Goal: Task Accomplishment & Management: Manage account settings

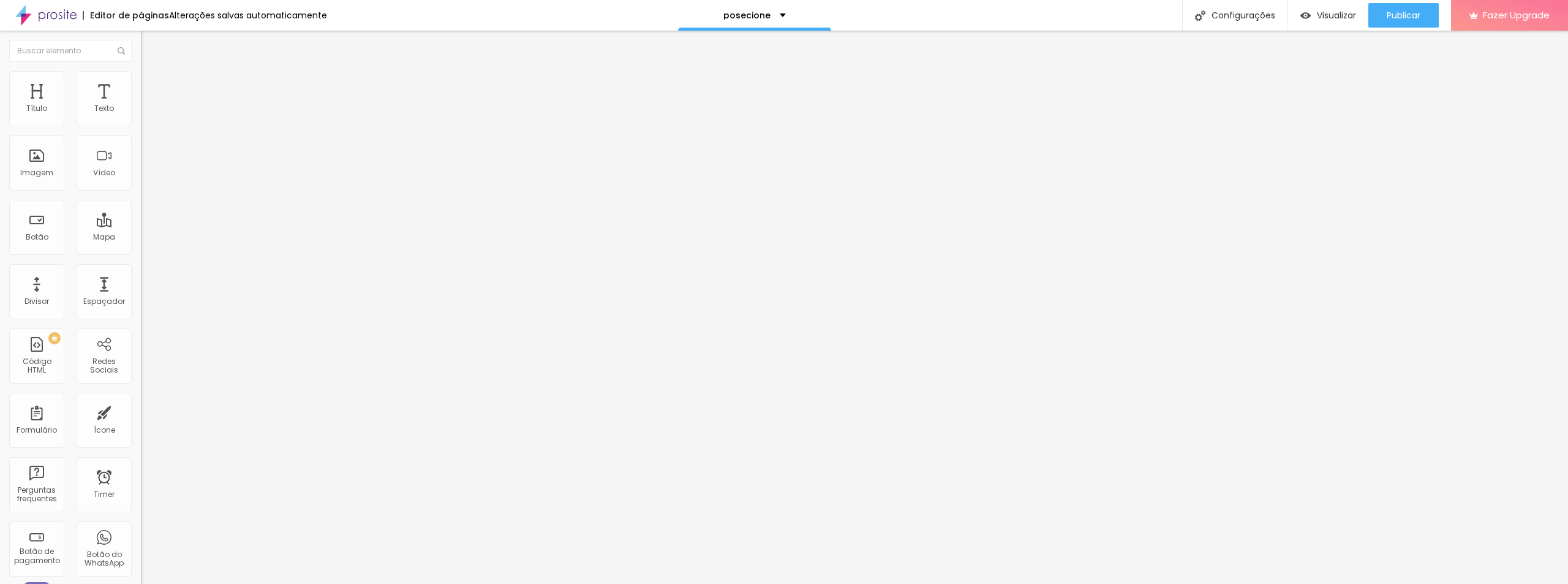
click at [141, 105] on span "Adicionar imagem" at bounding box center [180, 99] width 79 height 11
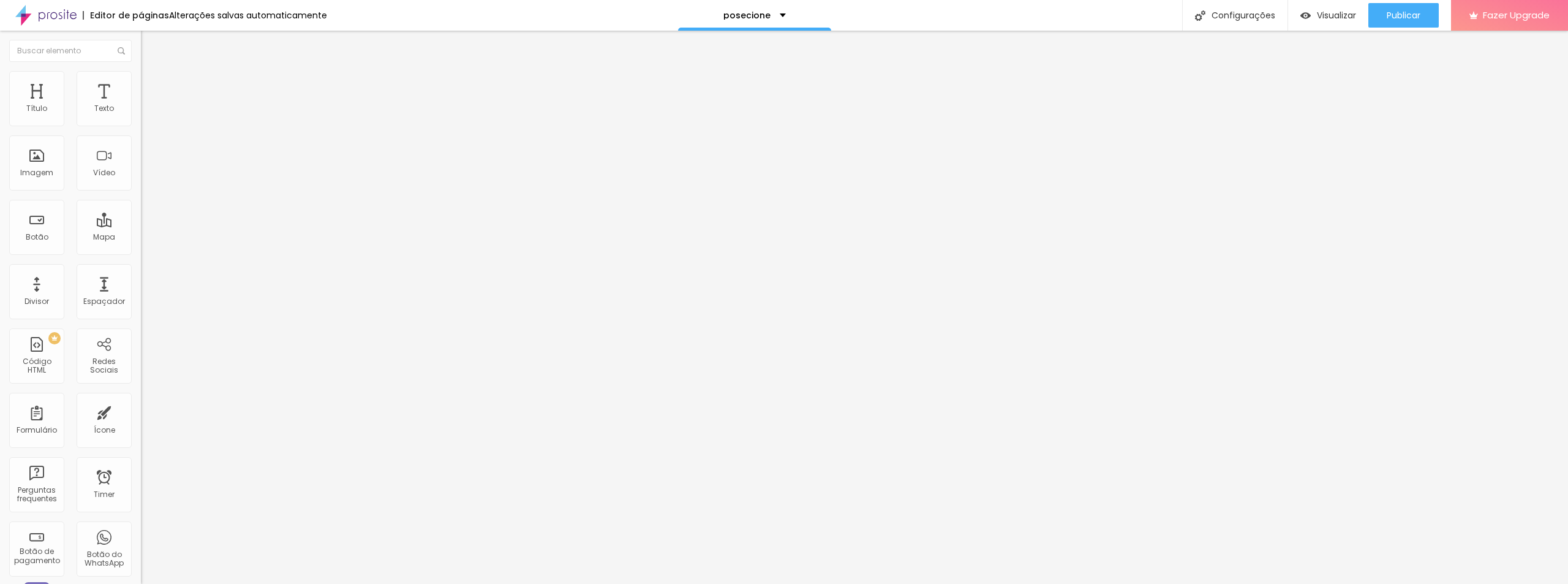
click at [151, 85] on span "Avançado" at bounding box center [172, 79] width 41 height 11
click at [141, 71] on li "Estilo" at bounding box center [211, 65] width 141 height 13
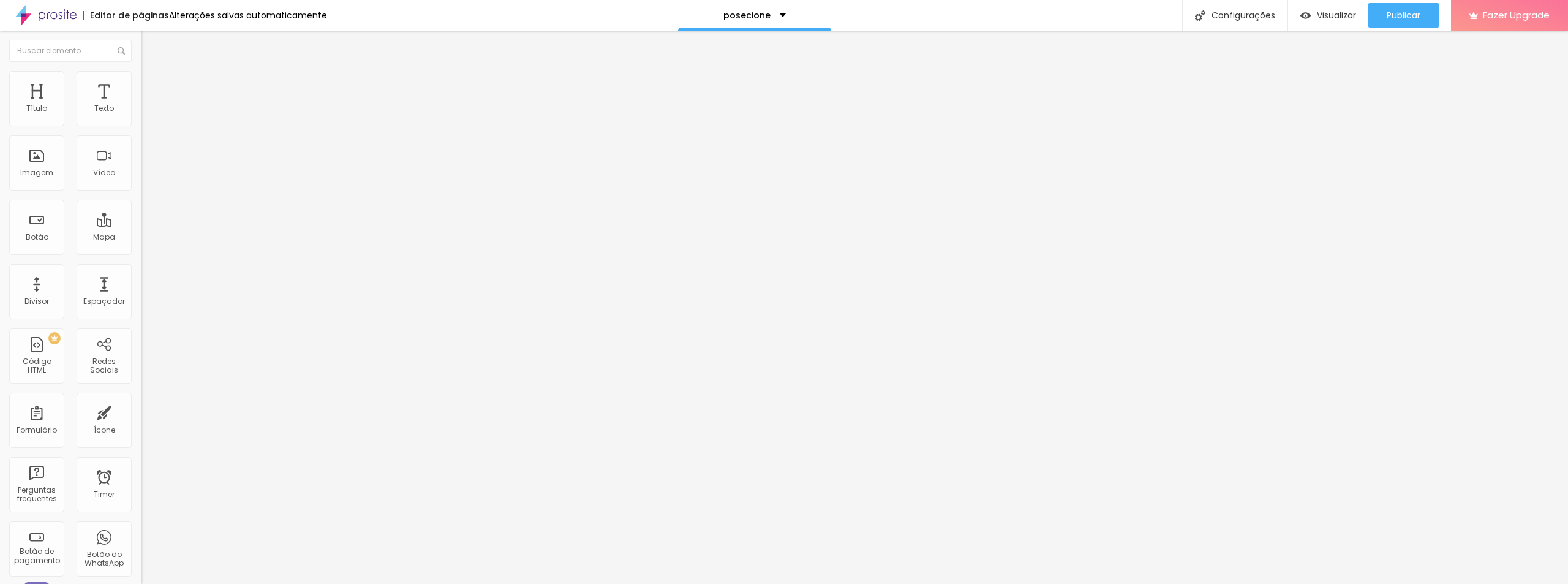
click at [147, 177] on icon "button" at bounding box center [149, 174] width 5 height 5
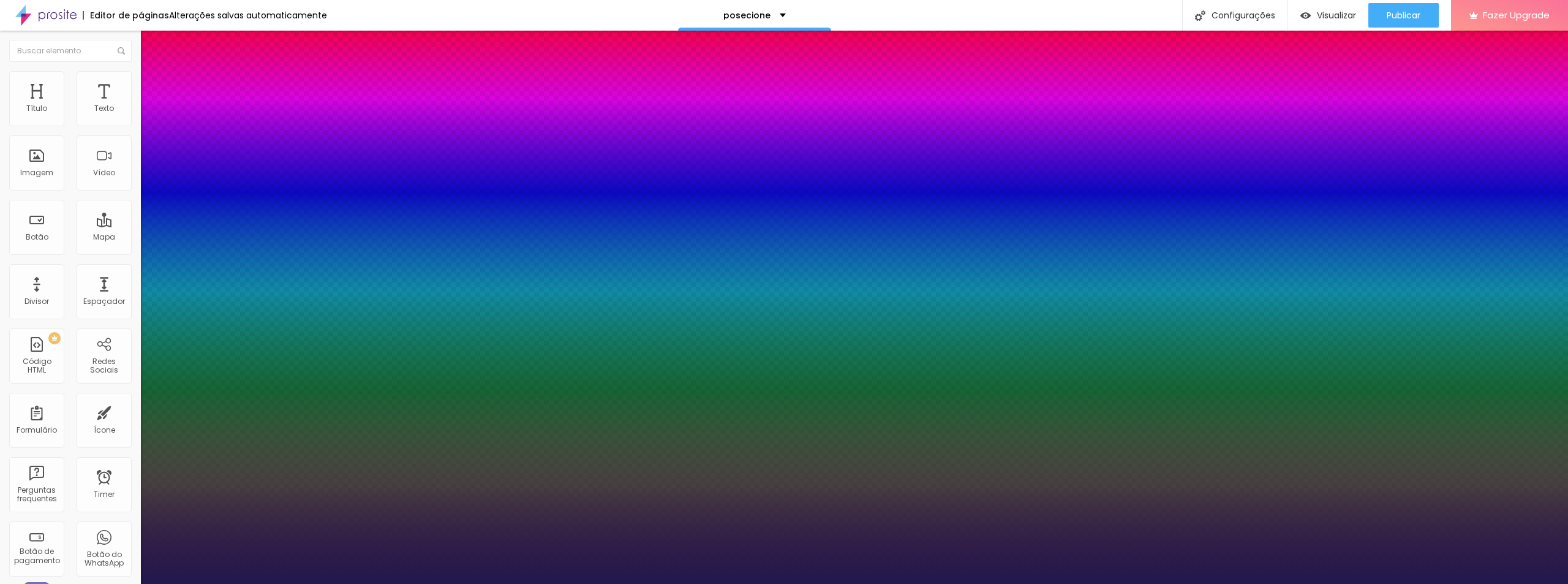
type input "1"
click at [389, 583] on div at bounding box center [784, 584] width 1568 height 0
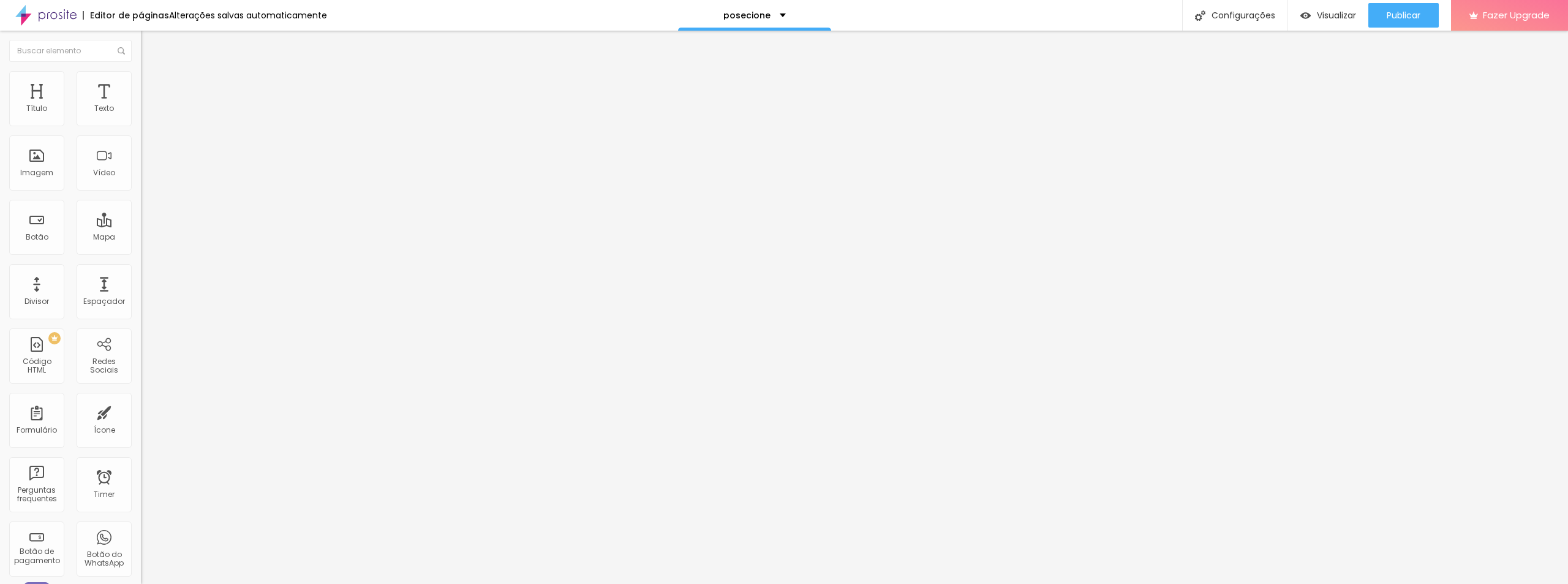
click at [146, 178] on icon "button" at bounding box center [150, 174] width 8 height 8
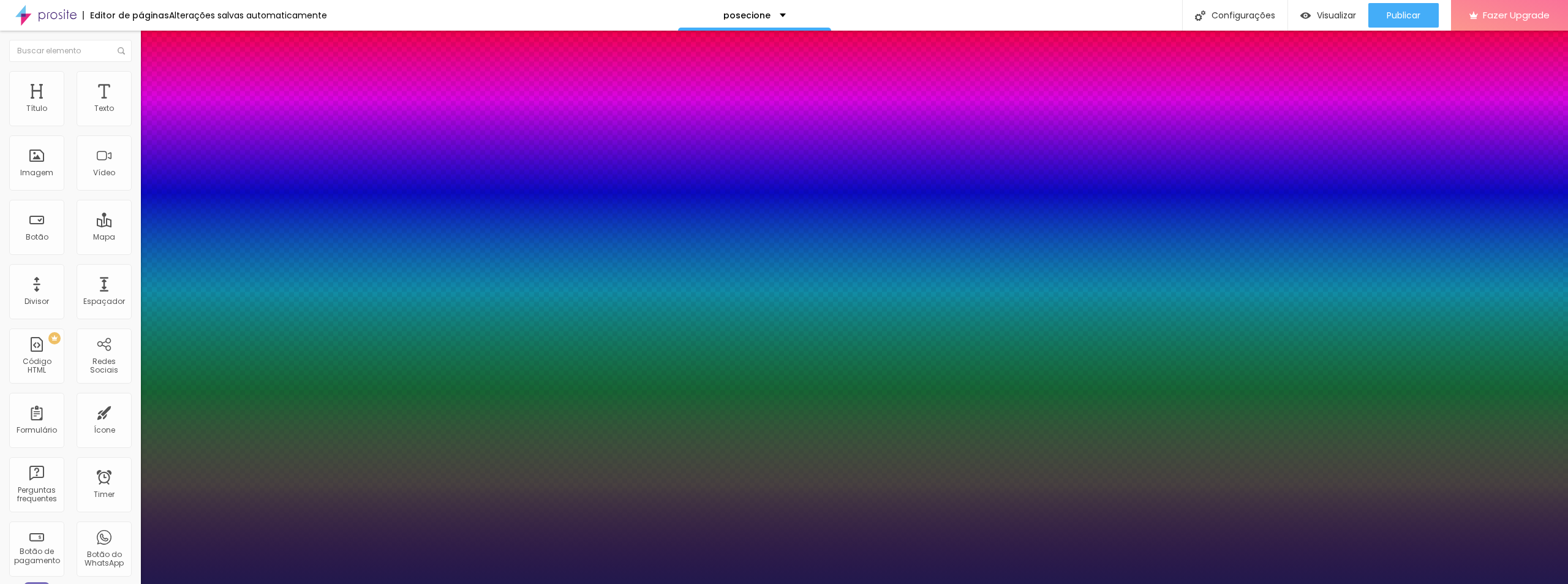
type input "1"
select select "DMSerifDisplay-Italic"
type input "1"
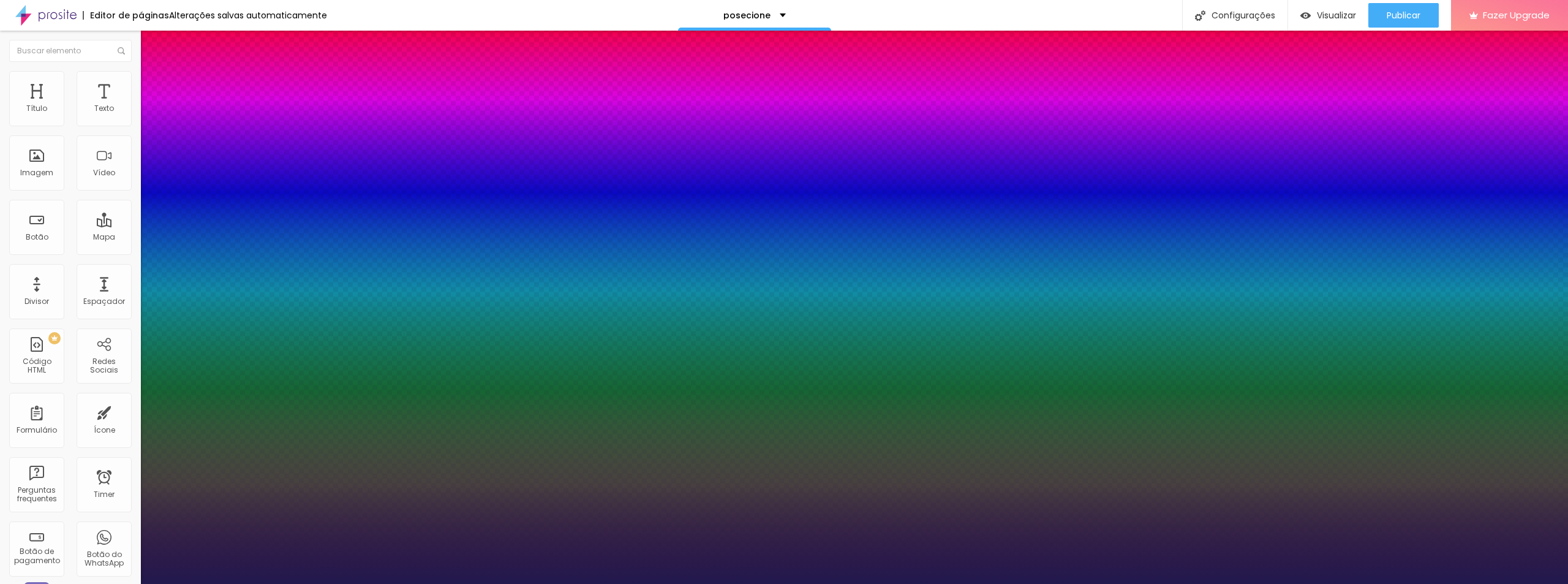
select select "DancingScript"
type input "1"
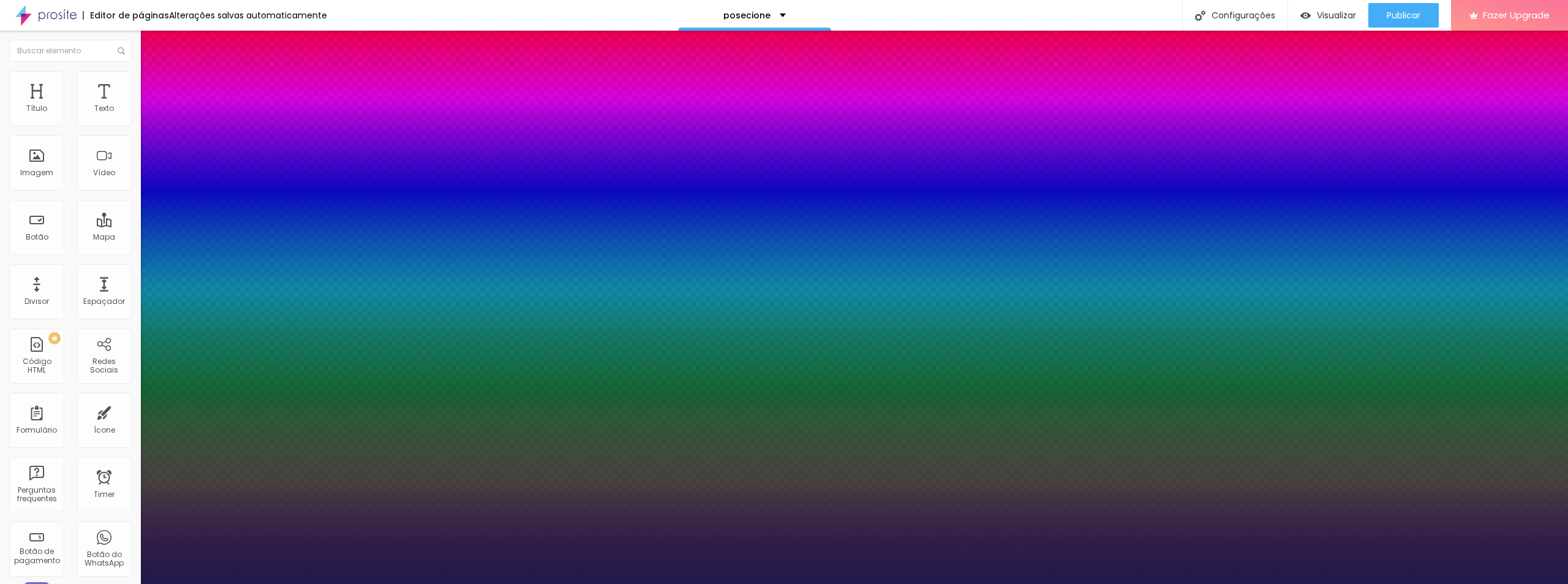
select select "Halant-Regular"
type input "2"
type input "3"
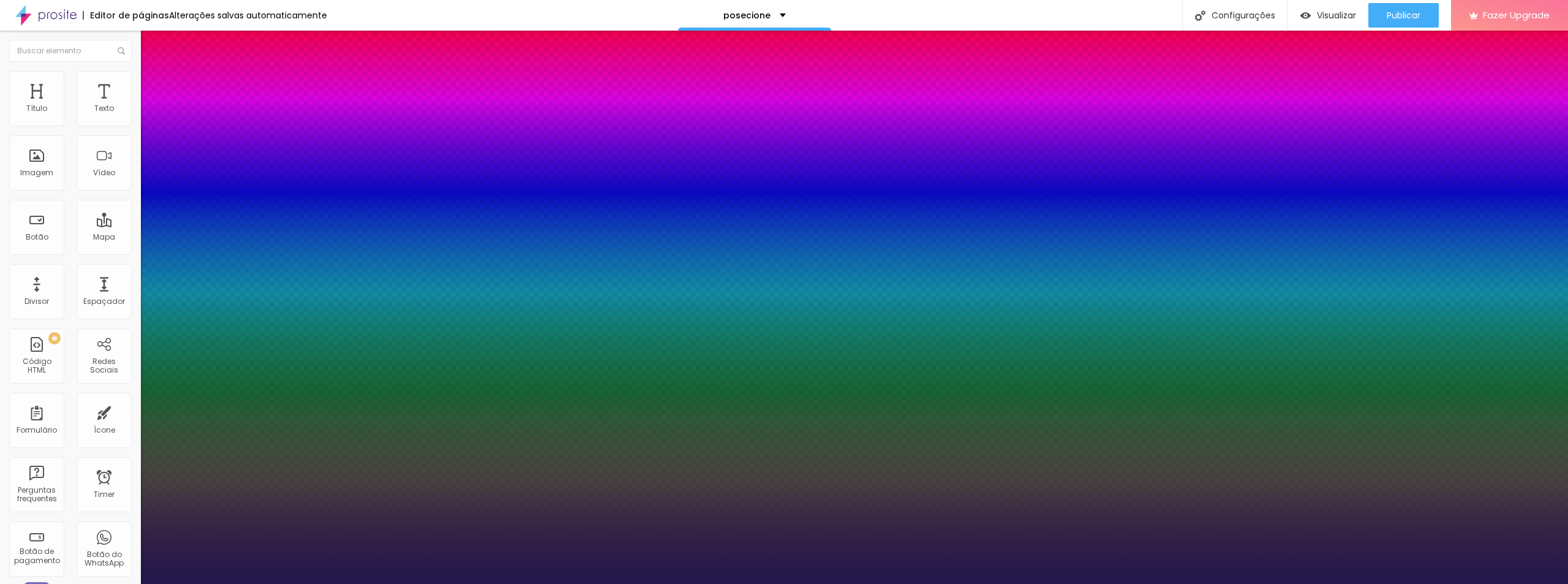
type input "3"
type input "5"
type input "6"
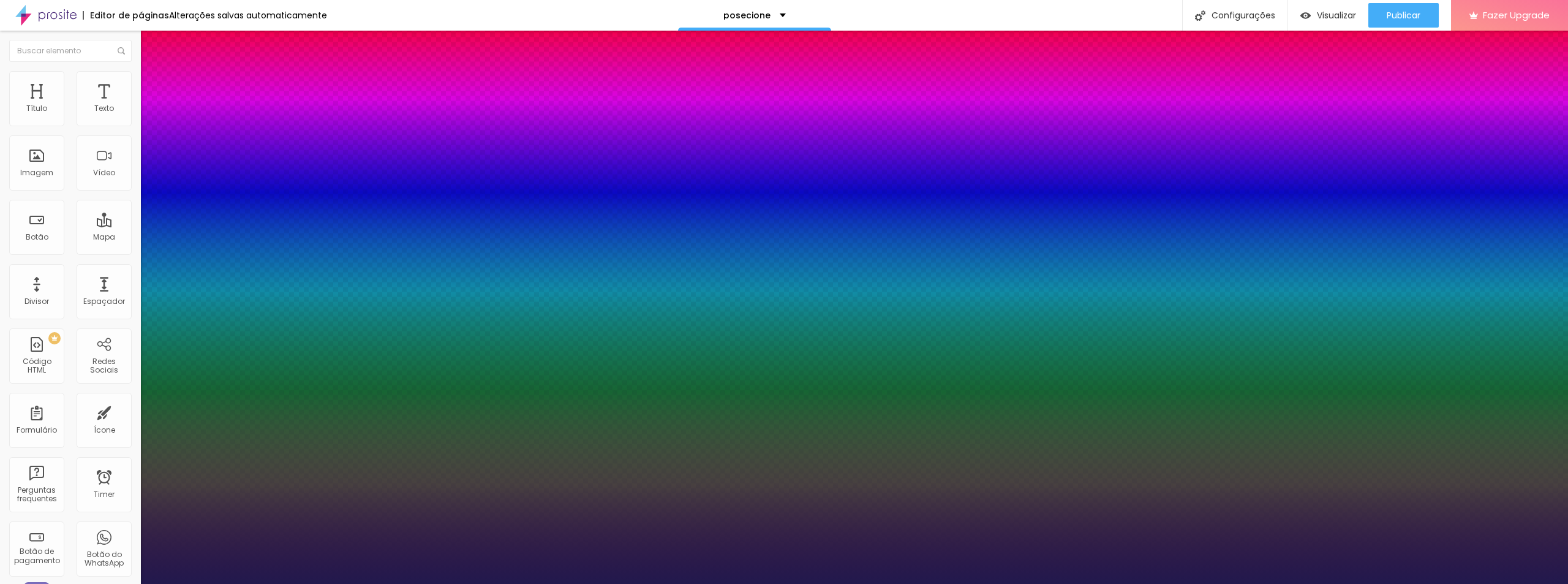
type input "8"
type input "9"
type input "10"
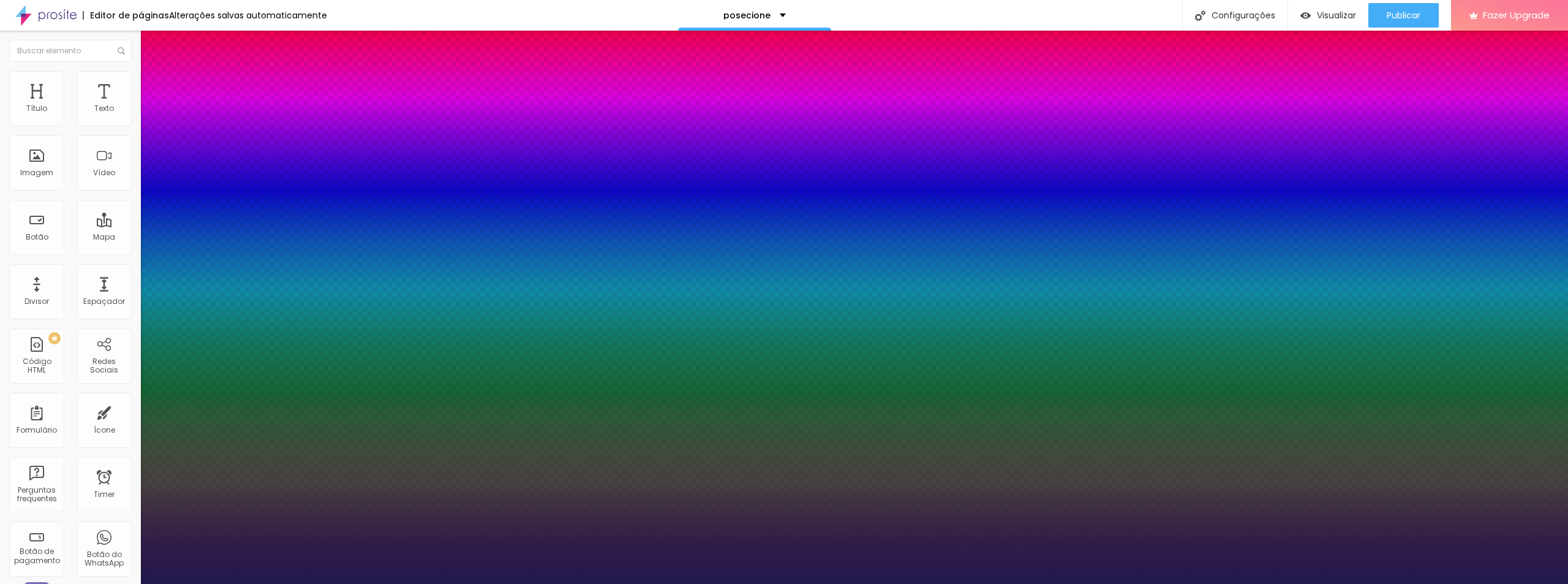
type input "10"
type input "11"
type input "12"
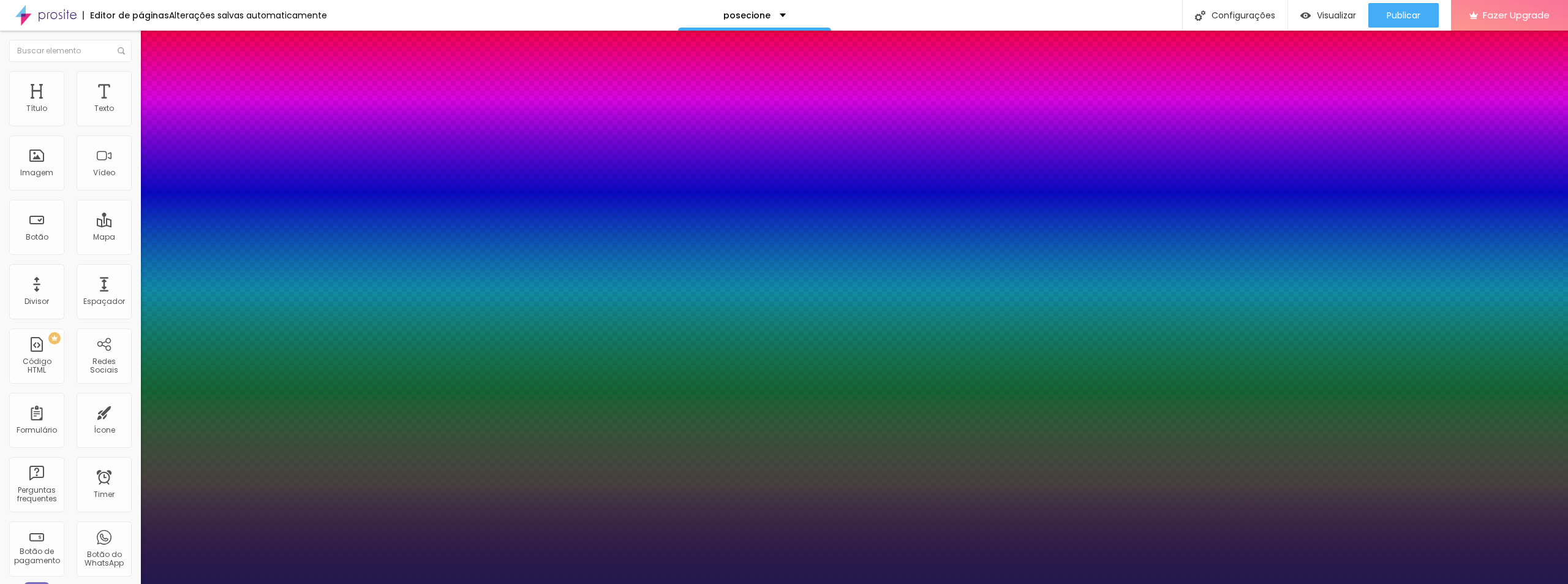
type input "11"
type input "10"
type input "8"
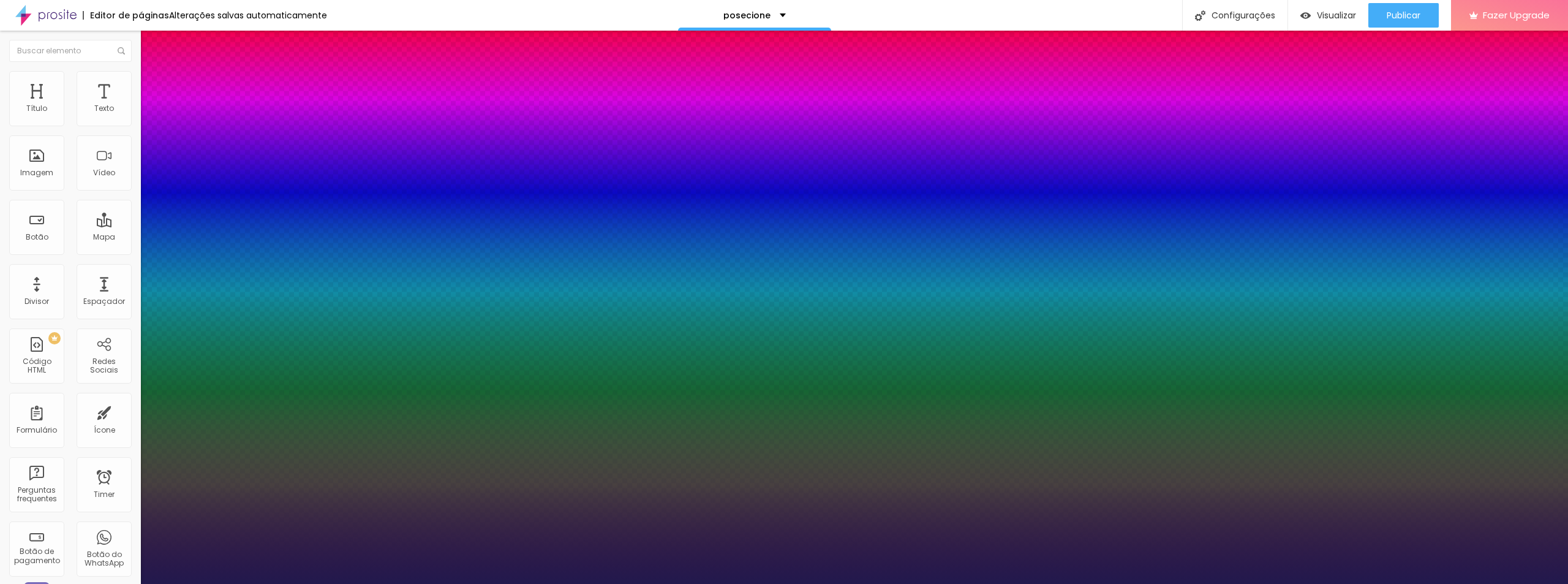
type input "8"
type input "7"
type input "6"
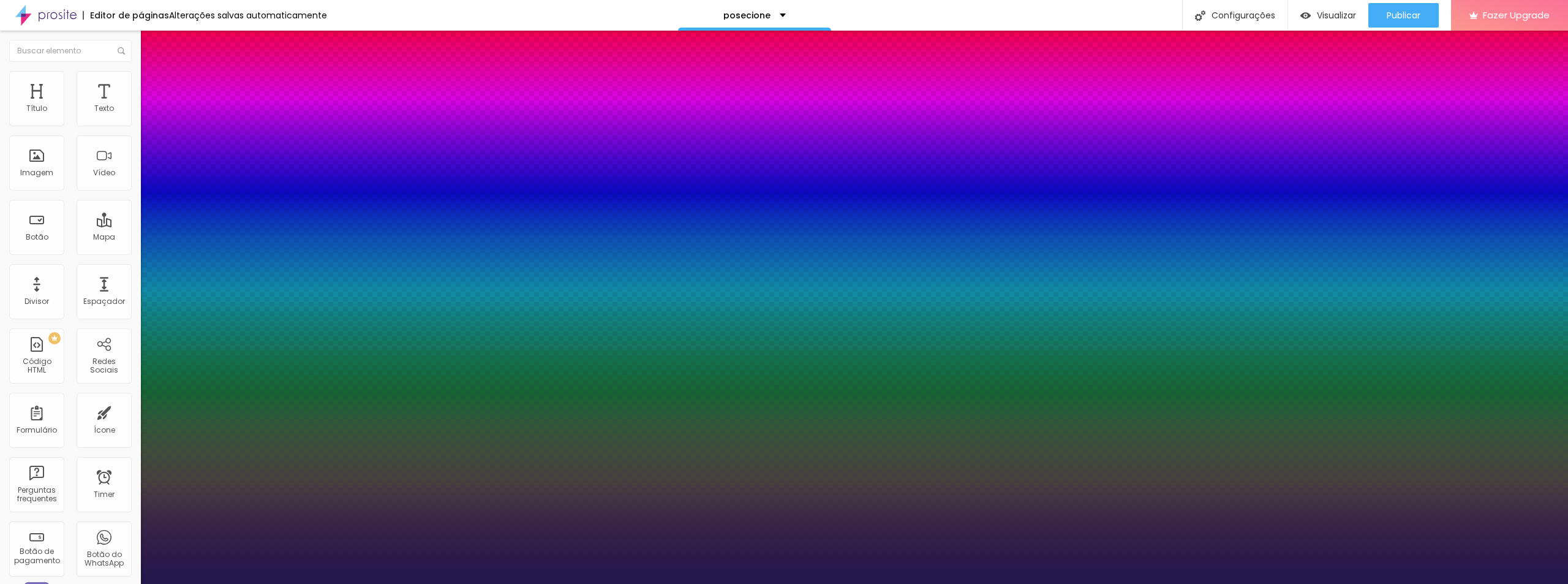
type input "6"
type input "0.1"
type input "0.2"
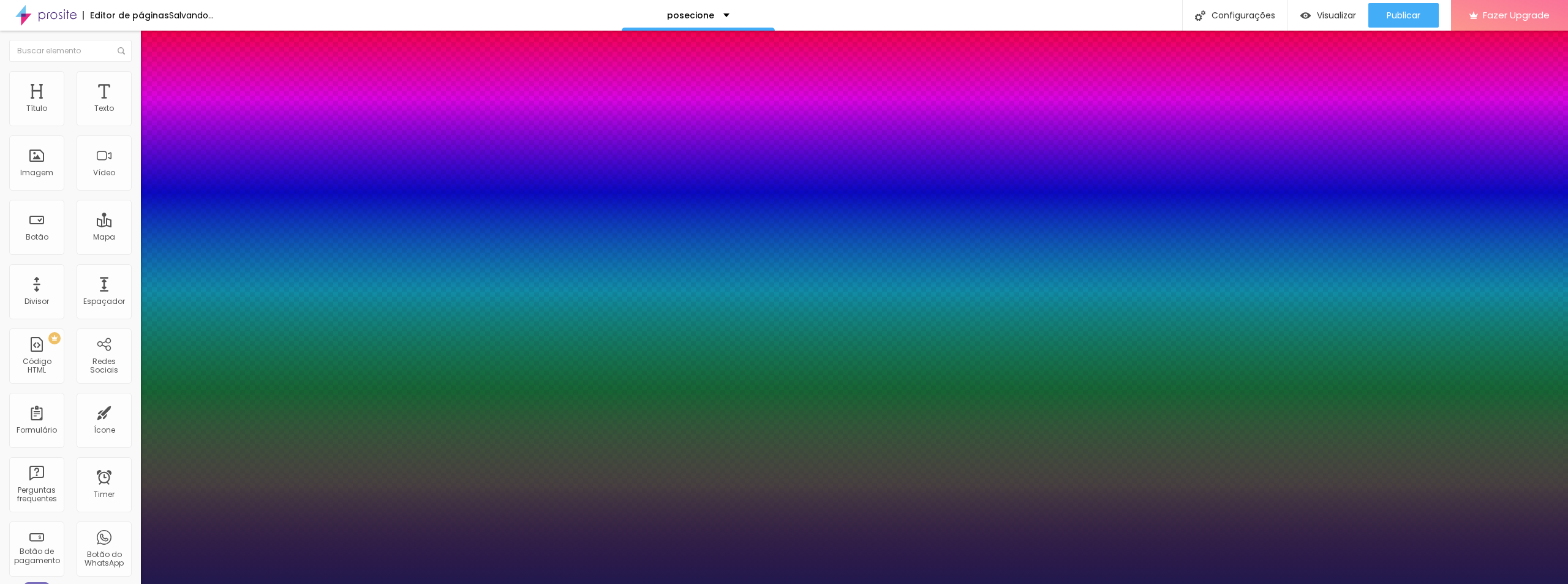
type input "0.2"
type input "0.3"
type input "0.5"
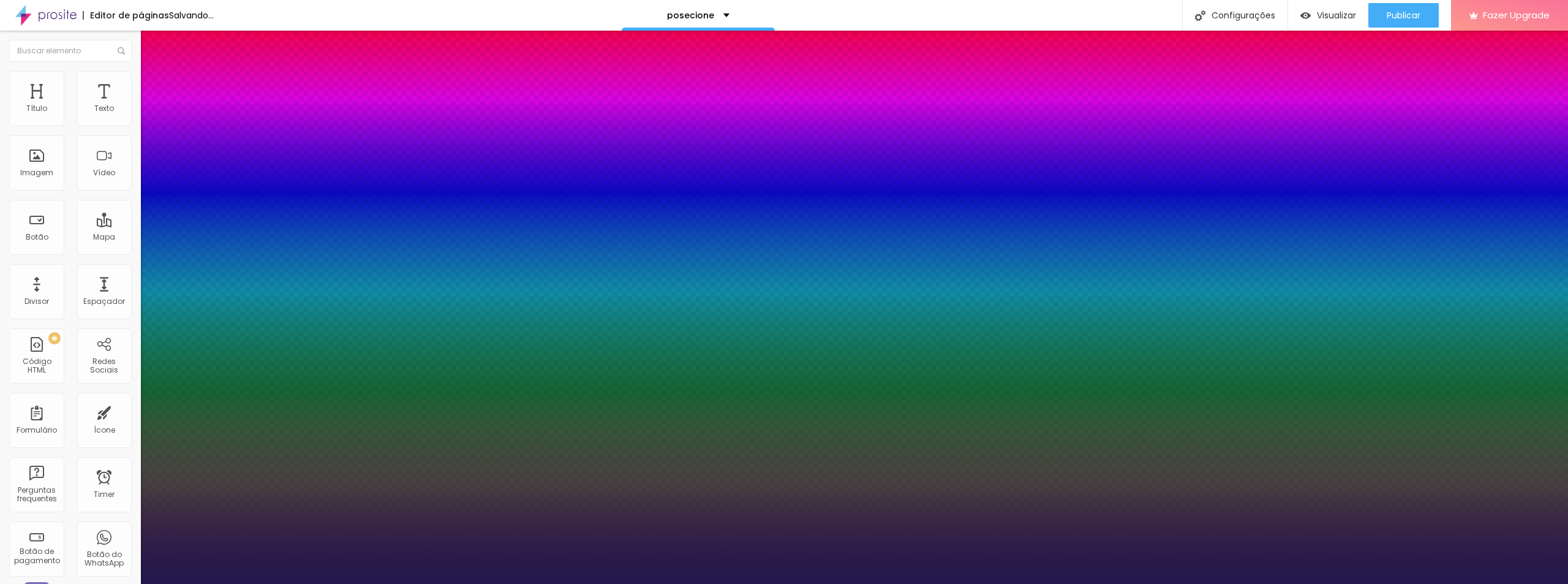
type input "0.6"
type input "0.7"
type input "0.8"
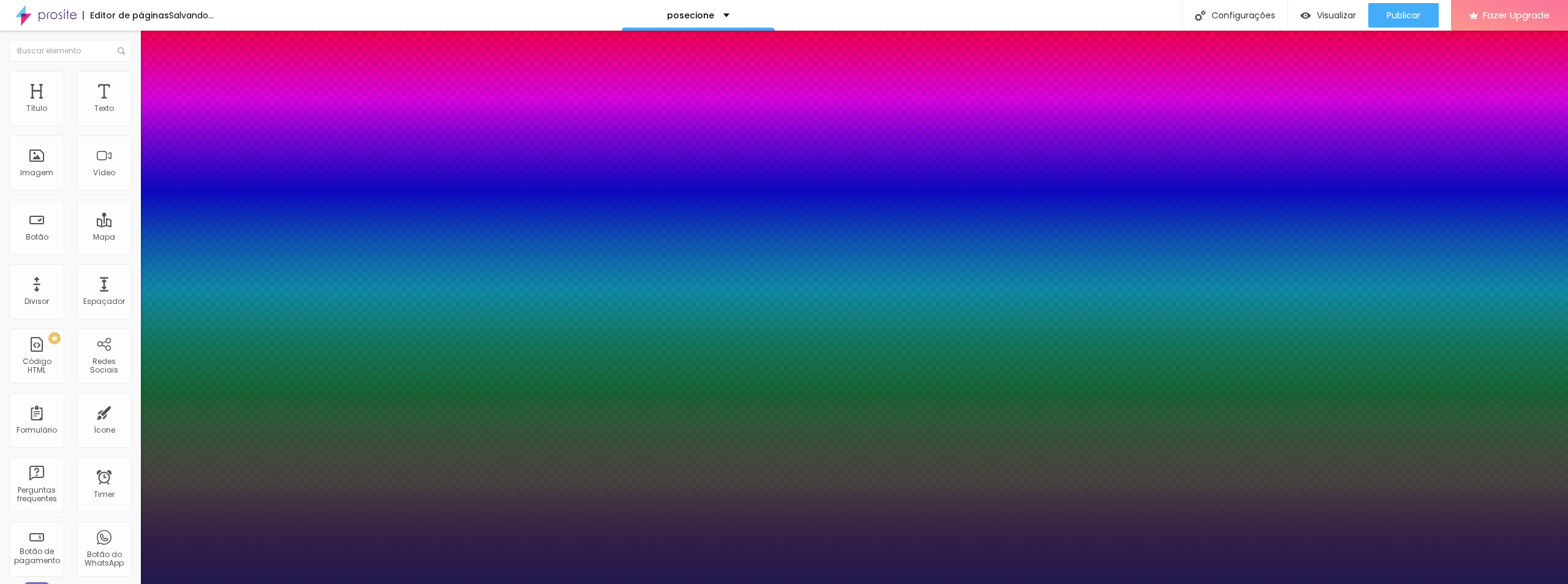
type input "0.8"
drag, startPoint x: 157, startPoint y: 376, endPoint x: 165, endPoint y: 376, distance: 8.0
type input "0.8"
type input "18"
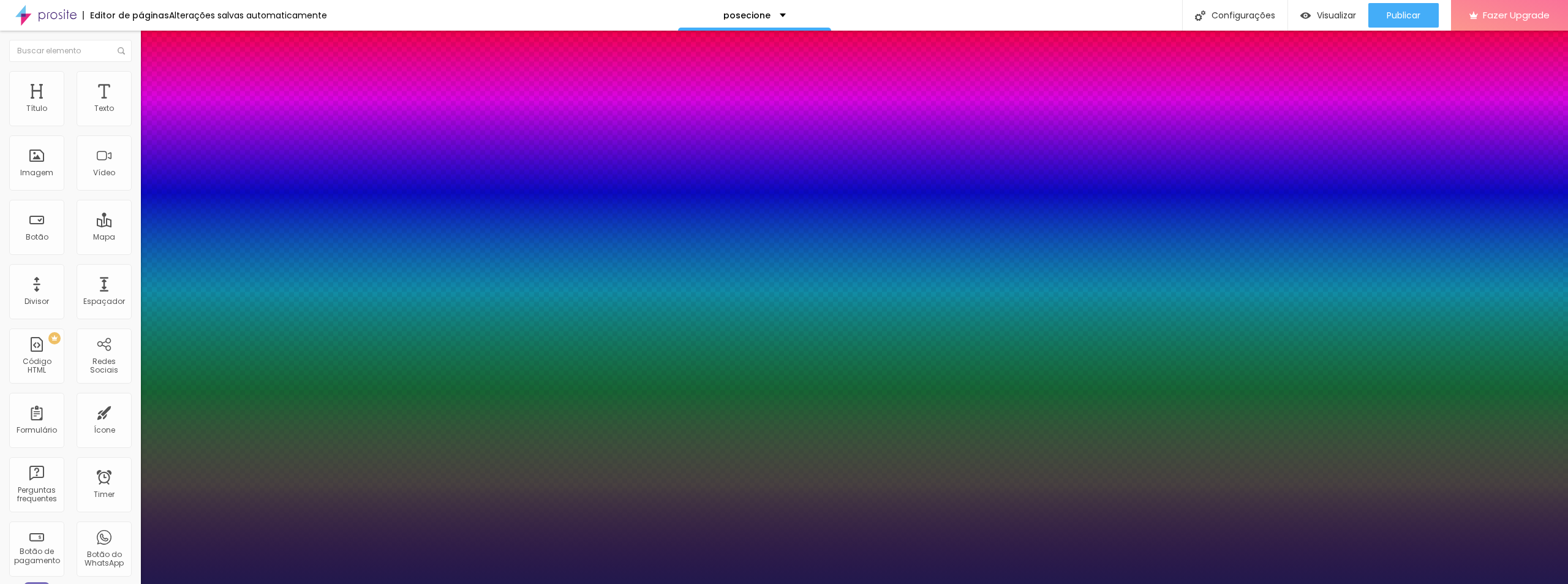
type input "18"
type input "20"
type input "22"
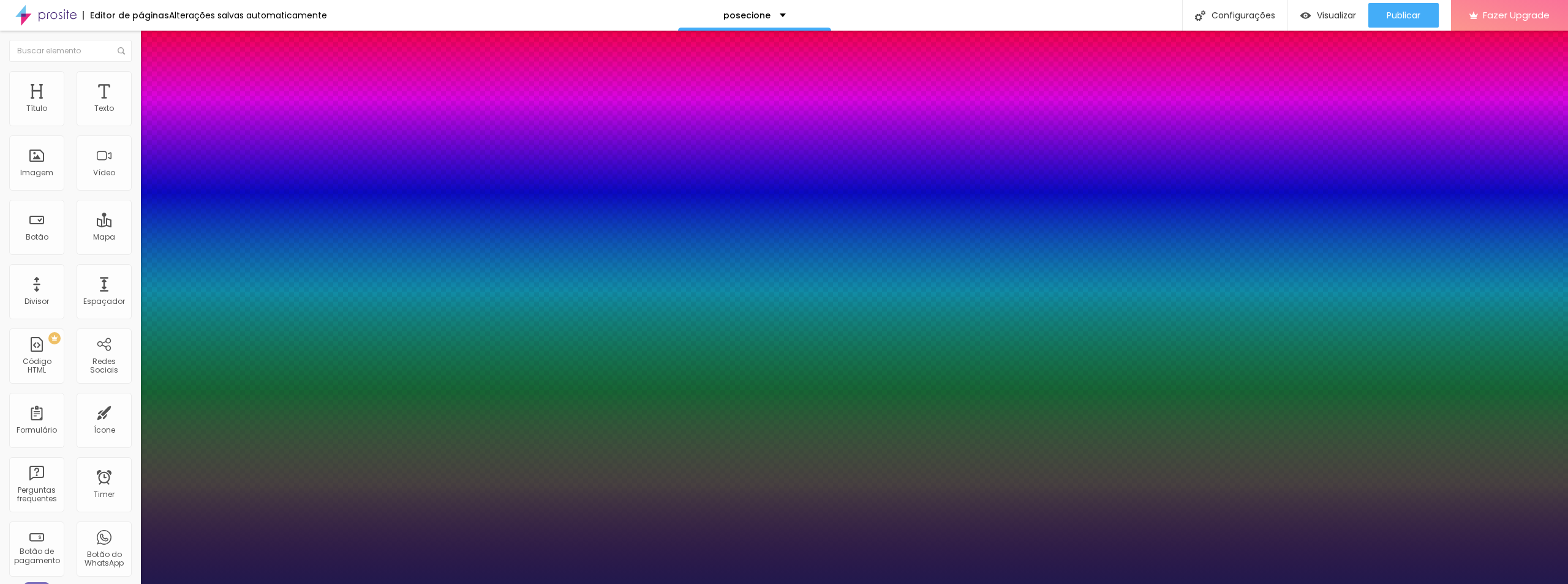
type input "25"
type input "27"
type input "28"
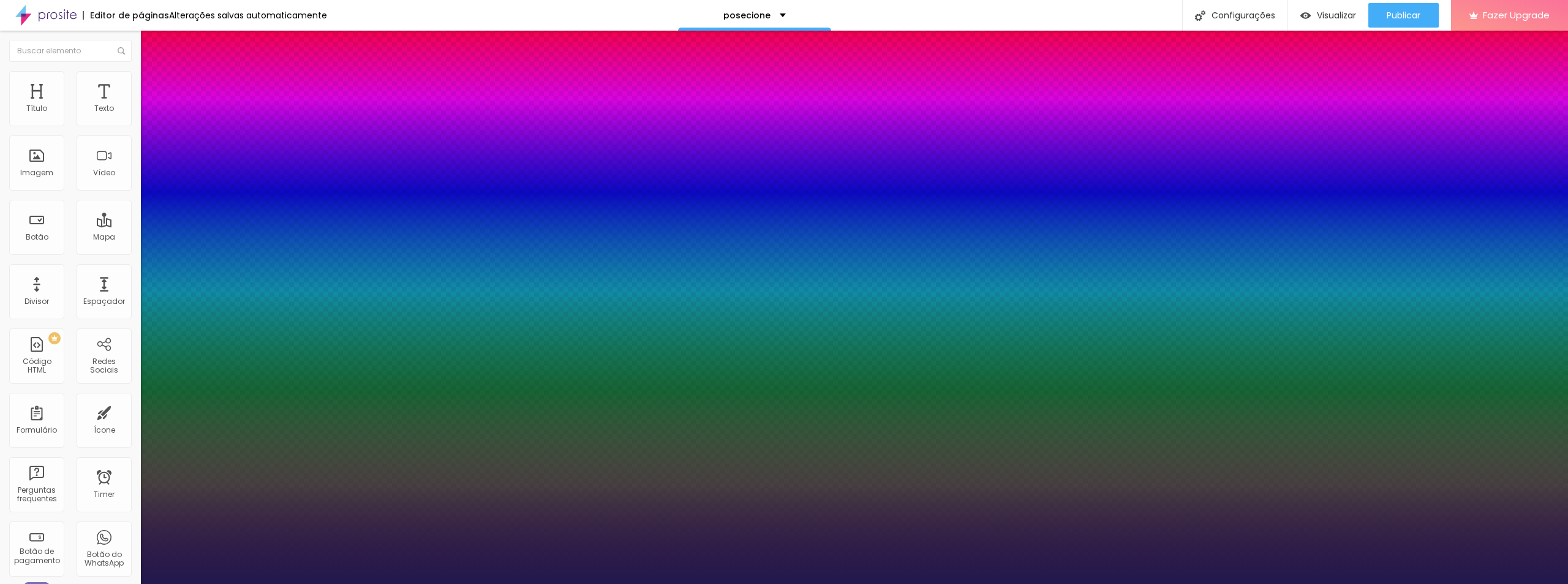
type input "28"
type input "27"
type input "26"
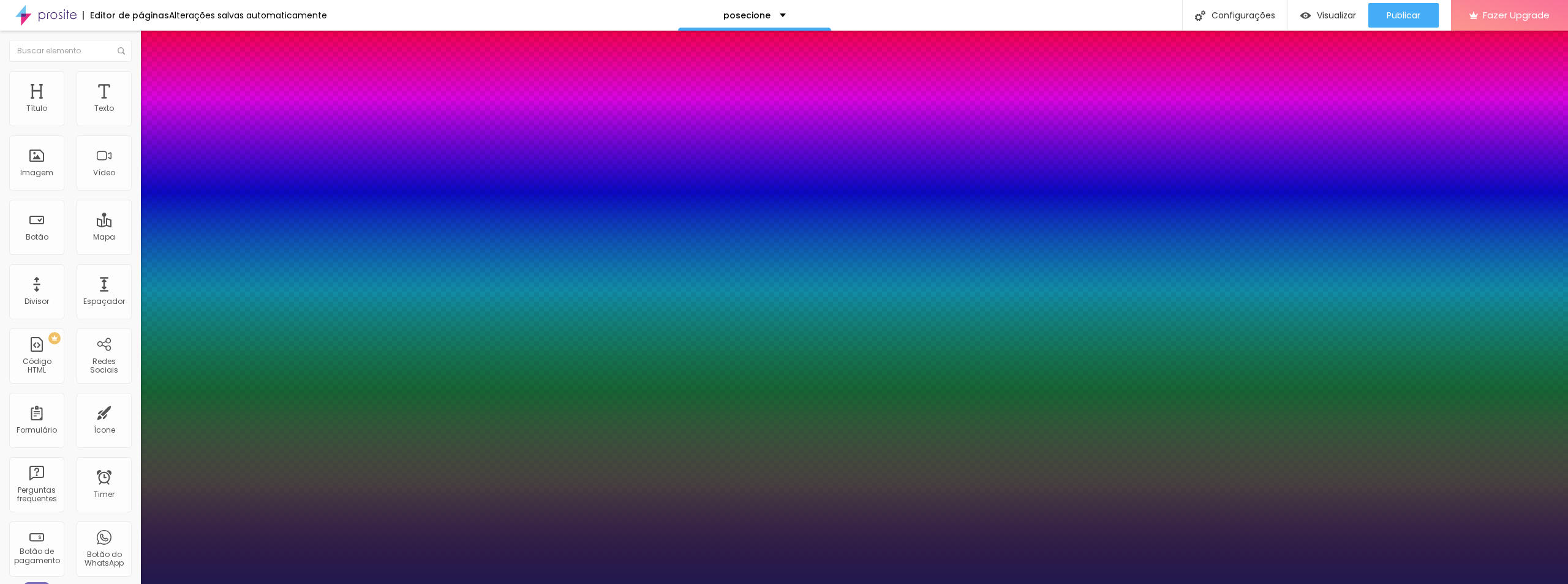
type input "24"
type input "23"
type input "22"
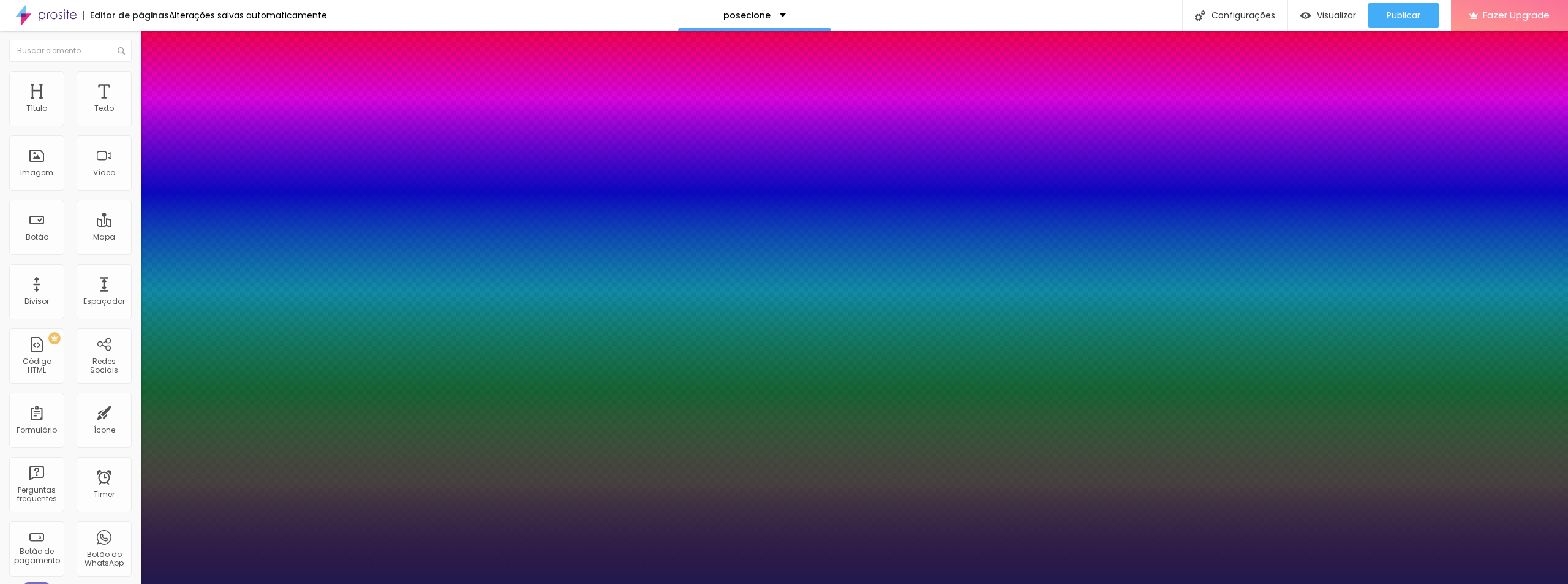
type input "22"
type input "20"
type input "21"
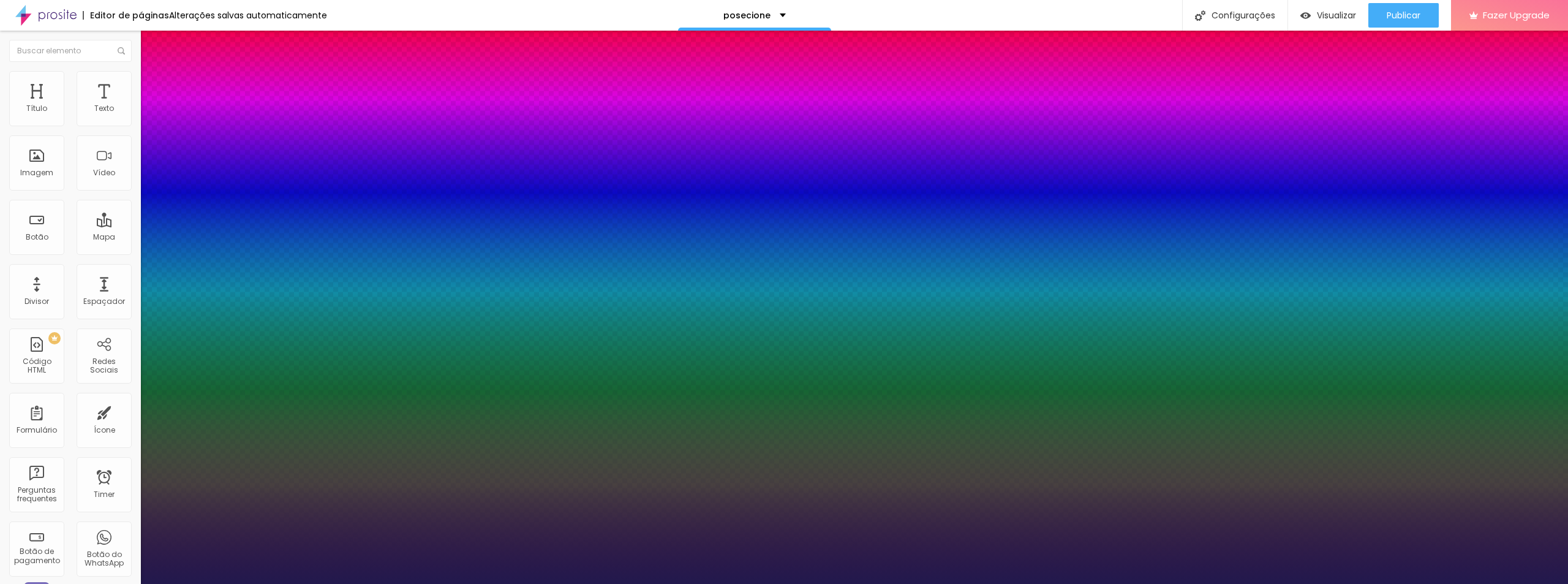
type input "22"
type input "24"
type input "23"
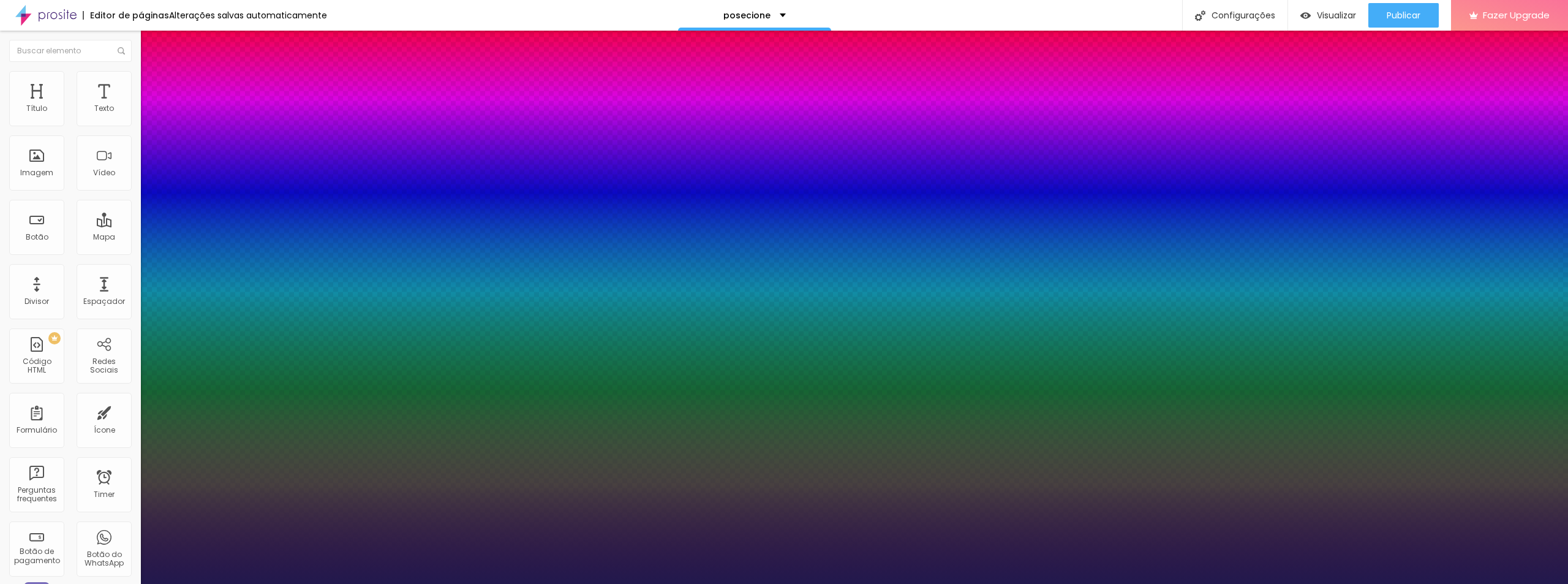
type input "23"
drag, startPoint x: 166, startPoint y: 348, endPoint x: 172, endPoint y: 353, distance: 7.8
type input "23"
click at [403, 583] on div at bounding box center [784, 584] width 1568 height 0
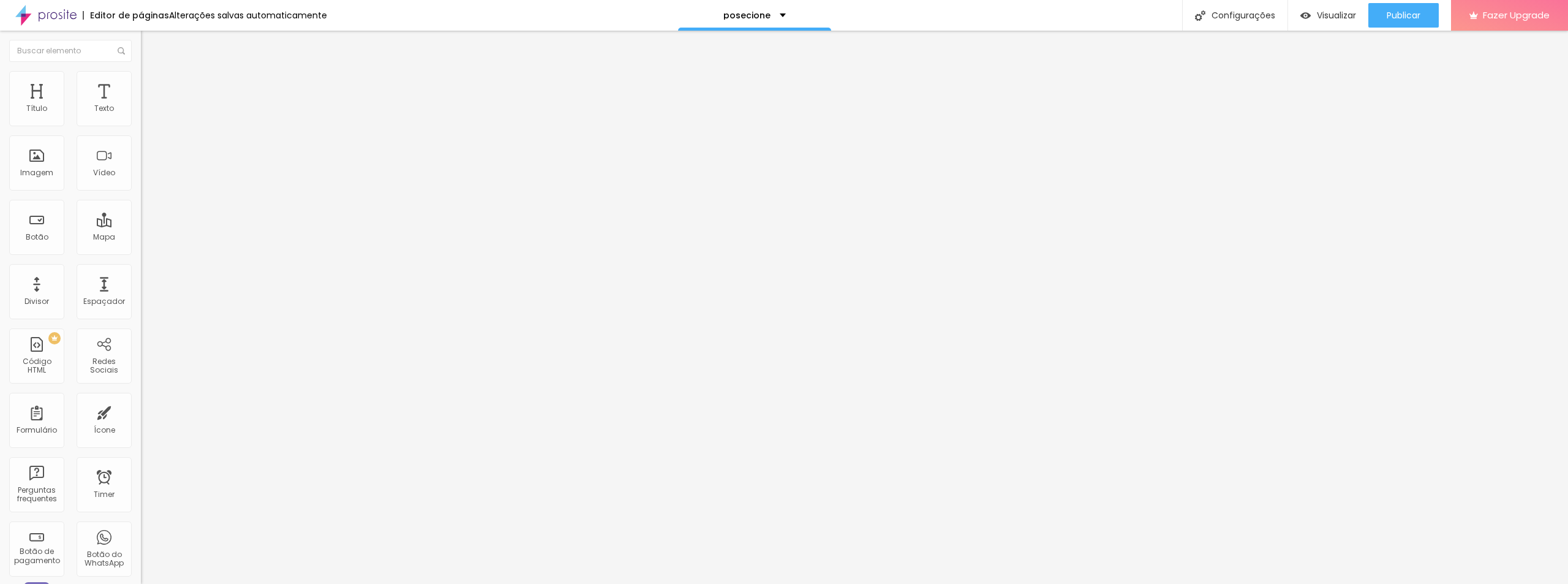
click at [146, 178] on icon "button" at bounding box center [150, 174] width 8 height 8
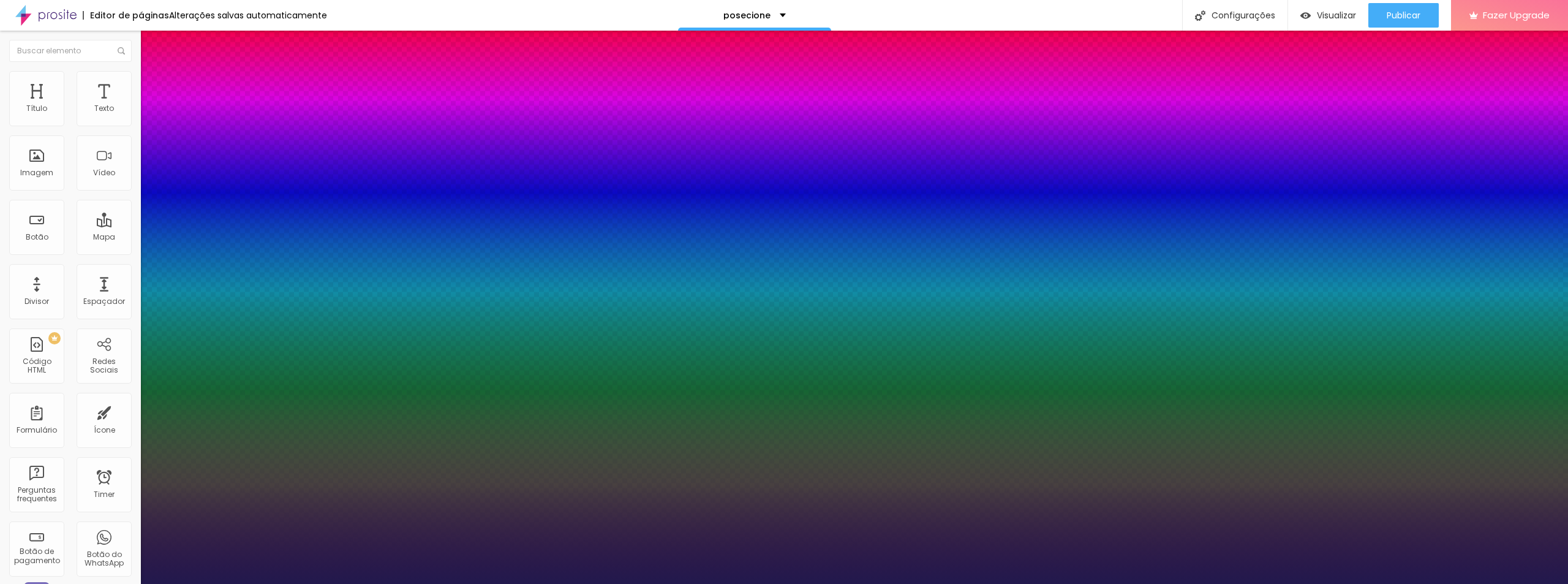
type input "0.7"
type input "0.8"
type input "0.9"
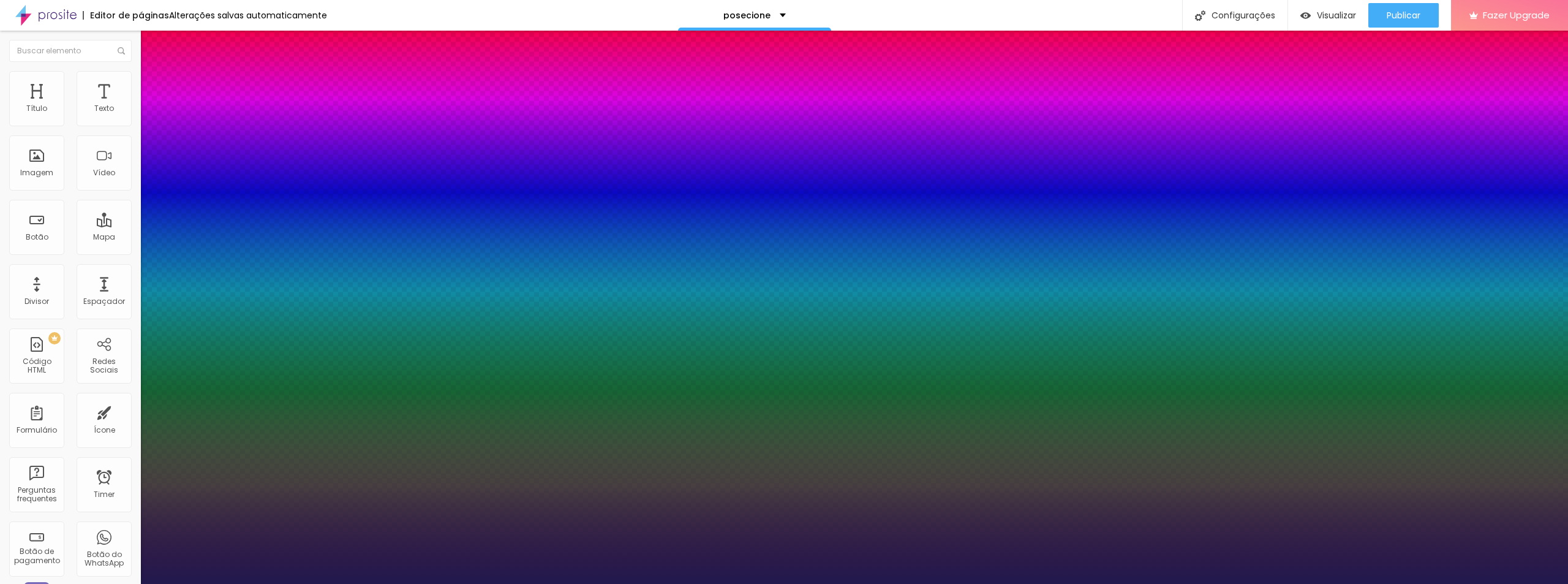
type input "0.9"
type input "1.1"
type input "1.2"
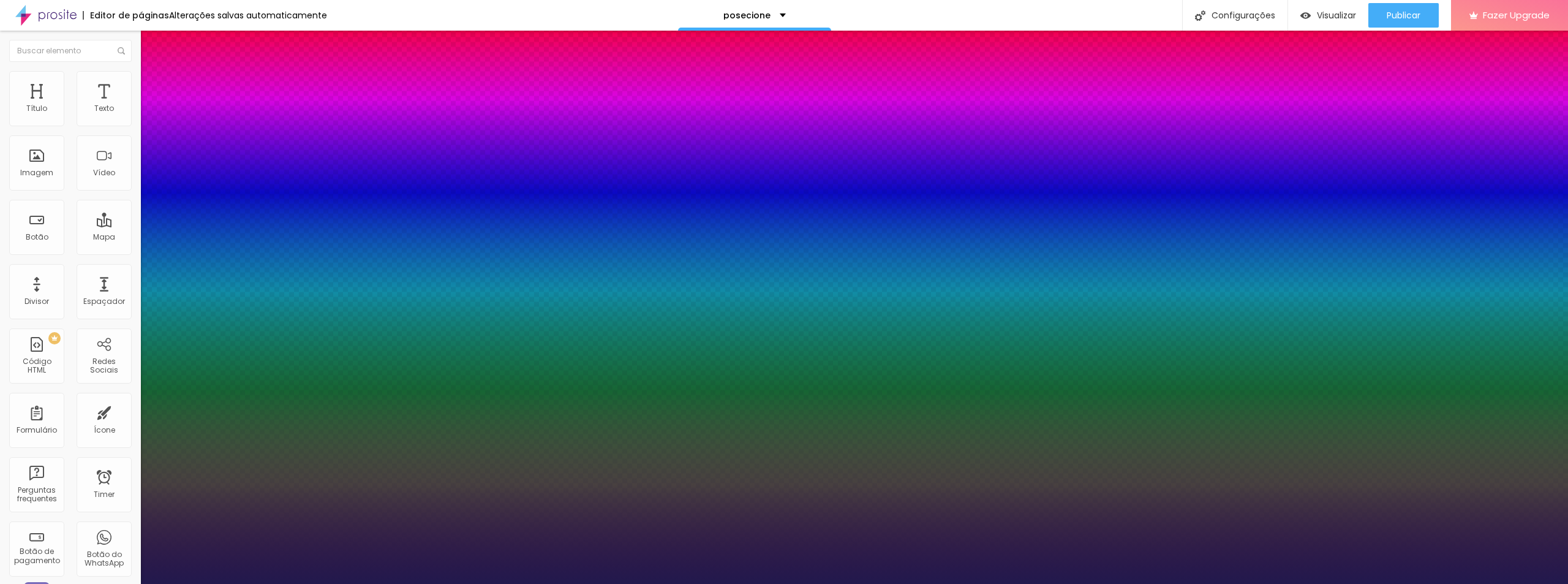
type input "1.3"
type input "1.4"
type input "1.5"
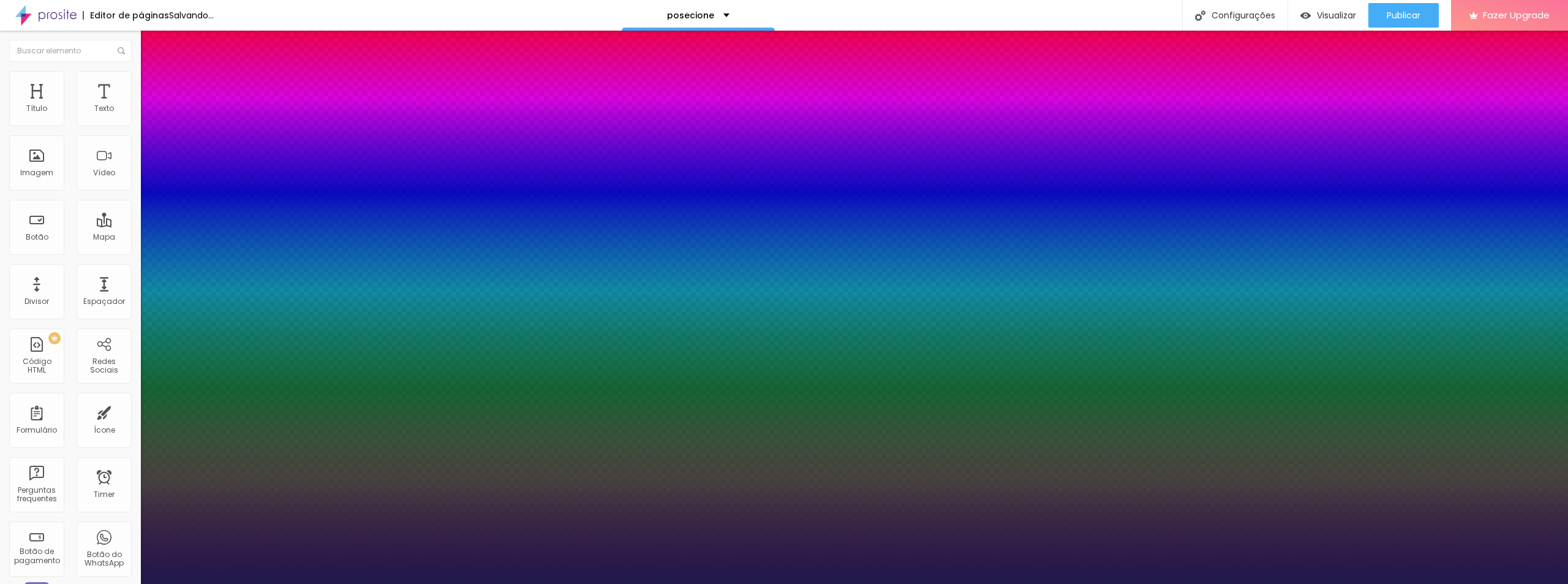
type input "1.5"
type input "1.4"
type input "1.3"
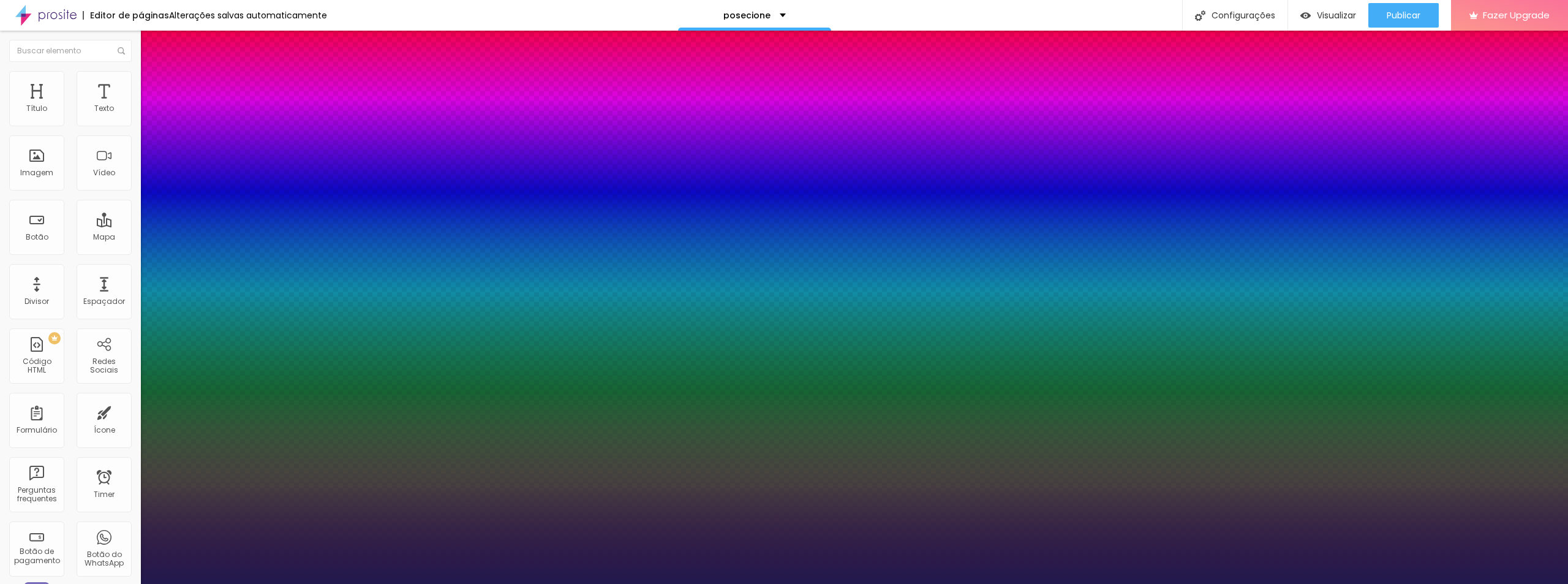
type input "1.2"
type input "1.1"
type input "1"
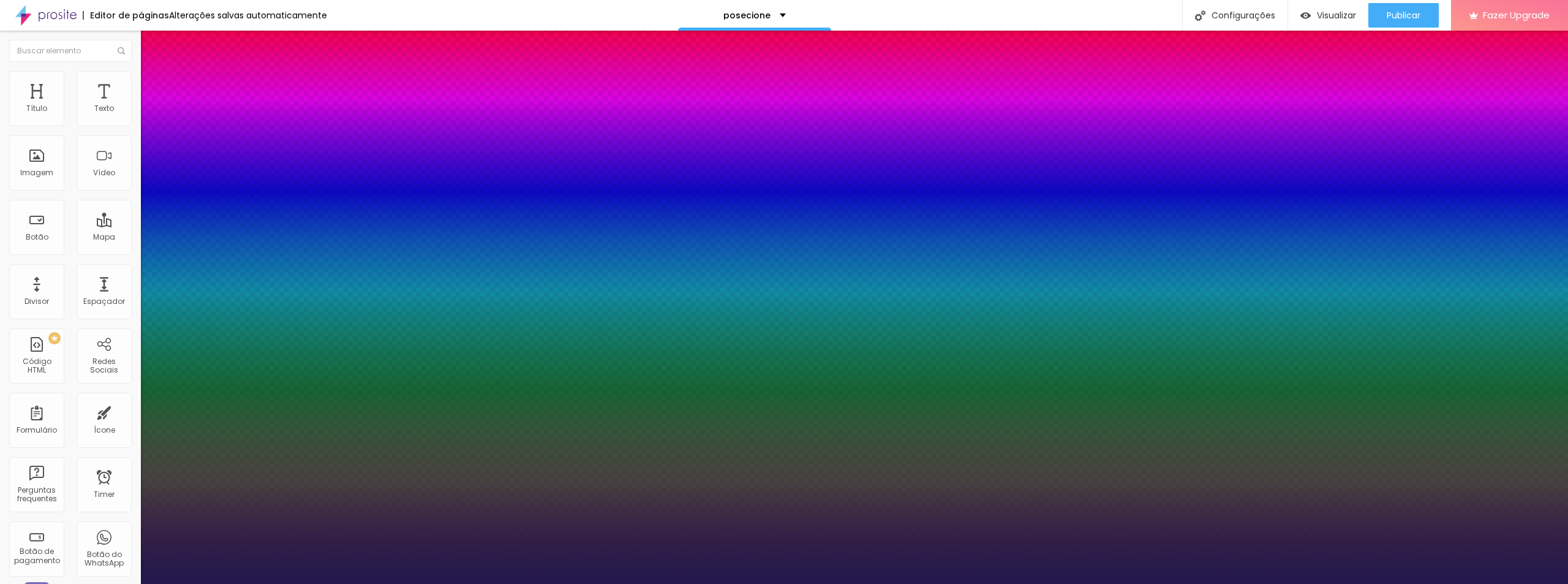
type input "1"
type input "0.8"
type input "0.7"
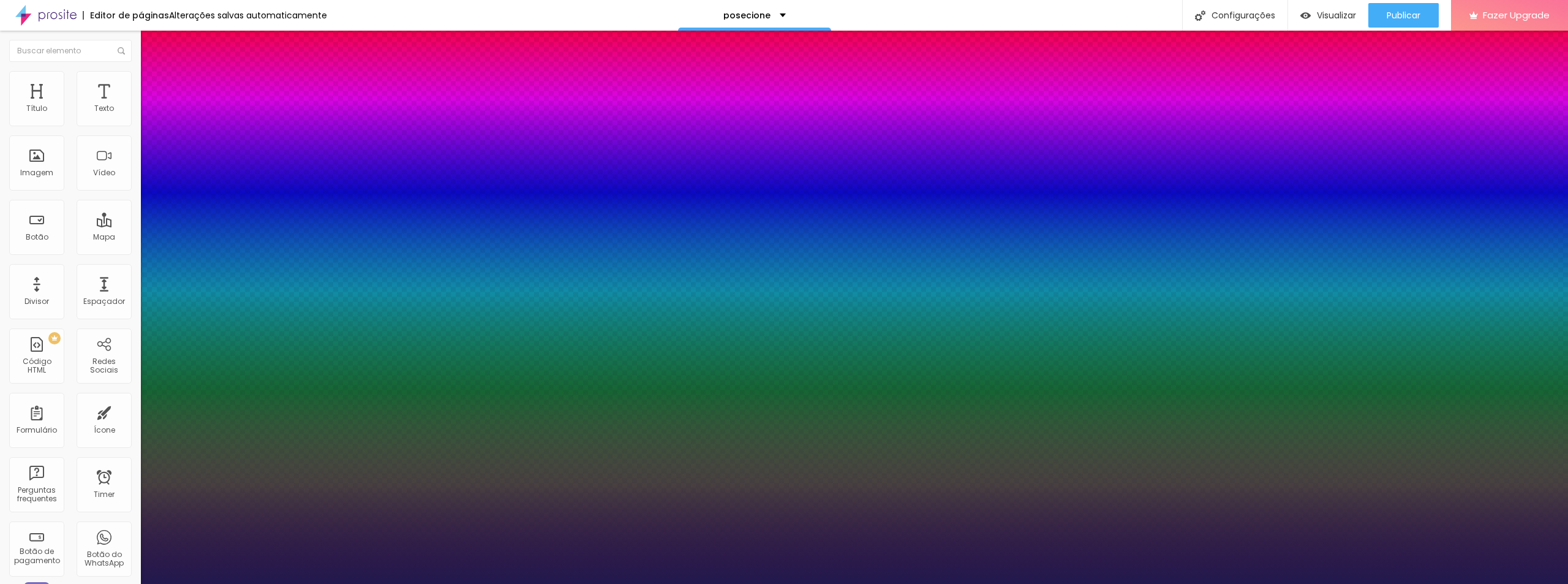
type input "0.6"
type input "0.5"
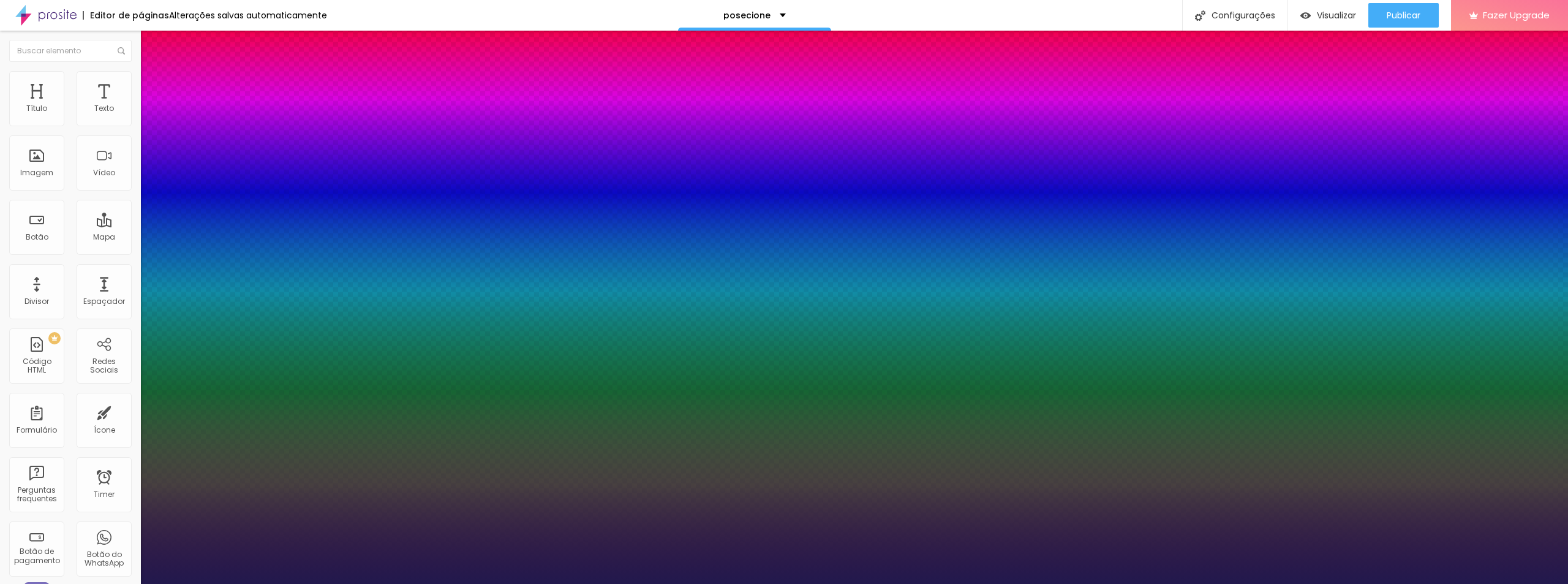
type input "4"
type input "3"
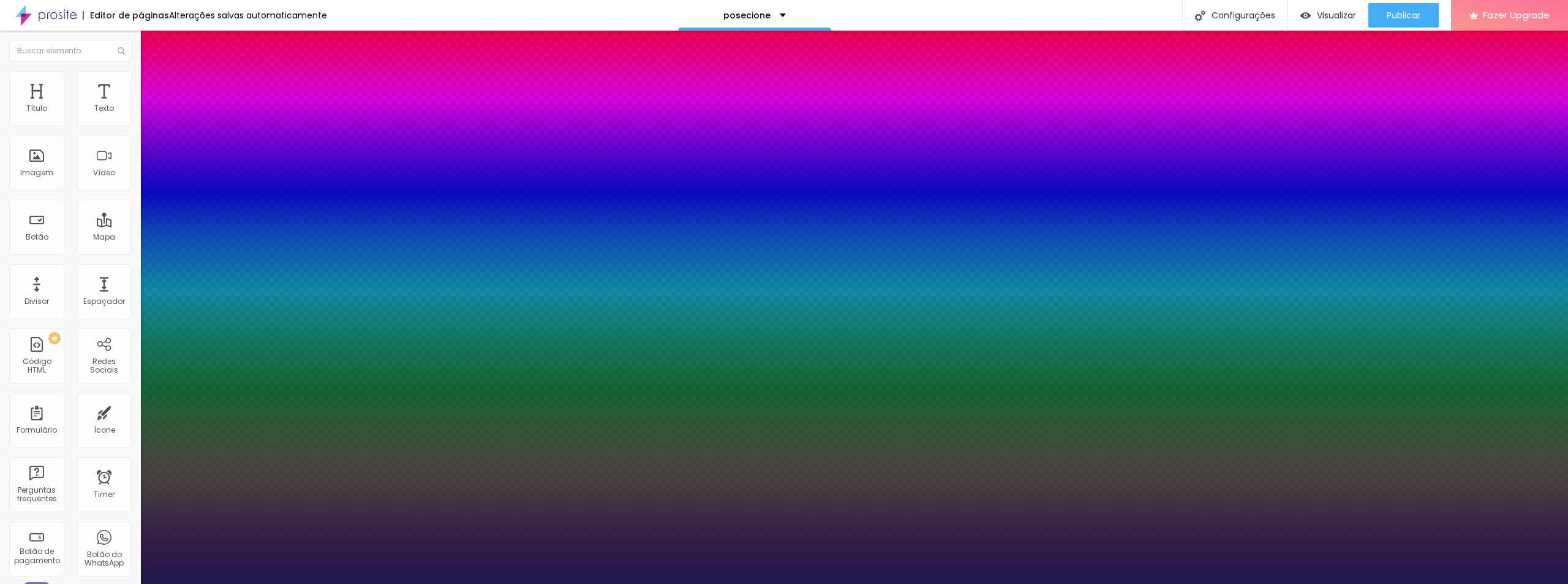
type input "2"
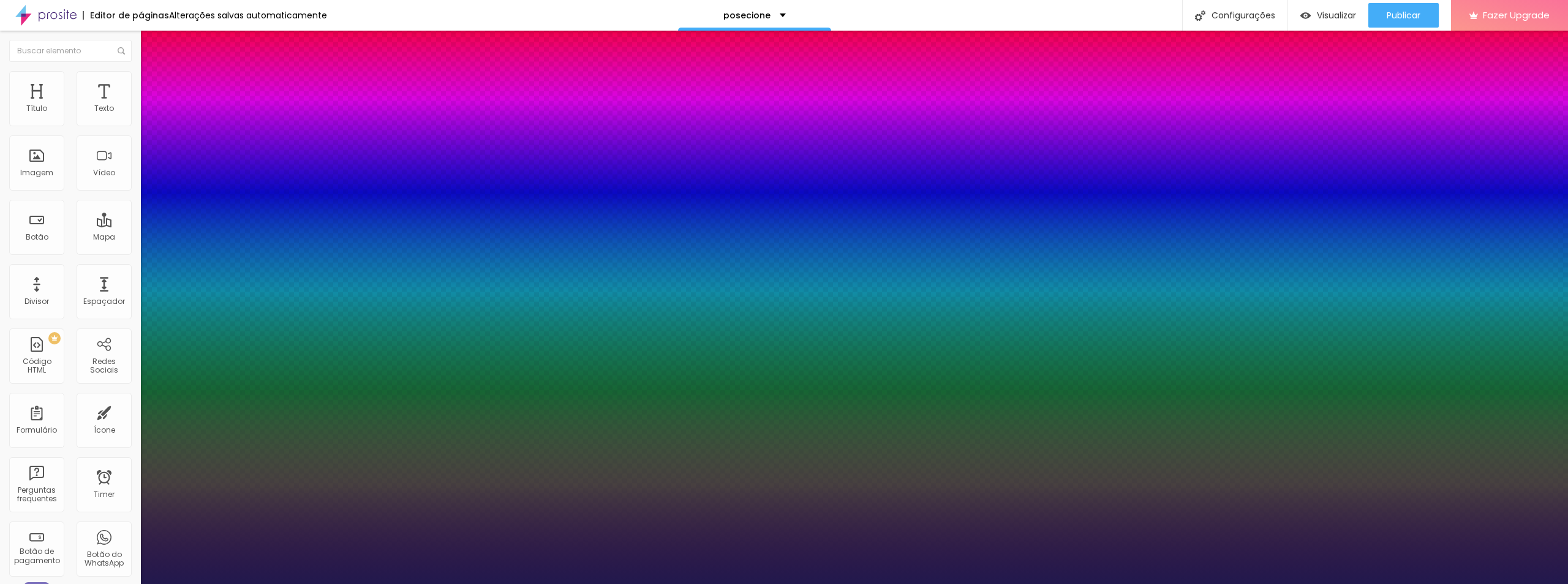
drag, startPoint x: 238, startPoint y: 312, endPoint x: 311, endPoint y: 263, distance: 87.9
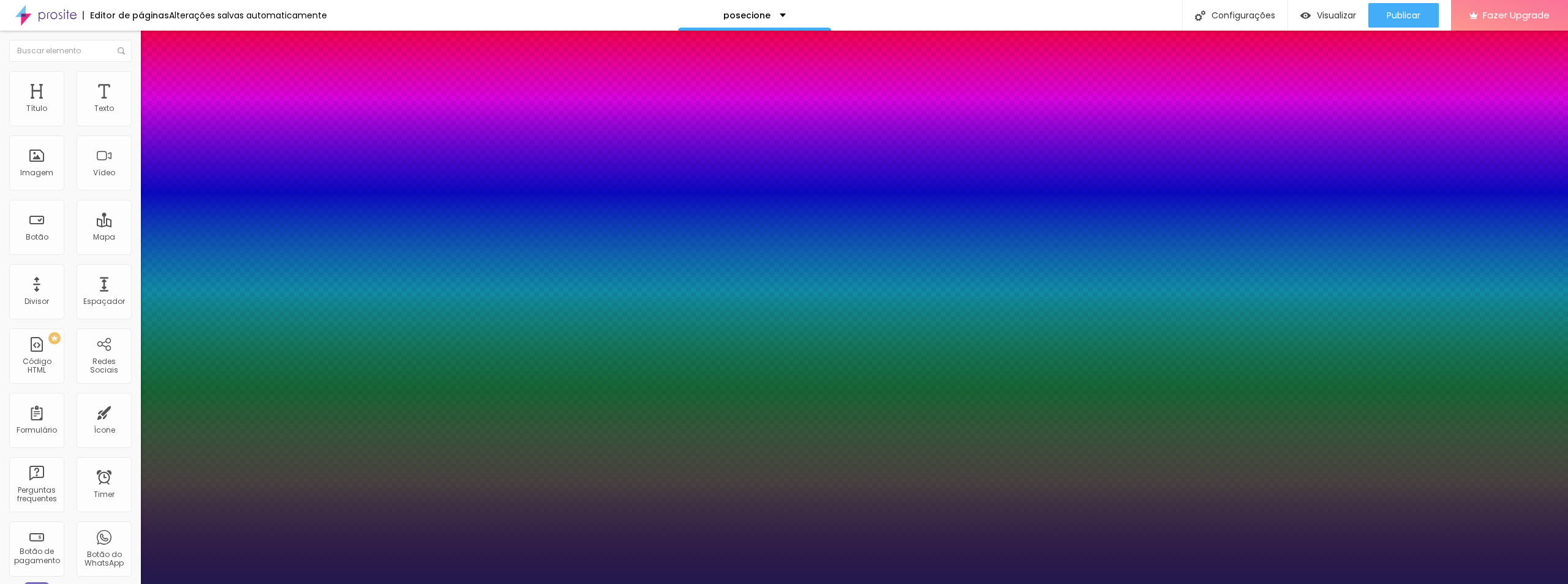
select select "TextMeOne"
click at [679, 583] on div at bounding box center [784, 584] width 1568 height 0
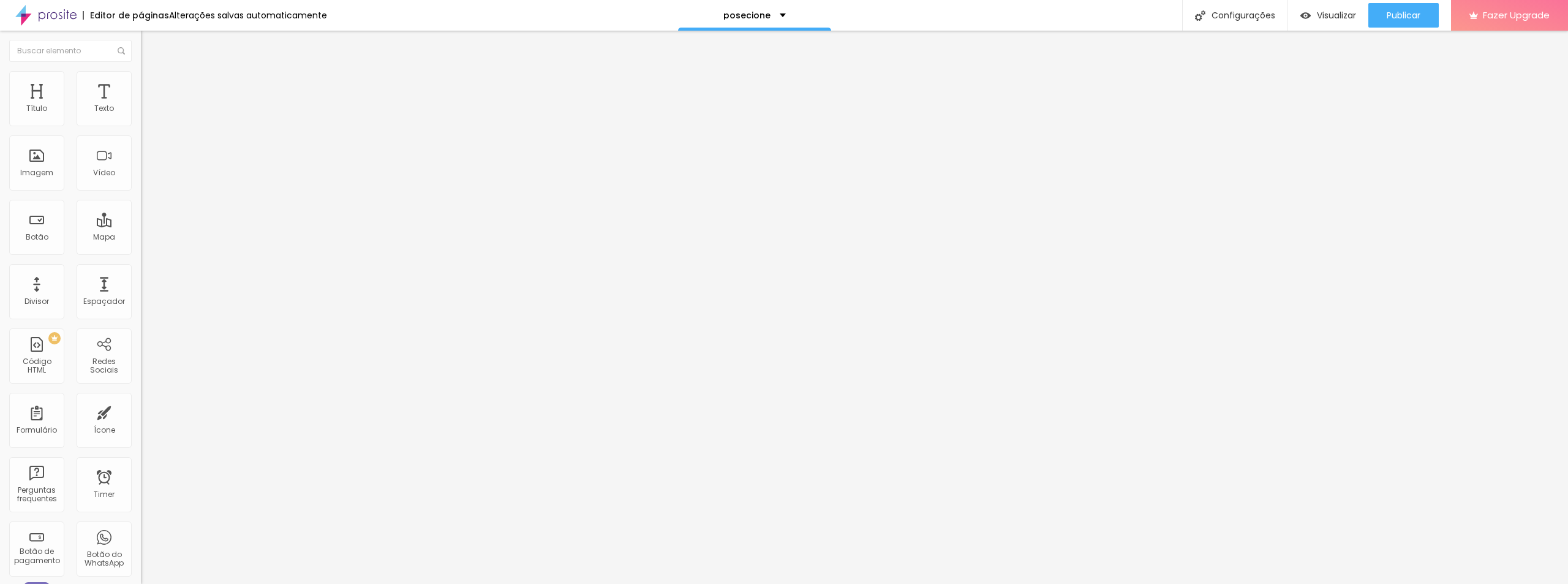
click at [141, 192] on span "Original" at bounding box center [155, 186] width 29 height 11
click at [151, 84] on span "Estilo" at bounding box center [161, 79] width 19 height 11
click at [141, 83] on img at bounding box center [146, 88] width 11 height 11
type input "7"
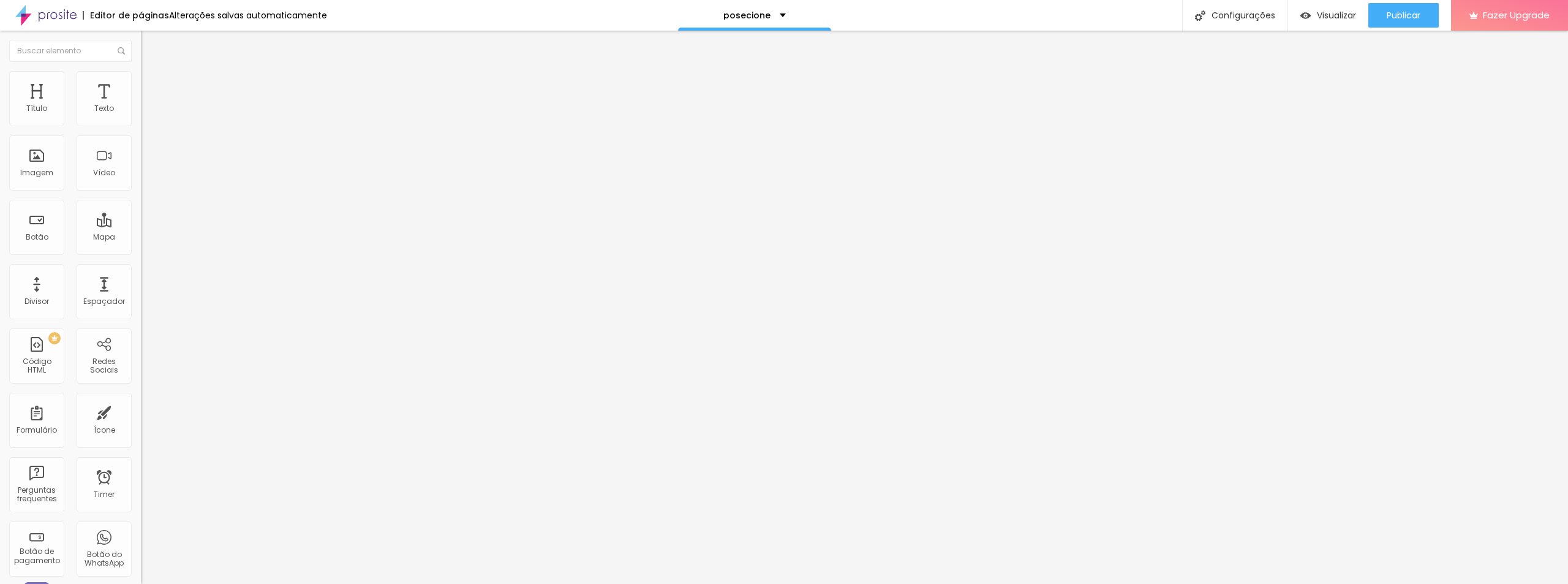
type input "7"
type input "5"
type input "3"
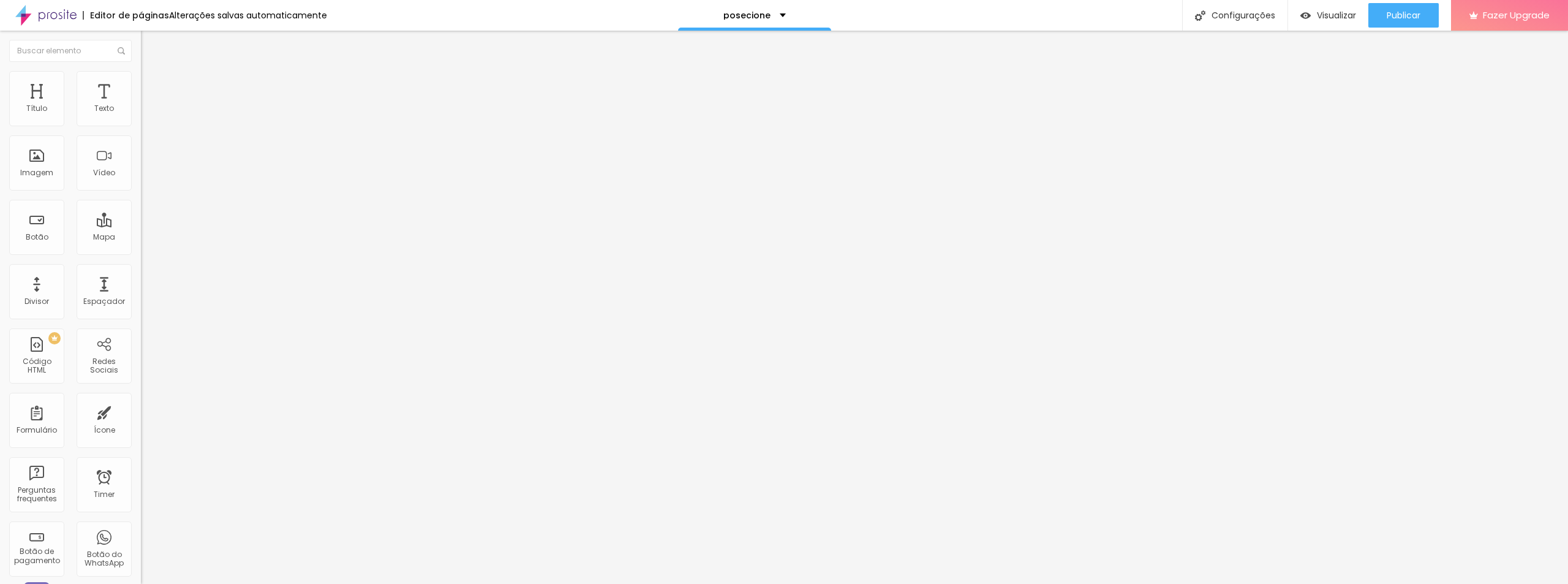
type input "2"
type input "1"
type input "0"
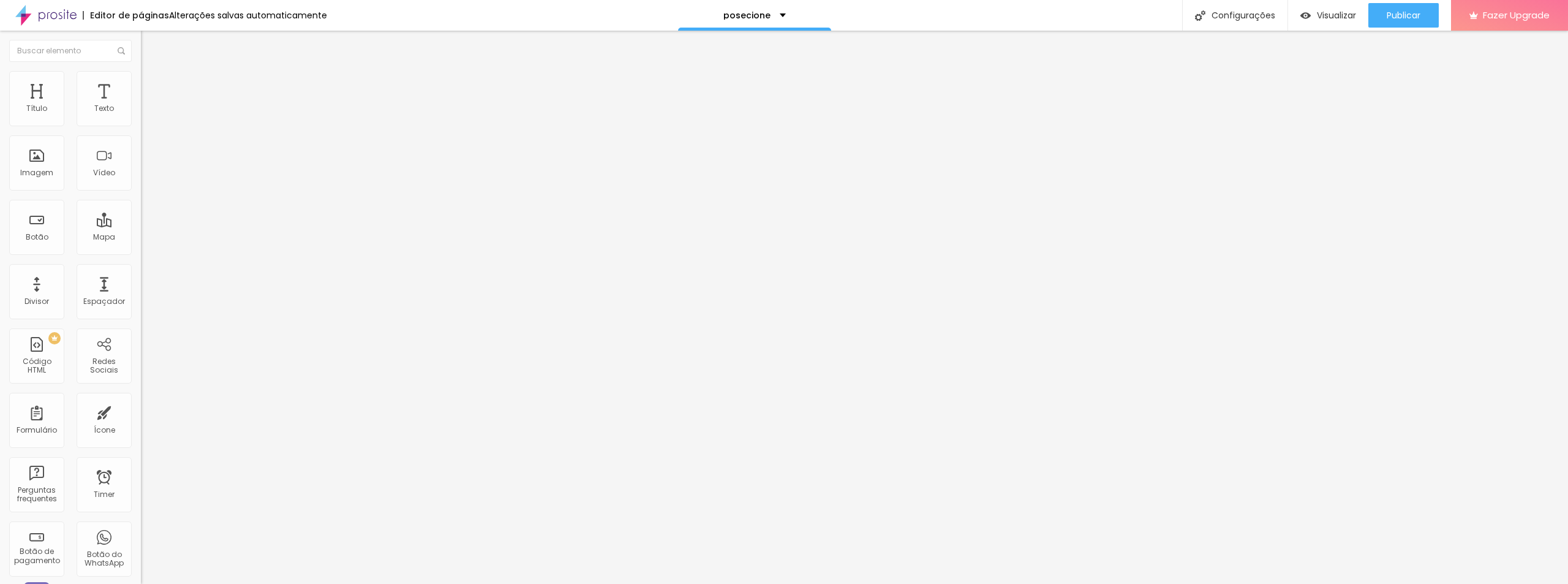
type input "0"
drag, startPoint x: 35, startPoint y: 123, endPoint x: 0, endPoint y: 130, distance: 35.7
type input "0"
click at [141, 237] on input "range" at bounding box center [180, 242] width 79 height 10
type input "7"
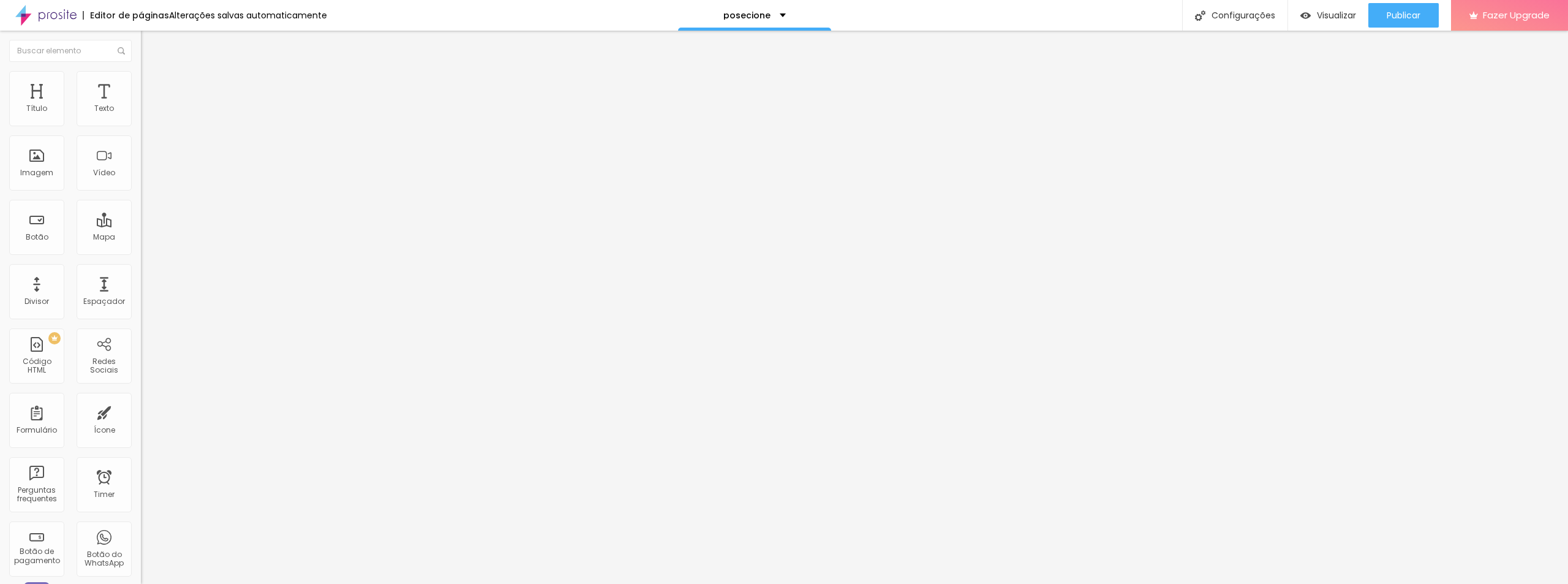
type input "7"
type input "5"
type input "4"
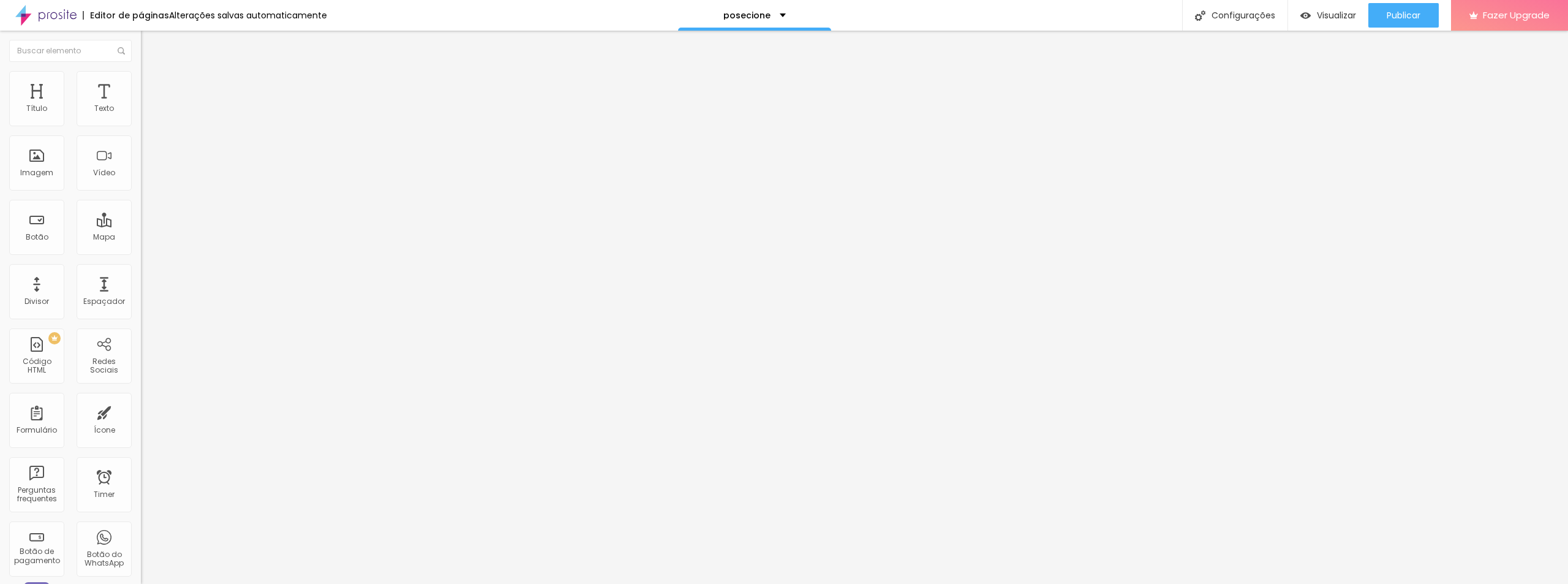
type input "2"
type input "1"
type input "0"
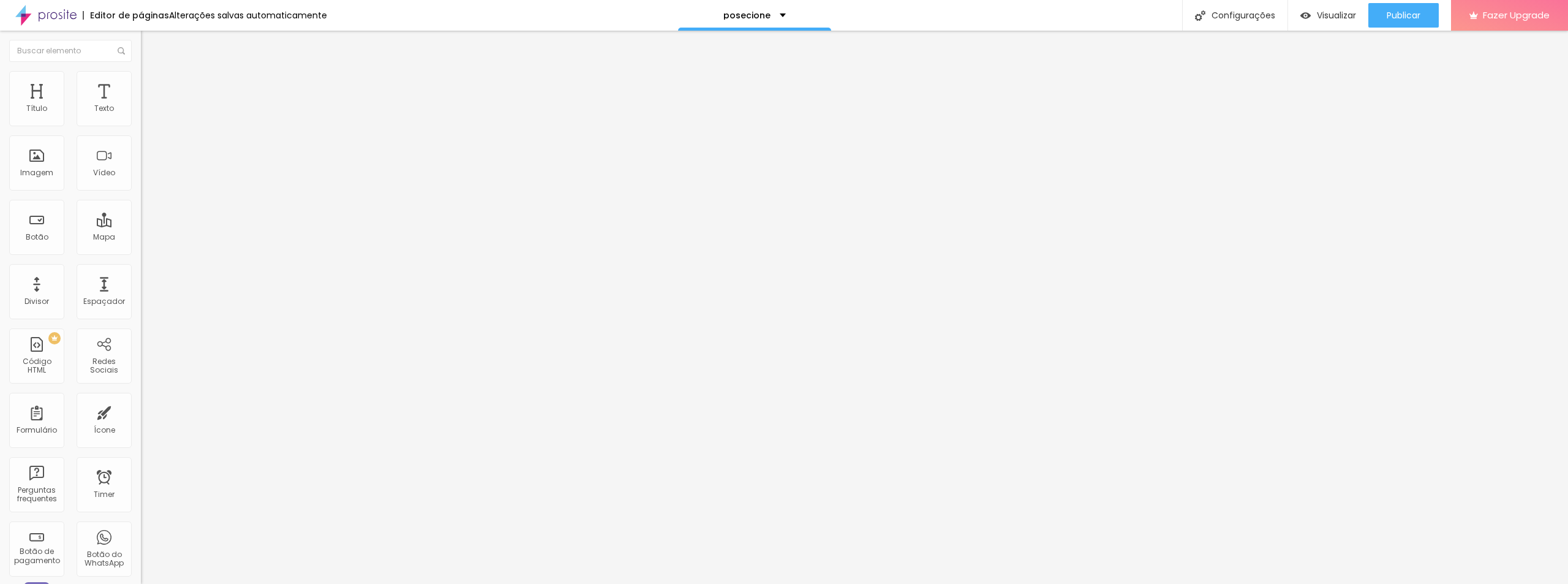
type input "0"
drag, startPoint x: 35, startPoint y: 146, endPoint x: 2, endPoint y: 154, distance: 34.0
type input "0"
click at [141, 411] on input "range" at bounding box center [180, 416] width 79 height 10
click at [141, 79] on img at bounding box center [146, 76] width 11 height 11
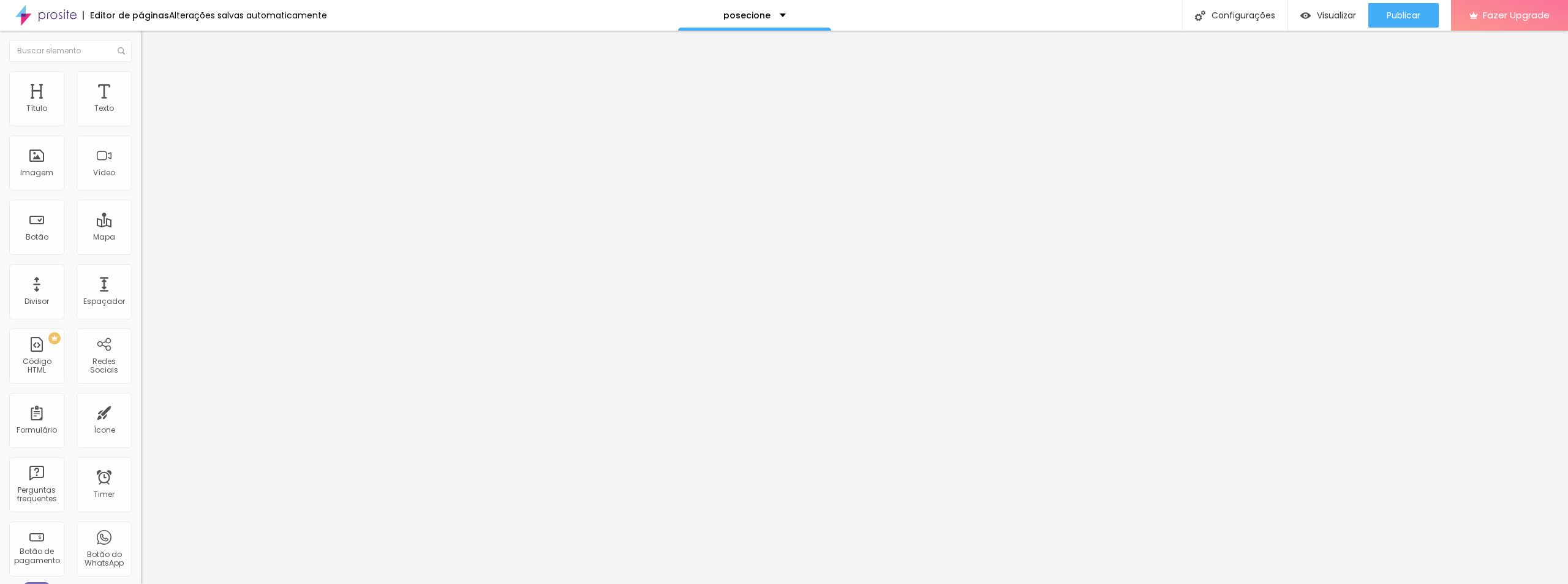
click at [151, 72] on span "Conteúdo" at bounding box center [170, 67] width 38 height 11
click at [147, 177] on icon "button" at bounding box center [149, 174] width 5 height 5
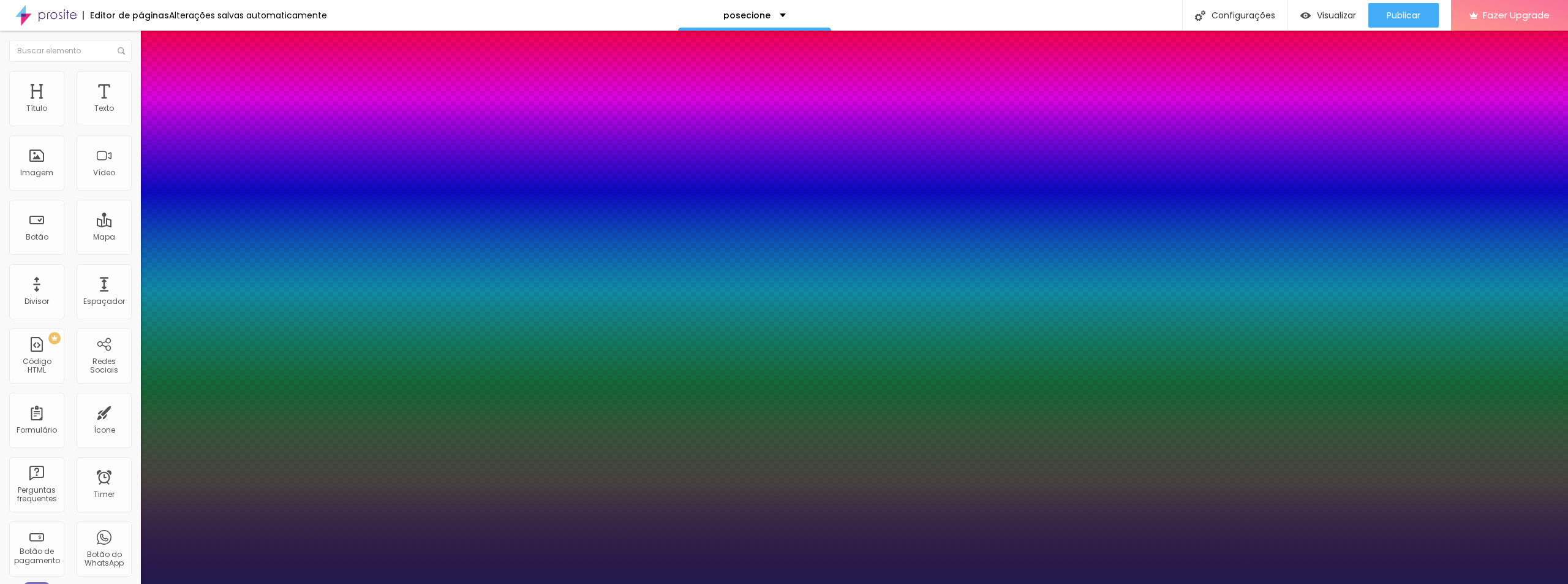
click at [653, 583] on div at bounding box center [784, 584] width 1568 height 0
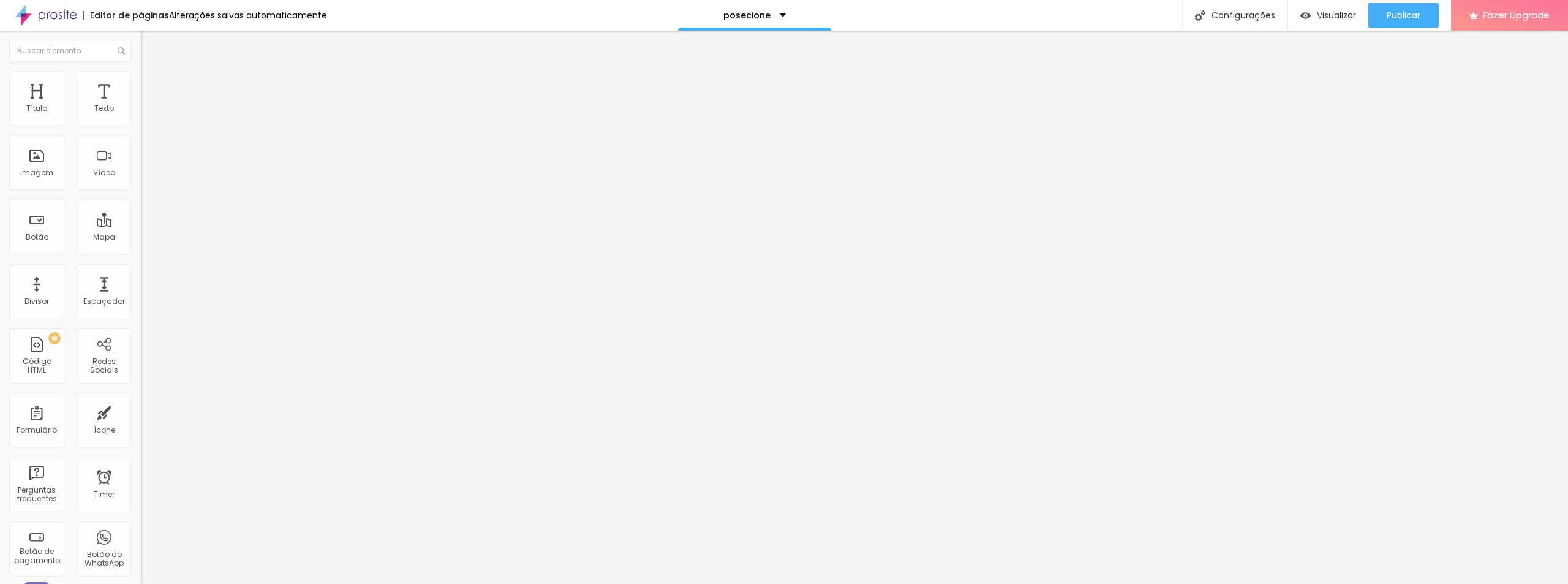
click at [141, 181] on button "button" at bounding box center [150, 175] width 17 height 13
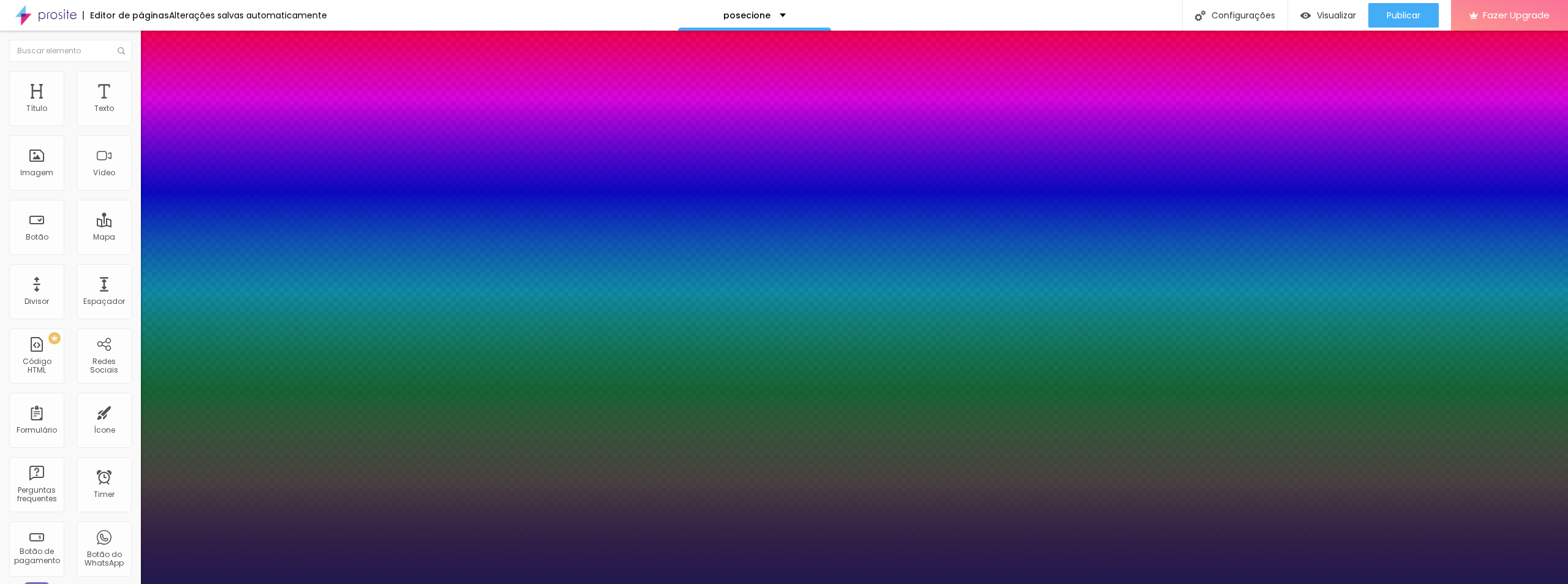
select select "RobotoLight"
click at [665, 583] on div at bounding box center [784, 584] width 1568 height 0
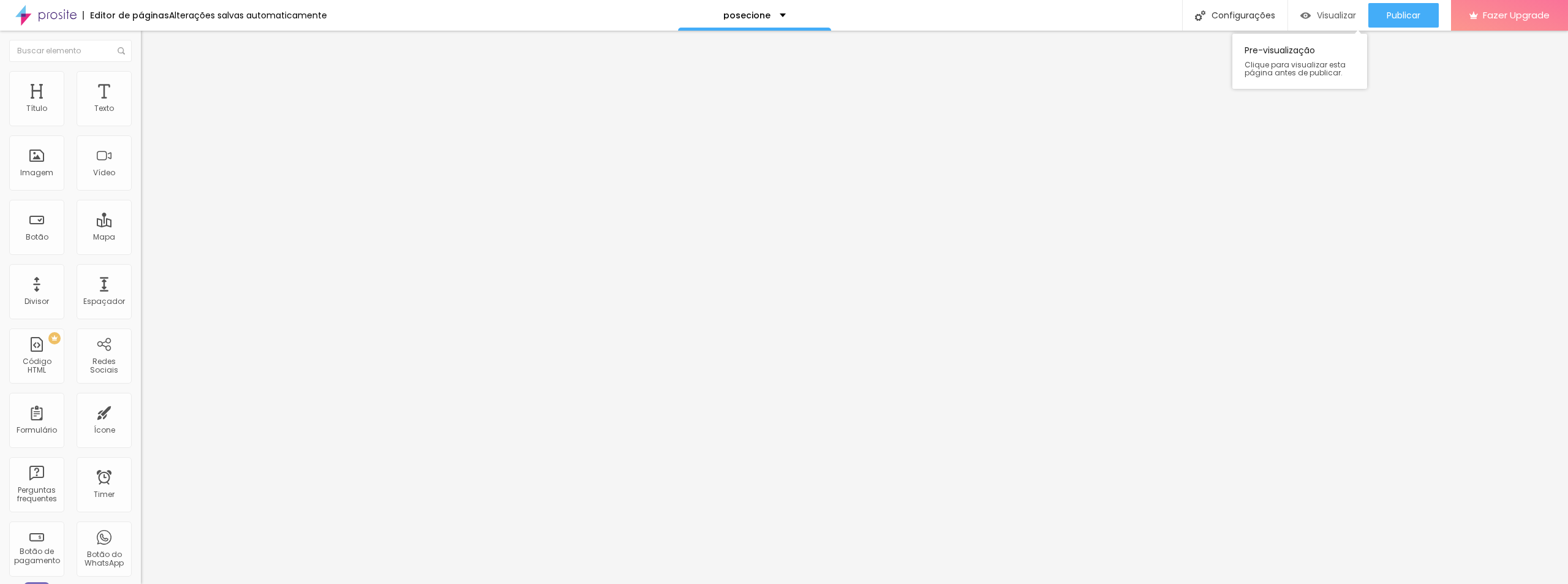
click at [1325, 6] on div "Visualizar" at bounding box center [1328, 14] width 56 height 24
click at [770, 6] on div "posecione" at bounding box center [755, 15] width 153 height 31
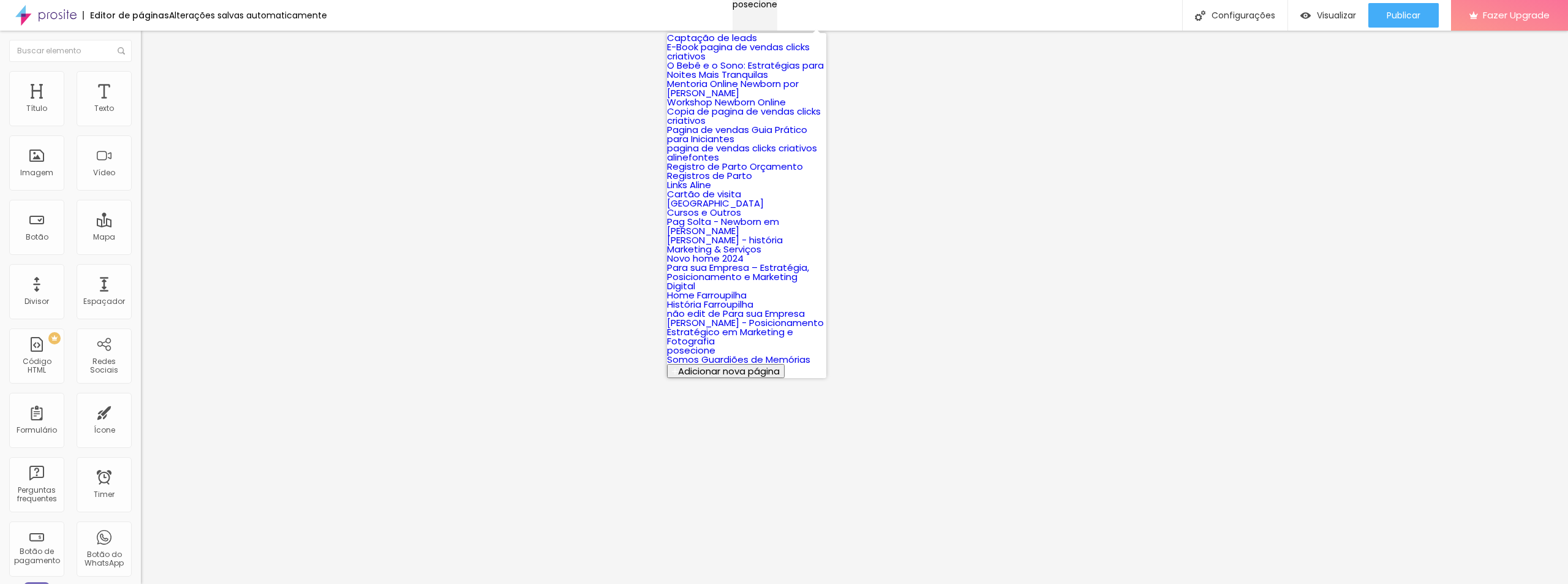
click at [775, 9] on div "posecione" at bounding box center [755, 4] width 44 height 9
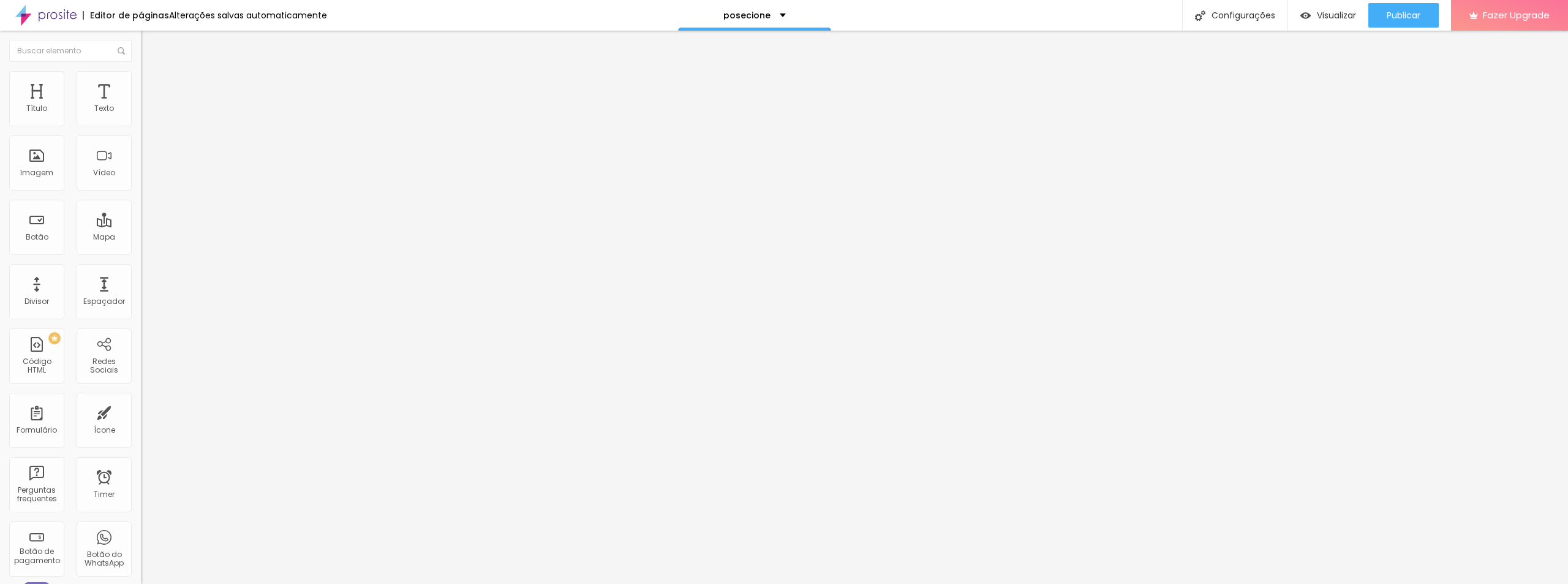
click at [141, 118] on button "button" at bounding box center [150, 111] width 17 height 13
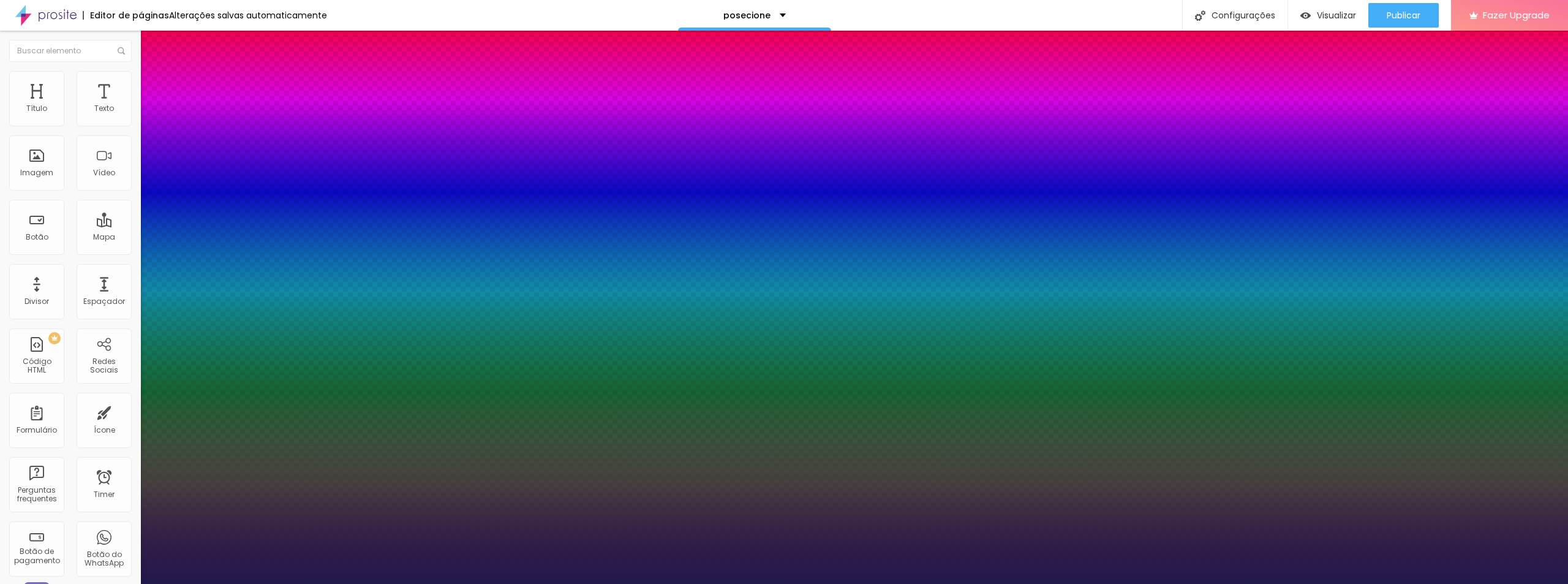
type input "1"
click at [96, 583] on div at bounding box center [784, 584] width 1568 height 0
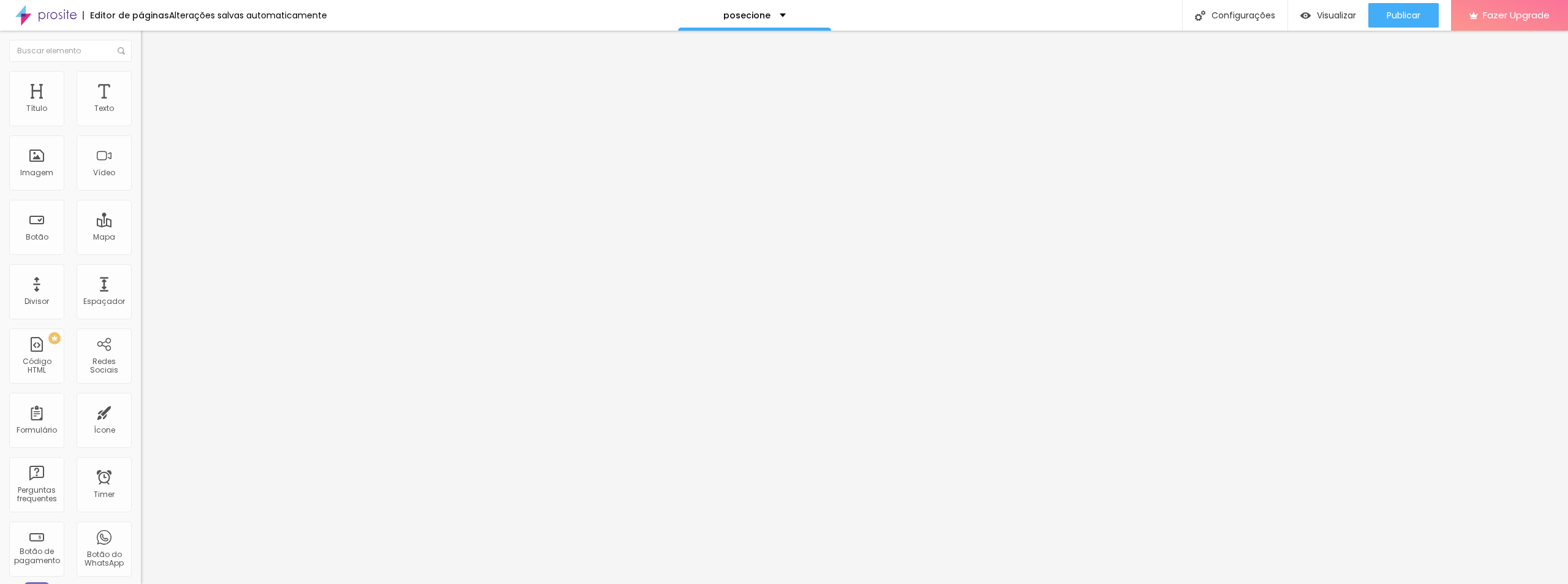
click at [151, 85] on span "Avançado" at bounding box center [172, 79] width 41 height 11
click at [141, 71] on li "Estilo" at bounding box center [211, 65] width 141 height 13
drag, startPoint x: 14, startPoint y: 46, endPoint x: 79, endPoint y: 70, distance: 69.3
click at [150, 46] on img "button" at bounding box center [154, 44] width 10 height 10
click at [146, 114] on icon "button" at bounding box center [150, 110] width 8 height 8
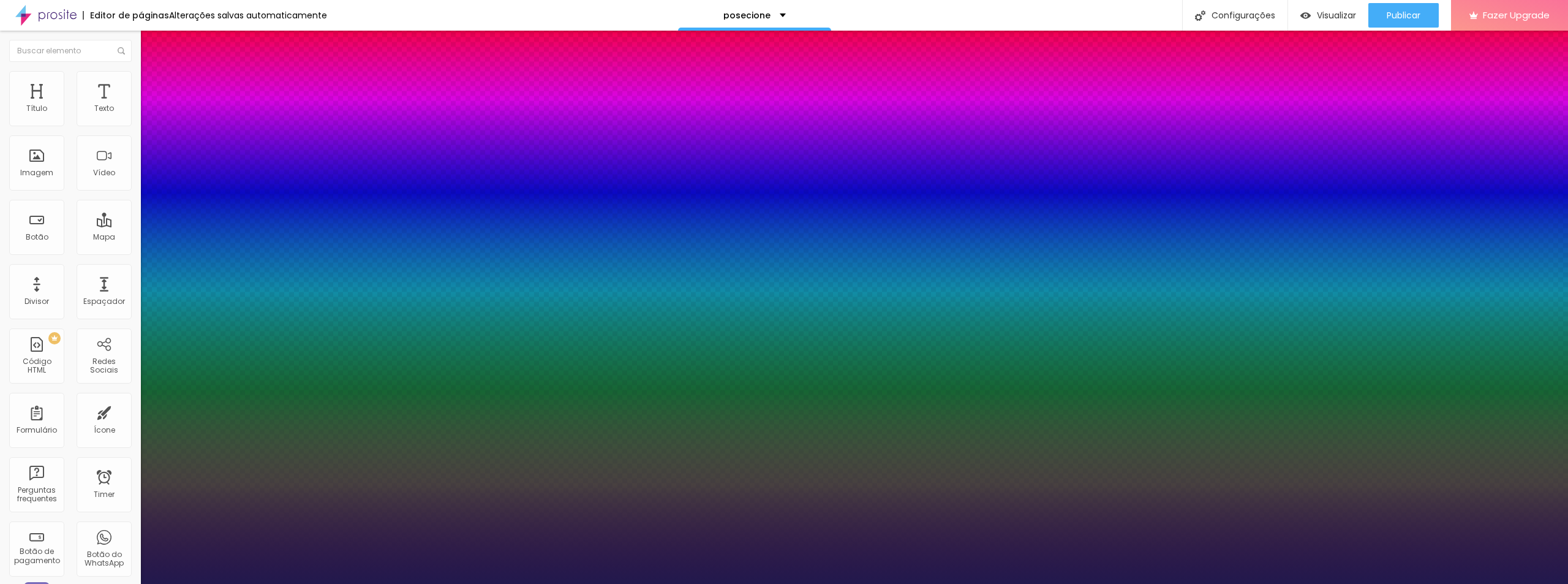
type input "1"
click at [125, 583] on div at bounding box center [784, 584] width 1568 height 0
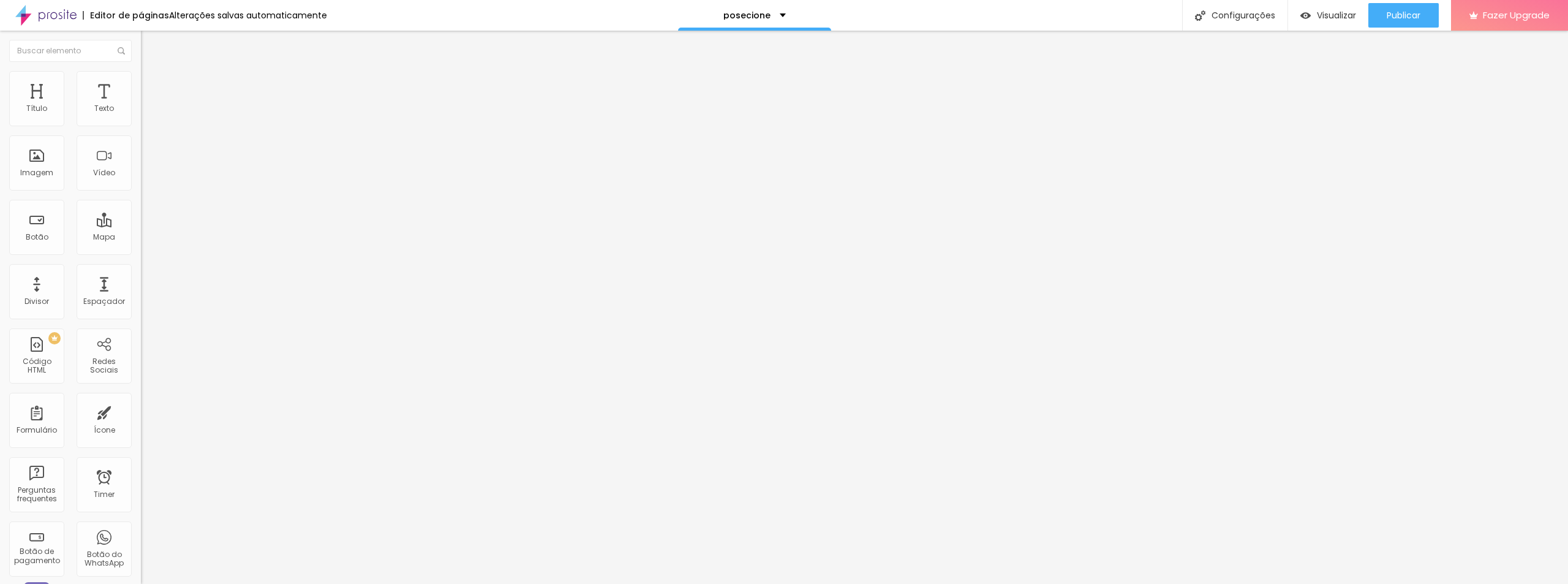
click at [141, 80] on li "Avançado" at bounding box center [211, 77] width 141 height 13
click at [141, 118] on button "button" at bounding box center [150, 111] width 17 height 13
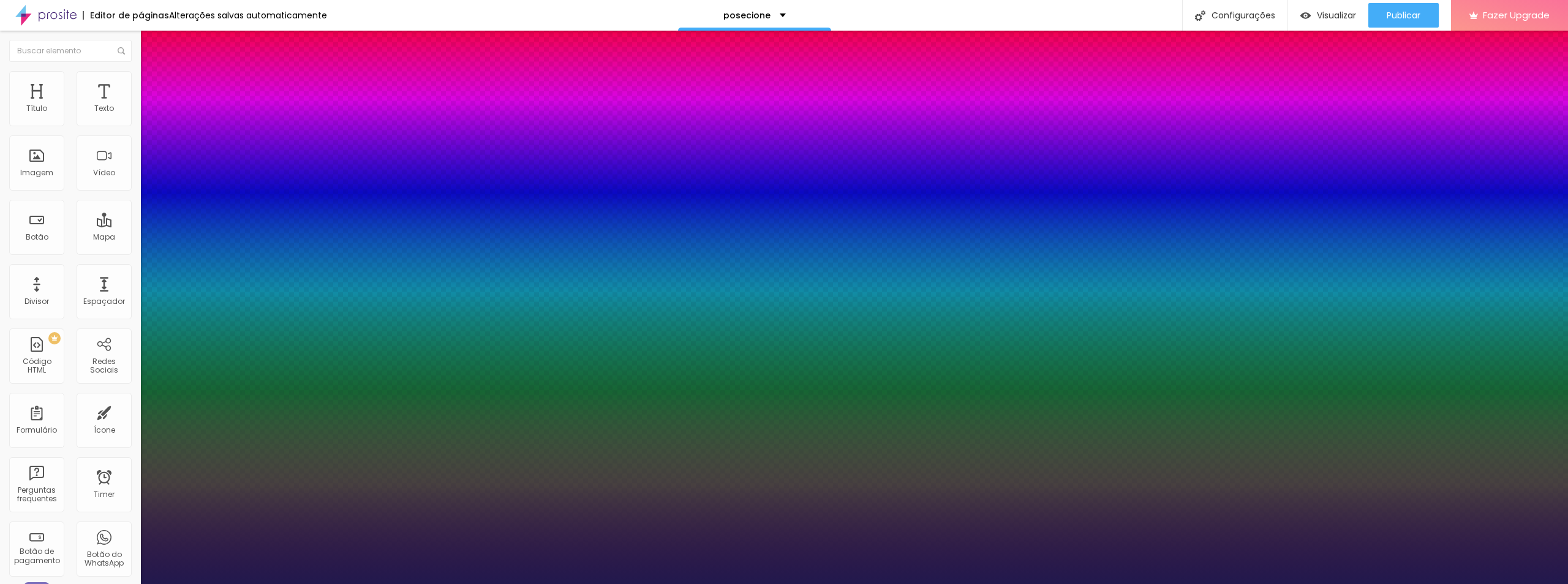
type input "1"
type input "14"
type input "1"
type input "15"
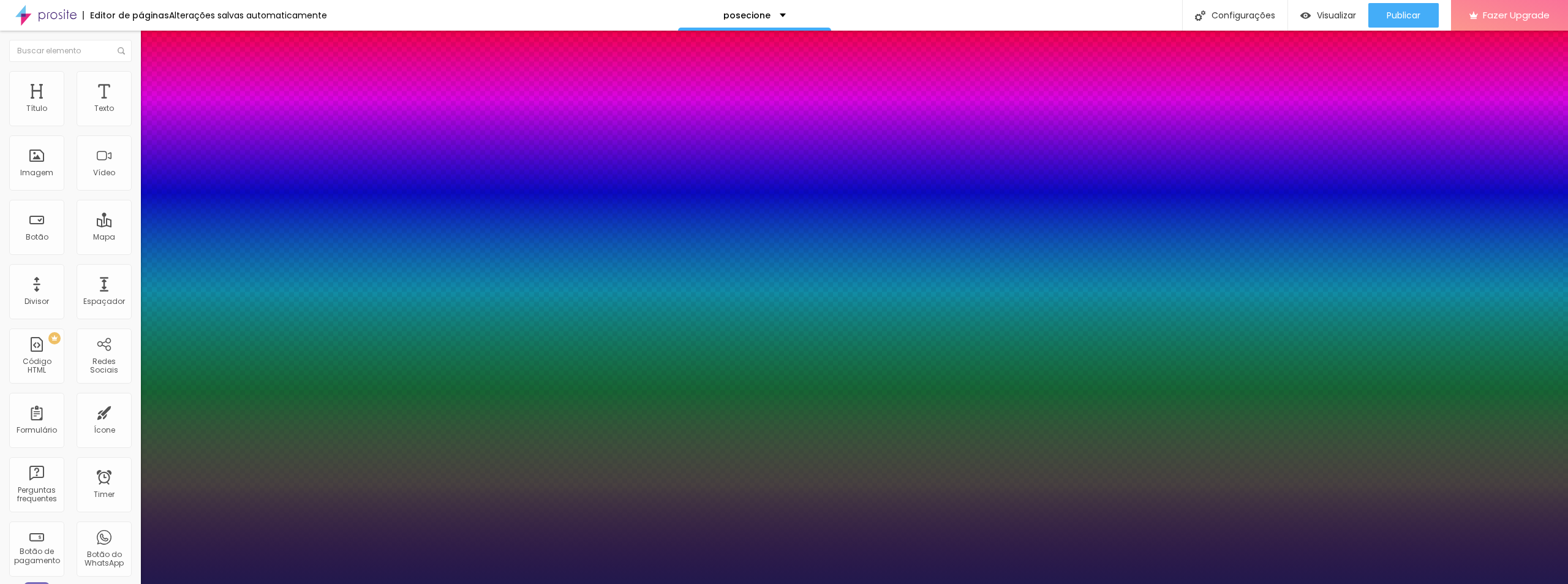
type input "15"
type input "1"
type input "16"
type input "1"
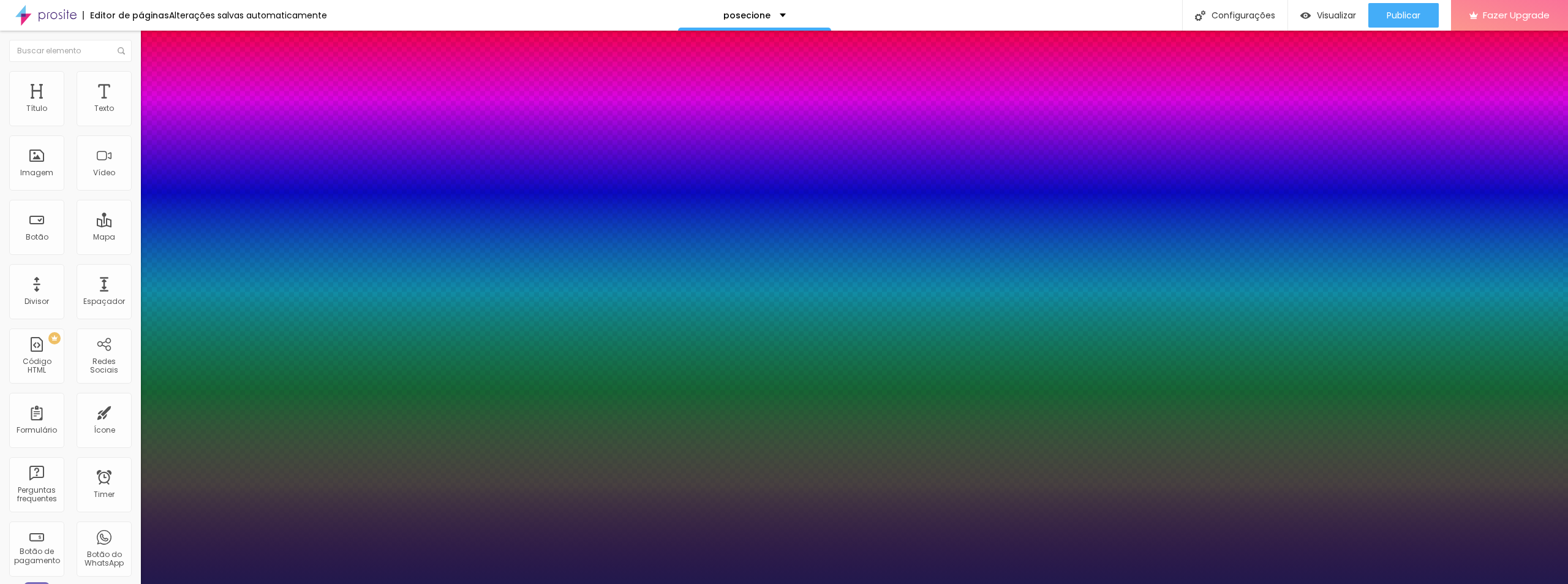
type input "18"
type input "1"
type input "19"
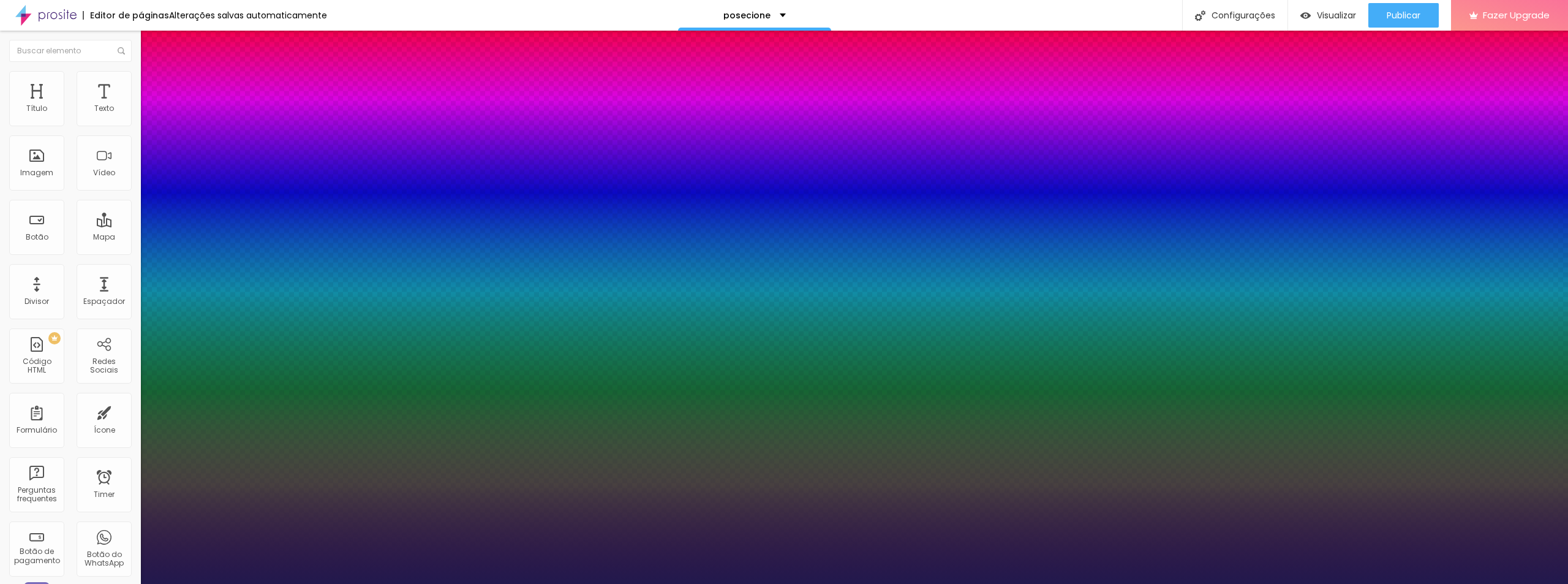
type input "1"
type input "20"
type input "1"
type input "21"
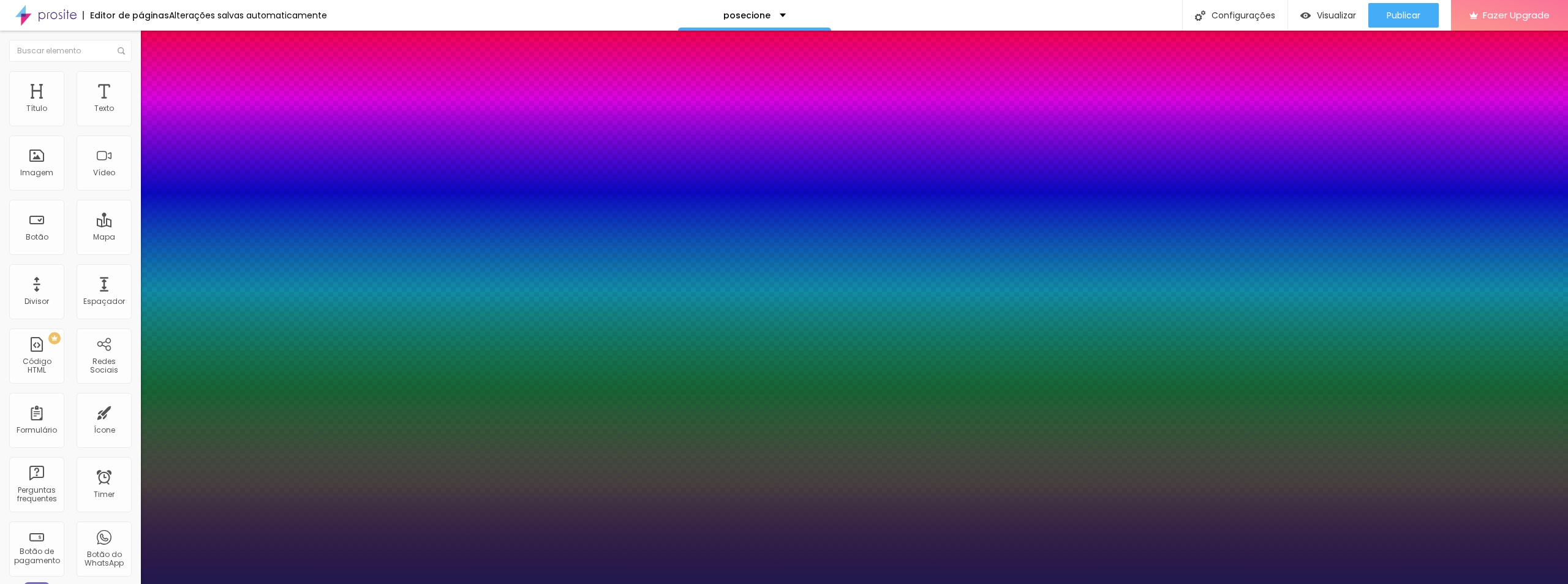
type input "21"
type input "1"
type input "22"
type input "1"
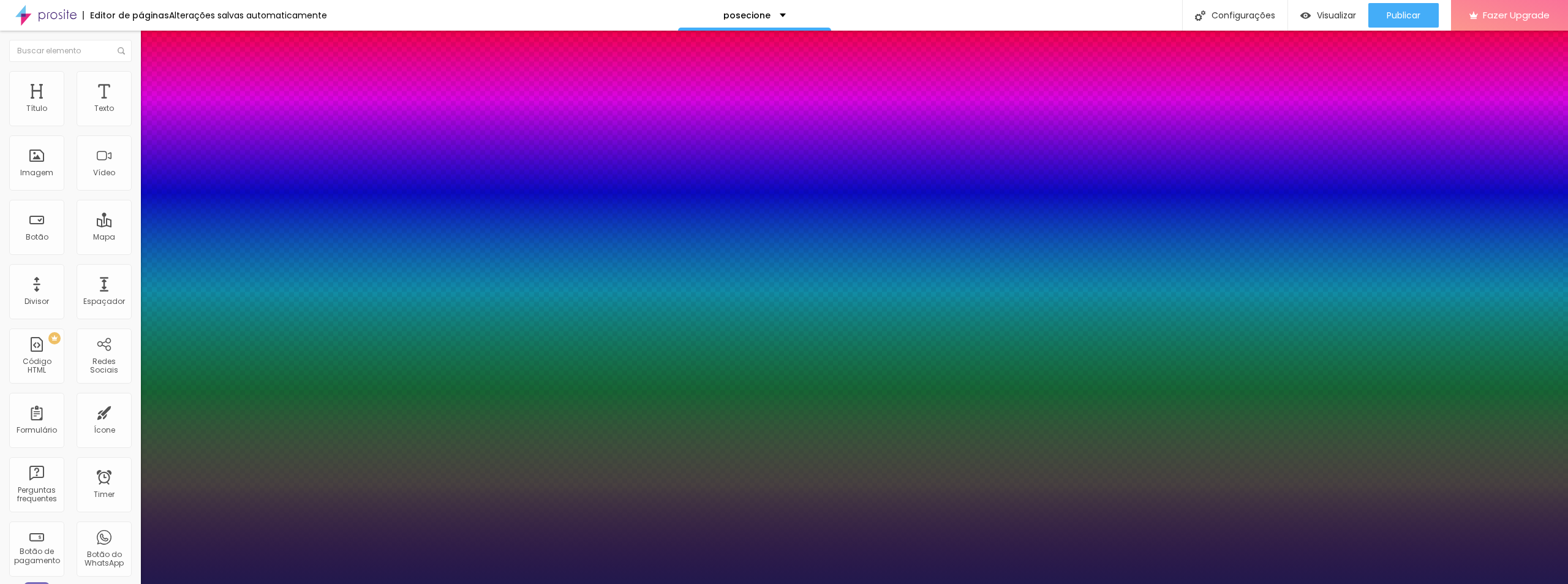
type input "24"
type input "1"
type input "27"
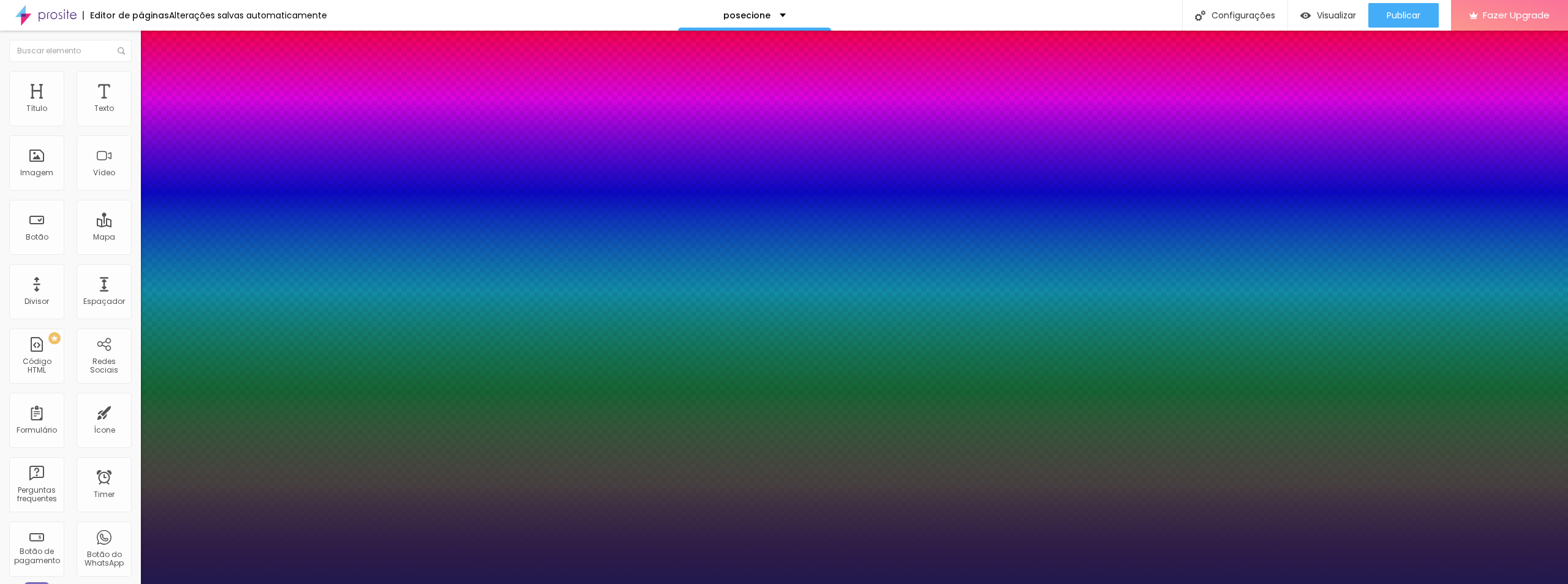
type input "1"
type input "31"
type input "1"
type input "38"
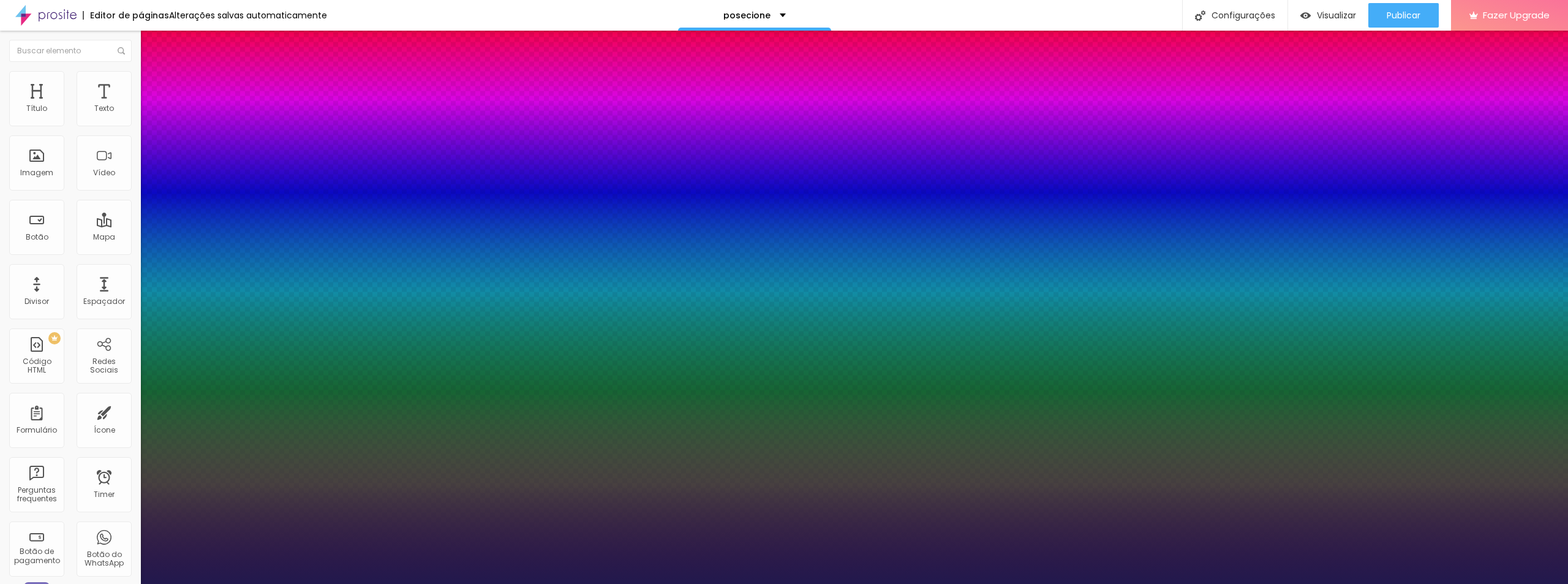
type input "38"
type input "1"
type input "44"
type input "1"
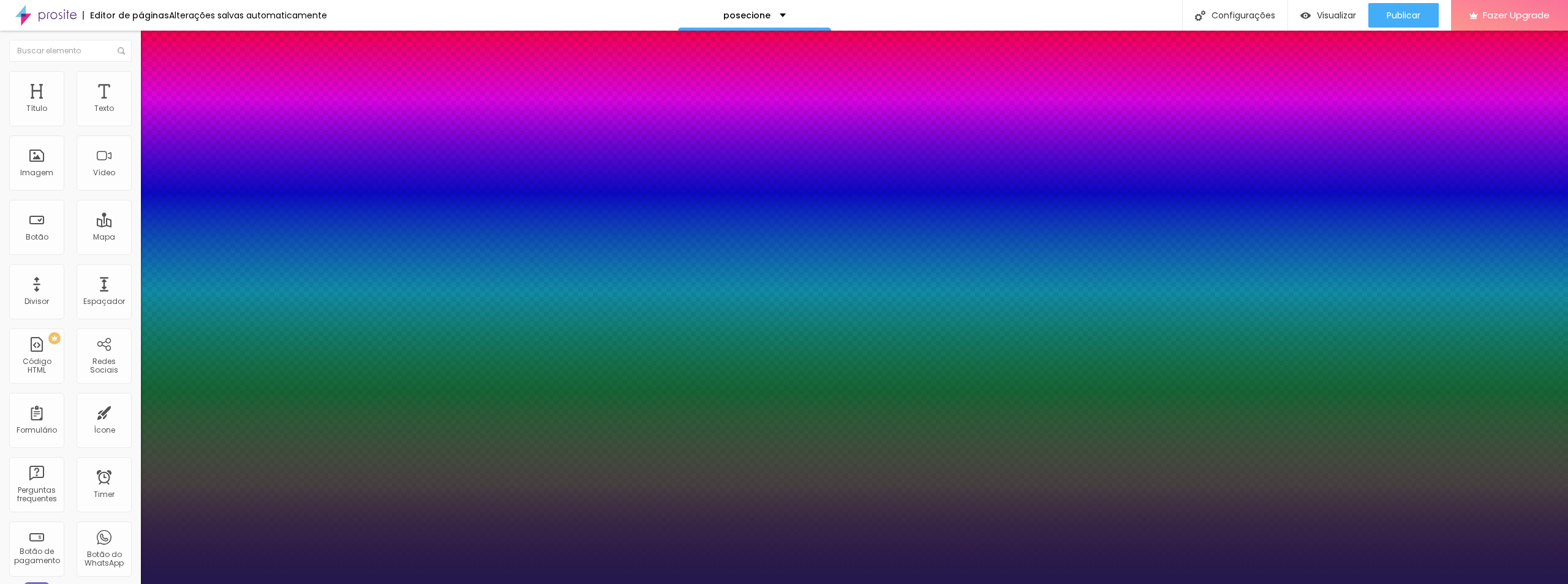
type input "52"
type input "1"
type input "57"
drag, startPoint x: 163, startPoint y: 210, endPoint x: 190, endPoint y: 214, distance: 27.3
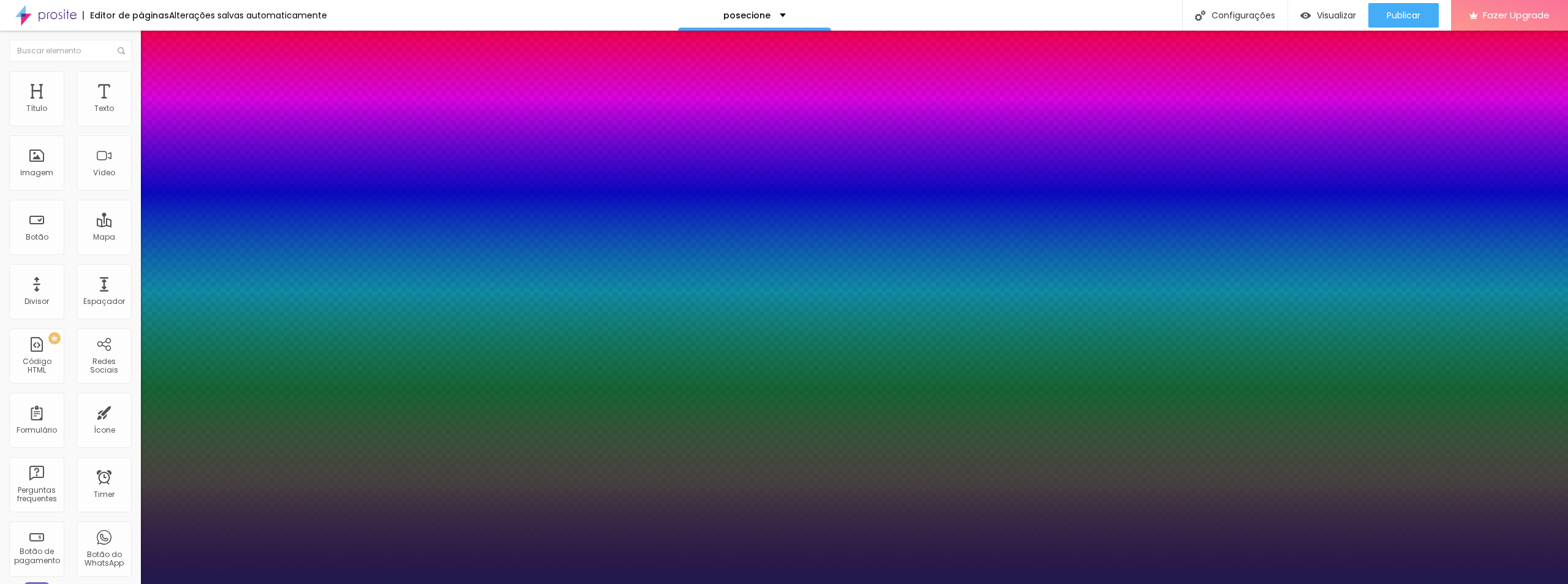
click at [789, 583] on div at bounding box center [784, 584] width 1568 height 0
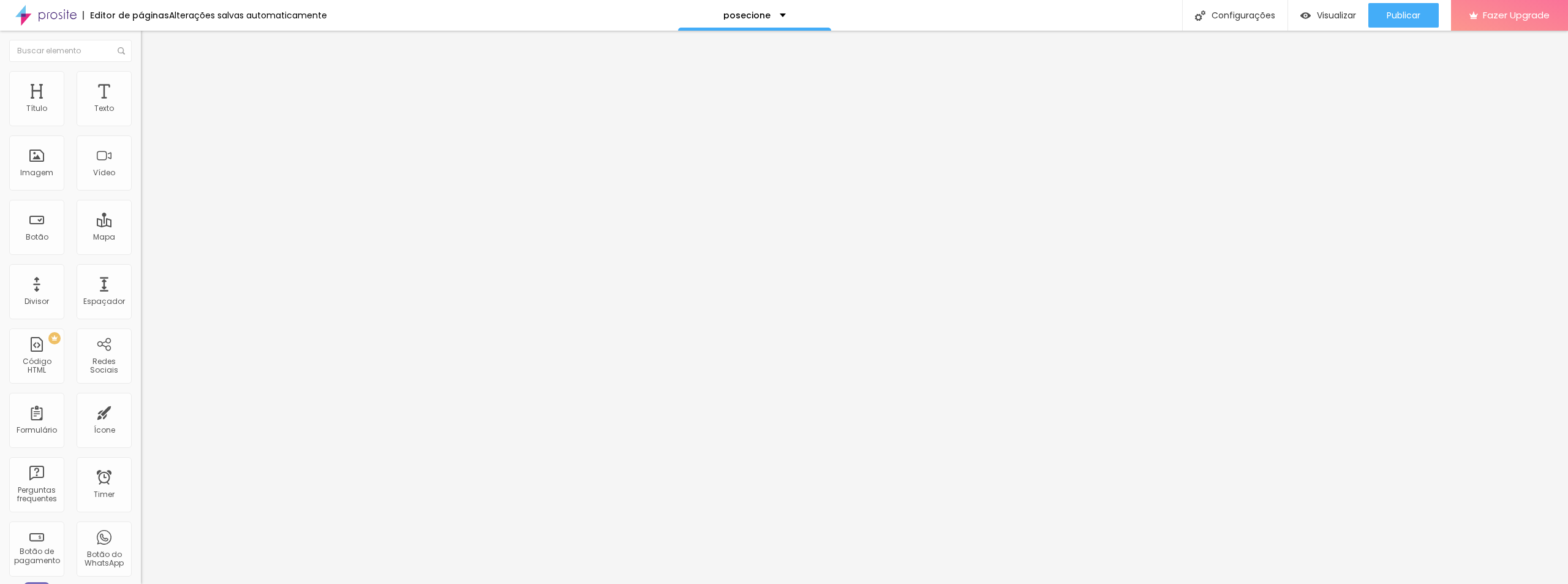
click at [141, 87] on ul "Conteúdo Estilo Avançado" at bounding box center [211, 77] width 141 height 37
click at [151, 85] on span "Estilo" at bounding box center [161, 79] width 19 height 11
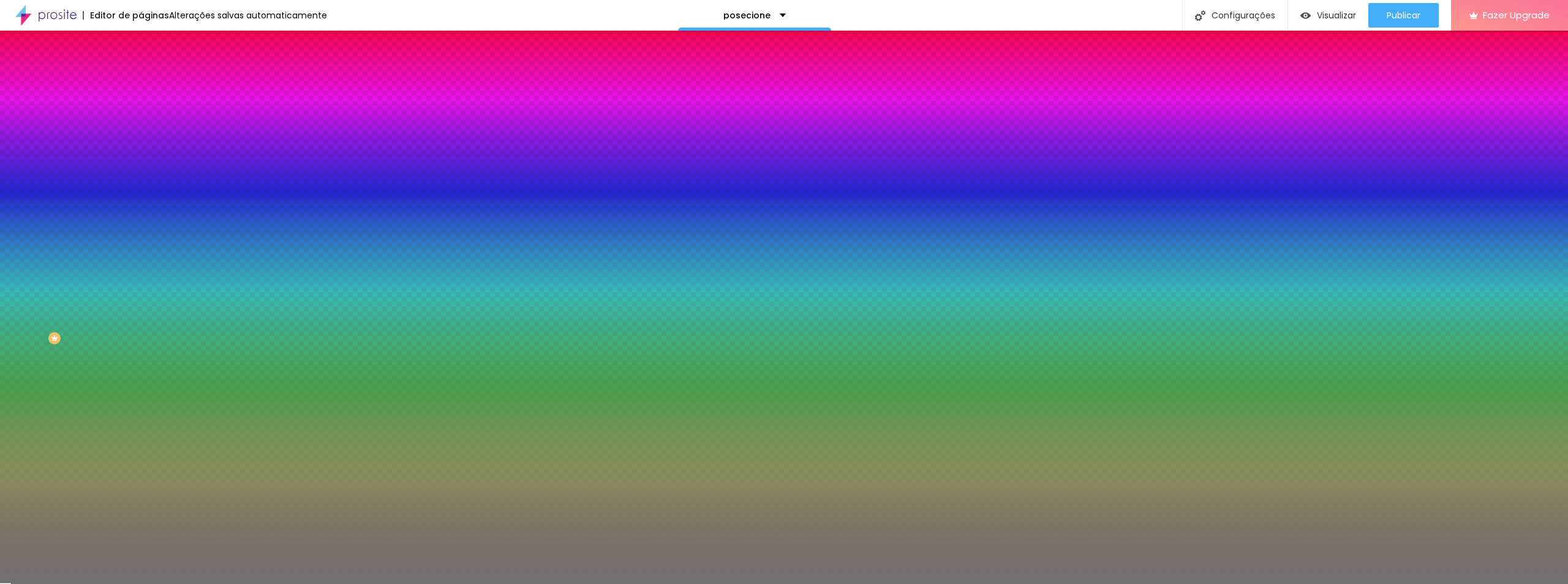
click at [141, 125] on input "#717171" at bounding box center [214, 123] width 147 height 13
paste input "34C29"
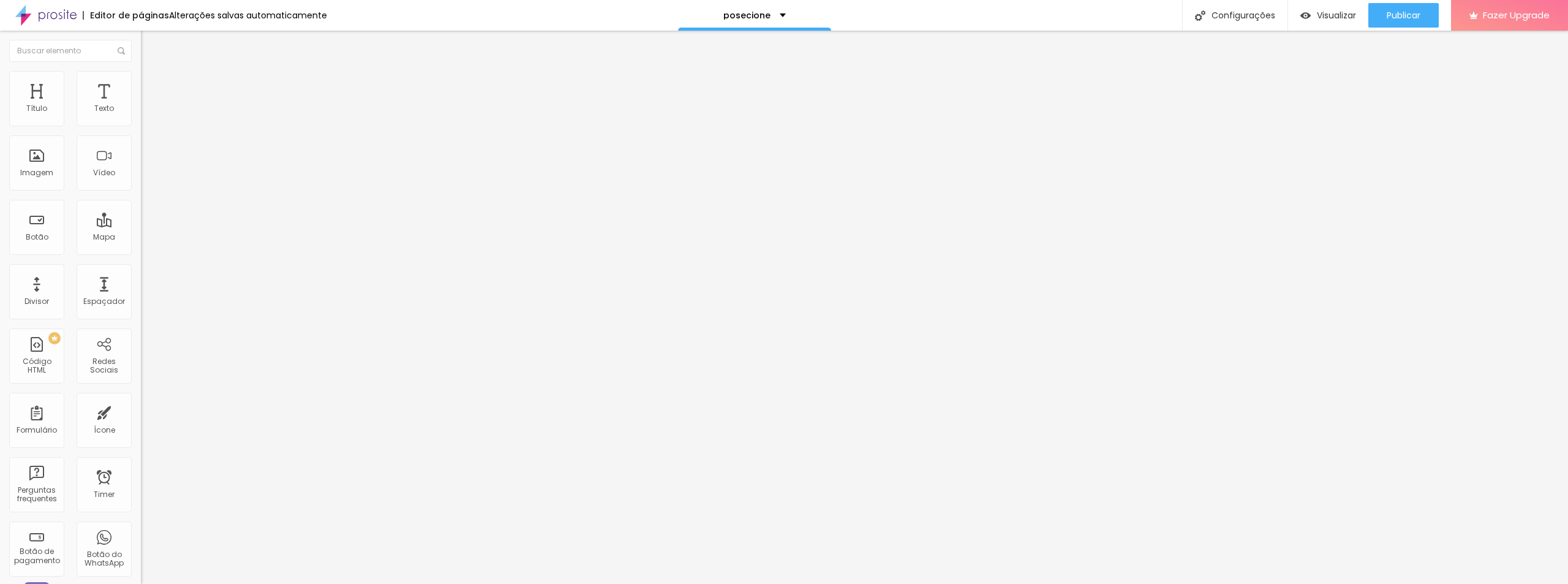
click at [141, 40] on button "Editar Seção" at bounding box center [211, 44] width 141 height 28
click at [141, 145] on span "Sólido" at bounding box center [152, 143] width 24 height 11
click at [141, 167] on span "Pontilhado" at bounding box center [161, 161] width 41 height 11
click at [141, 175] on span "Serrilhado" at bounding box center [160, 169] width 39 height 11
click at [141, 163] on span "Pontilhado" at bounding box center [161, 157] width 41 height 11
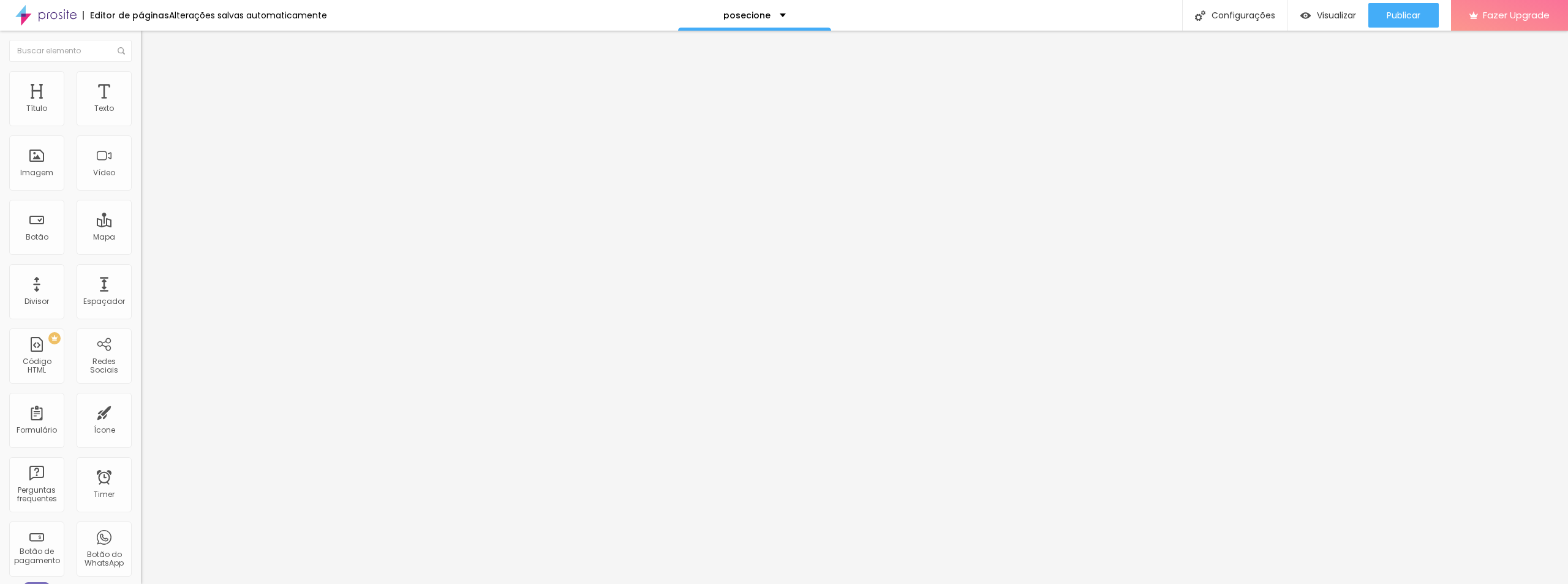
click at [141, 155] on span "Sólido" at bounding box center [152, 150] width 24 height 11
click at [141, 181] on span "Duplo" at bounding box center [151, 177] width 21 height 11
click at [141, 145] on span "Sólido" at bounding box center [152, 143] width 24 height 11
click at [141, 181] on span "Duplo" at bounding box center [151, 177] width 21 height 11
click at [141, 90] on ul "Conteúdo Estilo Avançado" at bounding box center [211, 77] width 141 height 37
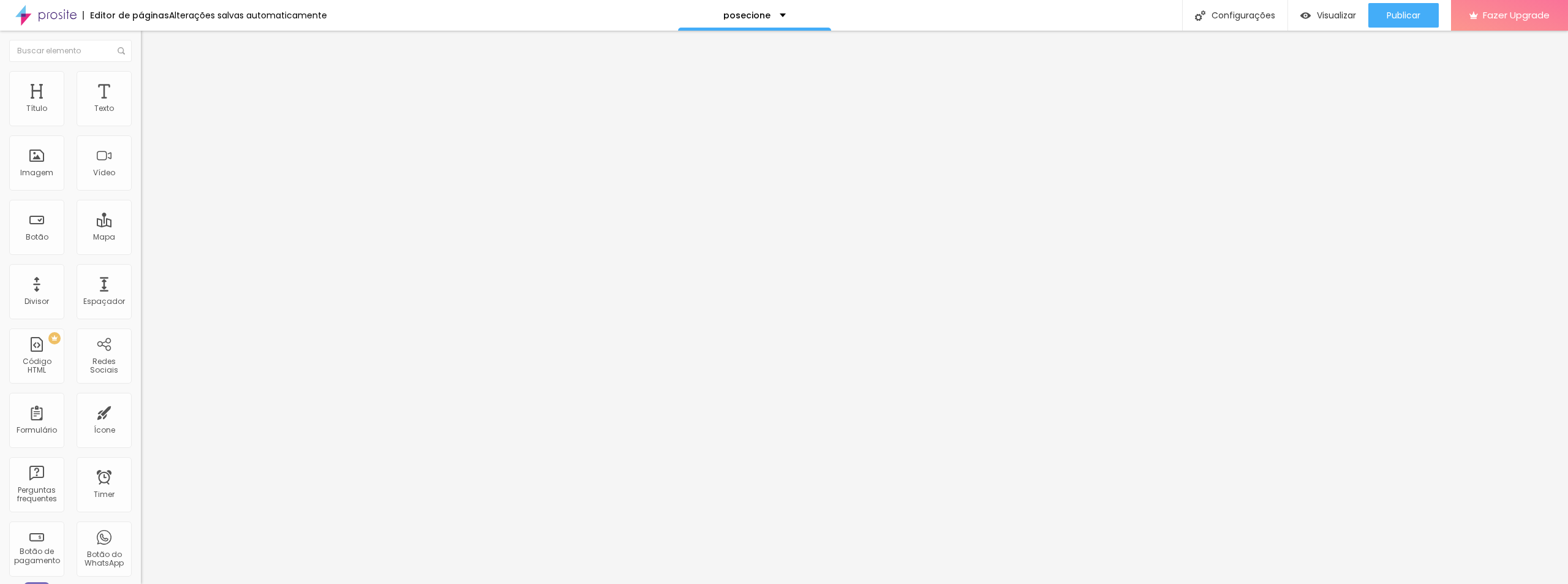
click at [141, 81] on li "Estilo" at bounding box center [211, 77] width 141 height 13
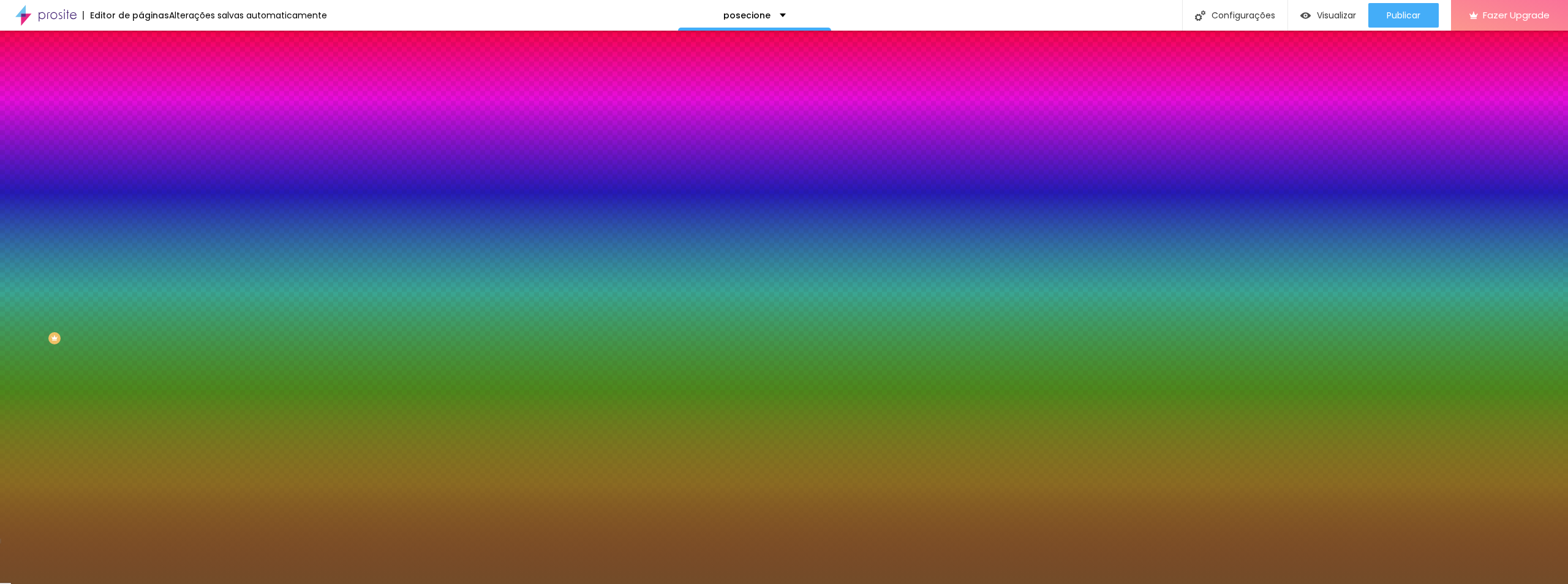
click at [141, 159] on input "range" at bounding box center [180, 154] width 79 height 10
drag, startPoint x: 29, startPoint y: 197, endPoint x: 21, endPoint y: 196, distance: 8.1
click at [141, 190] on input "range" at bounding box center [180, 185] width 79 height 10
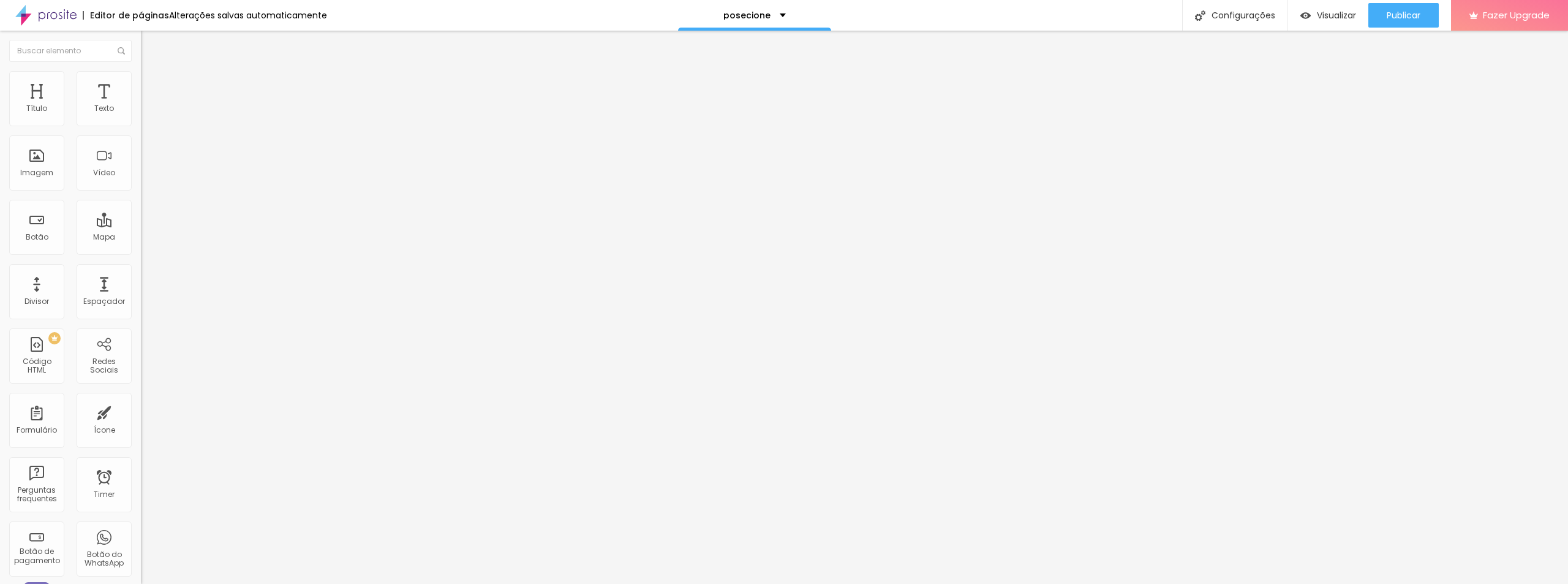
click at [151, 85] on span "Estilo" at bounding box center [161, 79] width 19 height 11
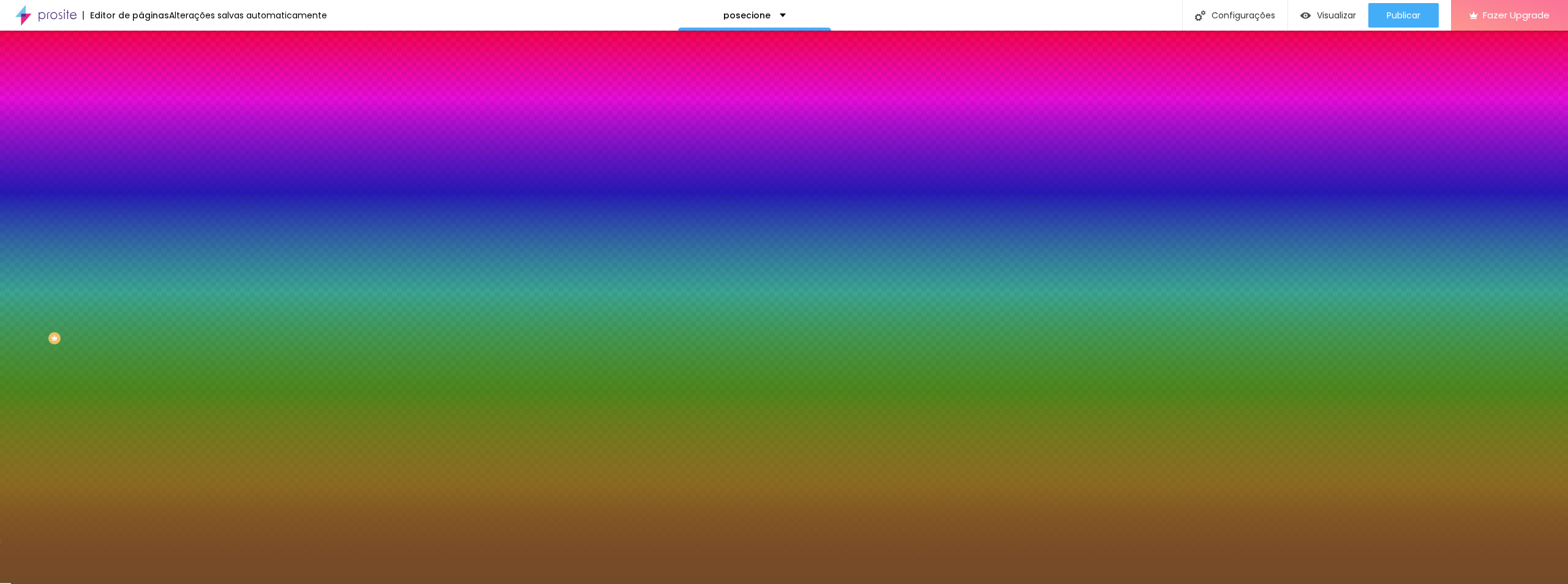
click at [141, 159] on input "range" at bounding box center [180, 154] width 79 height 10
drag, startPoint x: 54, startPoint y: 195, endPoint x: 25, endPoint y: 196, distance: 29.0
click at [141, 190] on input "range" at bounding box center [180, 185] width 79 height 10
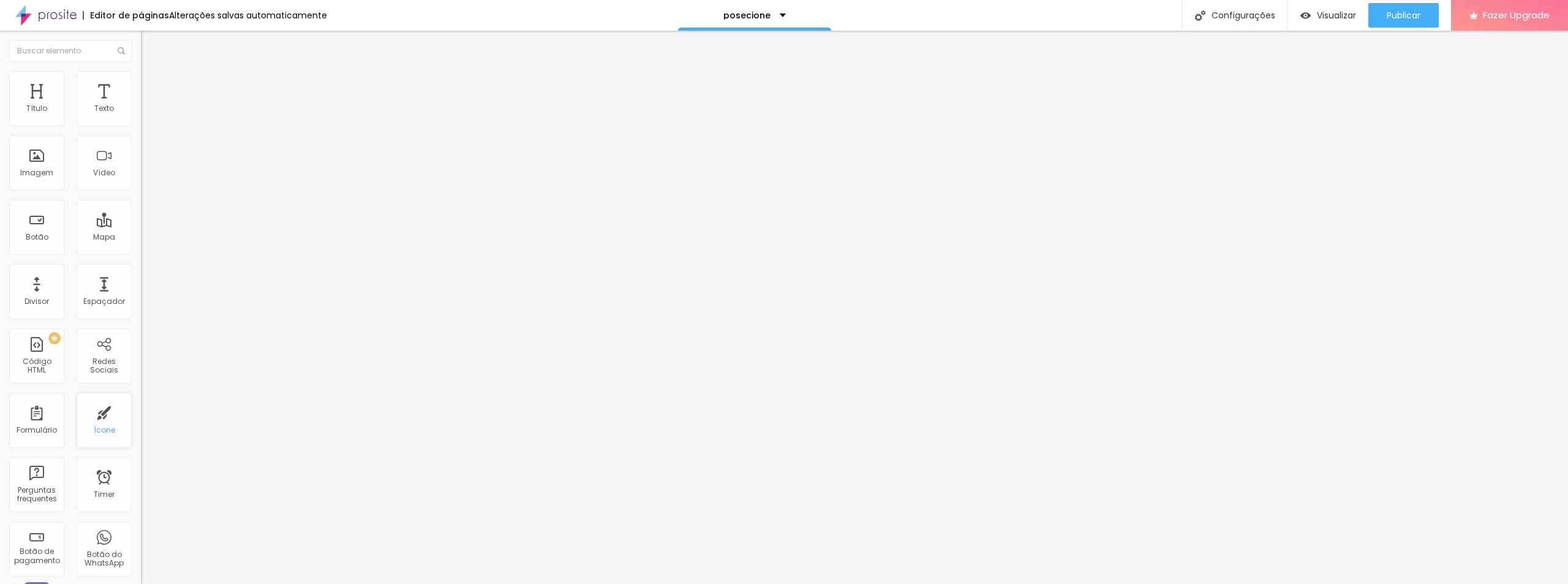
click at [95, 422] on div "Ícone" at bounding box center [103, 420] width 55 height 55
click at [141, 125] on span "Titulo 3" at bounding box center [158, 119] width 35 height 11
click at [141, 81] on li "Avançado" at bounding box center [211, 77] width 141 height 13
click at [141, 71] on li "Estilo" at bounding box center [211, 65] width 141 height 13
click at [141, 38] on button "Editar Texto" at bounding box center [211, 44] width 141 height 28
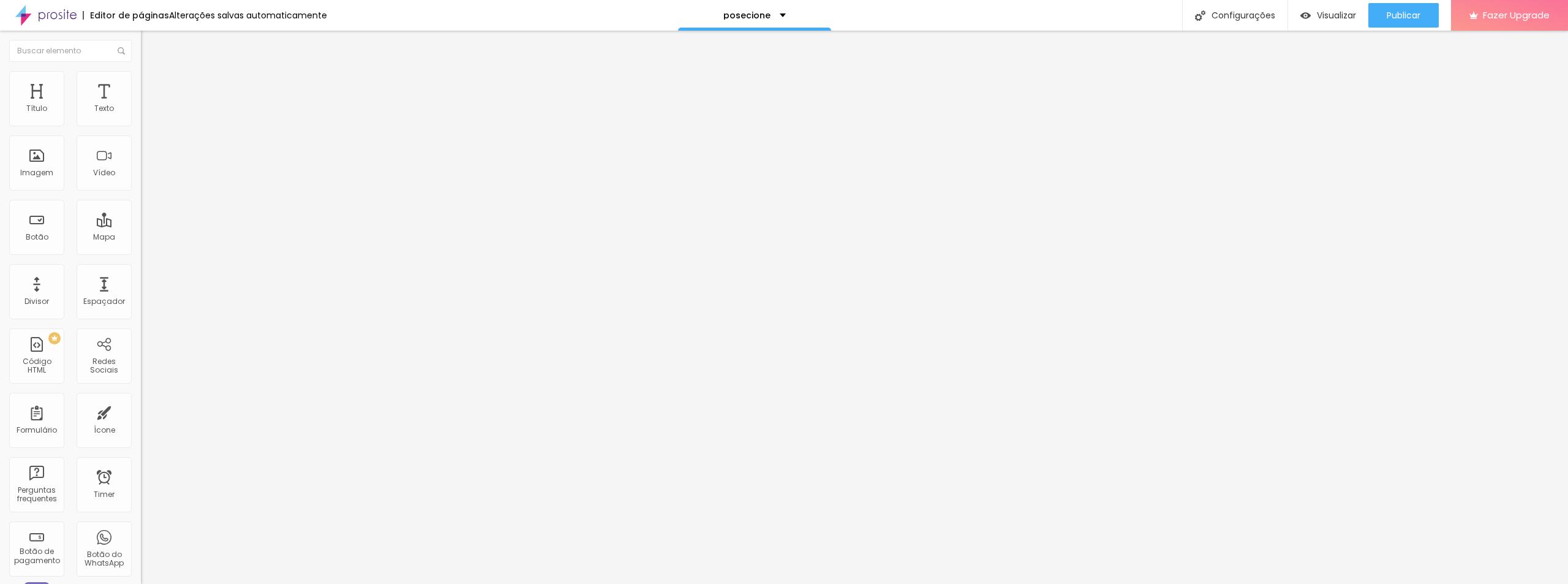
click at [150, 42] on img "button" at bounding box center [154, 44] width 10 height 10
click at [141, 37] on button "Editar Texto" at bounding box center [211, 44] width 141 height 28
click at [151, 109] on icon "button" at bounding box center [151, 107] width 3 height 3
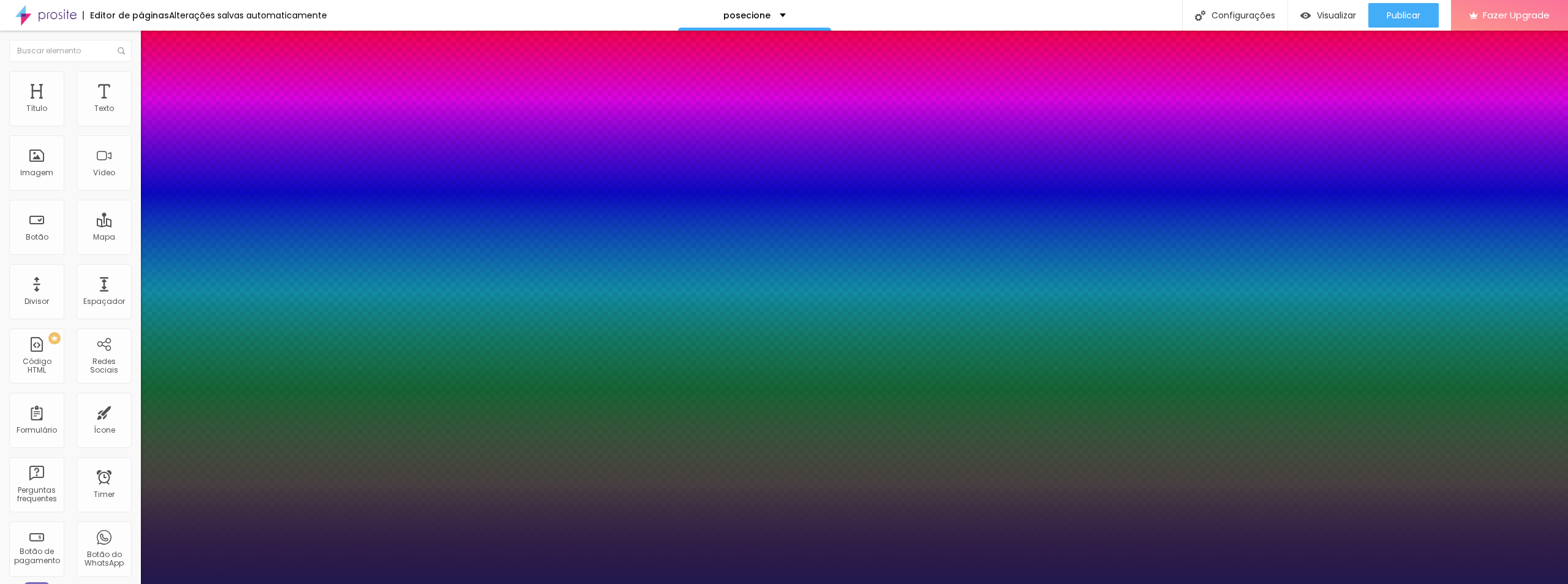
click at [126, 583] on div at bounding box center [784, 584] width 1568 height 0
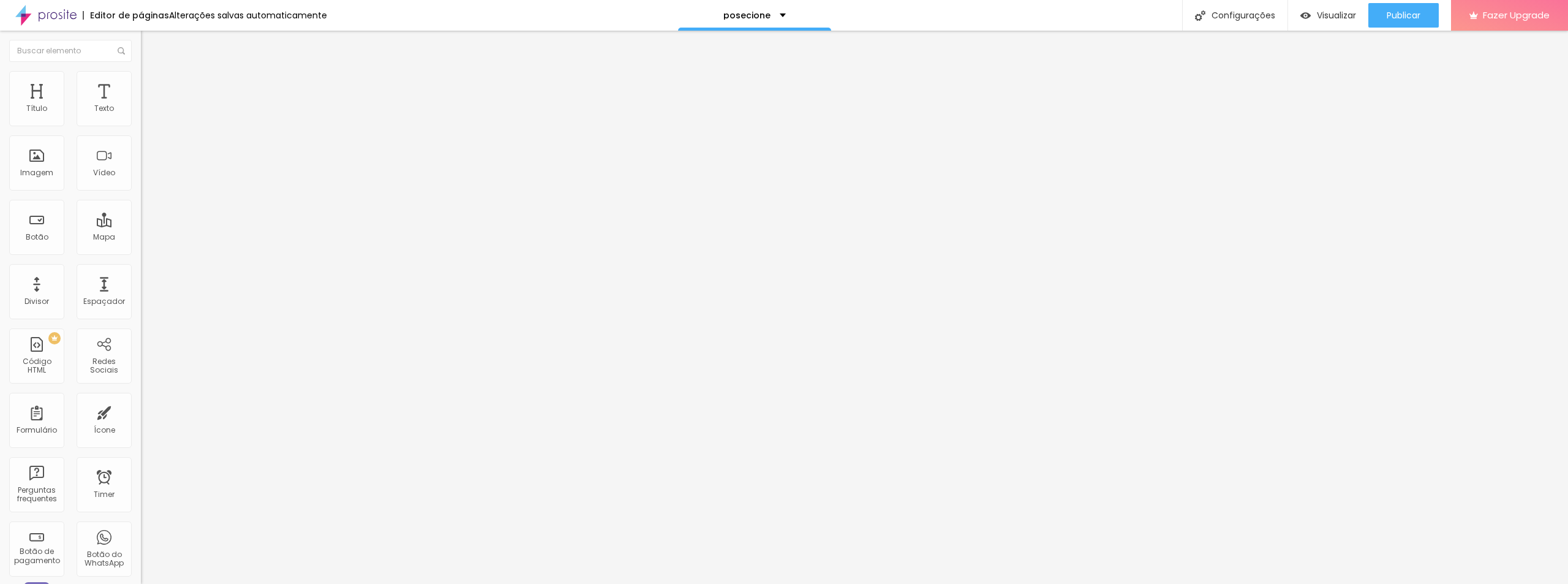
click at [151, 85] on span "Avançado" at bounding box center [172, 79] width 41 height 11
click at [141, 116] on span "Titulo 2" at bounding box center [160, 108] width 40 height 15
click at [151, 117] on span "Titulo 2" at bounding box center [171, 109] width 40 height 15
click at [146, 179] on icon "button" at bounding box center [150, 176] width 8 height 8
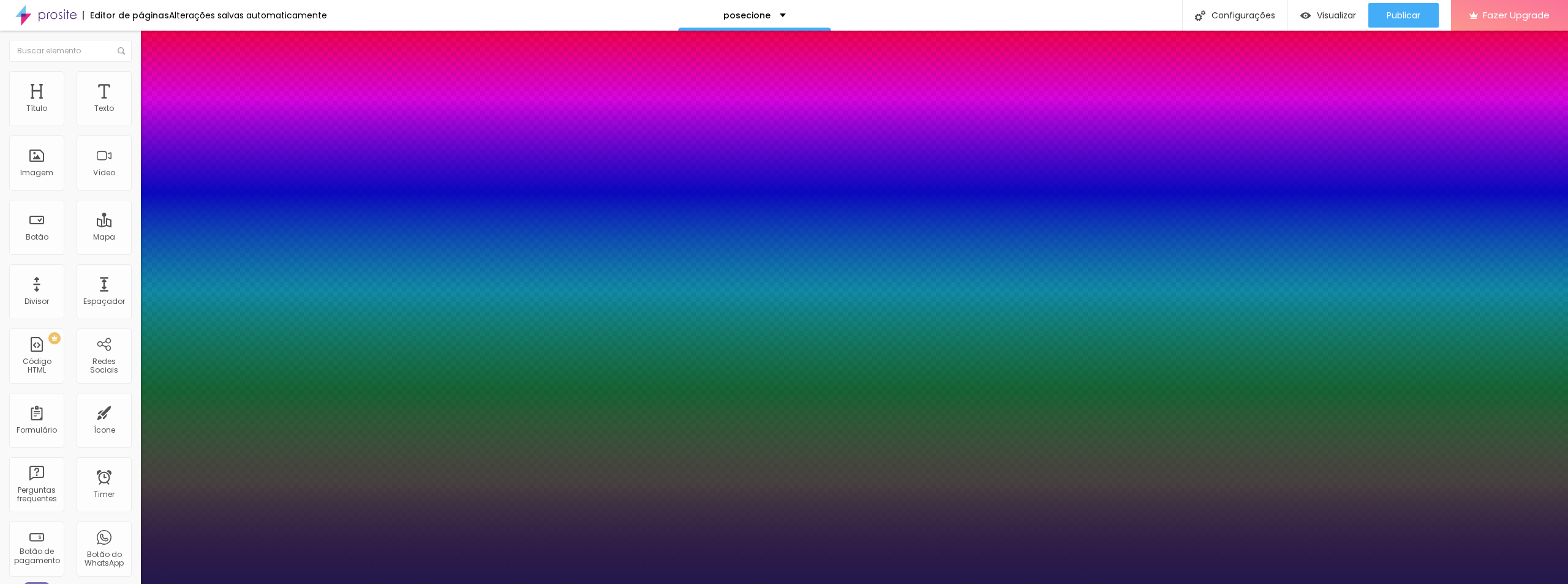
click at [124, 583] on div at bounding box center [784, 584] width 1568 height 0
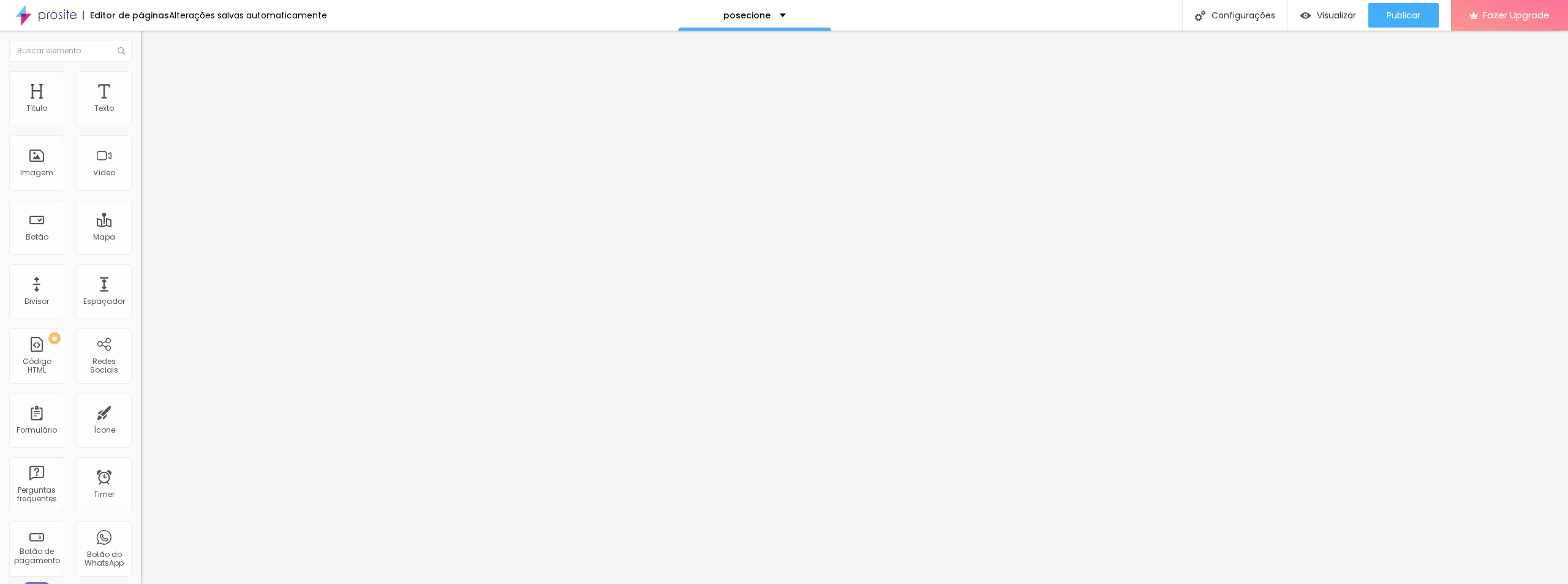
click at [146, 114] on icon "button" at bounding box center [150, 110] width 8 height 8
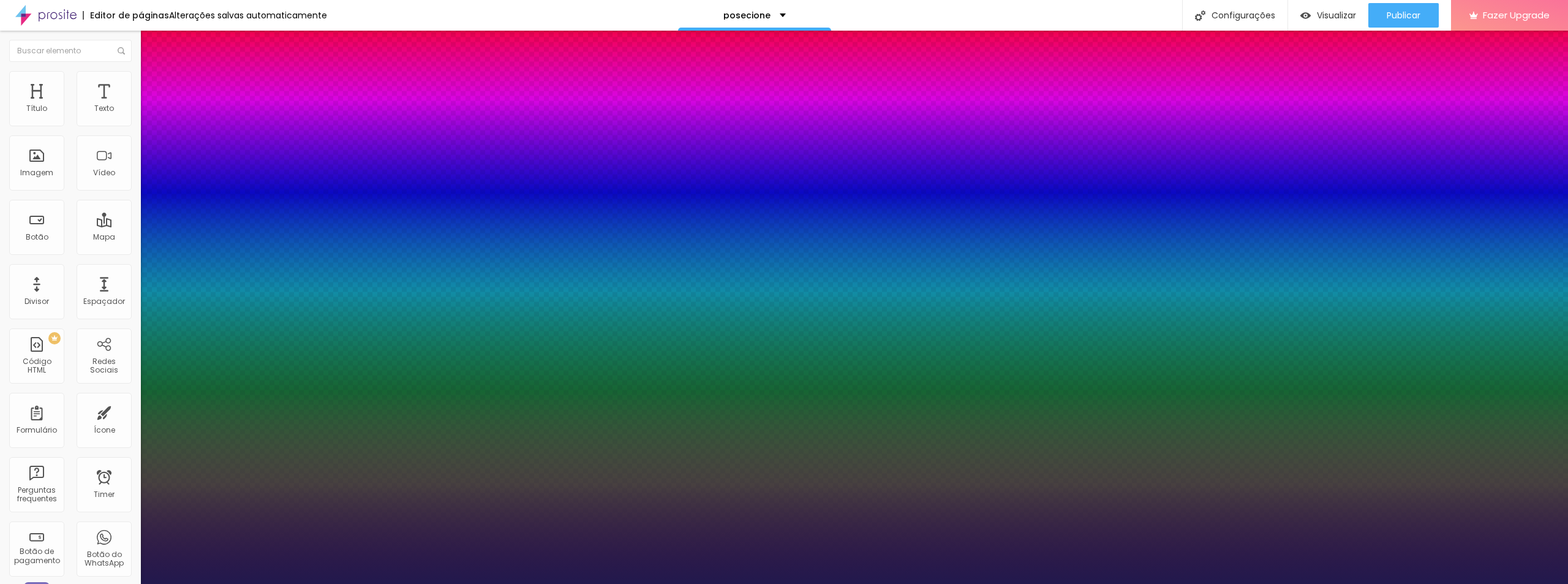
click at [467, 583] on div at bounding box center [784, 584] width 1568 height 0
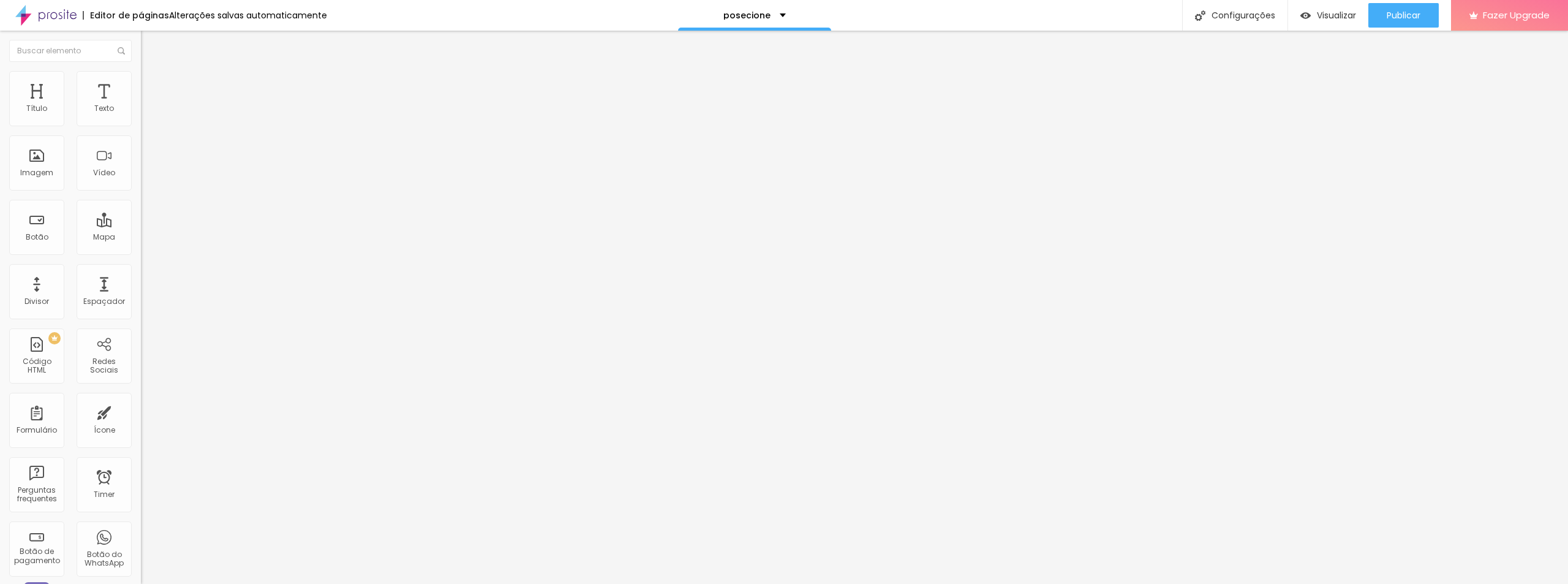
click at [141, 105] on span "Adicionar imagem" at bounding box center [180, 99] width 79 height 11
drag, startPoint x: 163, startPoint y: 192, endPoint x: 190, endPoint y: 200, distance: 28.2
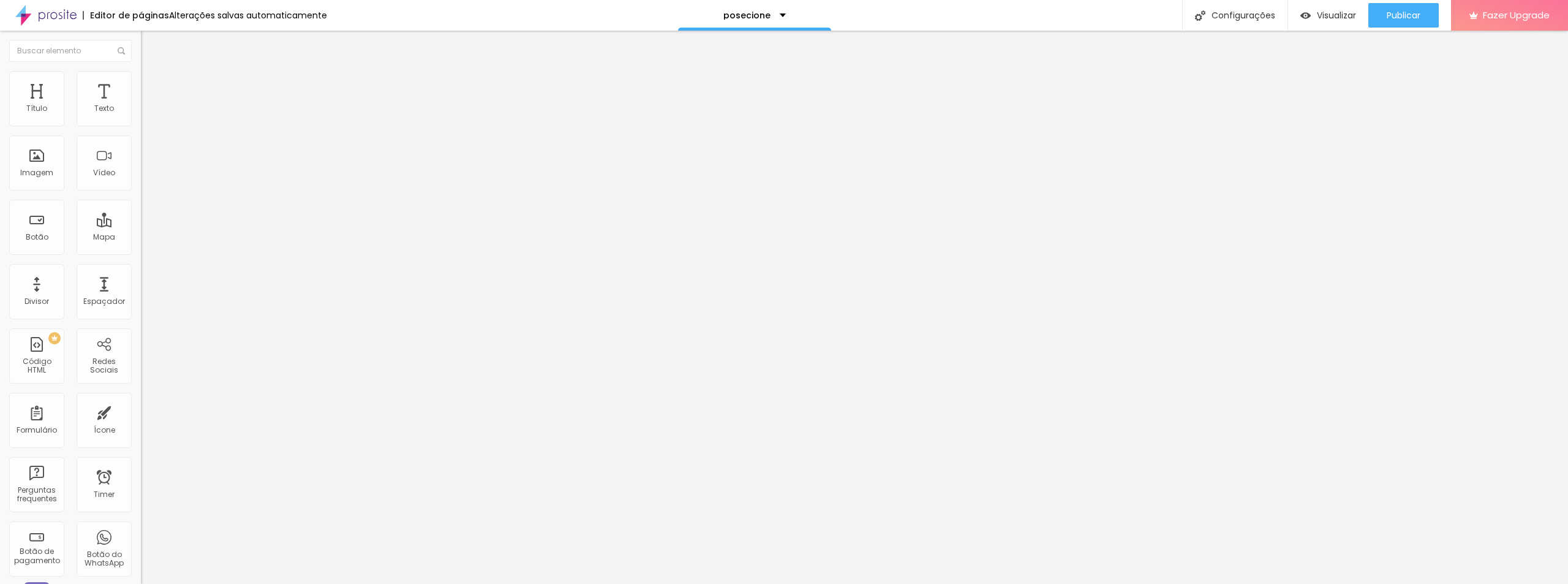
click at [141, 79] on li "Estilo" at bounding box center [211, 77] width 141 height 13
click at [141, 269] on input "range" at bounding box center [180, 274] width 79 height 10
click at [151, 72] on span "Conteúdo" at bounding box center [170, 67] width 38 height 11
click at [141, 224] on div "Proporção Original Cinema 16:9 Padrão 4:3 Quadrado 1:1 Original" at bounding box center [211, 200] width 141 height 48
click at [141, 192] on span "Original" at bounding box center [155, 186] width 29 height 11
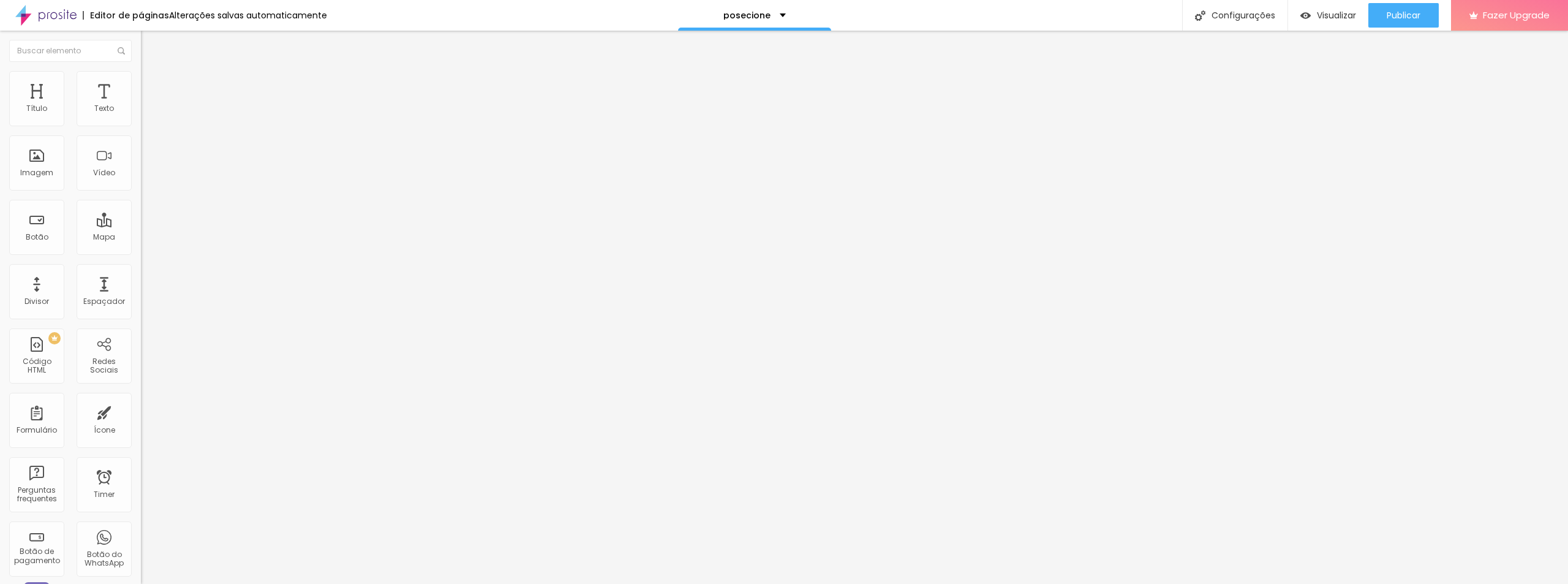
click at [141, 213] on span "Quadrado" at bounding box center [160, 209] width 40 height 11
click at [141, 192] on span "1:1 Quadrado" at bounding box center [165, 186] width 48 height 11
click at [141, 206] on div "Padrão 4:3" at bounding box center [211, 202] width 141 height 8
click at [146, 114] on icon "button" at bounding box center [150, 110] width 8 height 8
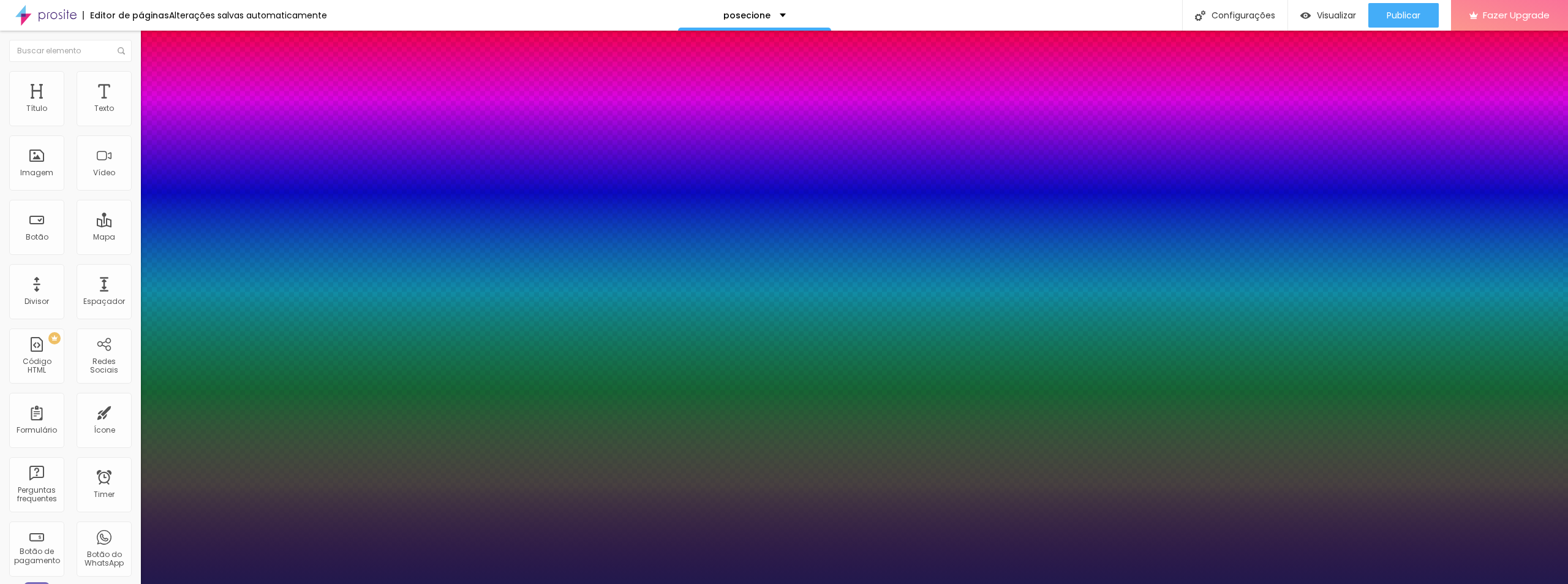
type input "1"
type input "19"
type input "1"
type input "20"
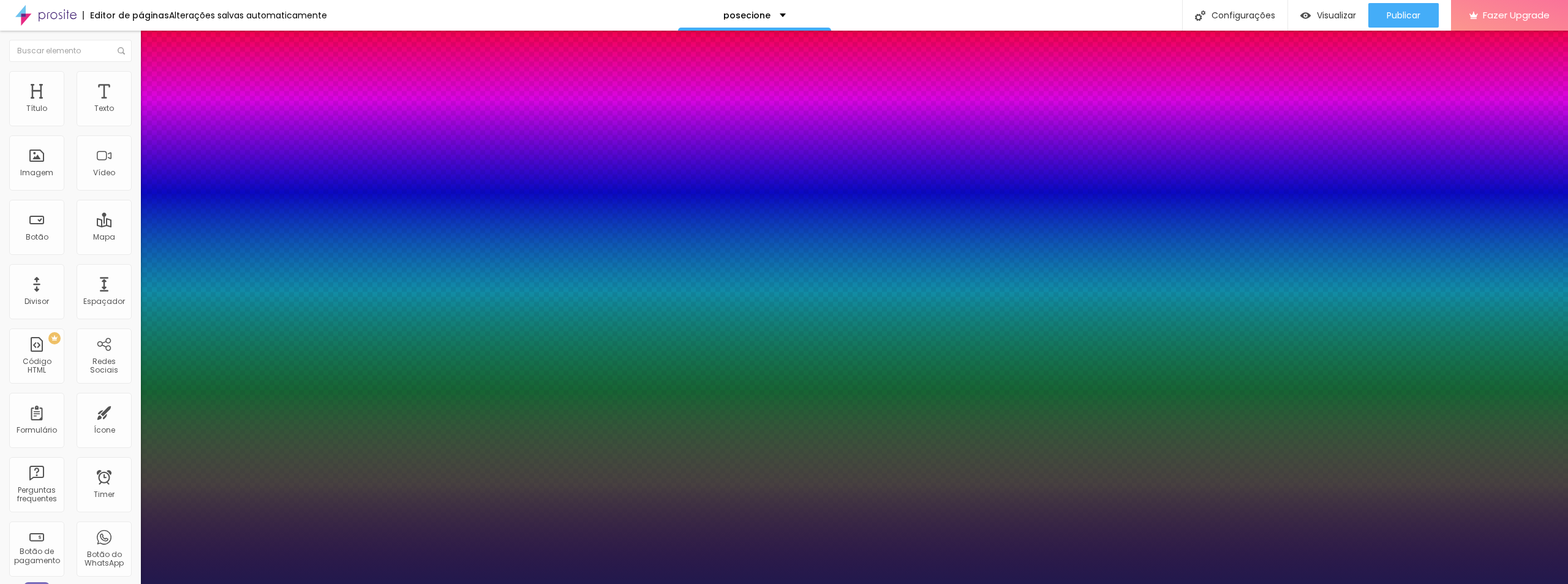
type input "20"
type input "1"
type input "20"
type input "1"
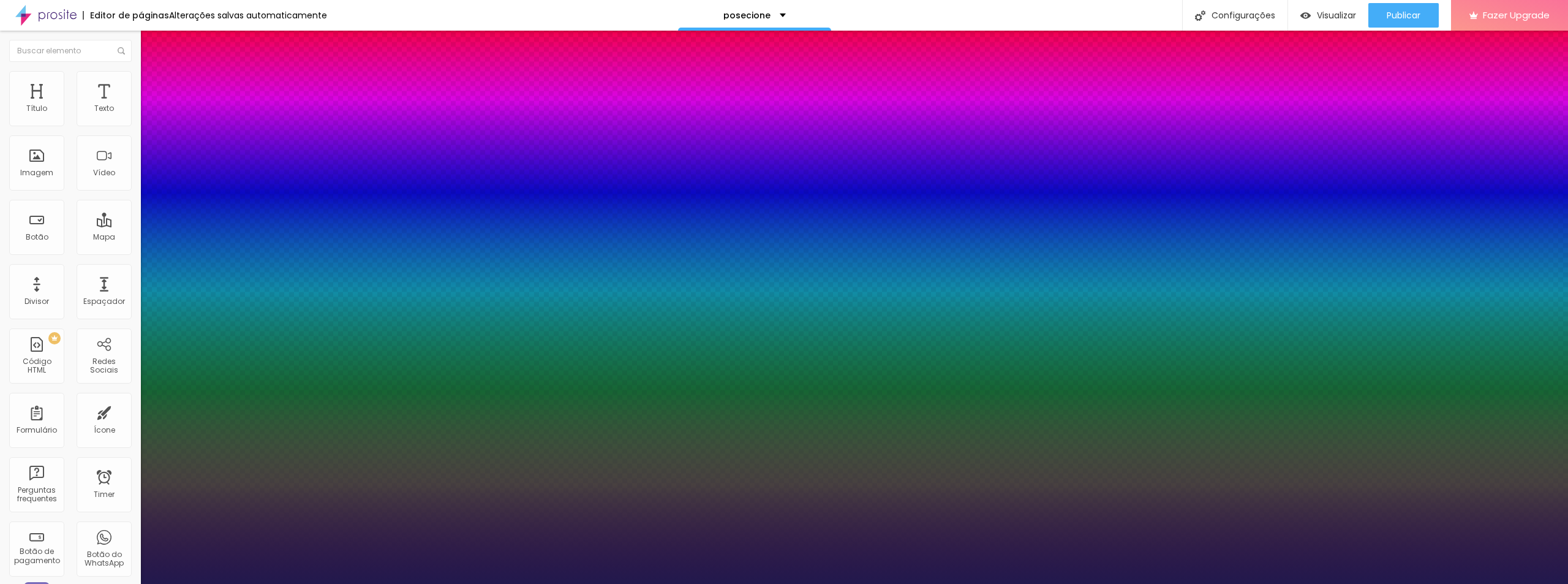
click at [404, 583] on div at bounding box center [784, 584] width 1568 height 0
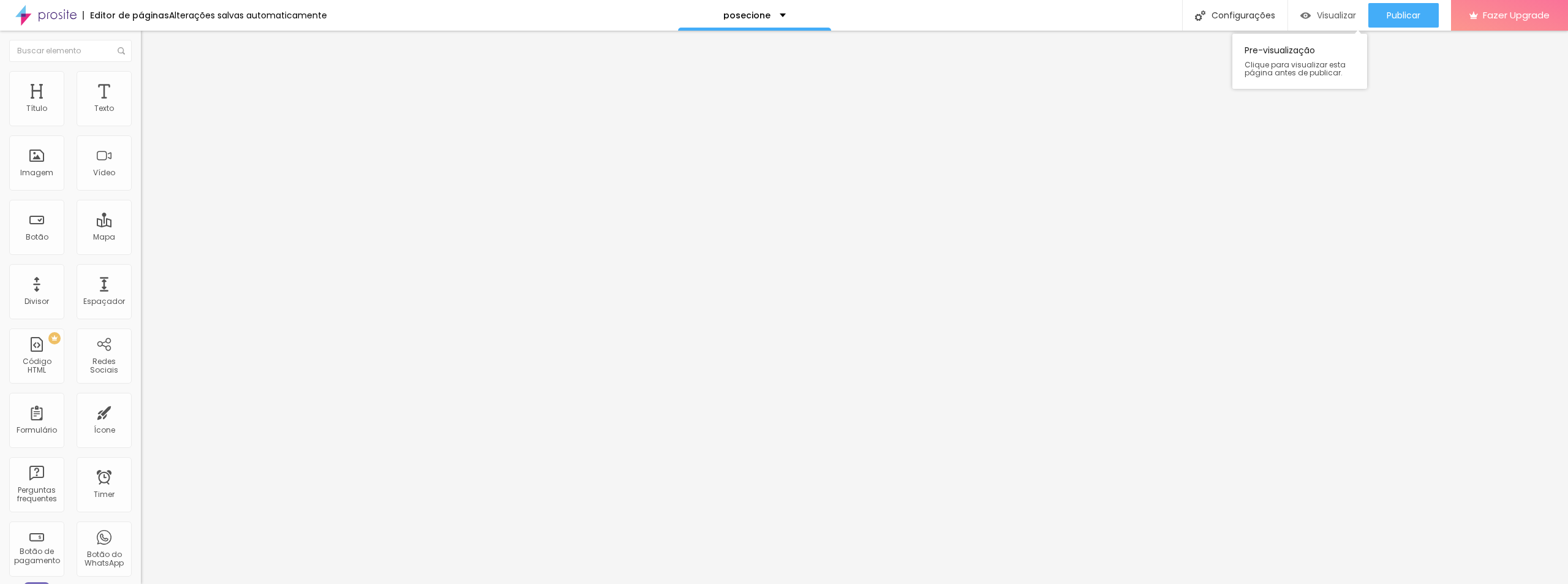
click at [1338, 11] on span "Visualizar" at bounding box center [1335, 15] width 40 height 10
drag, startPoint x: 121, startPoint y: 177, endPoint x: 0, endPoint y: 182, distance: 121.1
click at [141, 182] on div "Número do WhatsApp * (05)39812-8311 + 55 Texto do botão Conversar no WhatsApp M…" at bounding box center [211, 309] width 141 height 408
paste input "Quero agendar uma conversa"
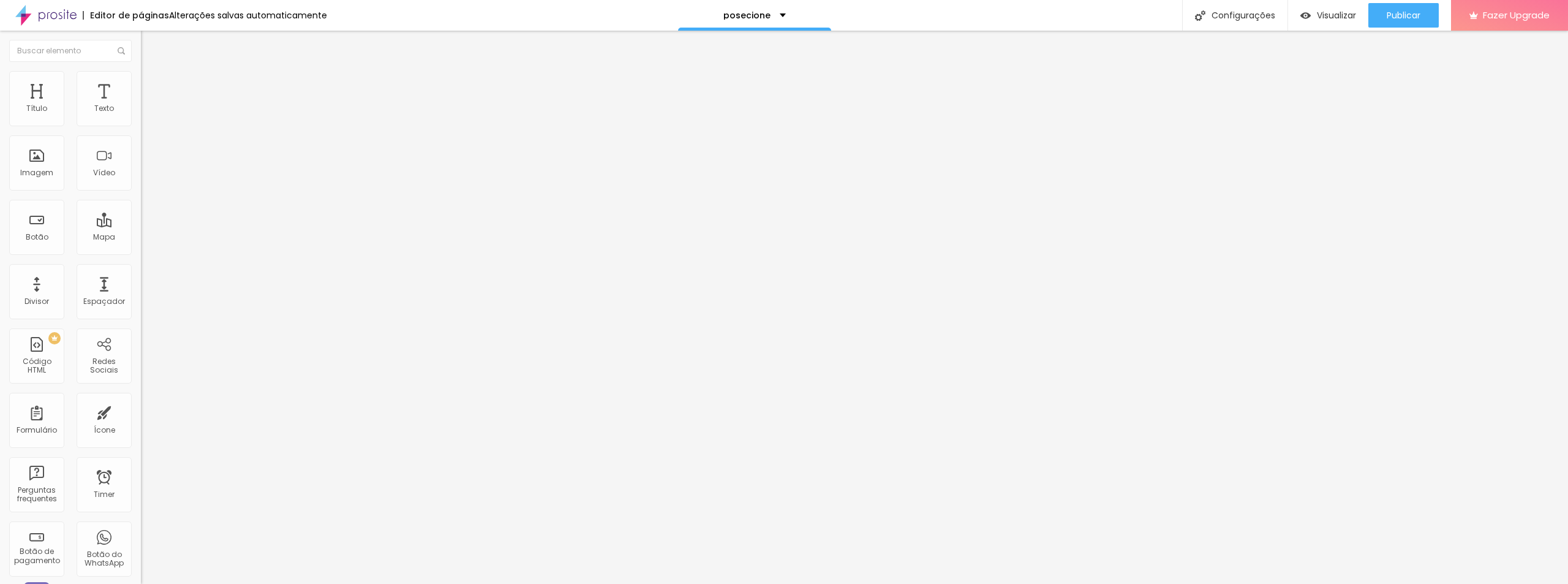
type input "Quero agendar uma conversa"
drag, startPoint x: 78, startPoint y: 135, endPoint x: 111, endPoint y: 137, distance: 33.1
click at [141, 125] on input "(05)39812-8311" at bounding box center [214, 119] width 147 height 13
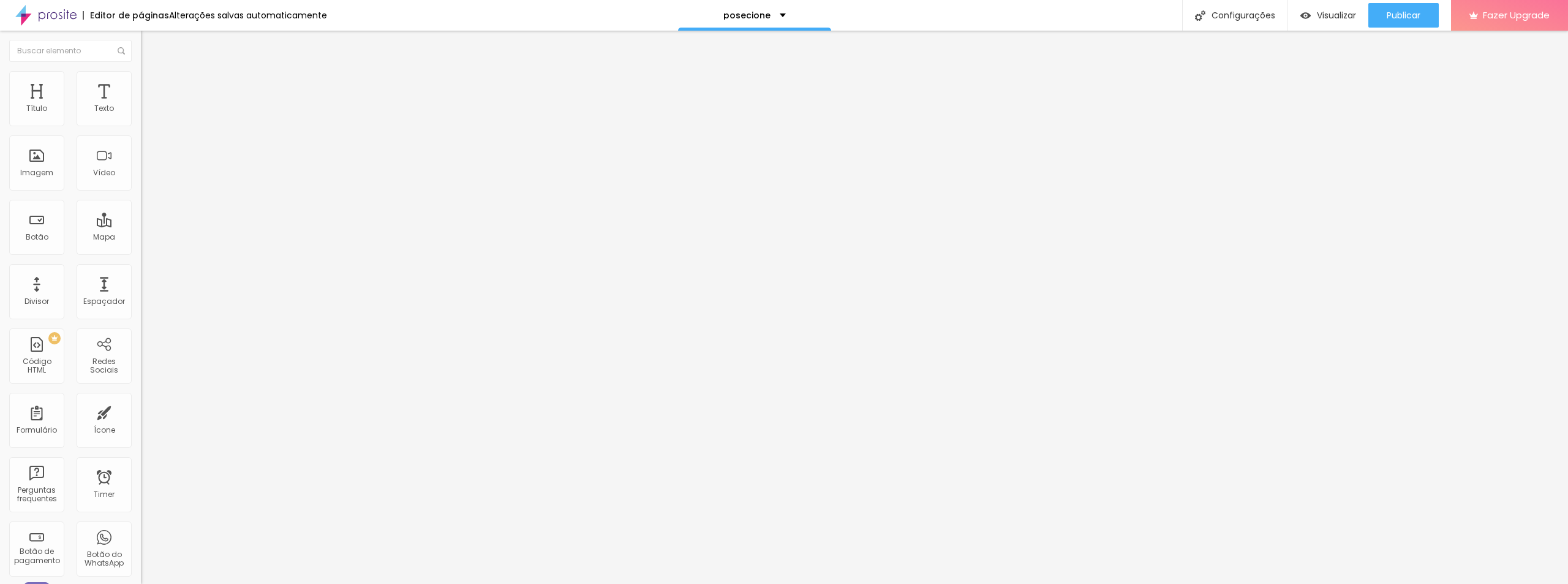
click at [141, 125] on input "(05)39812-8311" at bounding box center [214, 119] width 147 height 13
type input "(54)99962-5501"
click at [141, 424] on textarea "Olá, cheguei até você pela página {page_title} e gostaria de mais informações" at bounding box center [209, 434] width 138 height 21
drag, startPoint x: 70, startPoint y: 243, endPoint x: 0, endPoint y: 197, distance: 83.8
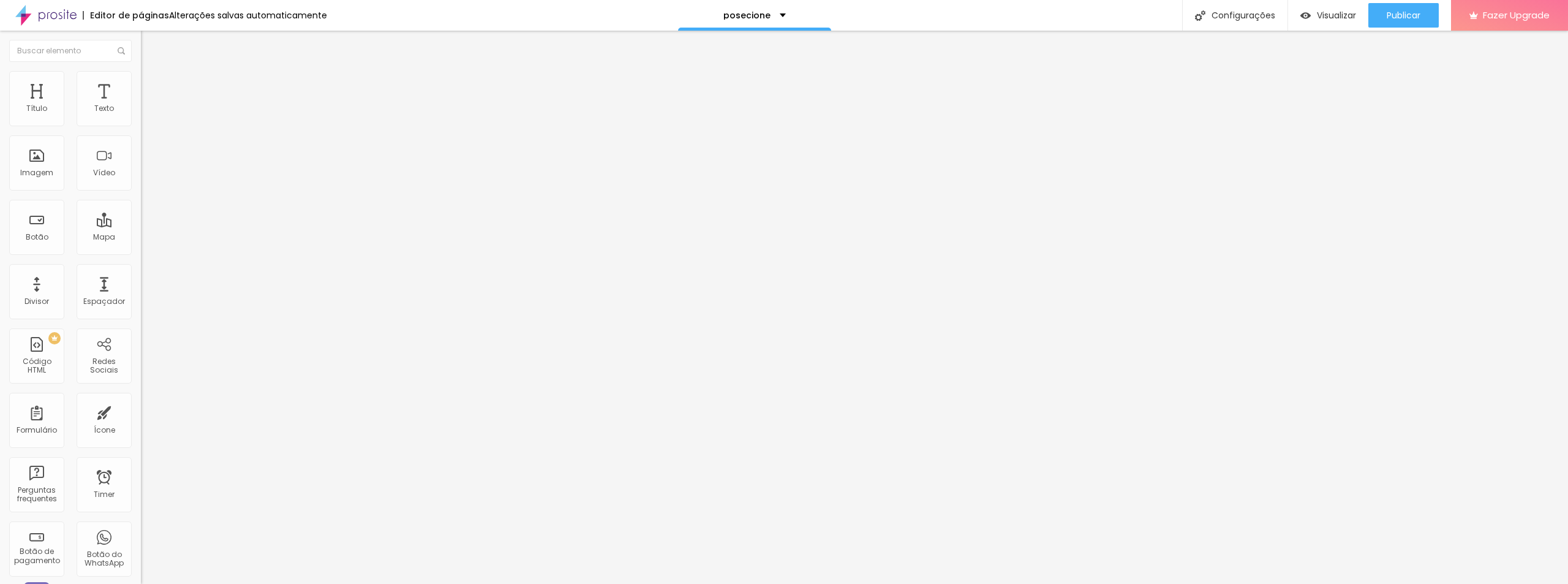
click at [141, 197] on div "Número do WhatsApp * (54)99962-5501 + 55 Texto do botão Quero agendar uma conve…" at bounding box center [211, 309] width 141 height 408
click at [141, 424] on textarea "Olá, cheguei até você pela página {page_title} e gostaria de mais informações" at bounding box center [209, 434] width 138 height 21
paste textarea "quero agendar uma conversa com a Posecione para entender qual o melhor caminho …"
drag, startPoint x: 55, startPoint y: 225, endPoint x: 123, endPoint y: 224, distance: 68.0
click at [141, 424] on textarea "Olá, quero agendar uma conversa com a Posecione para entender qual o melhor cam…" at bounding box center [209, 434] width 138 height 21
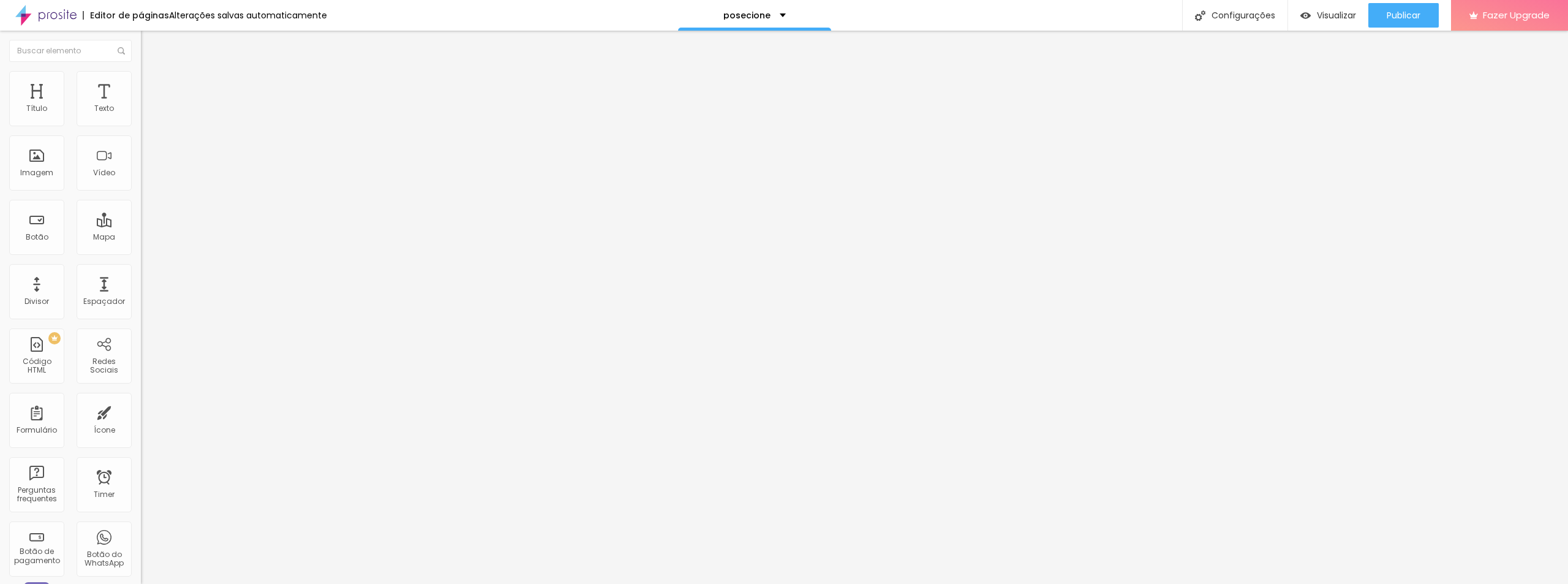
click at [141, 424] on textarea "Olá, quero agendar uma conversa para entender qual o melhor caminho para meu po…" at bounding box center [209, 434] width 138 height 21
type textarea "Olá, quero agendar uma conversa para entender qual o melhor caminho para meu po…"
click at [1338, 18] on span "Visualizar" at bounding box center [1335, 15] width 40 height 10
click at [151, 85] on span "Estilo" at bounding box center [161, 79] width 19 height 11
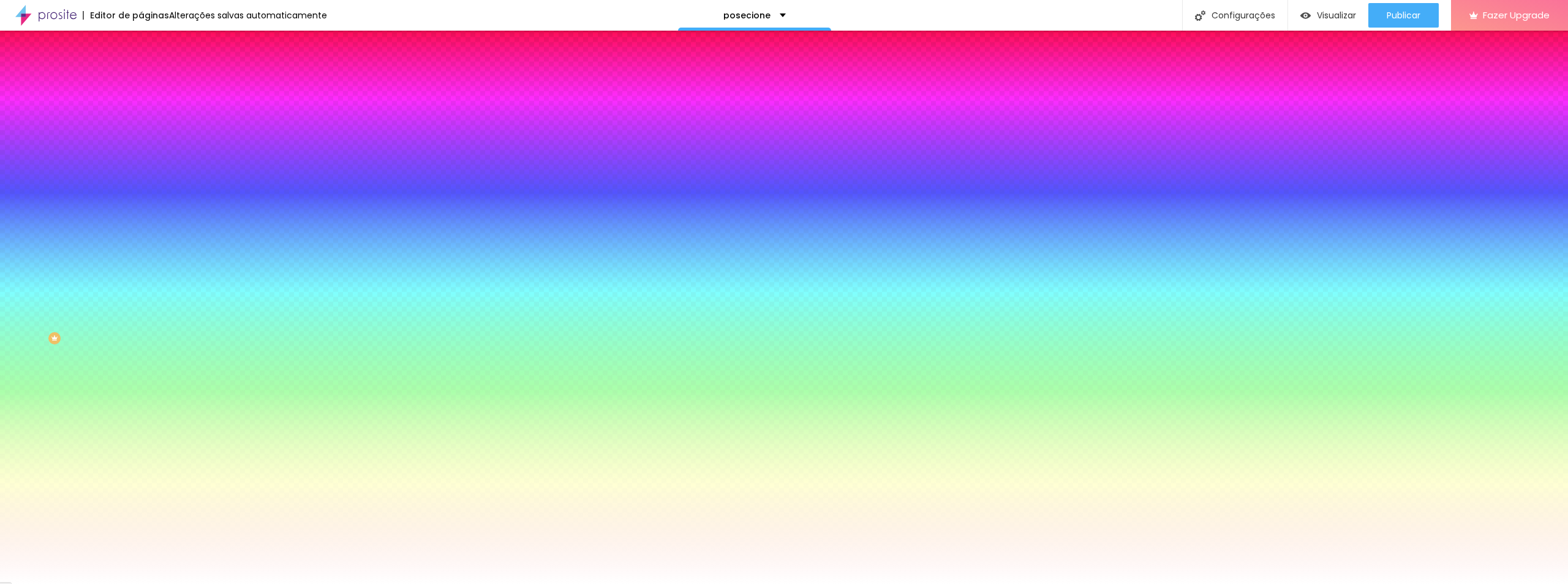
click at [151, 86] on span "Avançado" at bounding box center [172, 91] width 41 height 11
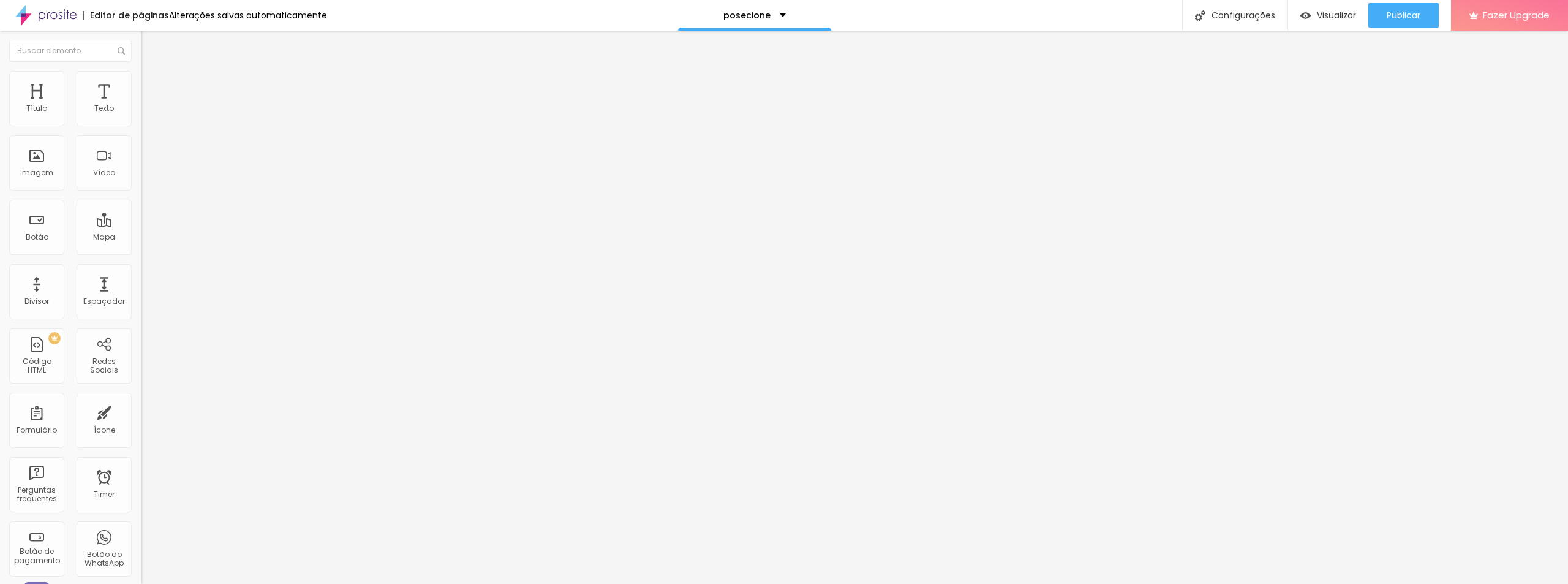
type input "15"
type input "10"
type input "5"
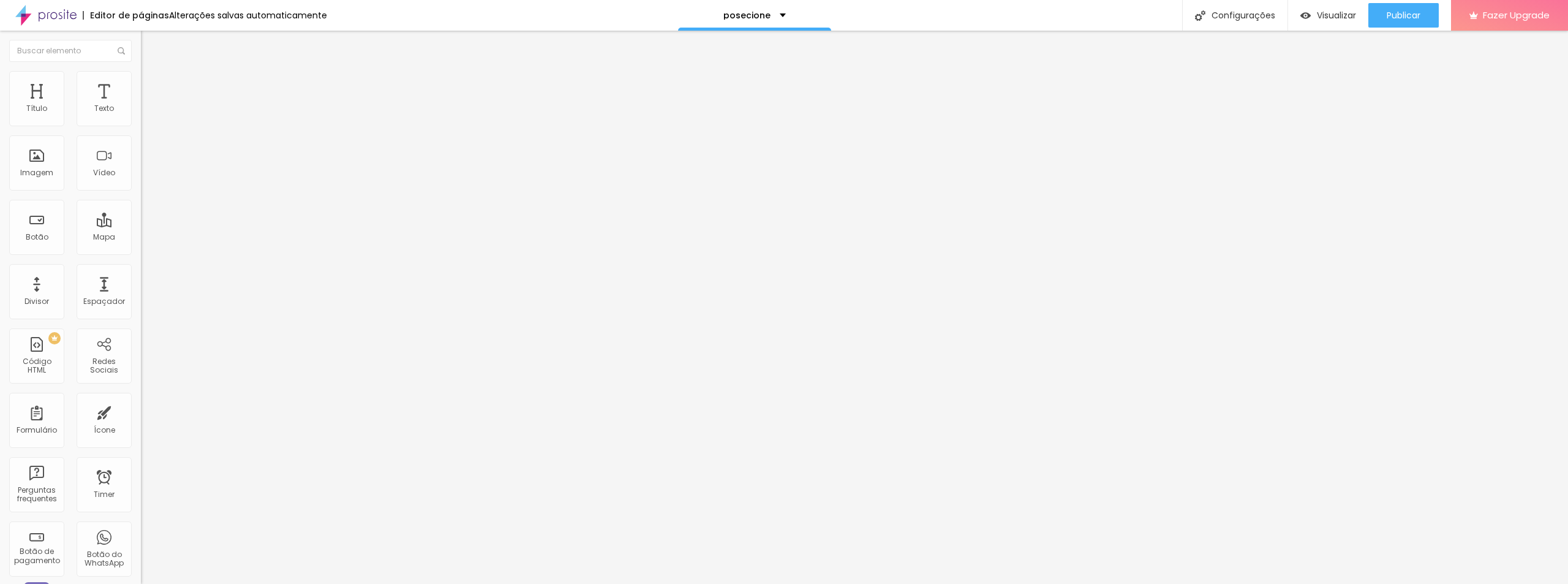
type input "5"
type input "10"
type input "15"
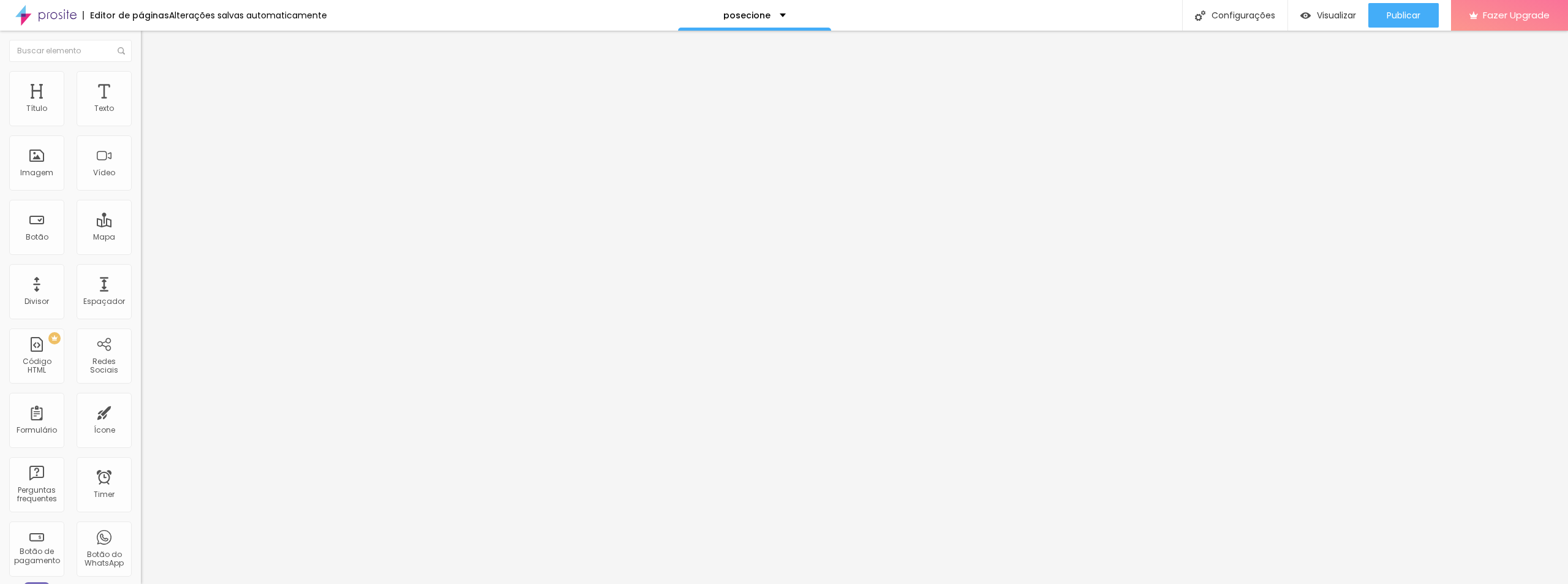
type input "10"
type input "5"
type input "0"
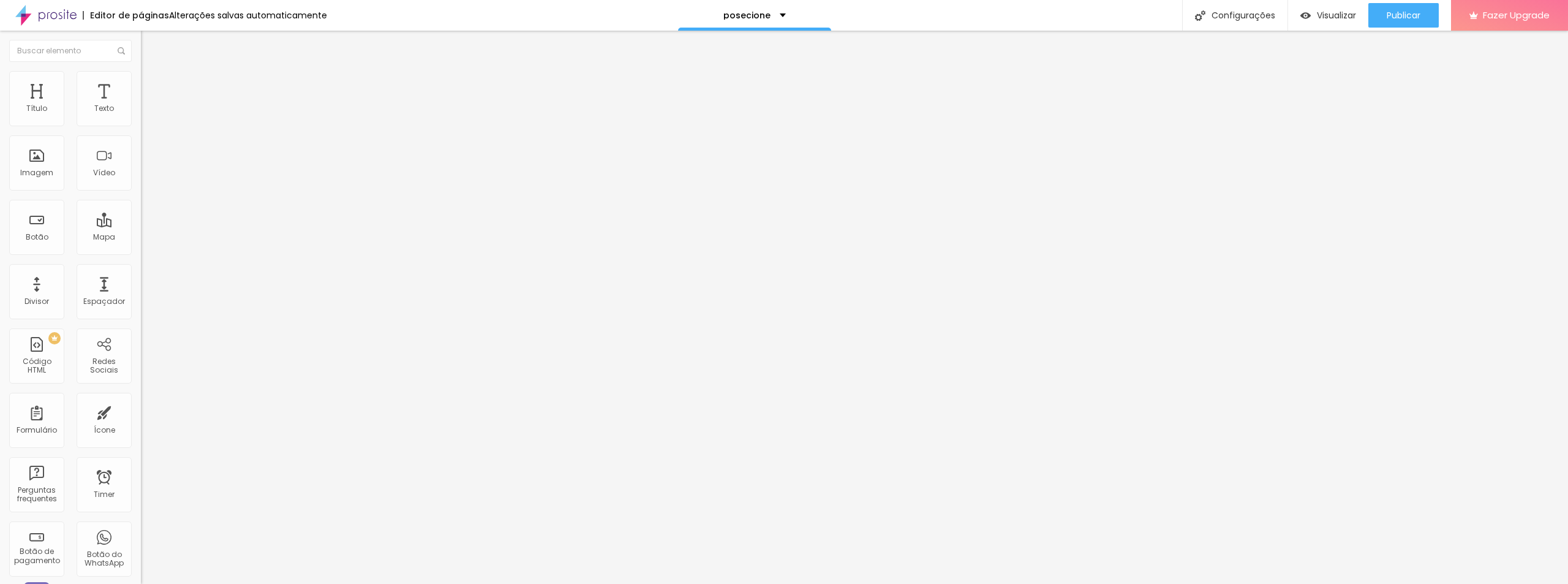
type input "0"
type input "5"
type input "10"
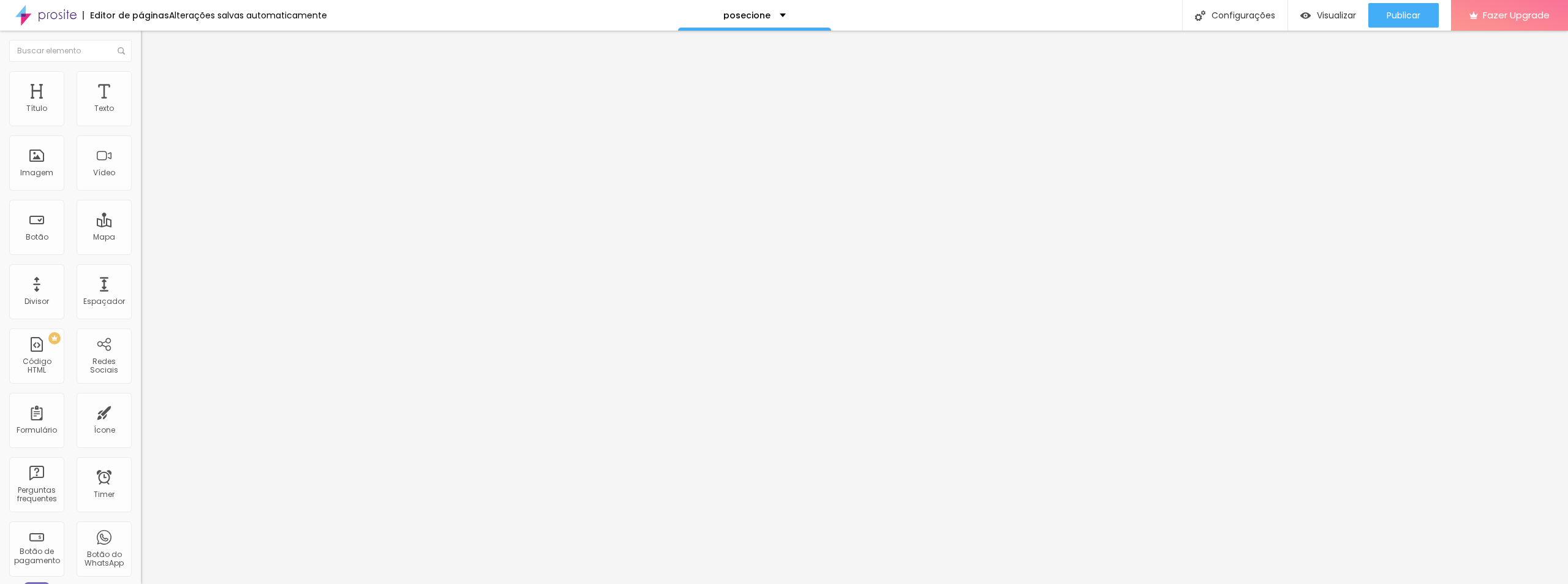
drag, startPoint x: 76, startPoint y: 120, endPoint x: 55, endPoint y: 141, distance: 29.7
type input "10"
click at [141, 237] on input "range" at bounding box center [180, 242] width 79 height 10
type input "0"
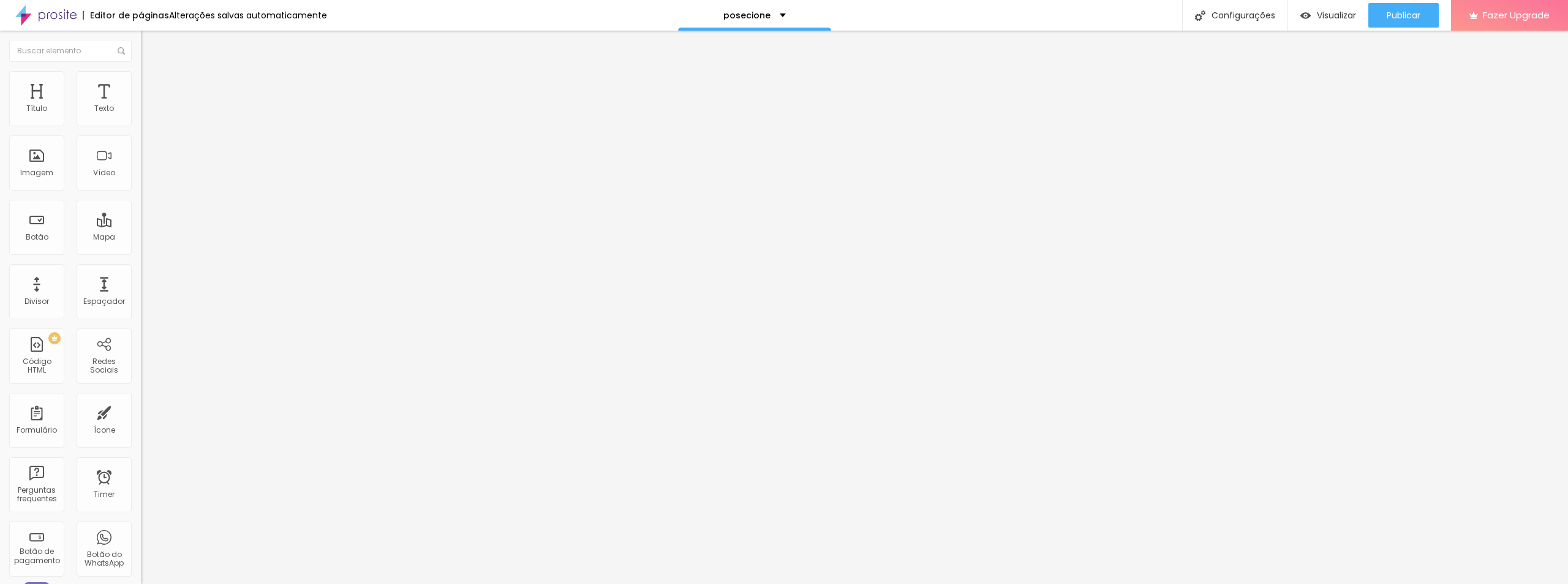
drag, startPoint x: 28, startPoint y: 147, endPoint x: 0, endPoint y: 149, distance: 28.1
type input "0"
click at [141, 411] on input "range" at bounding box center [180, 416] width 79 height 10
click at [1321, 22] on div "Visualizar" at bounding box center [1328, 14] width 56 height 24
click at [141, 105] on span "Adicionar imagem" at bounding box center [180, 99] width 79 height 11
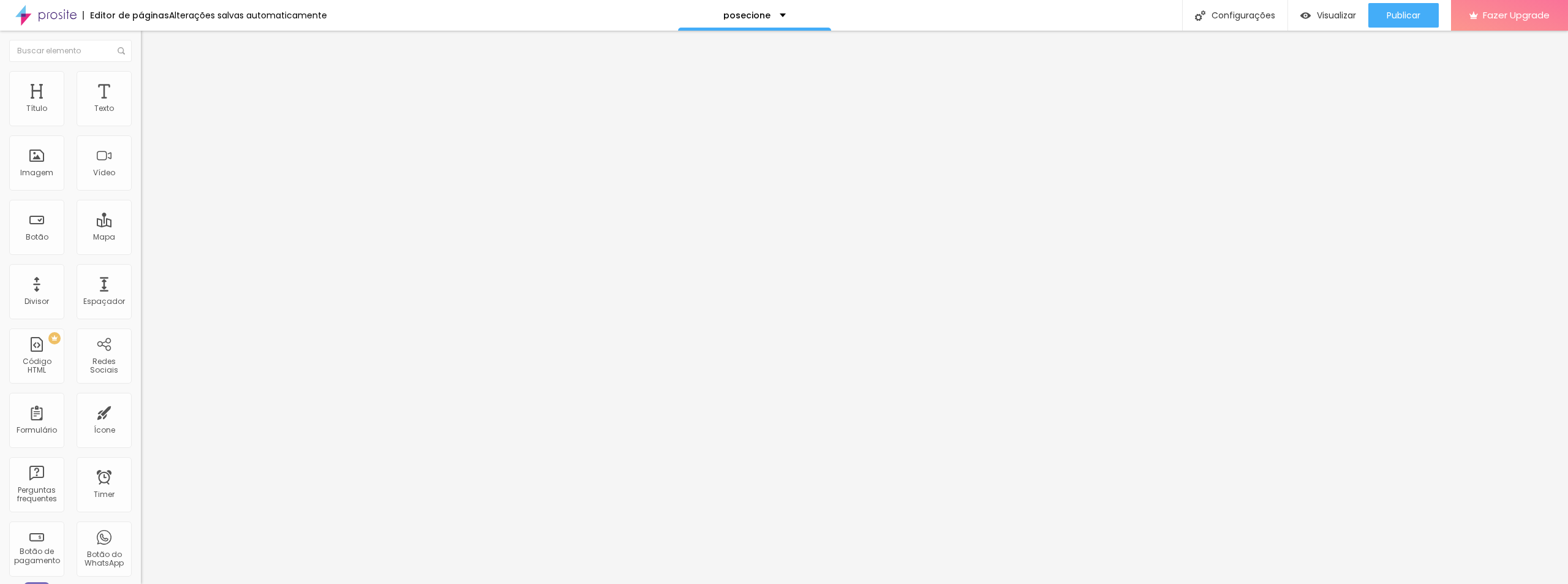
click at [141, 192] on span "Original" at bounding box center [155, 186] width 29 height 11
click at [141, 207] on span "Padrão" at bounding box center [154, 201] width 28 height 11
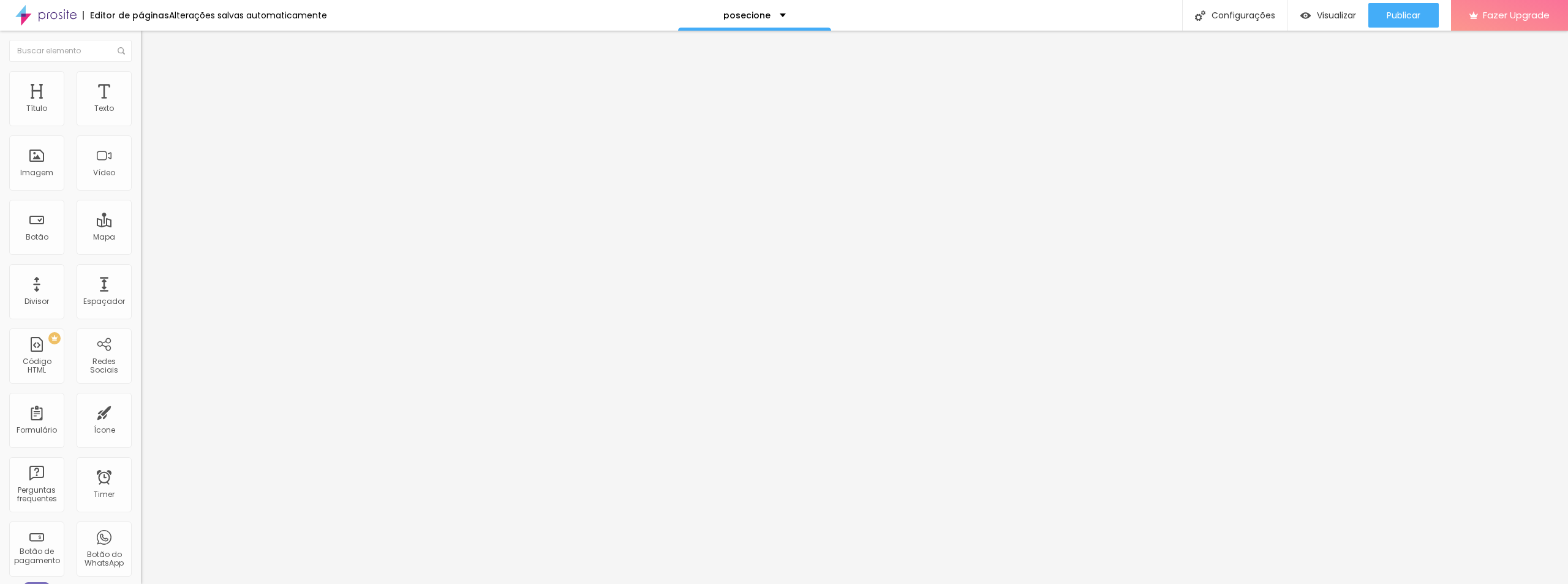
click at [141, 218] on span "Quadrado" at bounding box center [160, 212] width 40 height 11
click at [141, 207] on span "Padrão" at bounding box center [154, 201] width 28 height 11
click at [141, 78] on li "Estilo" at bounding box center [211, 77] width 141 height 13
type input "95"
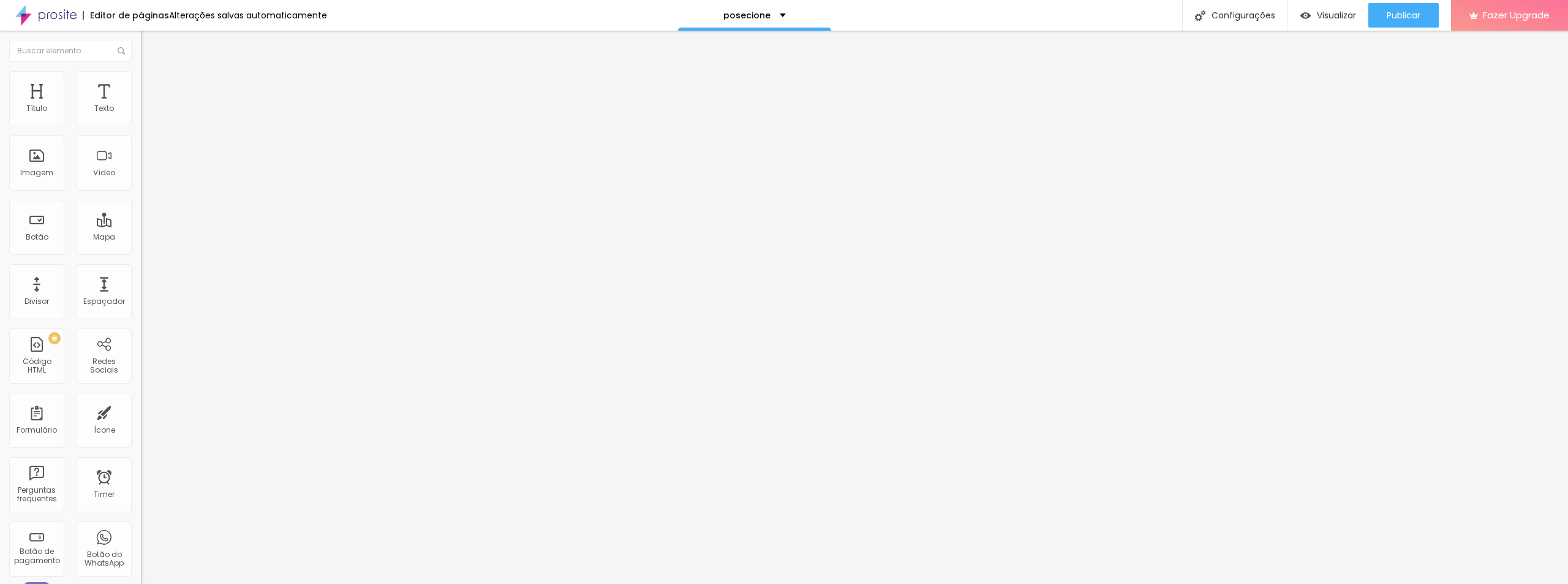
type input "90"
type input "85"
type input "75"
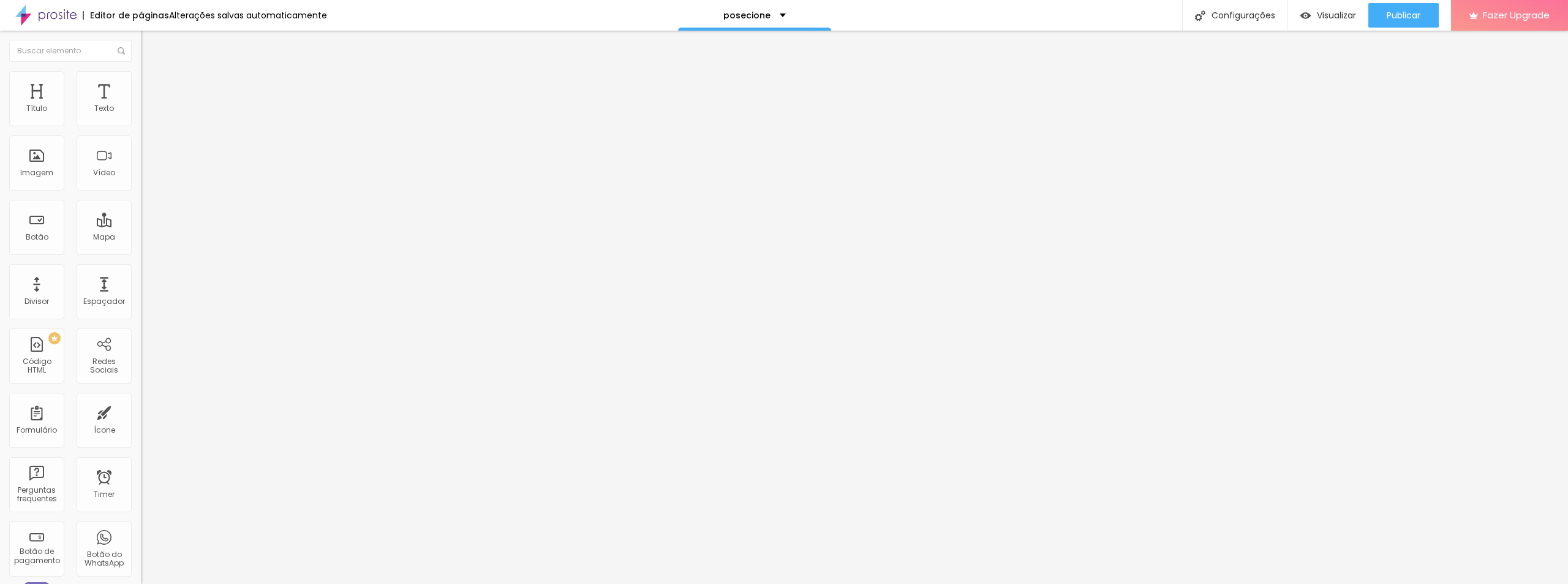
type input "75"
type input "70"
type input "65"
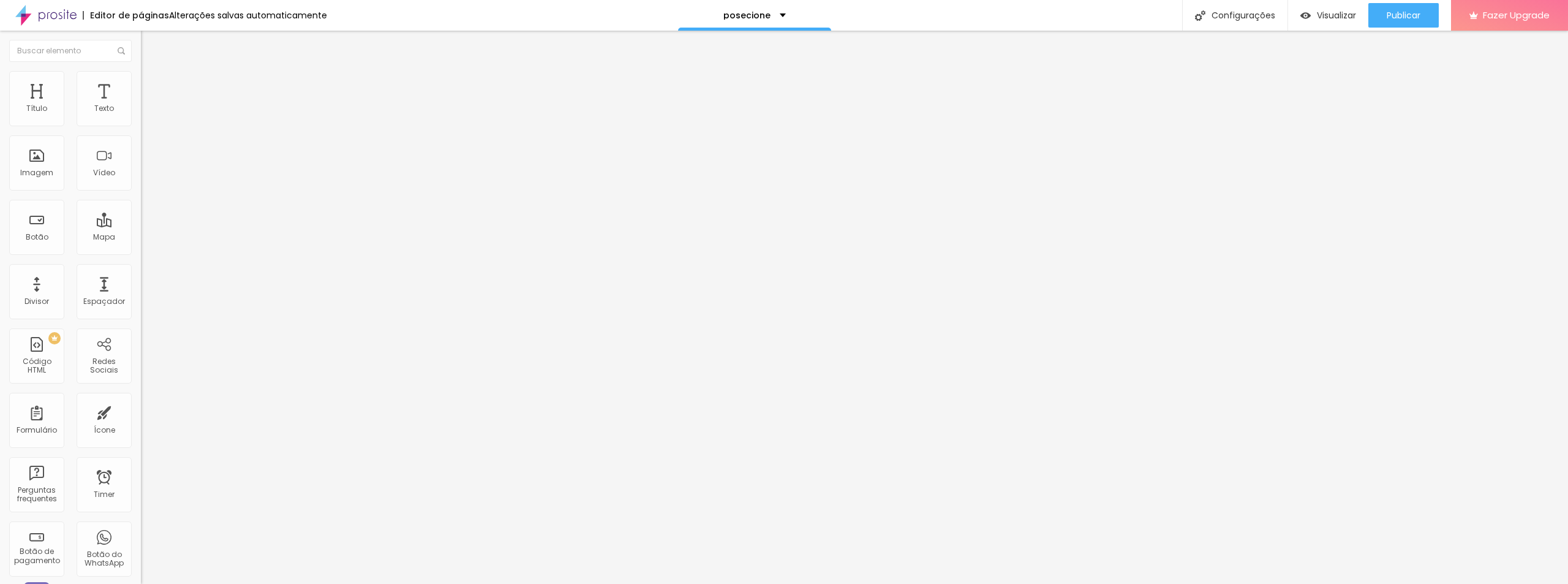
type input "60"
drag, startPoint x: 124, startPoint y: 132, endPoint x: 75, endPoint y: 137, distance: 49.3
type input "60"
click at [141, 125] on input "range" at bounding box center [180, 121] width 79 height 10
drag, startPoint x: 120, startPoint y: 261, endPoint x: 117, endPoint y: 268, distance: 7.6
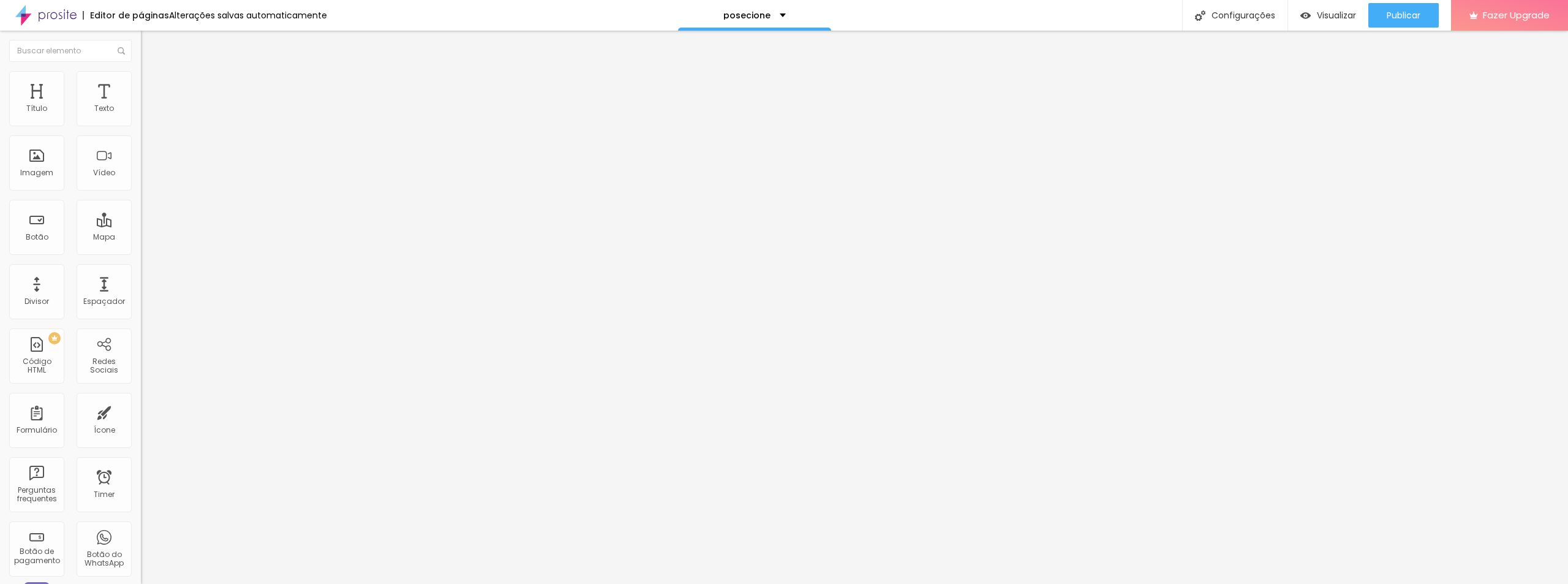
click at [141, 224] on div "Proporção 4:3 Padrão Cinema 16:9 Padrão 4:3 Quadrado 1:1 Original" at bounding box center [211, 200] width 141 height 48
click at [141, 192] on span "4:3 Padrão" at bounding box center [161, 186] width 41 height 11
click at [141, 217] on div "Quadrado 1:1" at bounding box center [211, 213] width 141 height 8
click at [141, 207] on span "Padrão" at bounding box center [154, 201] width 28 height 11
click at [141, 198] on div "Cinema 16:9" at bounding box center [211, 194] width 141 height 8
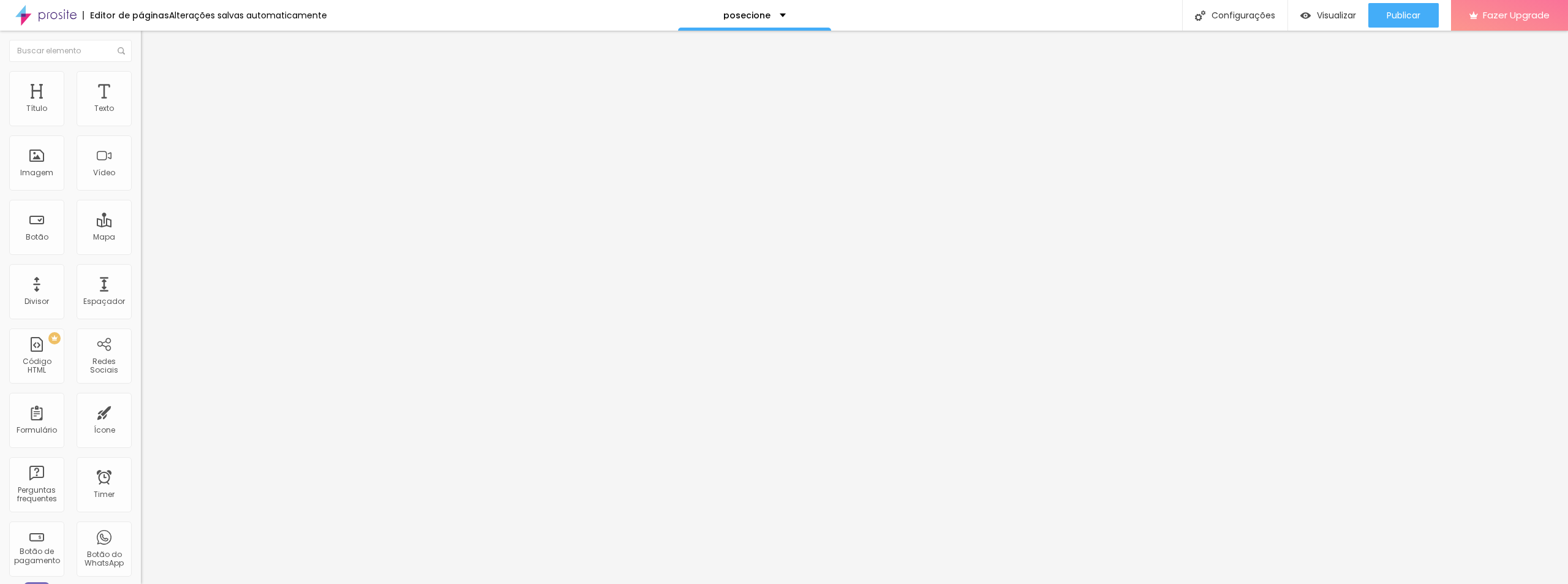
click at [141, 226] on span "Original" at bounding box center [155, 220] width 29 height 11
click at [141, 207] on span "Padrão" at bounding box center [154, 201] width 28 height 11
click at [141, 217] on div "Quadrado 1:1" at bounding box center [211, 213] width 141 height 8
click at [151, 82] on span "Estilo" at bounding box center [161, 79] width 19 height 11
type input "23"
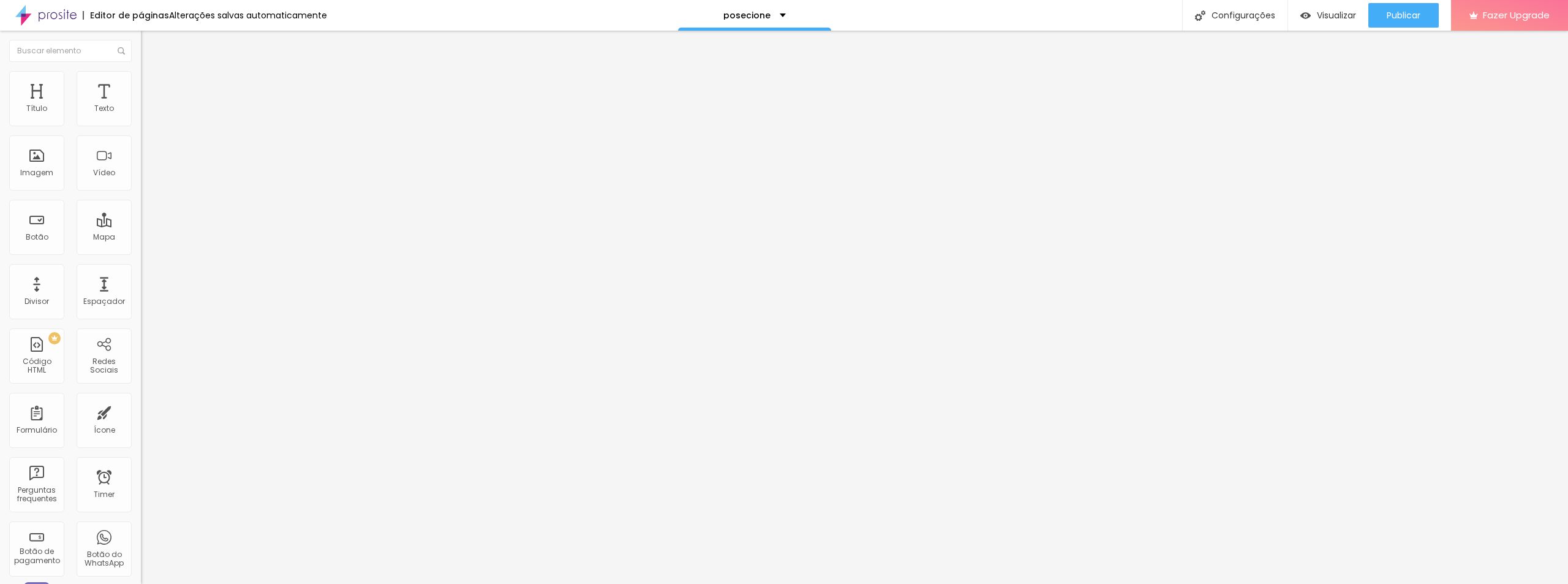
type input "23"
type input "31"
type input "40"
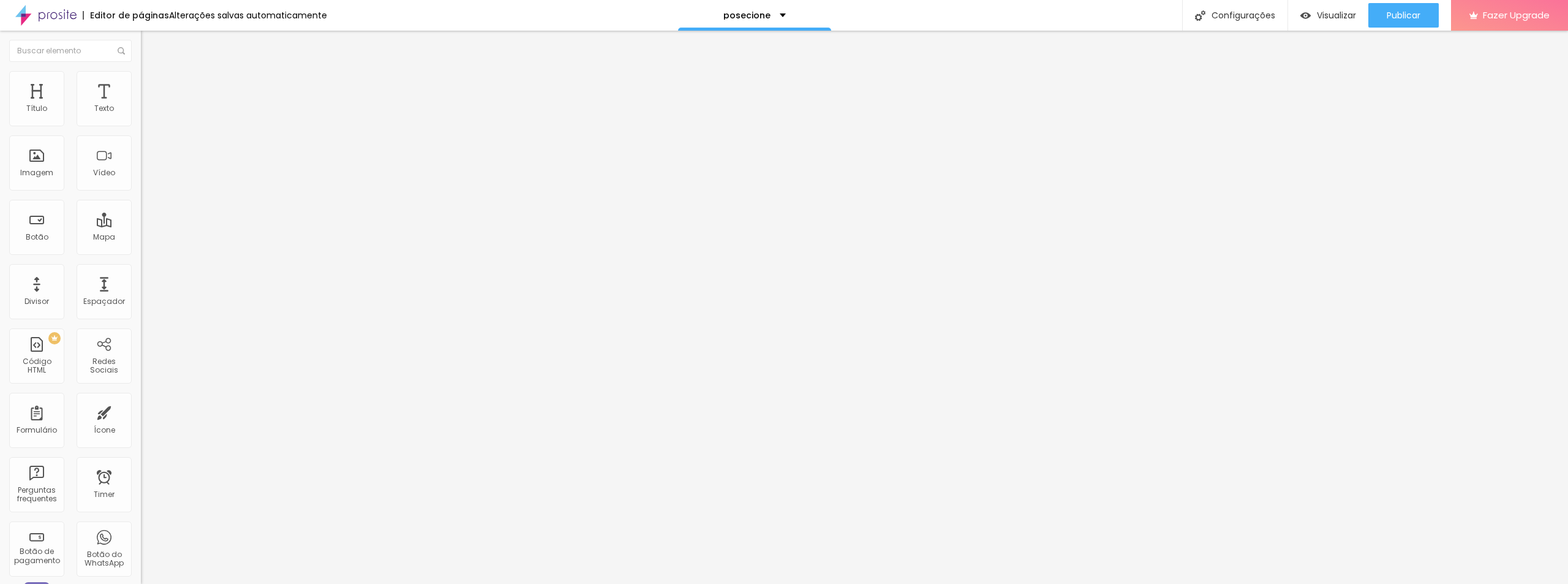
type input "48"
type input "53"
type input "56"
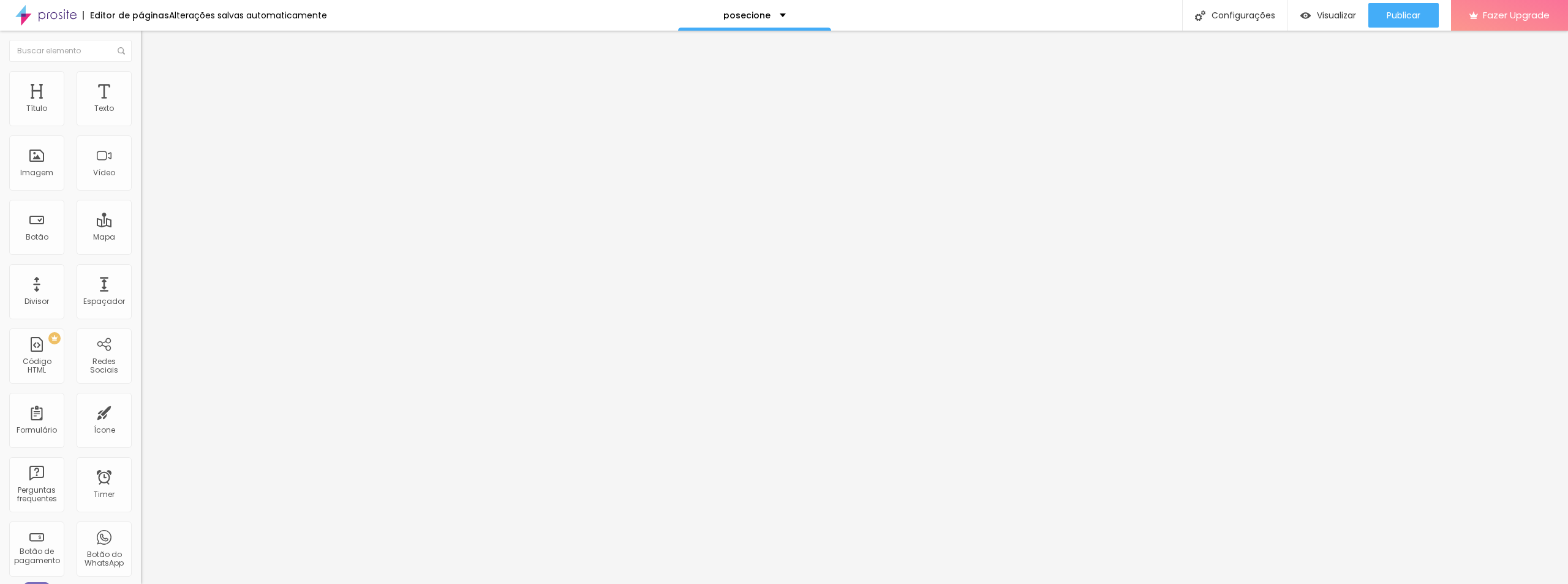
type input "56"
type input "54"
type input "51"
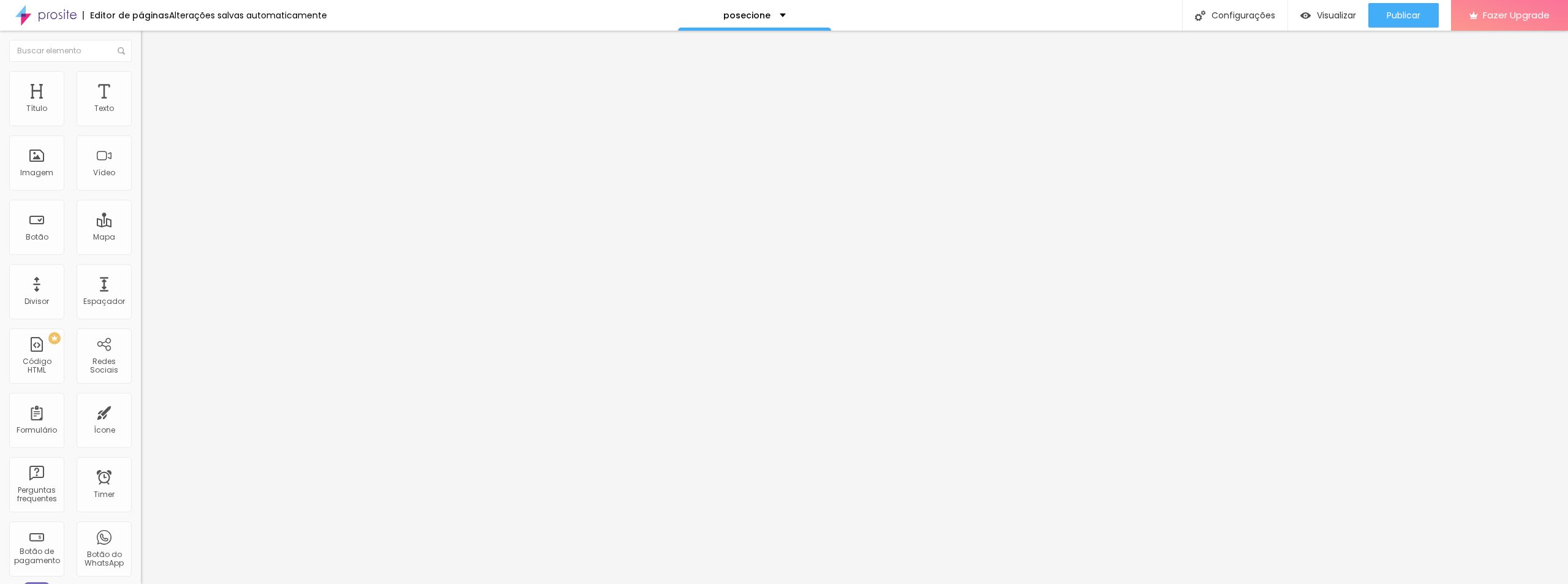
type input "49"
type input "48"
type input "46"
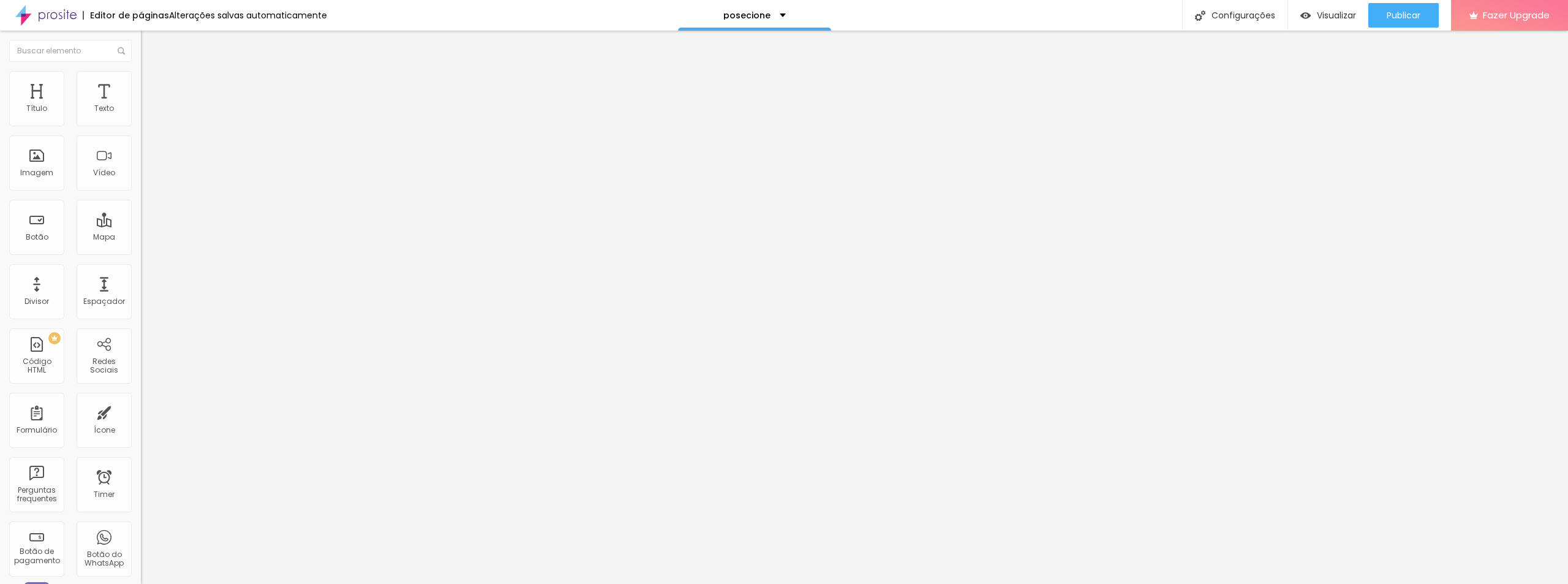
type input "46"
type input "44"
type input "43"
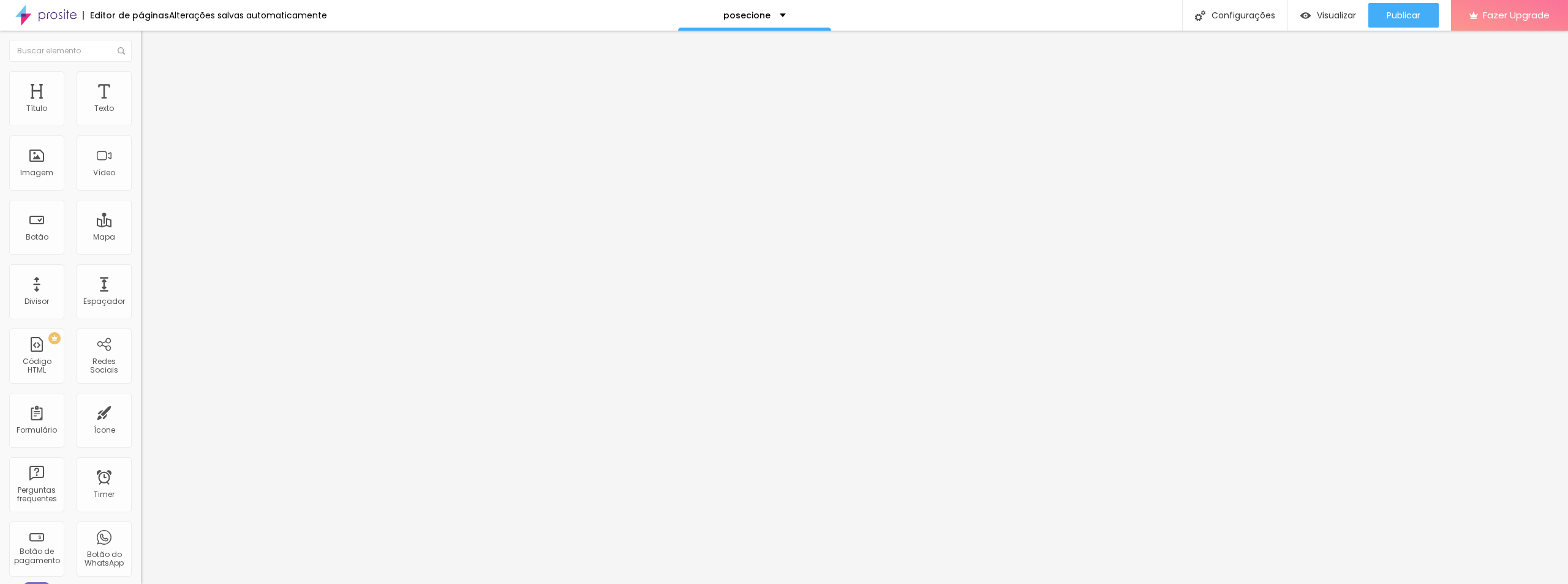
type input "41"
type input "39"
type input "38"
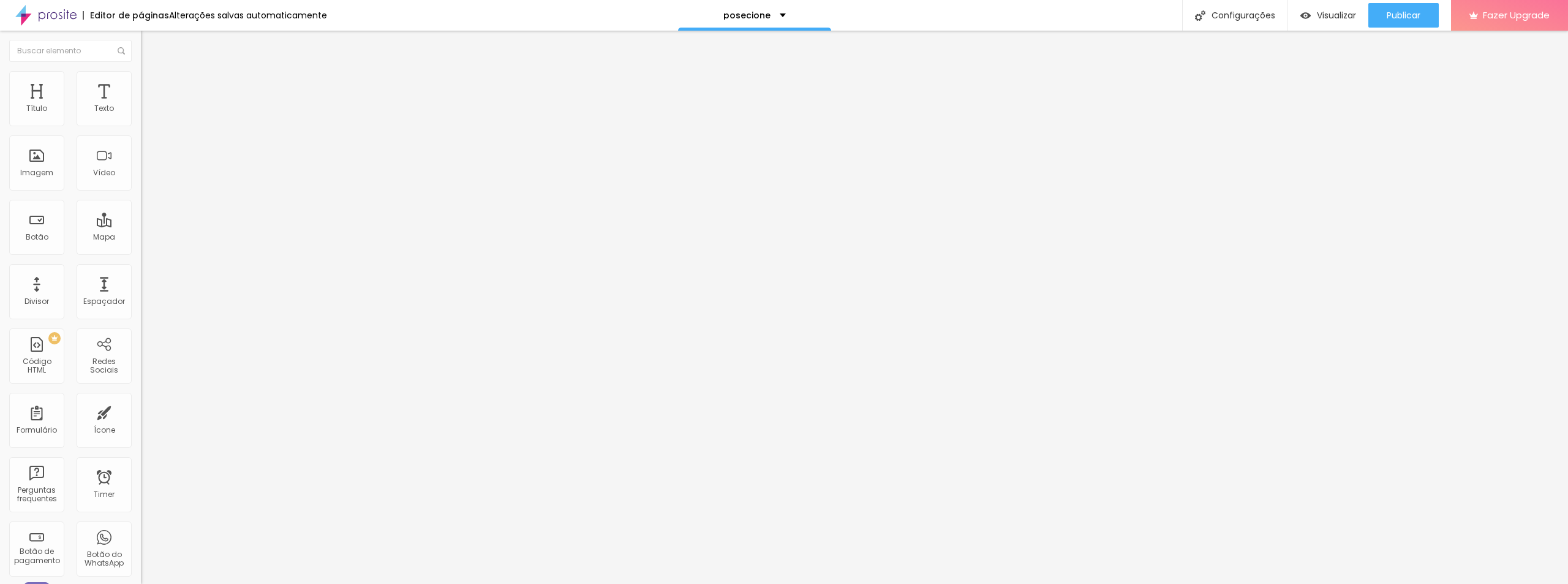
type input "38"
type input "36"
drag, startPoint x: 37, startPoint y: 157, endPoint x: 42, endPoint y: 163, distance: 7.8
click at [141, 269] on input "range" at bounding box center [180, 274] width 79 height 10
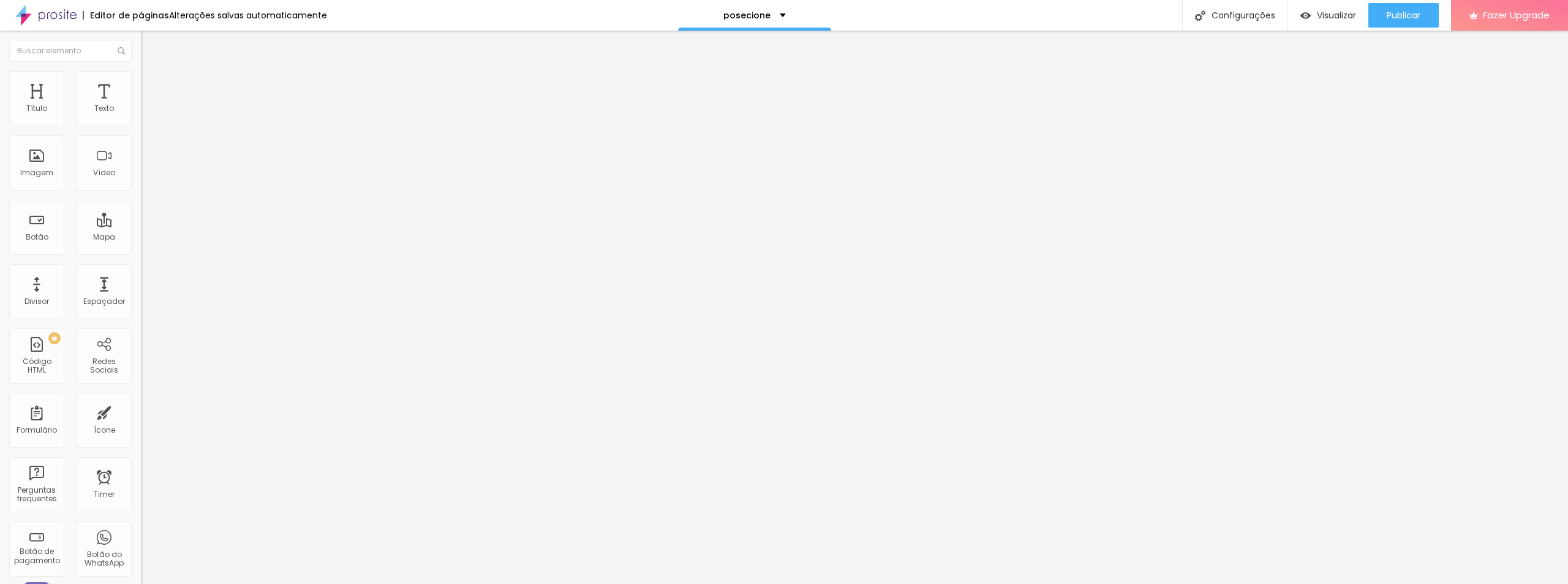
type input "23"
type input "21"
type input "20"
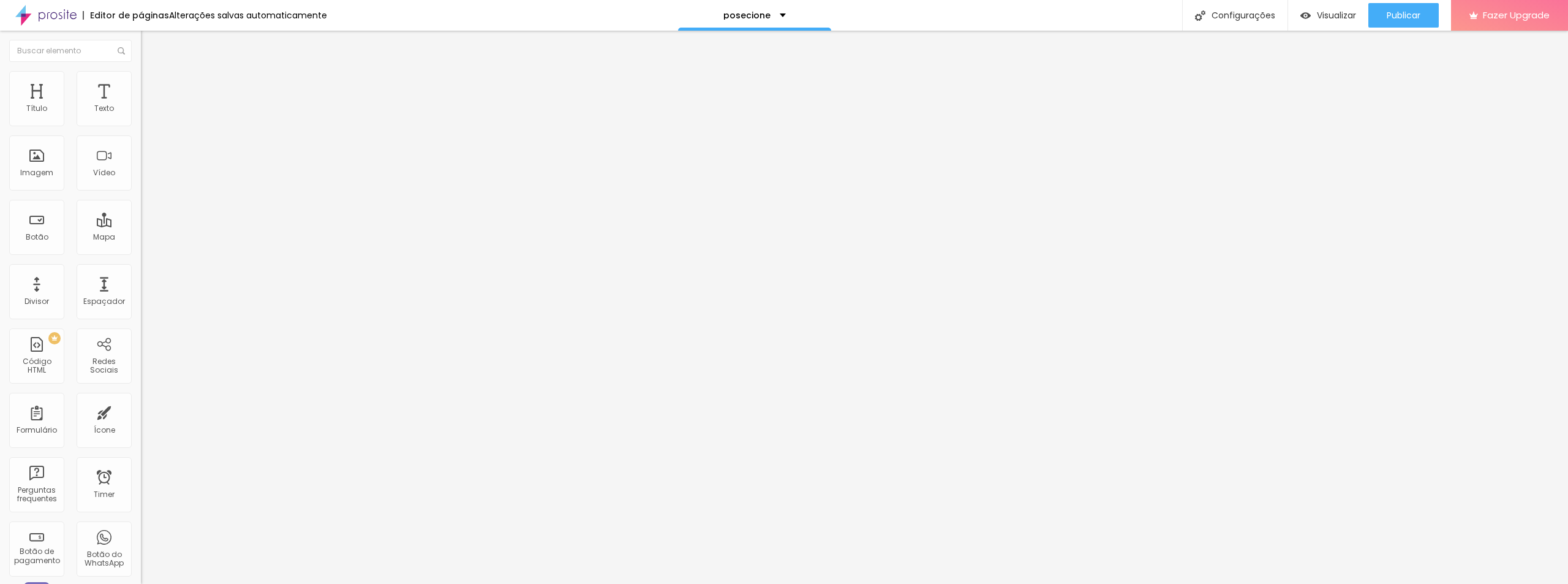
type input "20"
type input "21"
type input "23"
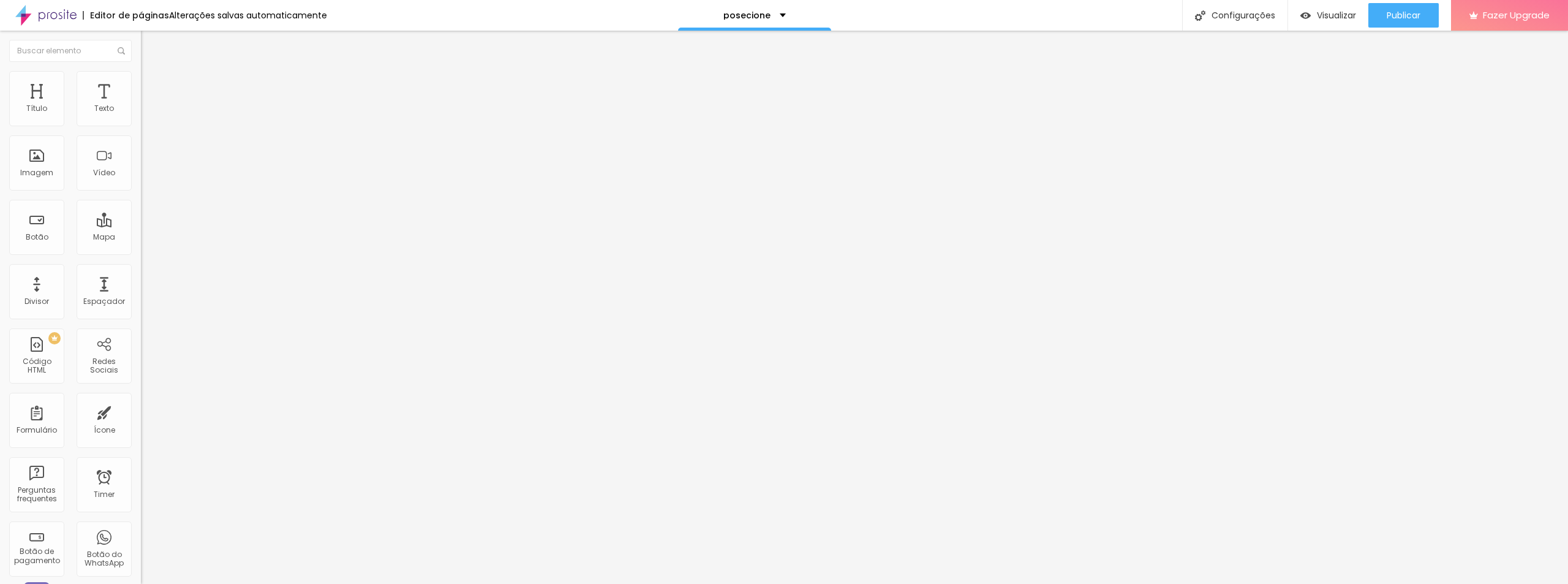
type input "25"
type input "26"
type input "28"
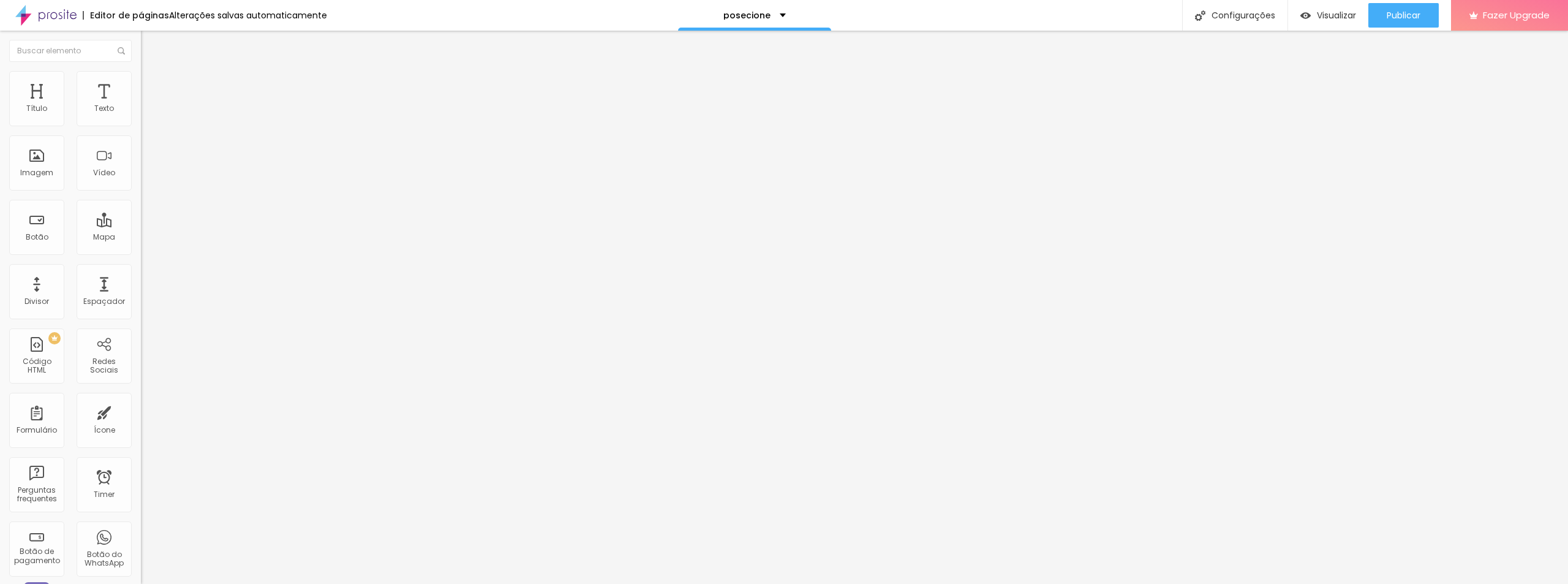
type input "28"
type input "30"
click at [141, 269] on input "range" at bounding box center [180, 274] width 79 height 10
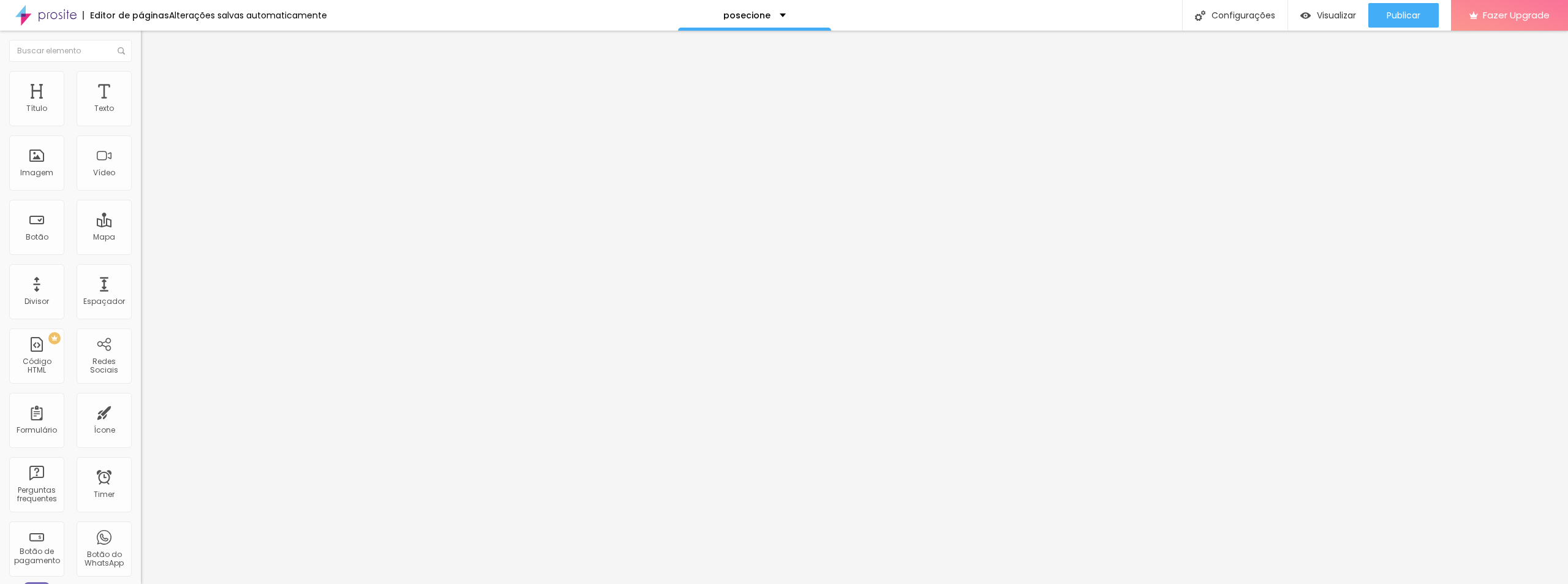
click at [141, 105] on span "Adicionar imagem" at bounding box center [180, 99] width 79 height 11
click at [141, 192] on span "Original" at bounding box center [155, 186] width 29 height 11
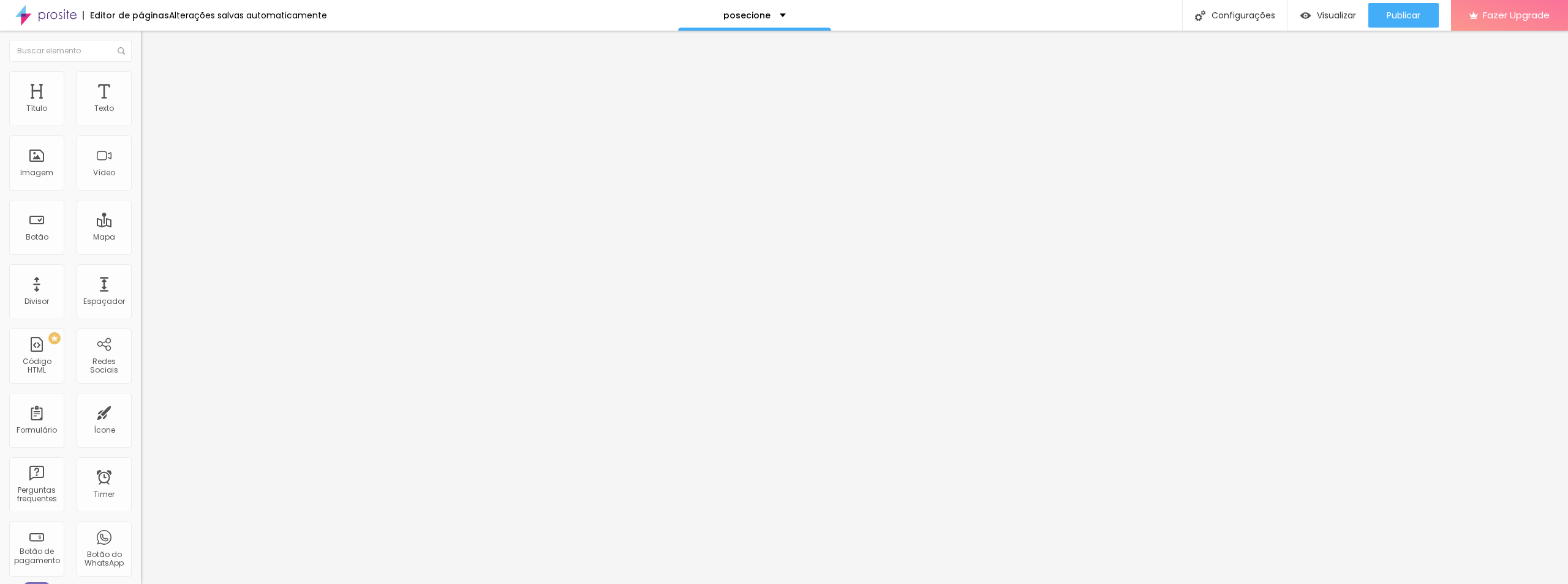
click at [141, 207] on span "Padrão" at bounding box center [154, 201] width 28 height 11
click at [141, 83] on img at bounding box center [146, 88] width 11 height 11
click at [141, 79] on img at bounding box center [146, 76] width 11 height 11
drag, startPoint x: 103, startPoint y: 135, endPoint x: 120, endPoint y: 133, distance: 17.1
click at [141, 126] on div at bounding box center [211, 121] width 141 height 11
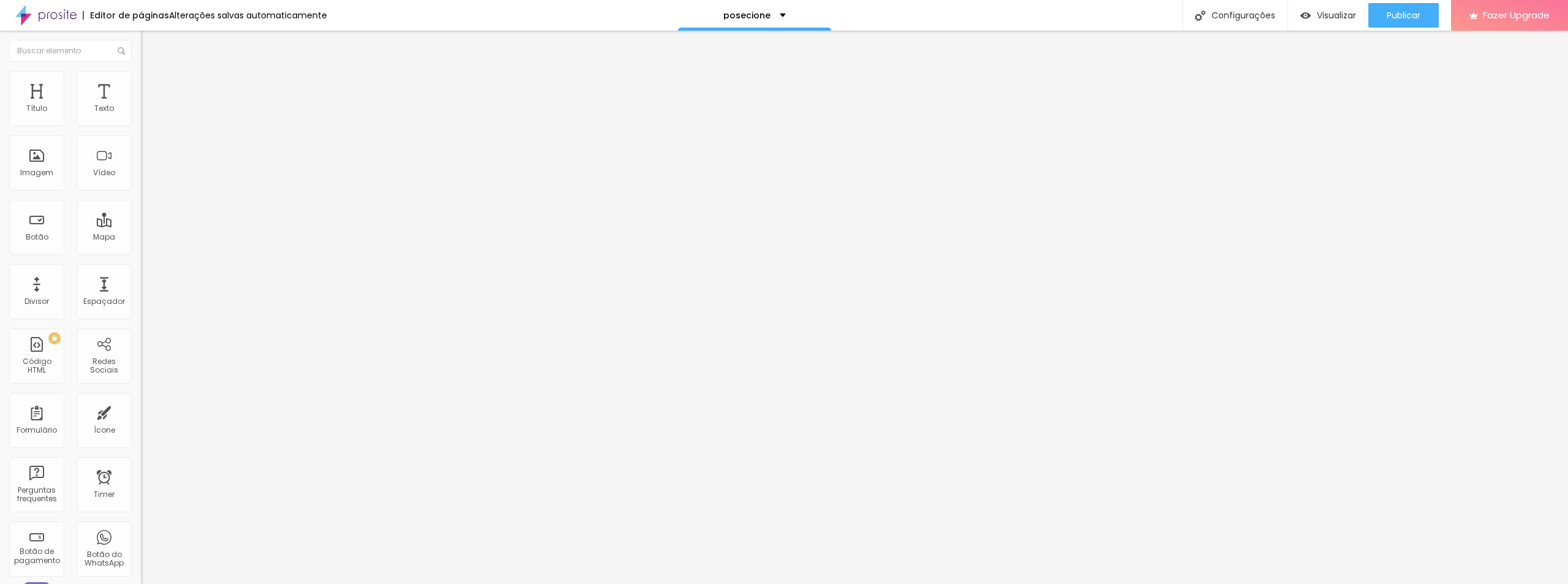
type input "90"
type input "85"
type input "70"
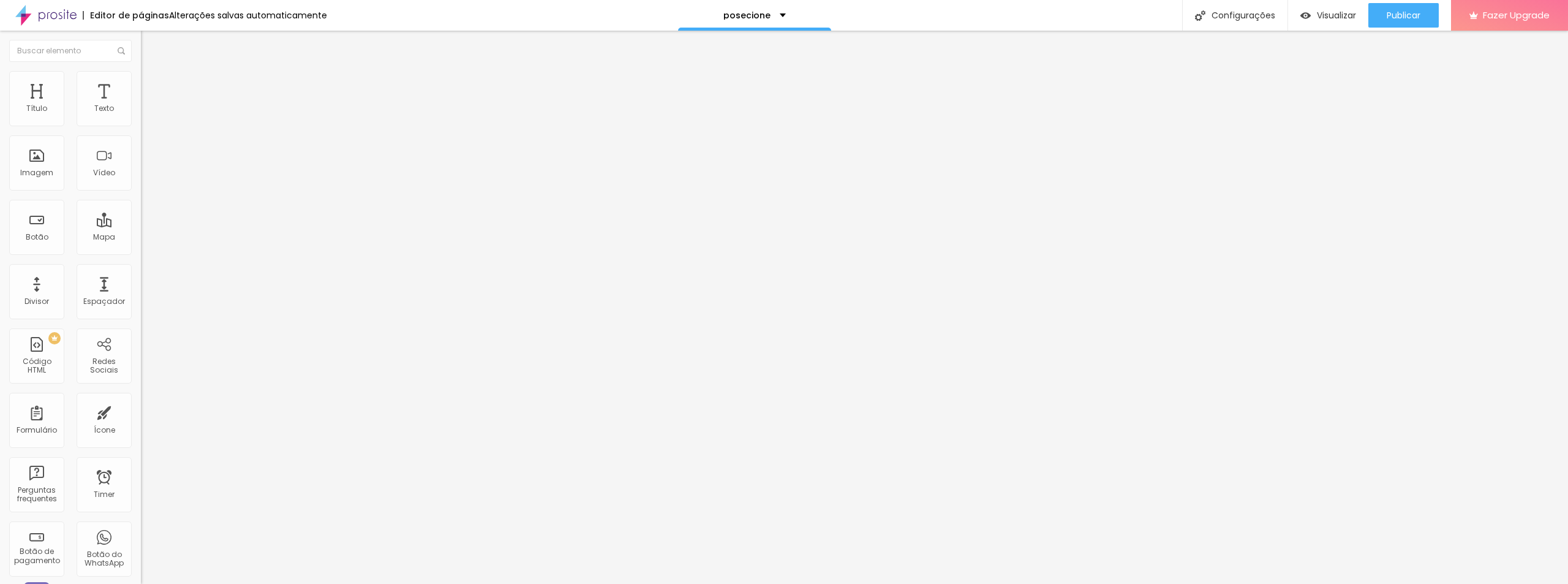
type input "70"
type input "65"
type input "60"
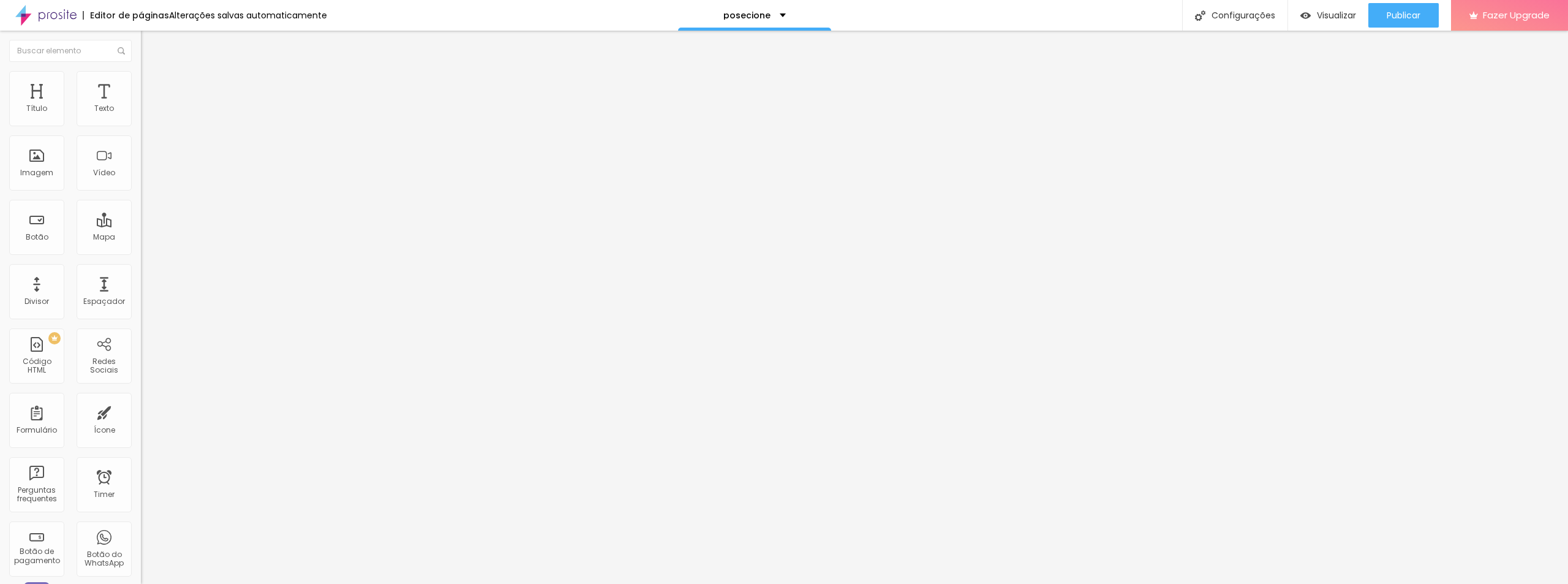
type input "65"
type input "70"
type input "65"
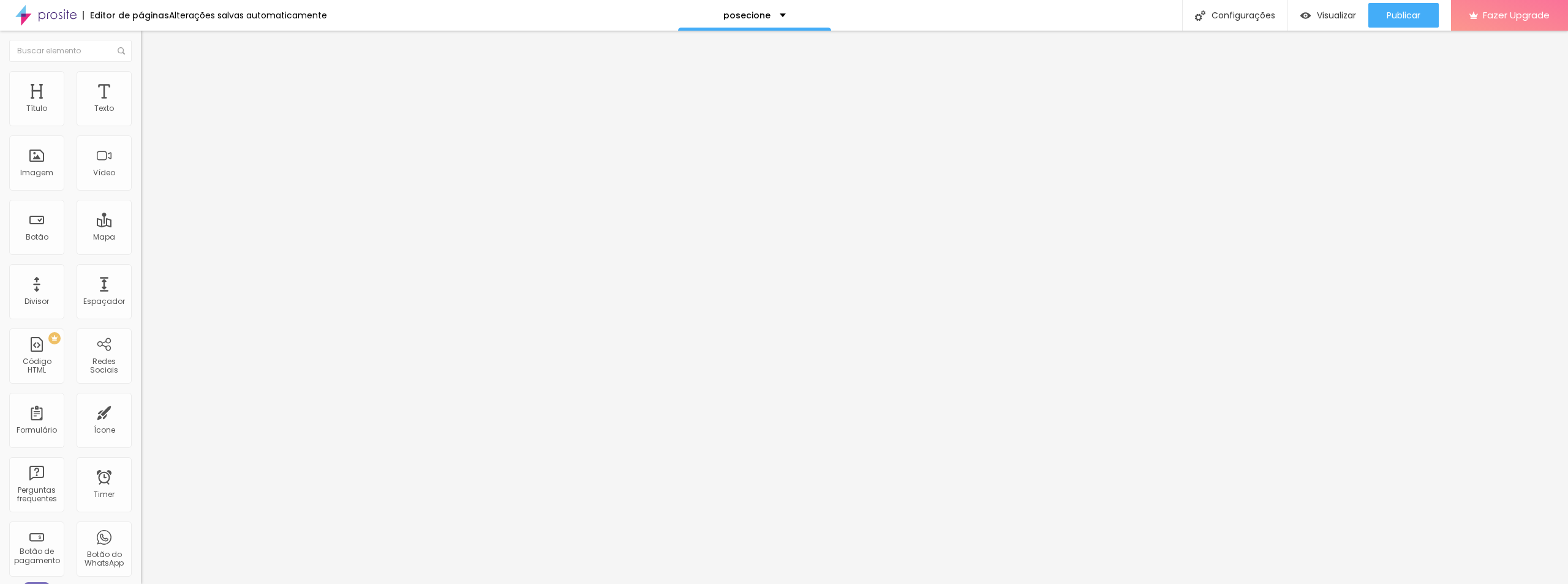
type input "65"
type input "70"
click at [141, 125] on input "range" at bounding box center [180, 121] width 79 height 10
click at [151, 85] on span "Estilo" at bounding box center [161, 79] width 19 height 11
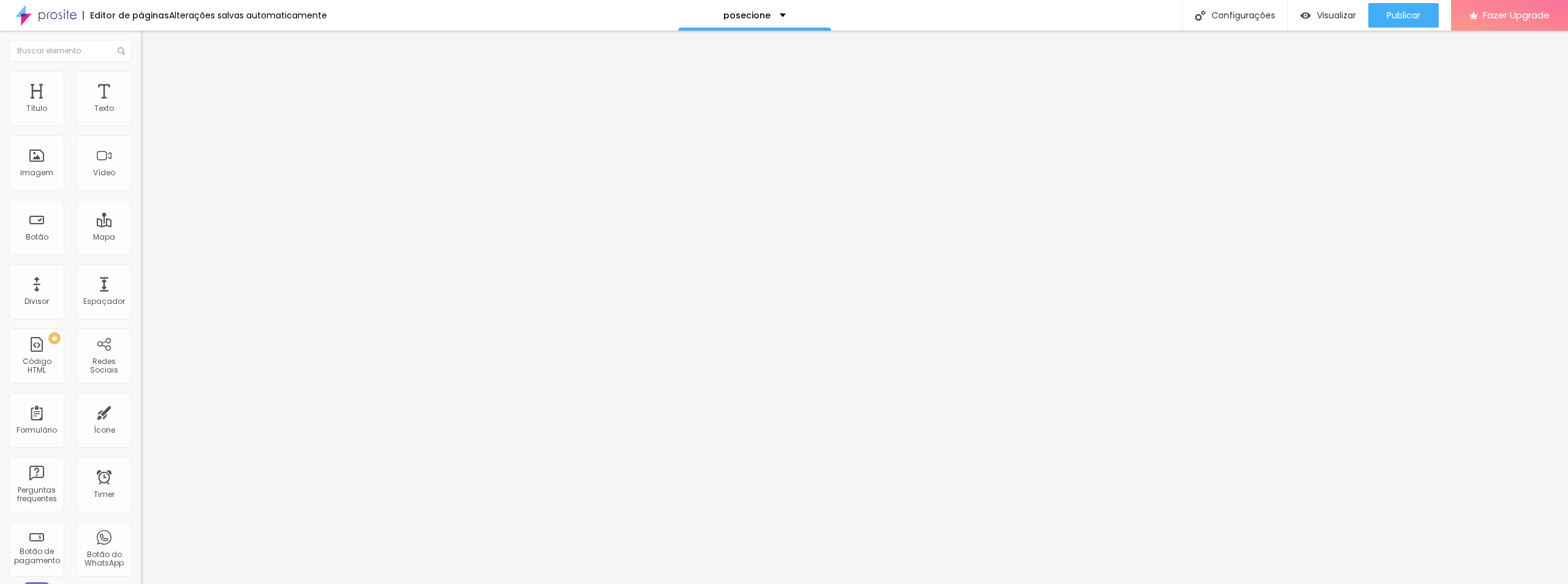
type input "17"
type input "16"
type input "17"
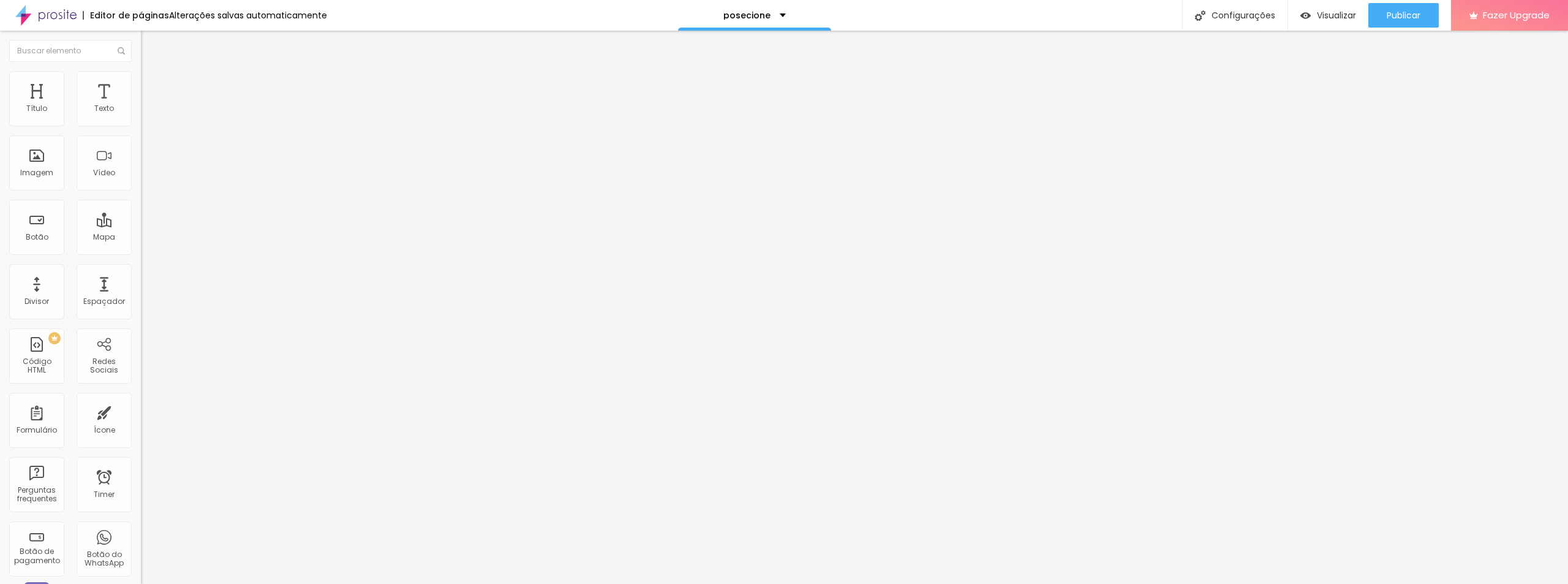
type input "17"
type input "20"
type input "23"
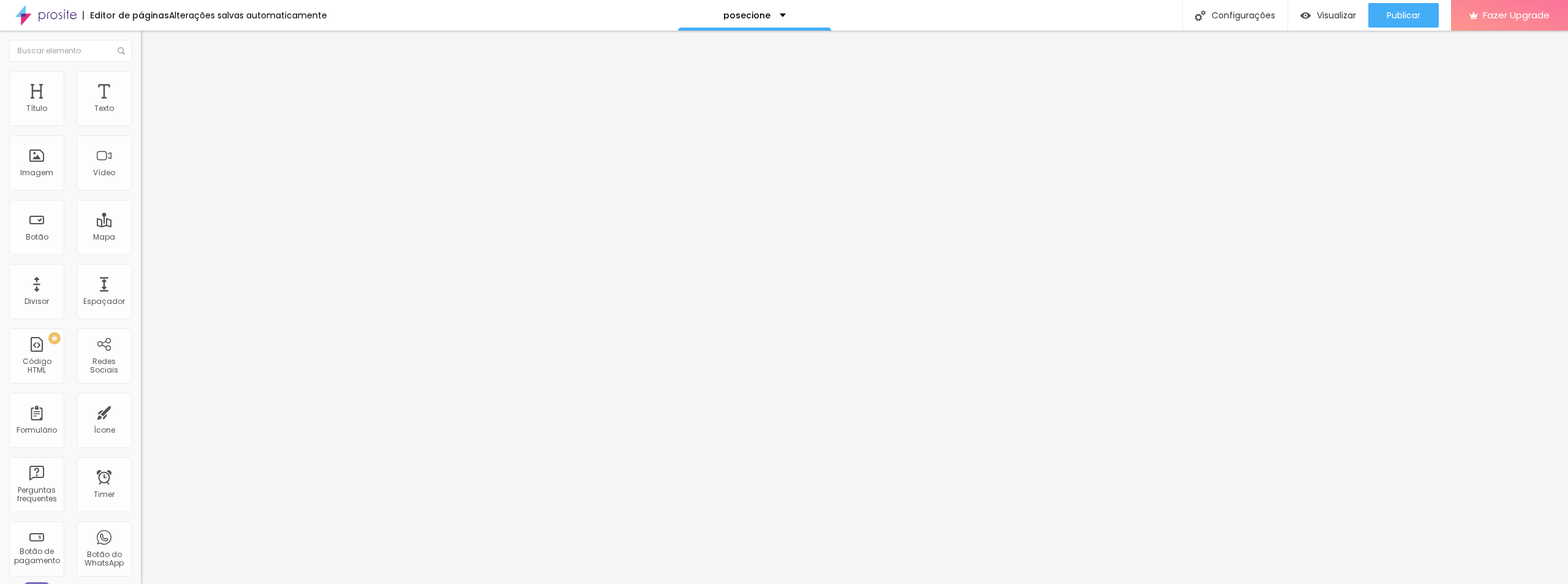
type input "25"
type input "26"
type input "28"
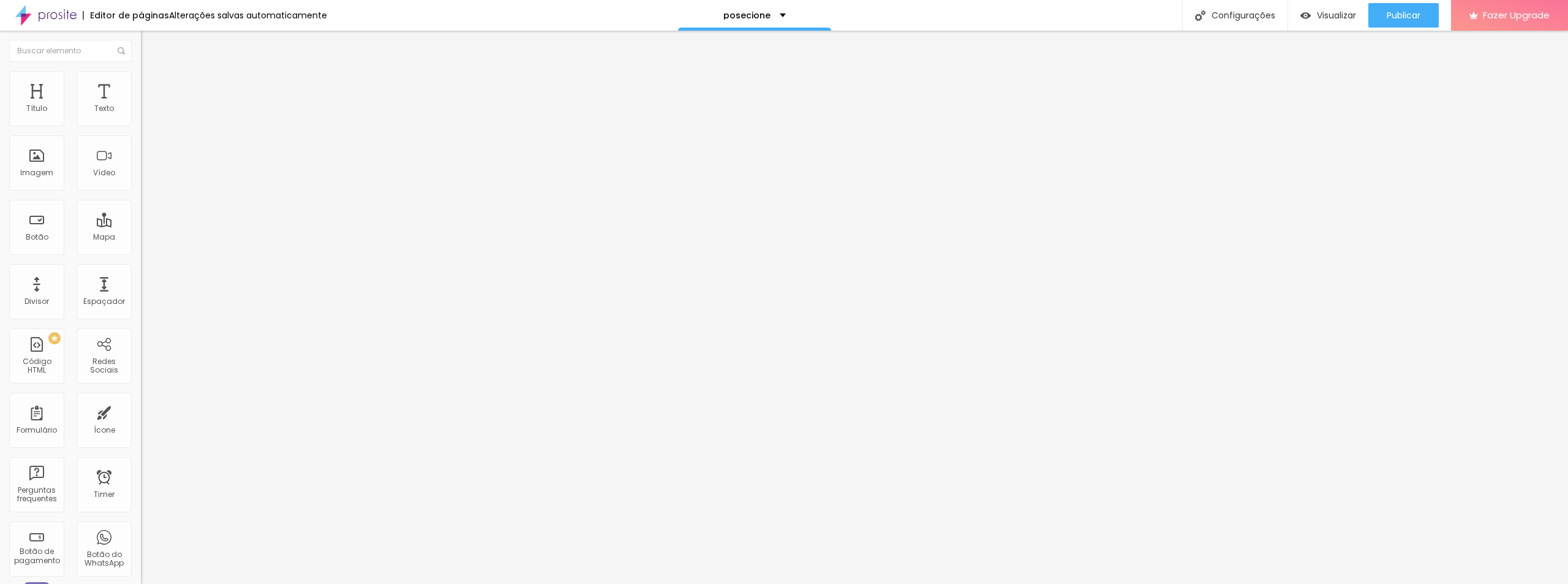
type input "28"
type input "26"
type input "25"
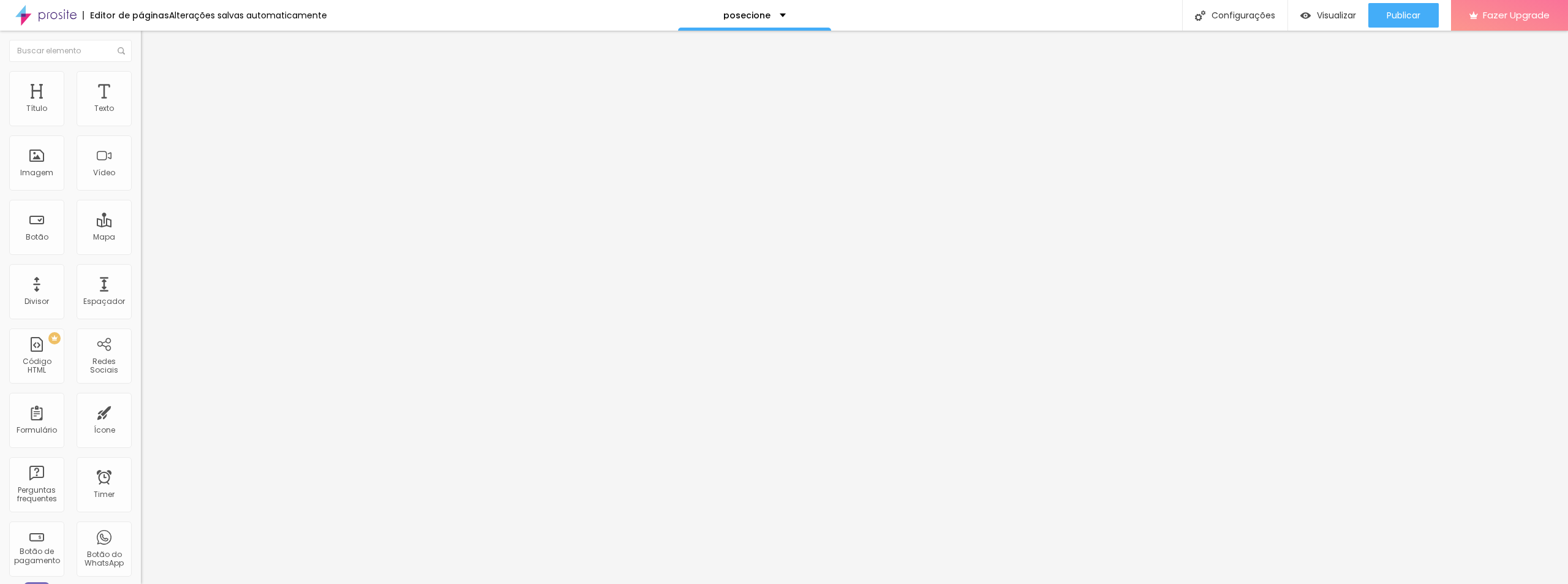
type input "23"
type input "21"
type input "18"
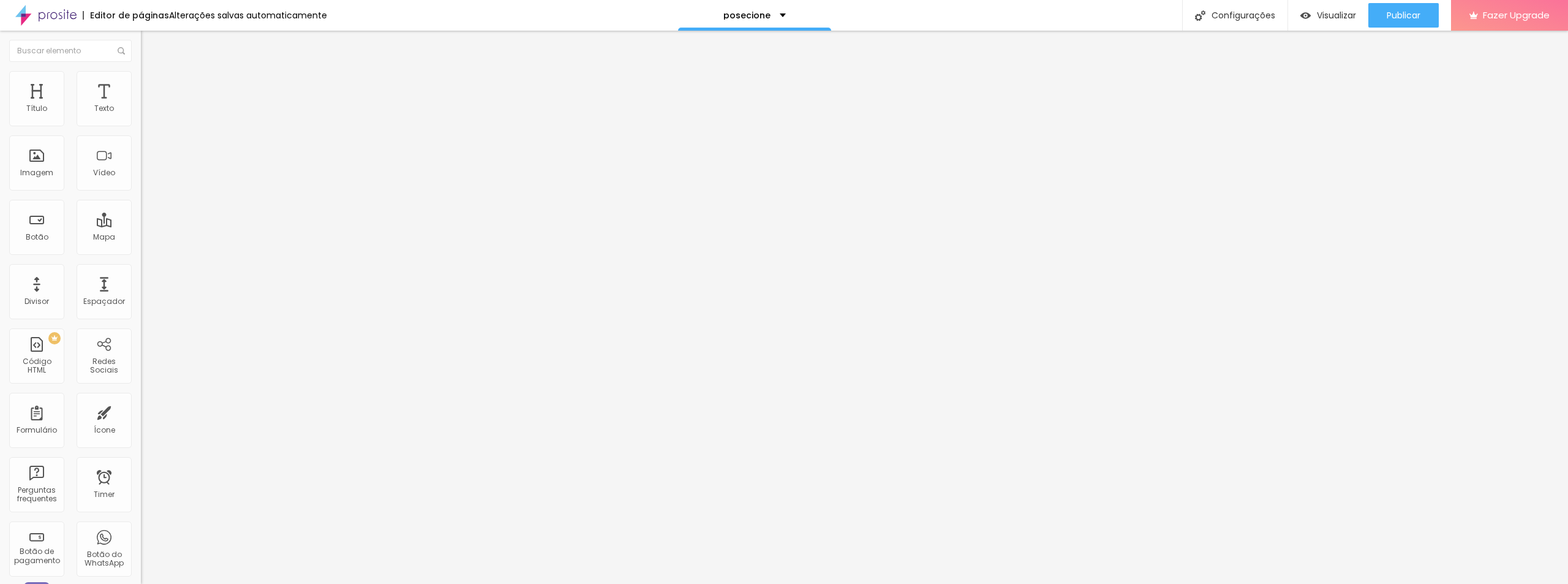
type input "18"
type input "16"
type input "15"
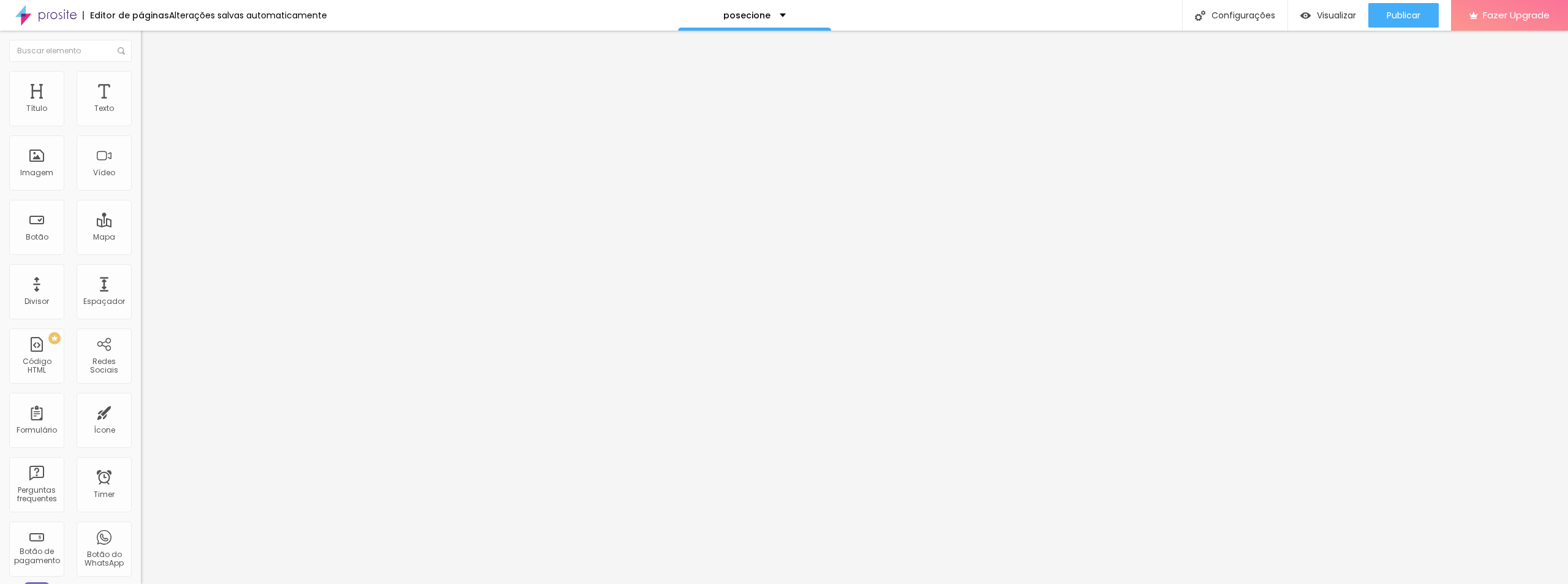
type input "11"
type input "8"
type input "7"
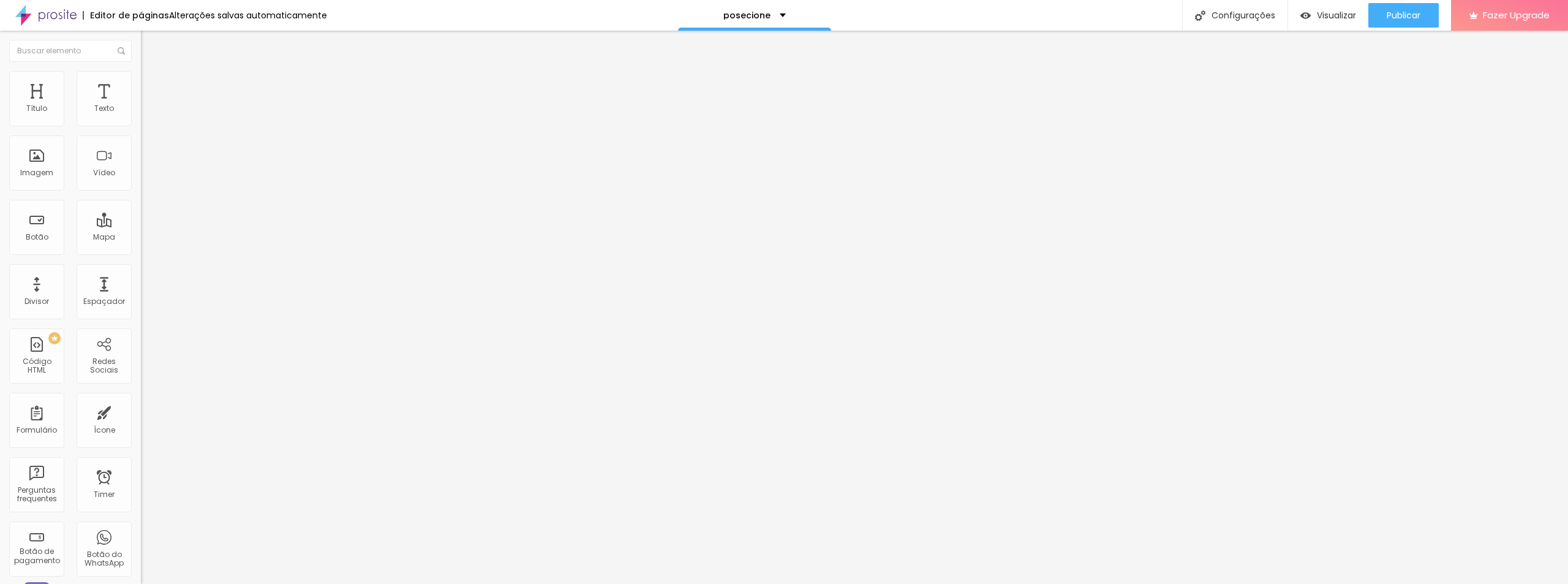
type input "7"
type input "8"
type input "10"
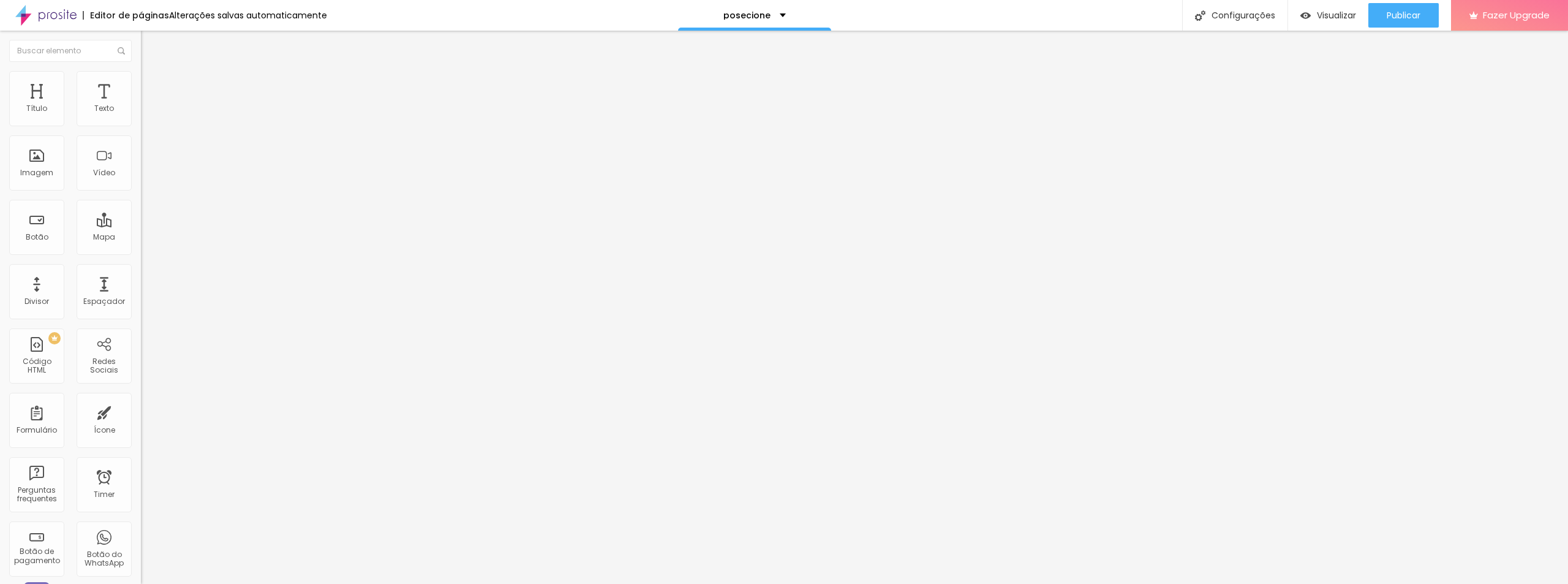
type input "11"
type input "13"
type input "15"
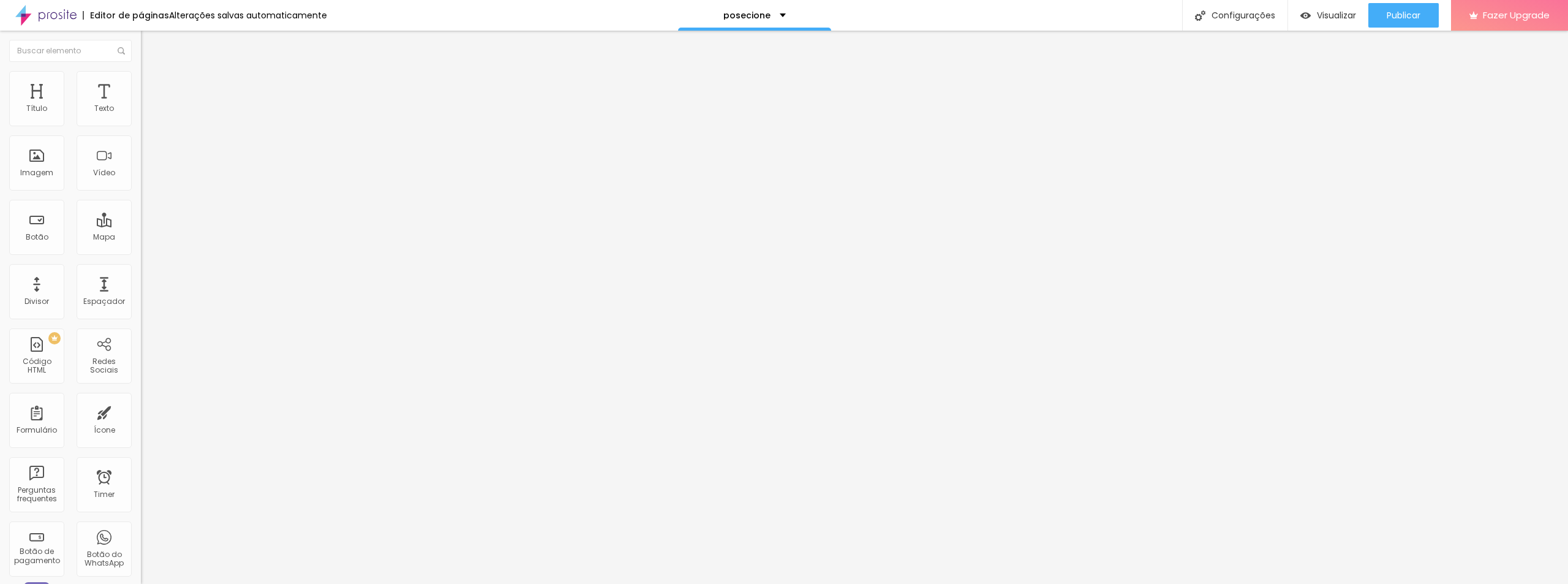
type input "15"
type input "16"
type input "18"
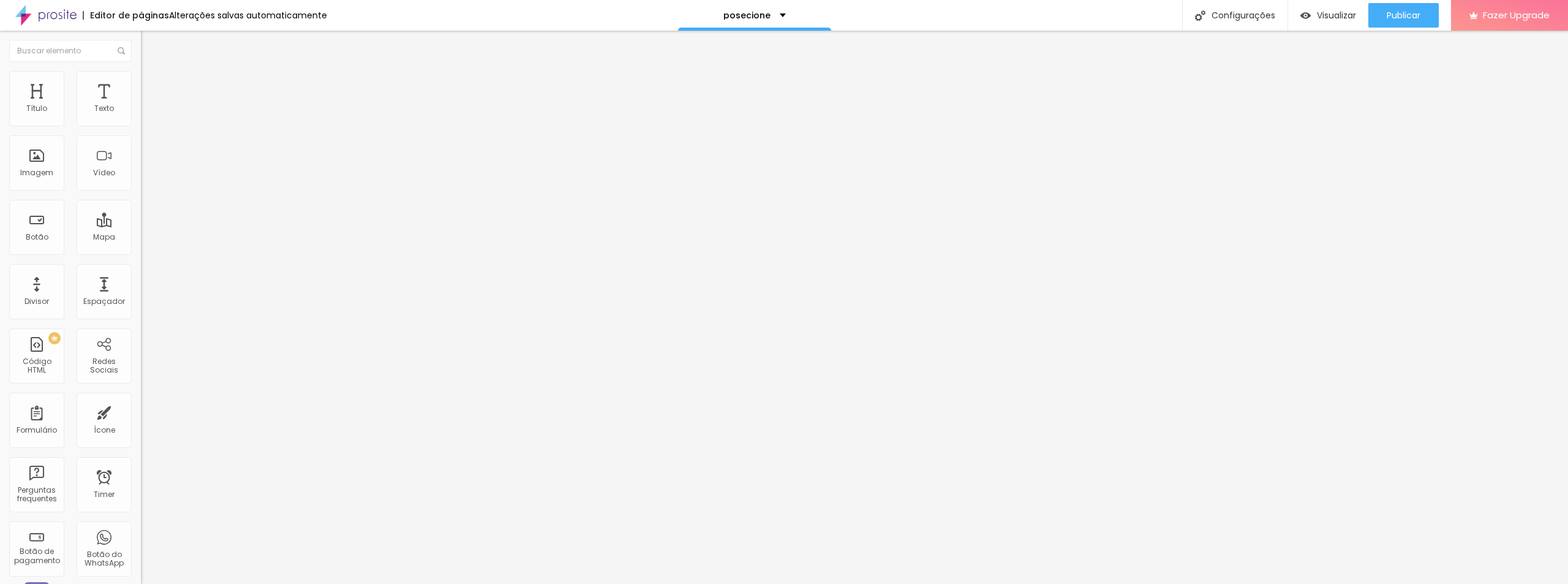
type input "21"
type input "25"
type input "35"
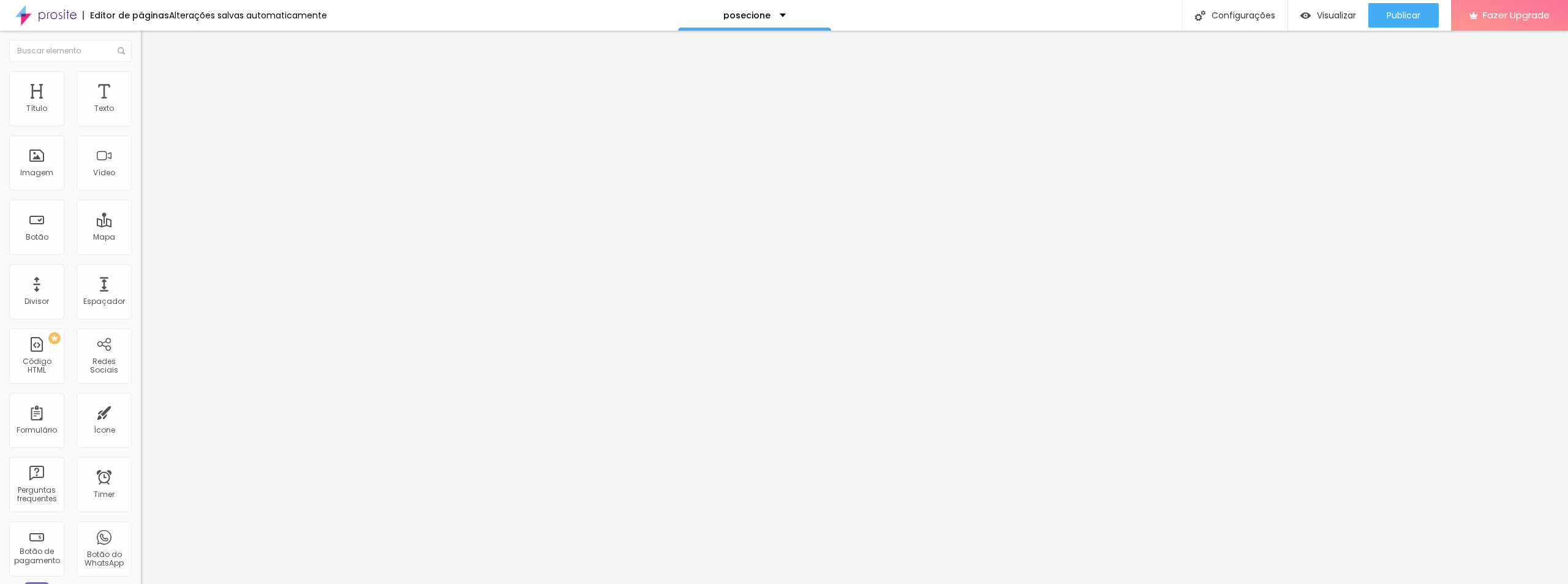
type input "35"
type input "36"
type input "35"
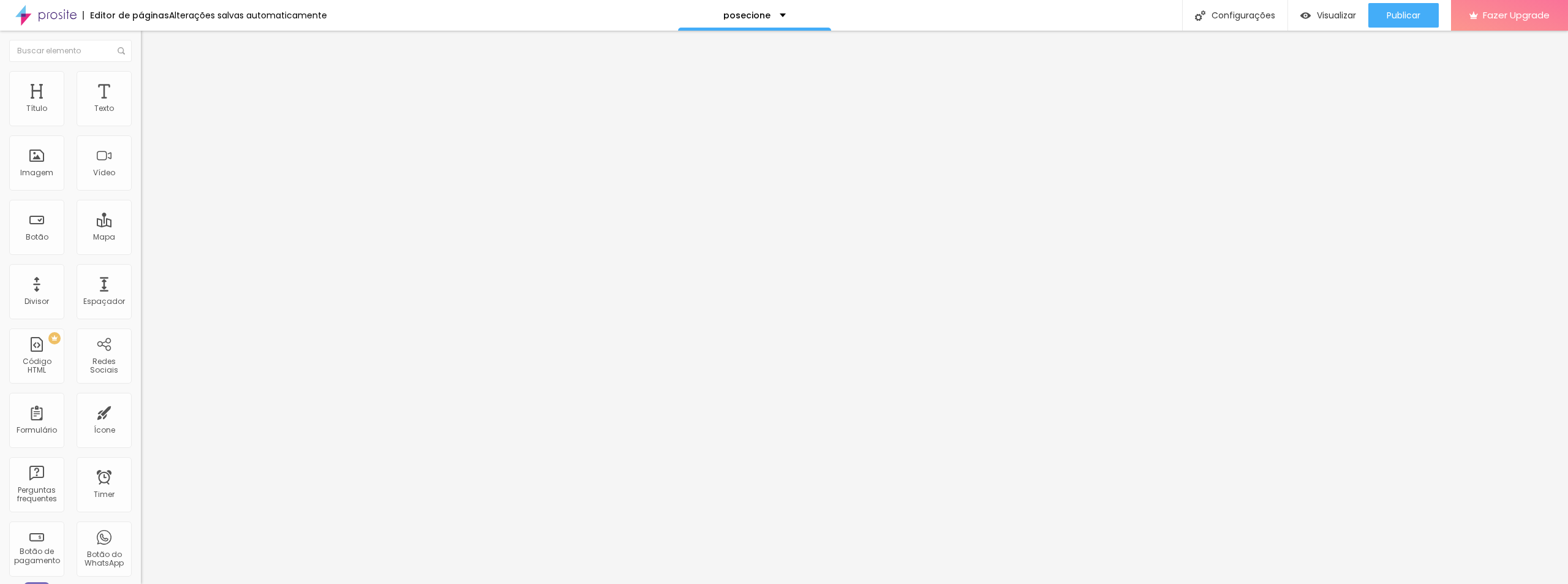
type input "33"
type input "31"
type input "30"
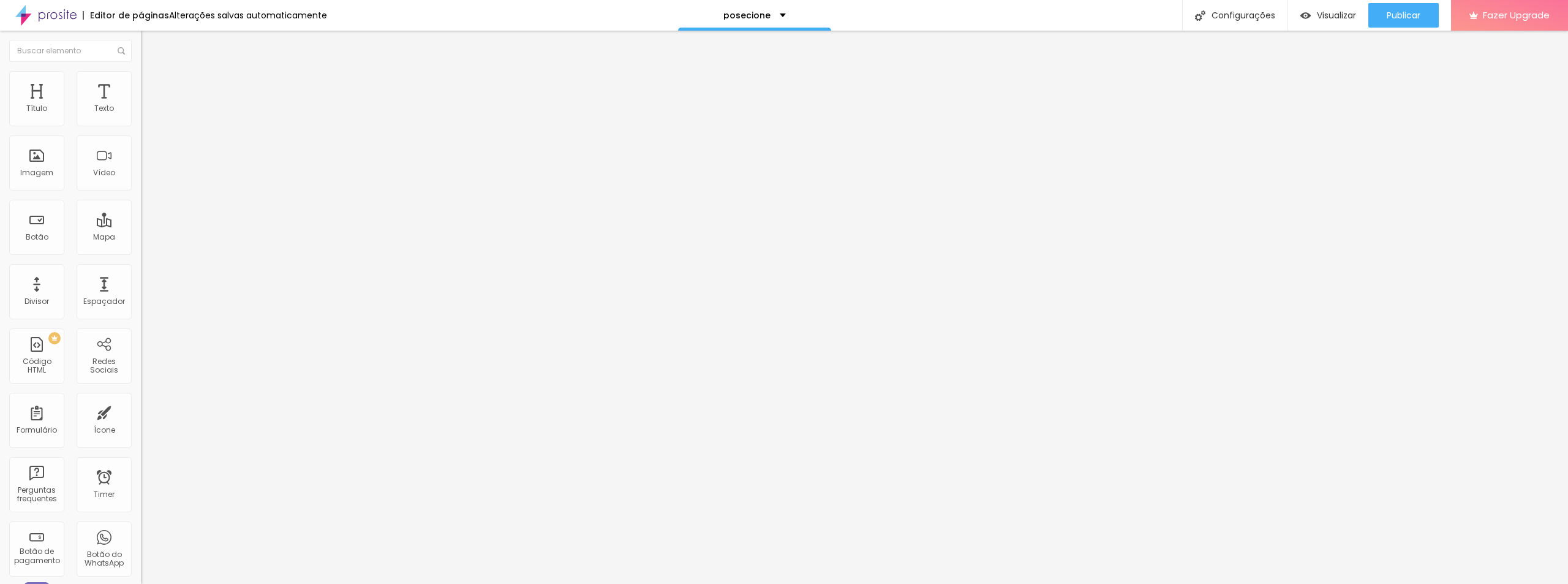
type input "30"
type input "28"
type input "26"
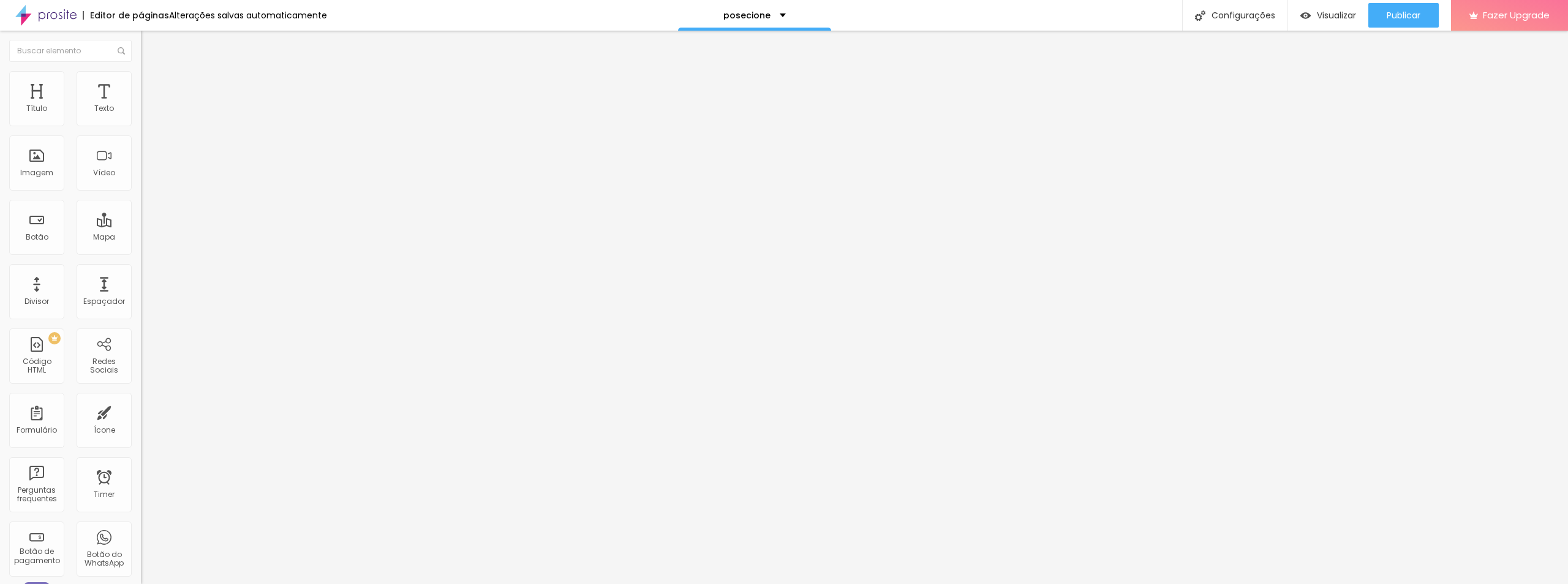
type input "26"
click at [141, 269] on input "range" at bounding box center [180, 274] width 79 height 10
click at [141, 251] on input "https://" at bounding box center [214, 244] width 147 height 13
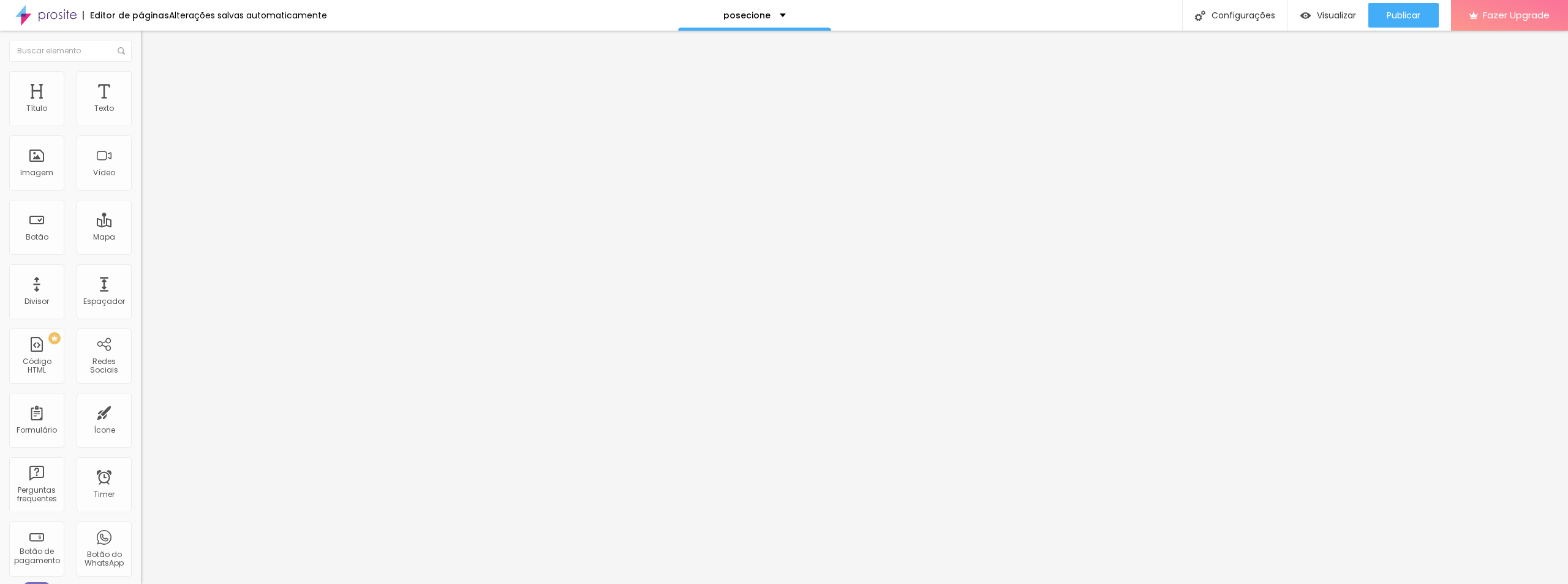
click at [141, 251] on input "https://" at bounding box center [214, 244] width 147 height 13
paste input "www.instagram.com/posecione/"
type input "[URL][DOMAIN_NAME]"
click at [151, 86] on span "Avançado" at bounding box center [172, 91] width 41 height 11
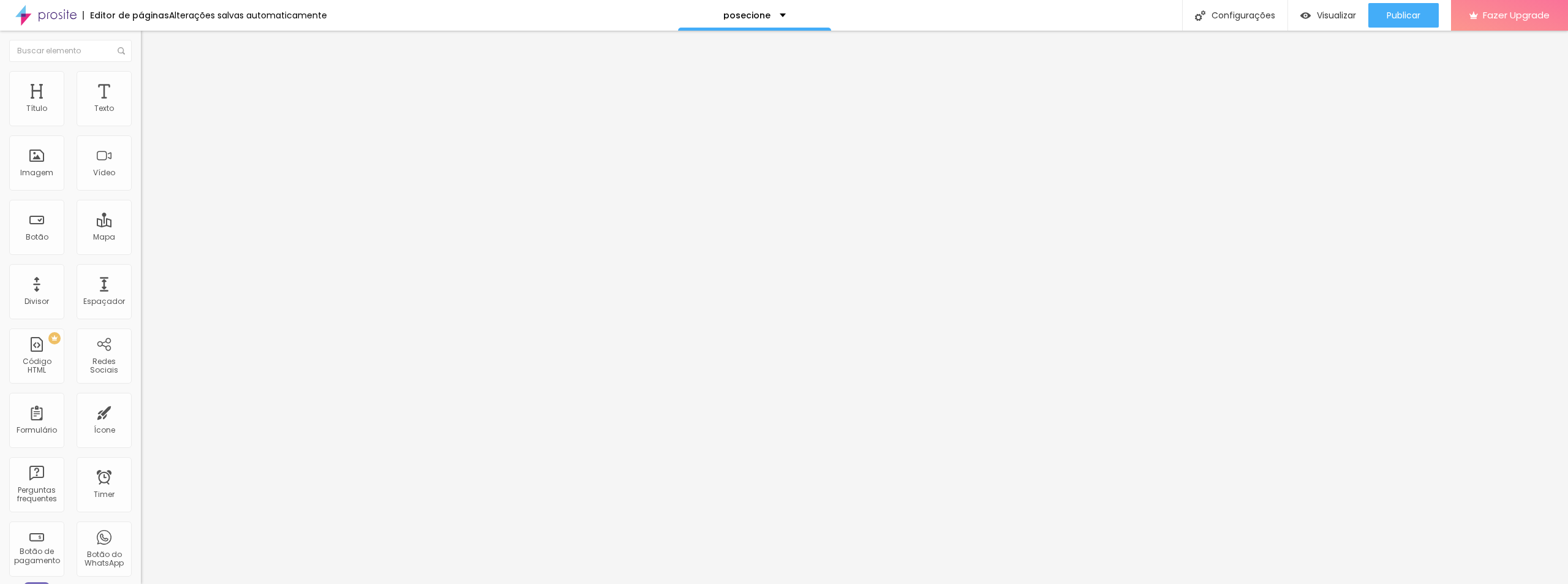
click at [141, 81] on ul "Conteúdo Estilo Avançado" at bounding box center [211, 77] width 141 height 37
click at [151, 72] on span "Conteúdo" at bounding box center [170, 67] width 38 height 11
click at [141, 124] on img at bounding box center [145, 127] width 9 height 9
click at [141, 247] on div "Instagram" at bounding box center [211, 251] width 141 height 8
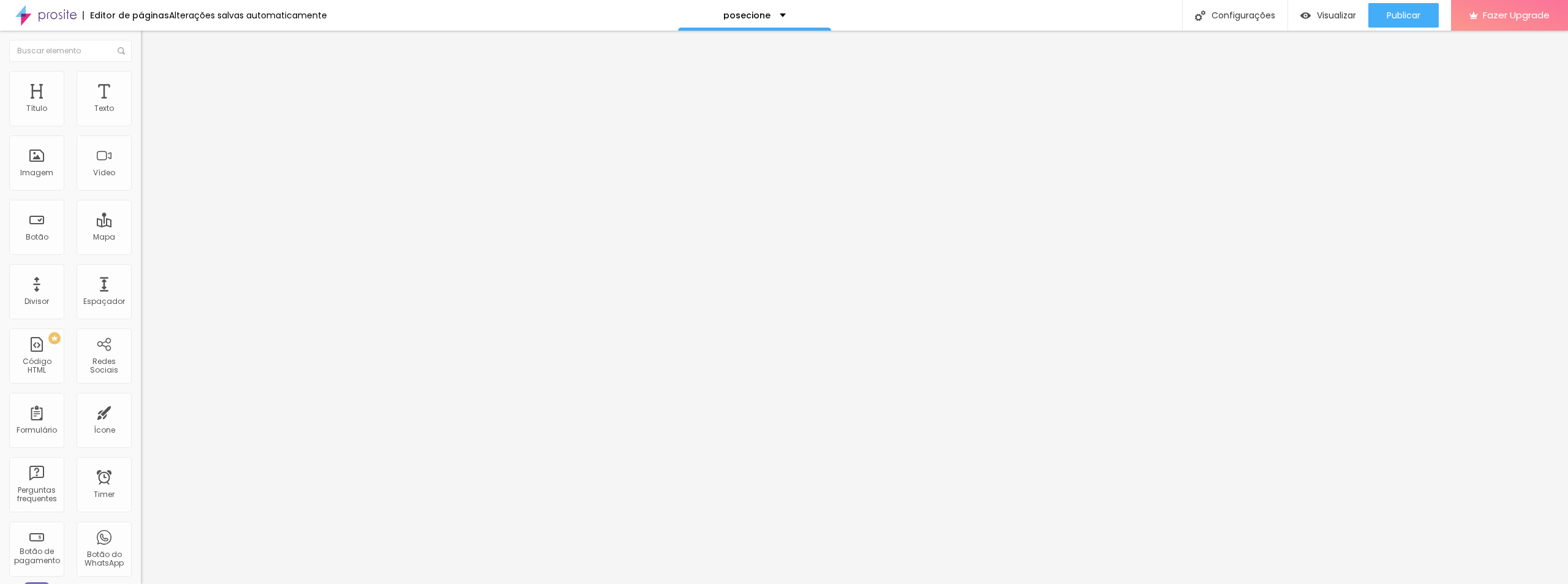
click at [141, 417] on input "https://" at bounding box center [214, 423] width 147 height 13
paste input "[DOMAIN_NAME][URL]"
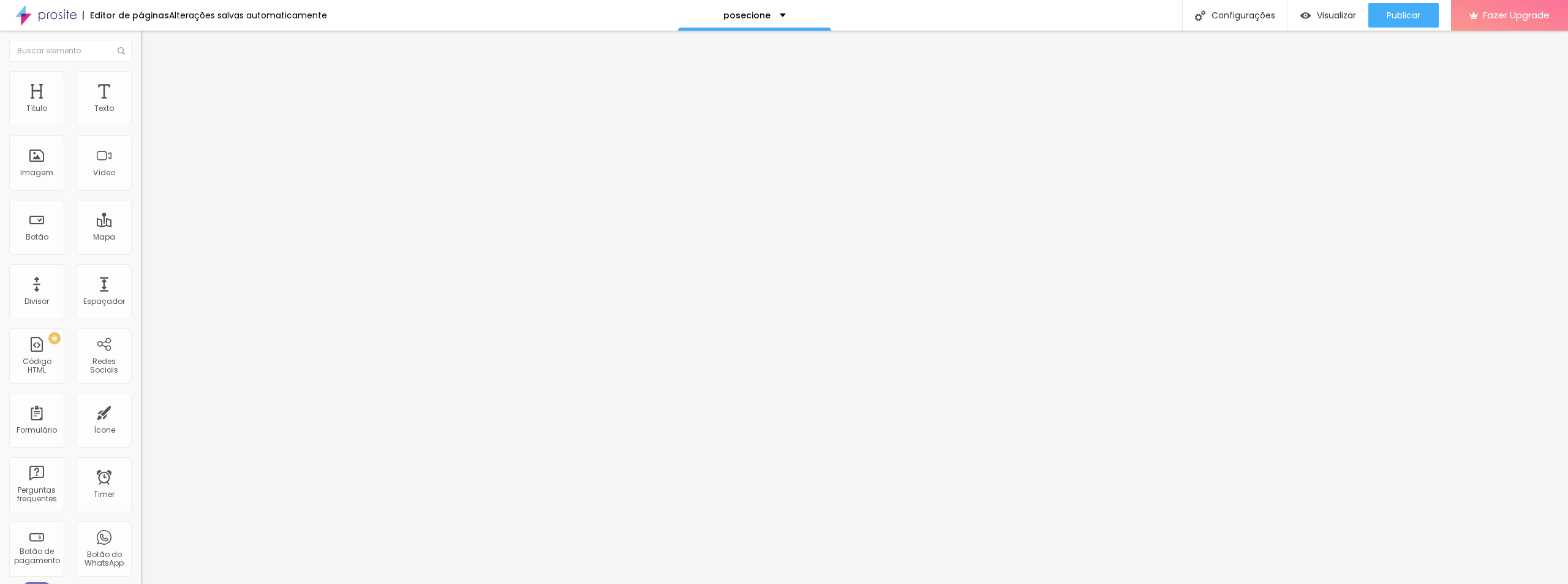
type input "[URL][DOMAIN_NAME]"
click at [141, 458] on button "+ Adicionar Icone" at bounding box center [179, 463] width 76 height 13
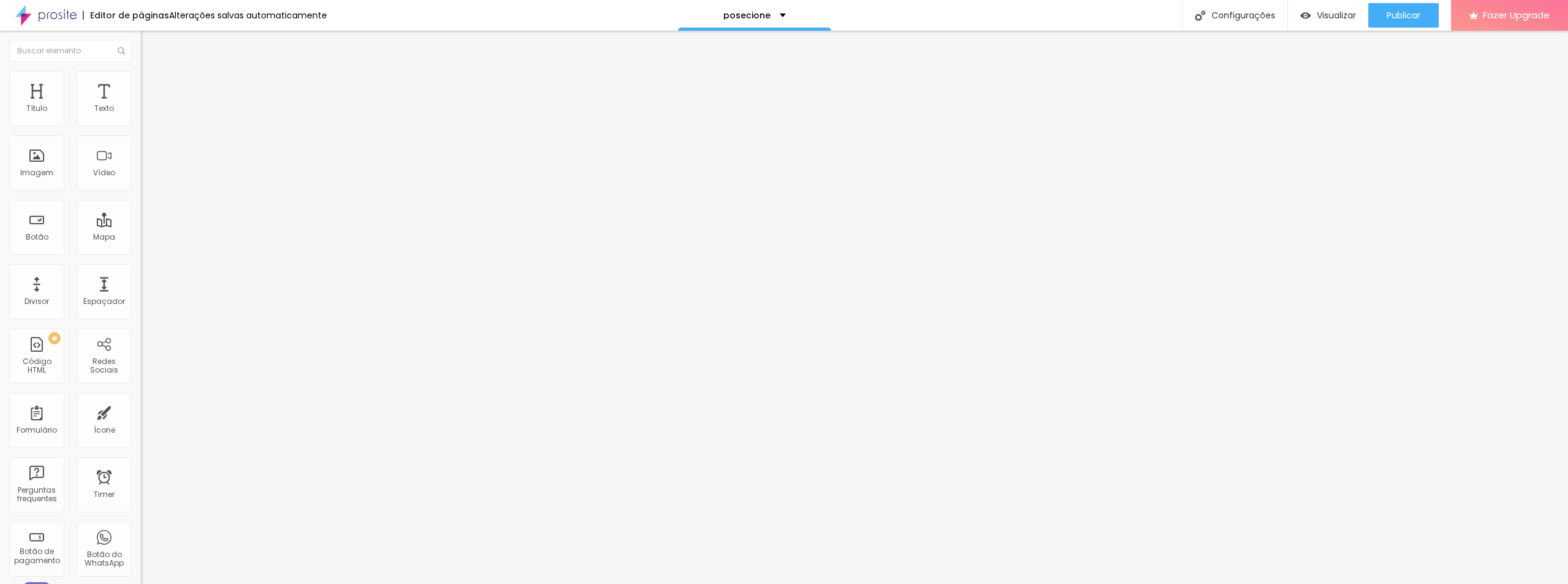
paste input "[DOMAIN_NAME][URL]"
type input "[URL][DOMAIN_NAME]"
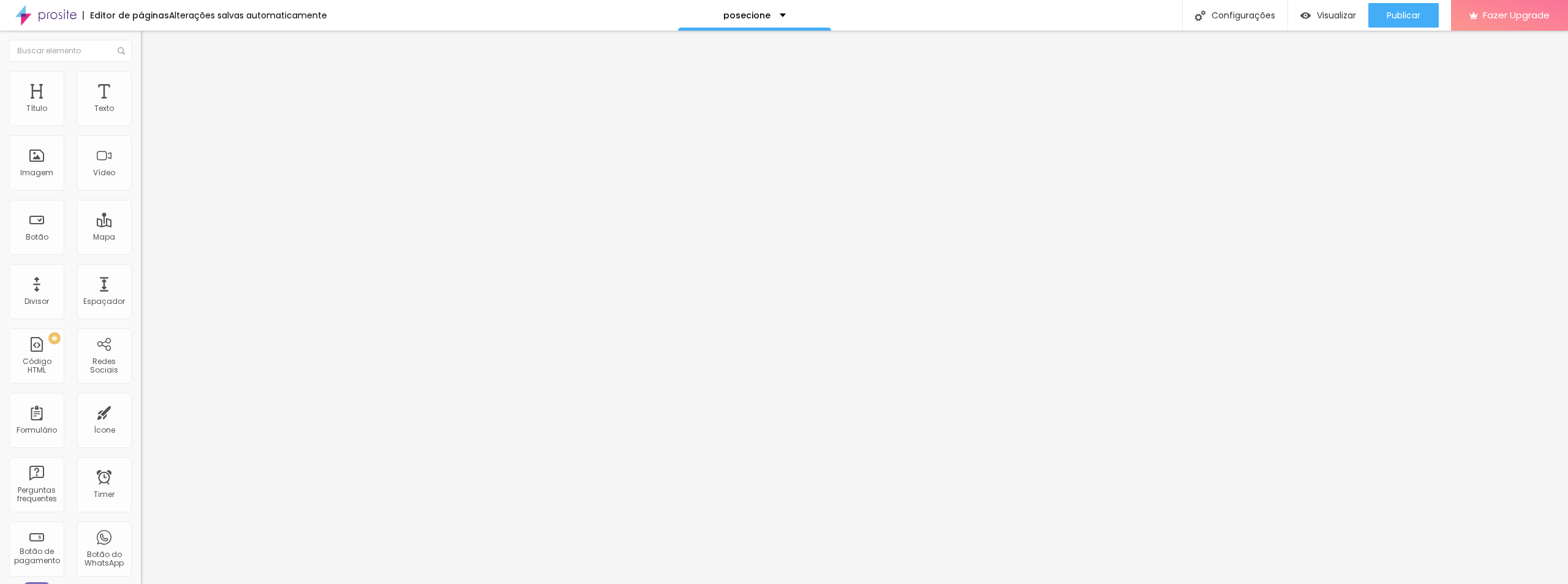
scroll to position [0, 0]
click at [1330, 19] on span "Visualizar" at bounding box center [1335, 15] width 40 height 10
click at [146, 114] on icon "button" at bounding box center [150, 110] width 8 height 8
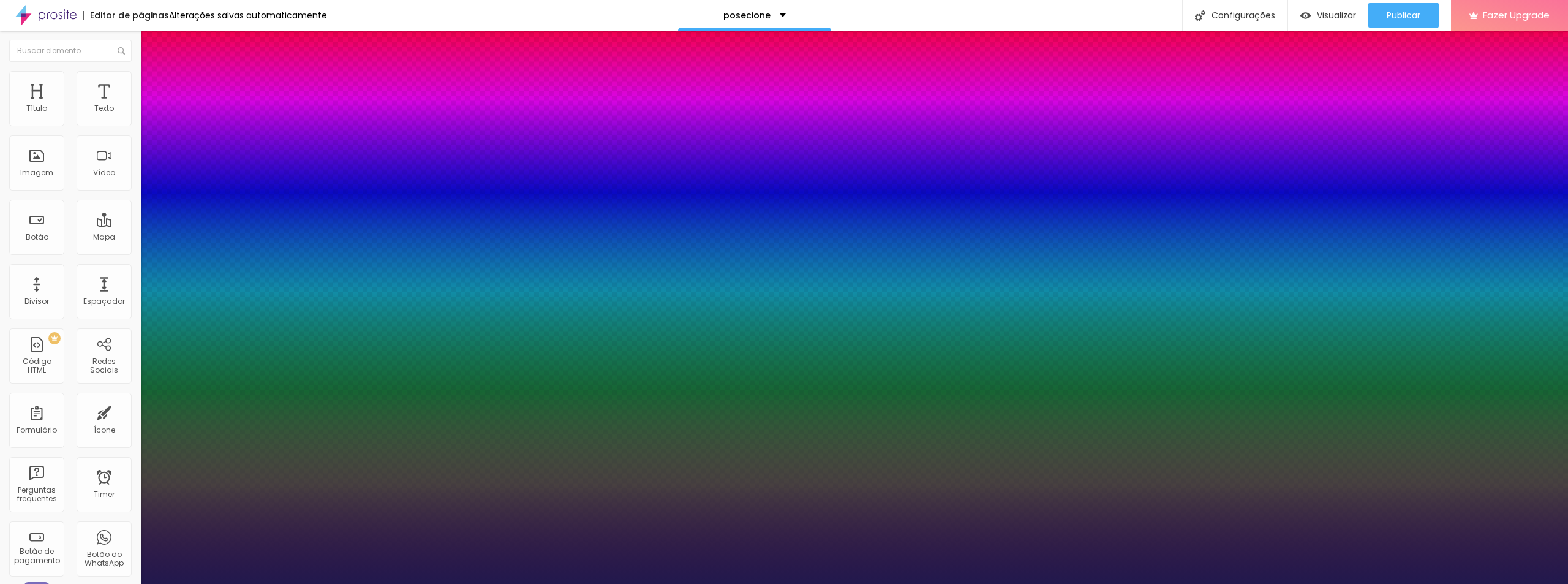
type input "1"
type input "37"
type input "1"
type input "36"
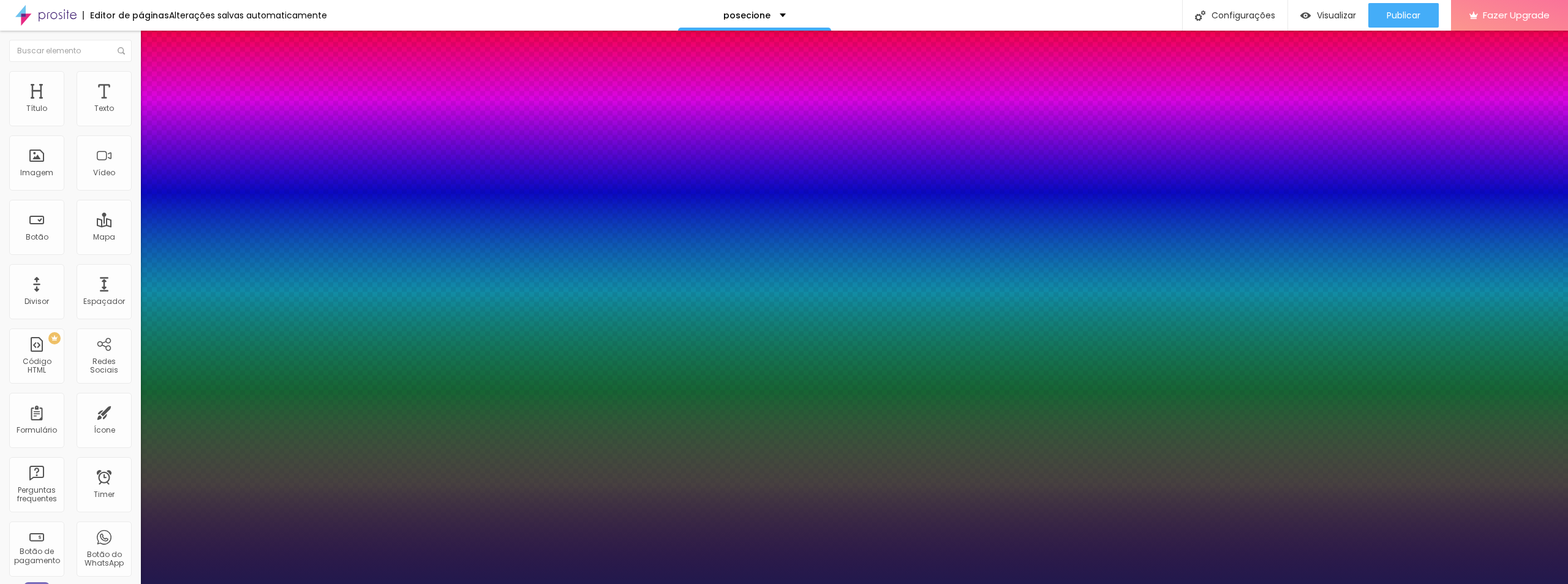
type input "36"
type input "1"
type input "35"
type input "1"
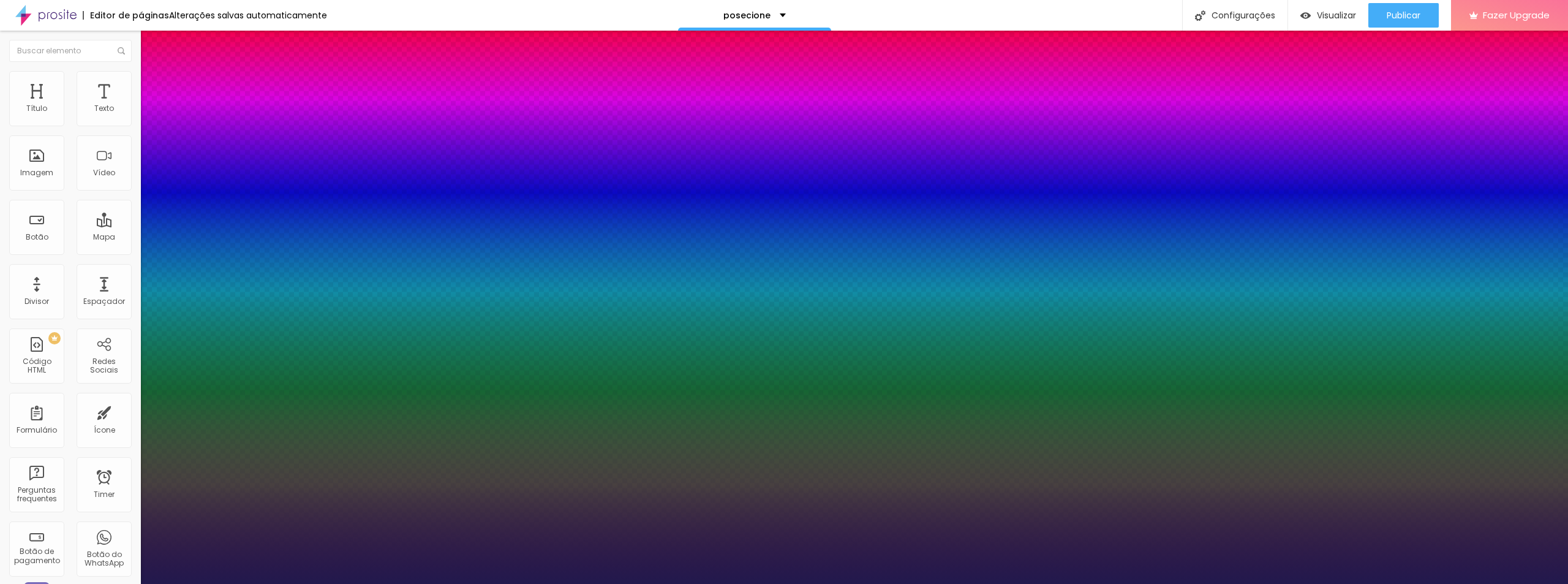
type input "33"
type input "1"
type input "32"
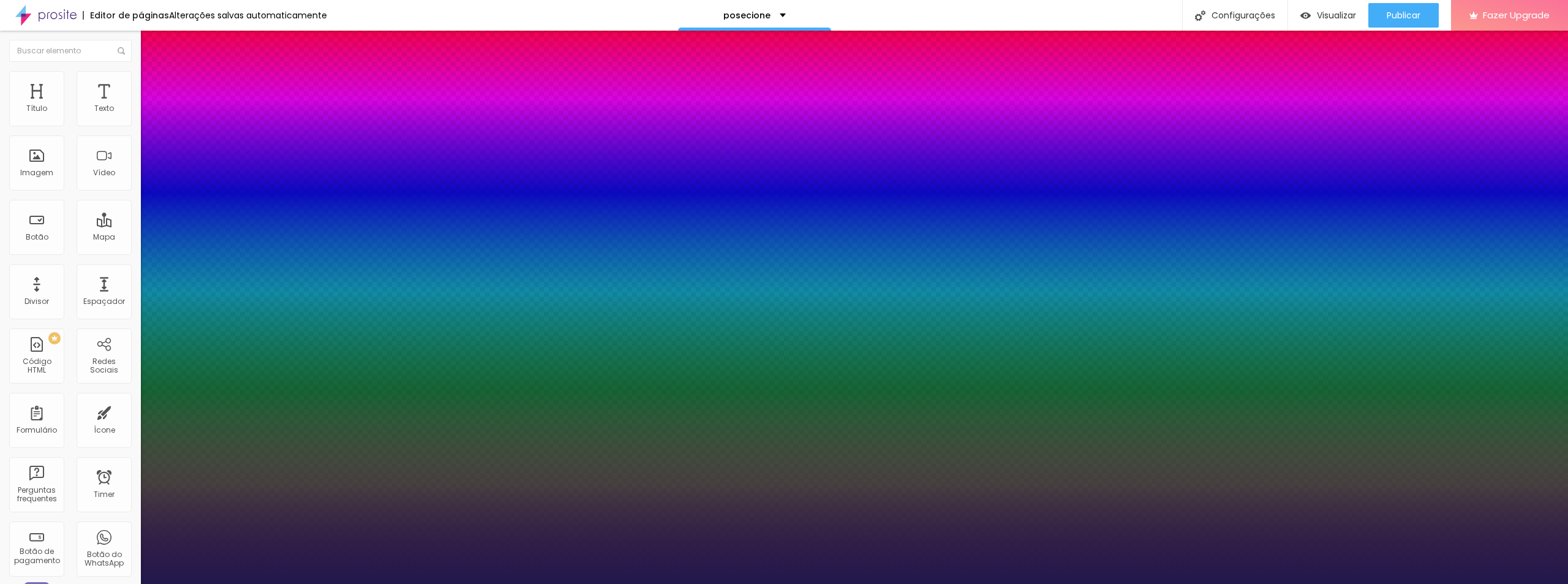
type input "1"
type input "32"
type input "1"
click at [727, 583] on div at bounding box center [784, 584] width 1568 height 0
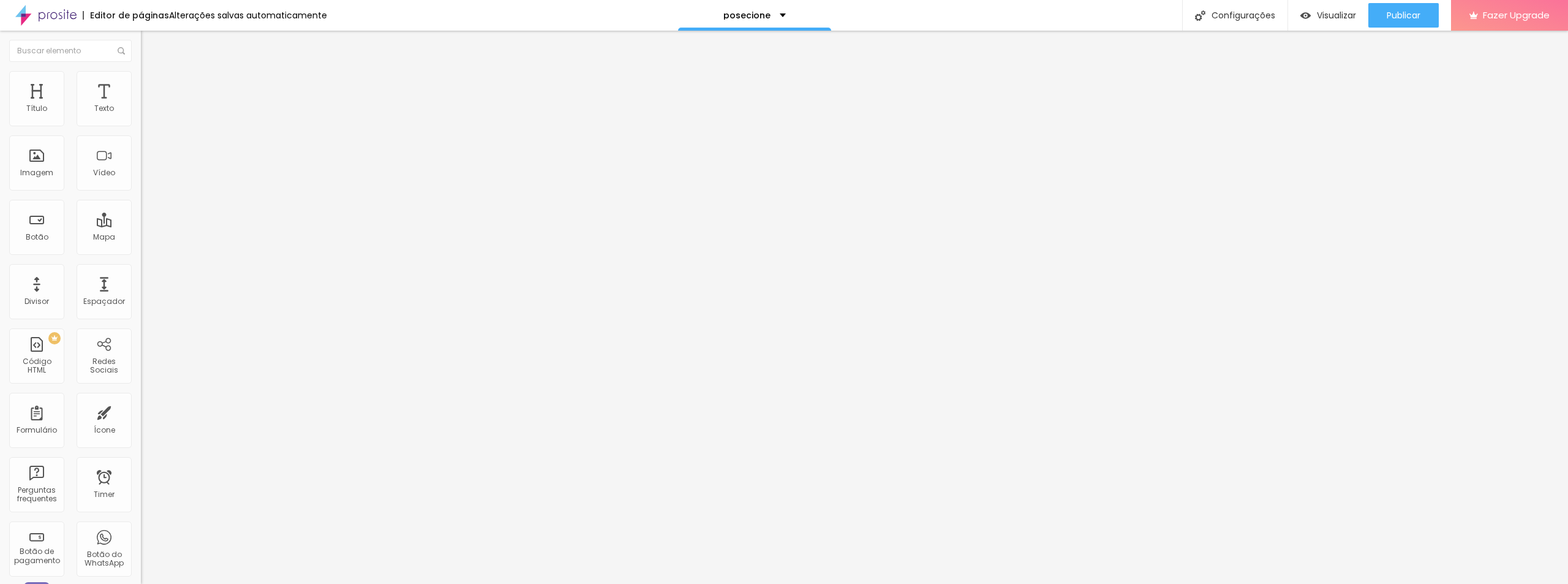
click at [141, 118] on button "button" at bounding box center [150, 111] width 17 height 13
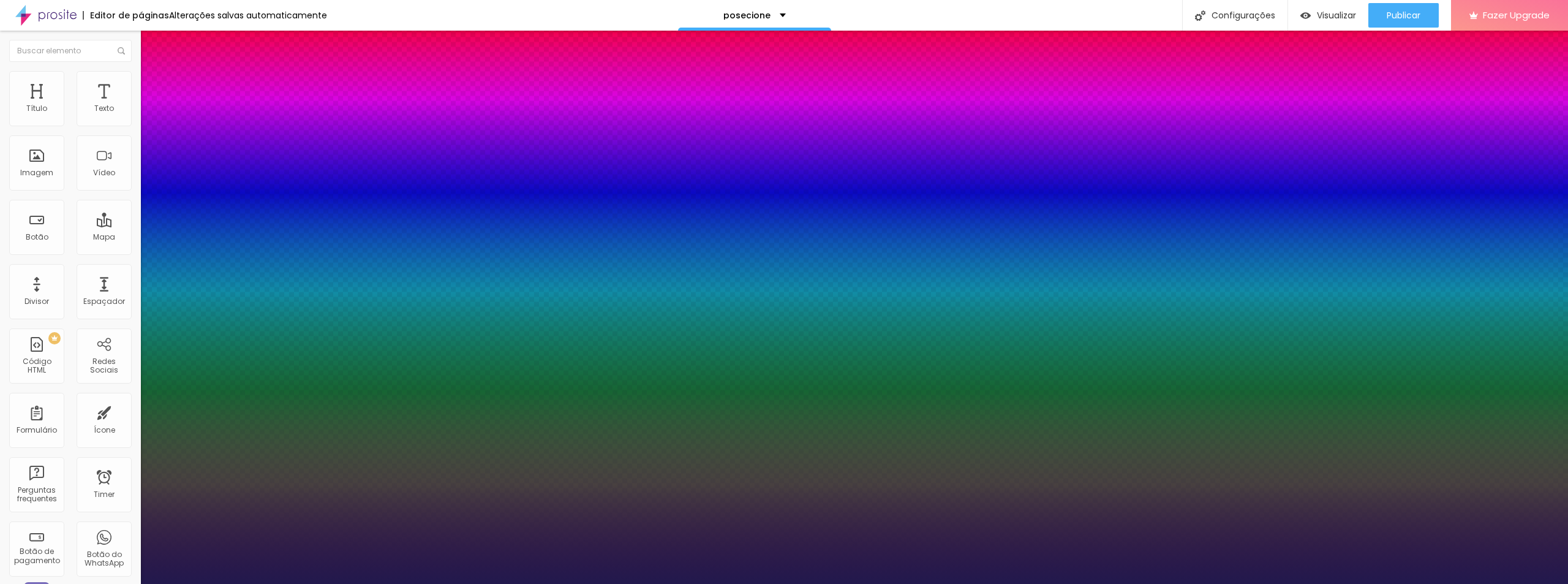
type input "1"
type input "28"
type input "1"
type input "27"
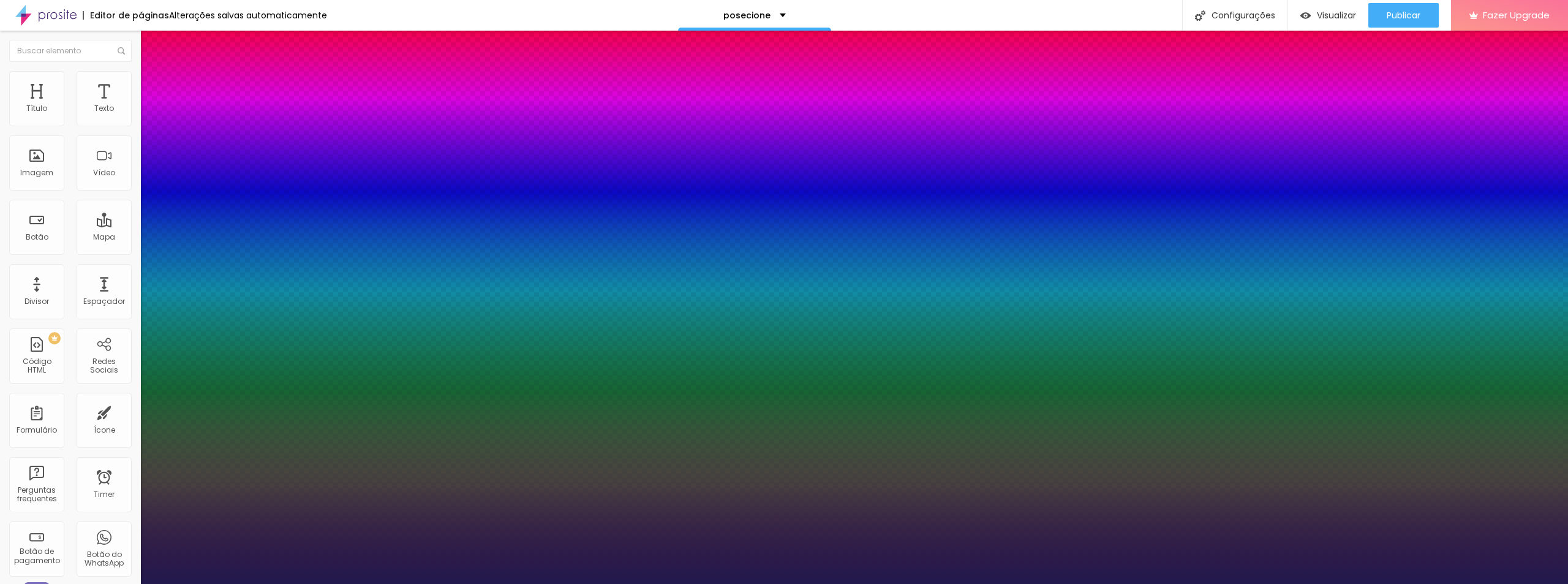
type input "27"
type input "1"
type input "28"
type input "1"
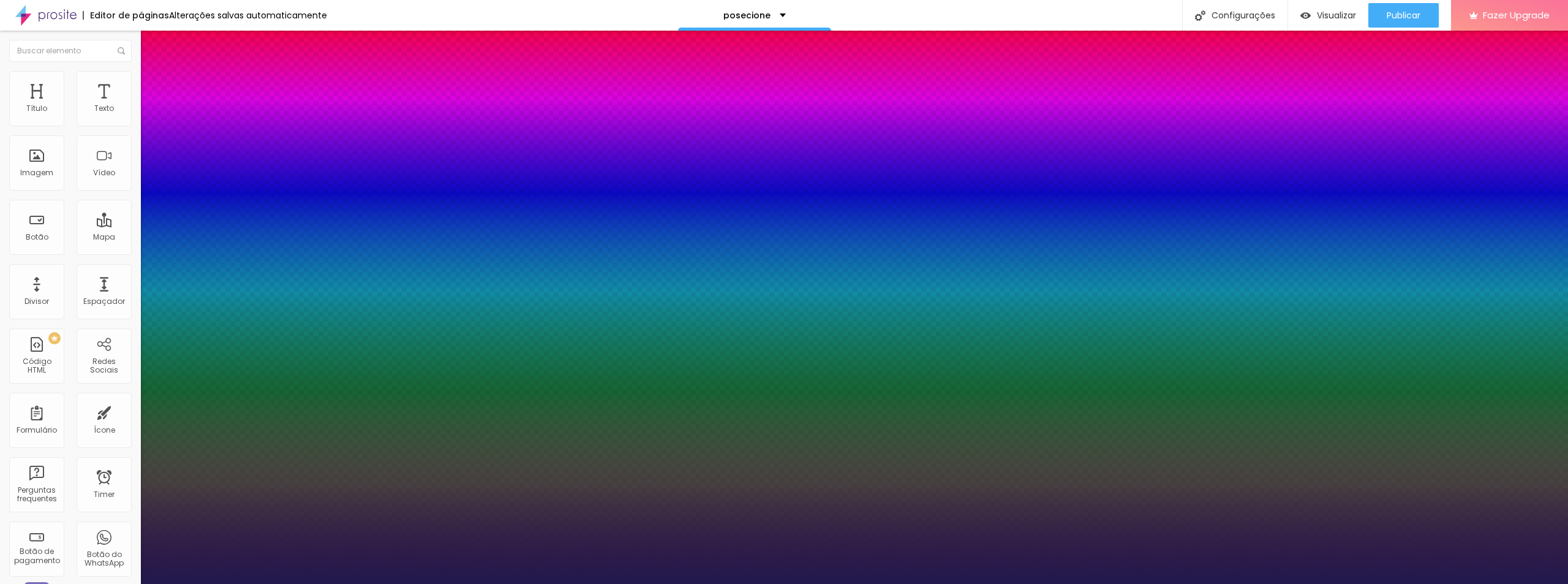
type input "29"
type input "1"
type input "30"
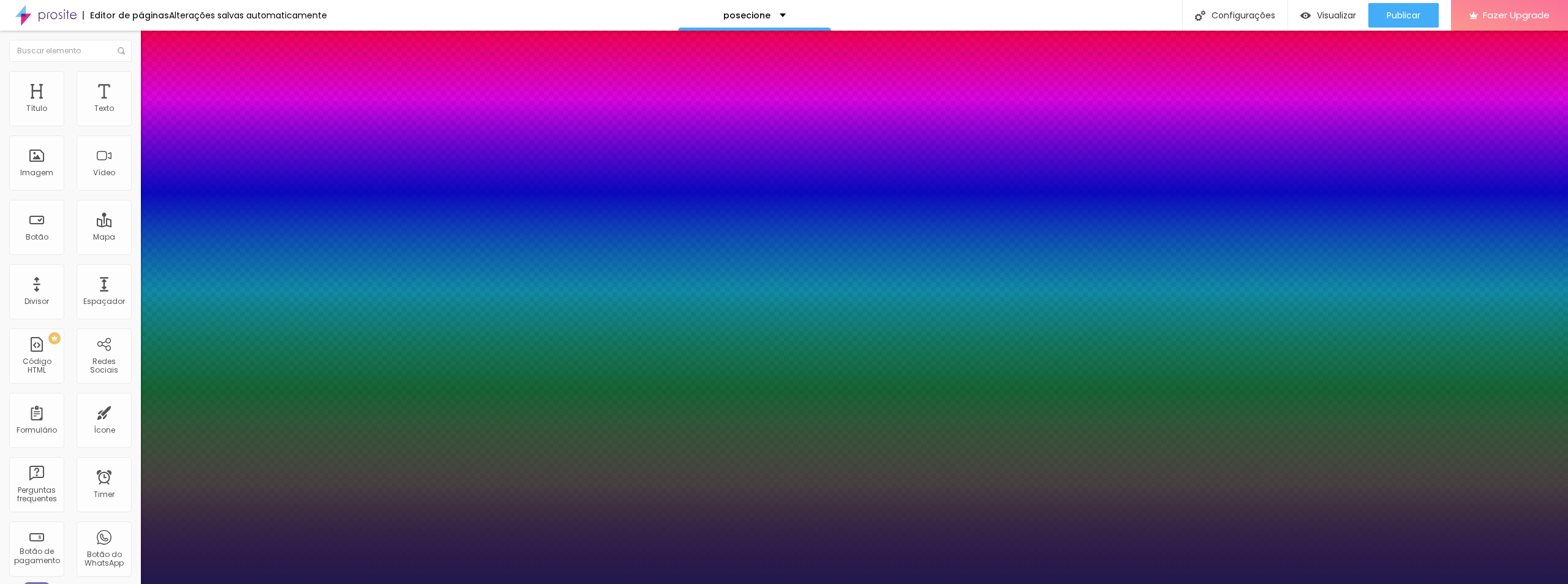
type input "1"
type input "30"
type input "1"
click at [792, 583] on div at bounding box center [784, 584] width 1568 height 0
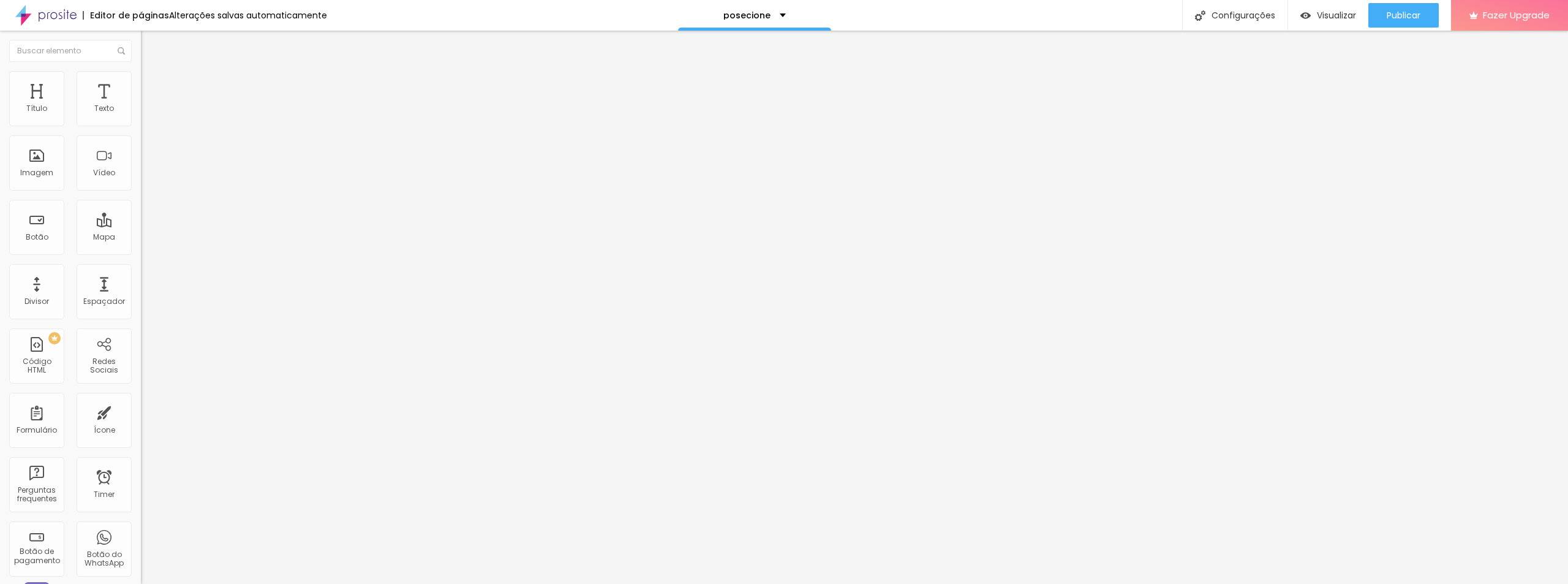
click at [146, 114] on icon "button" at bounding box center [150, 110] width 8 height 8
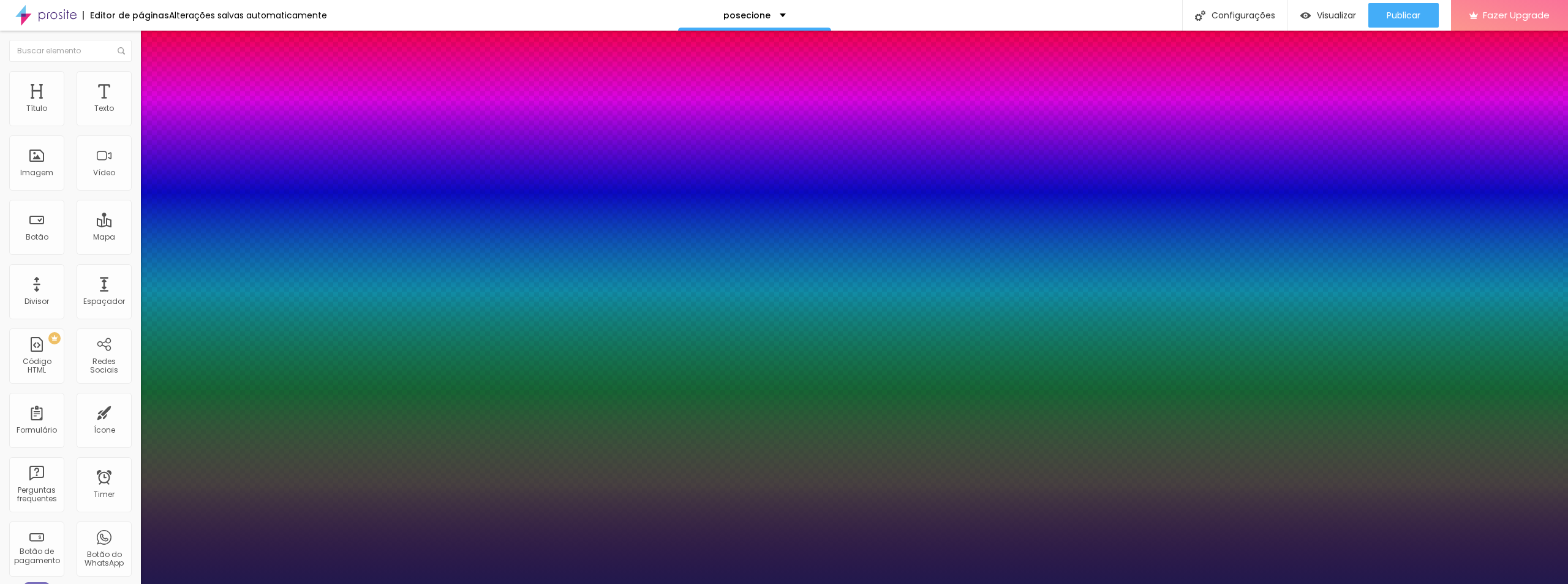
type input "1"
type input "40"
type input "1"
type input "39"
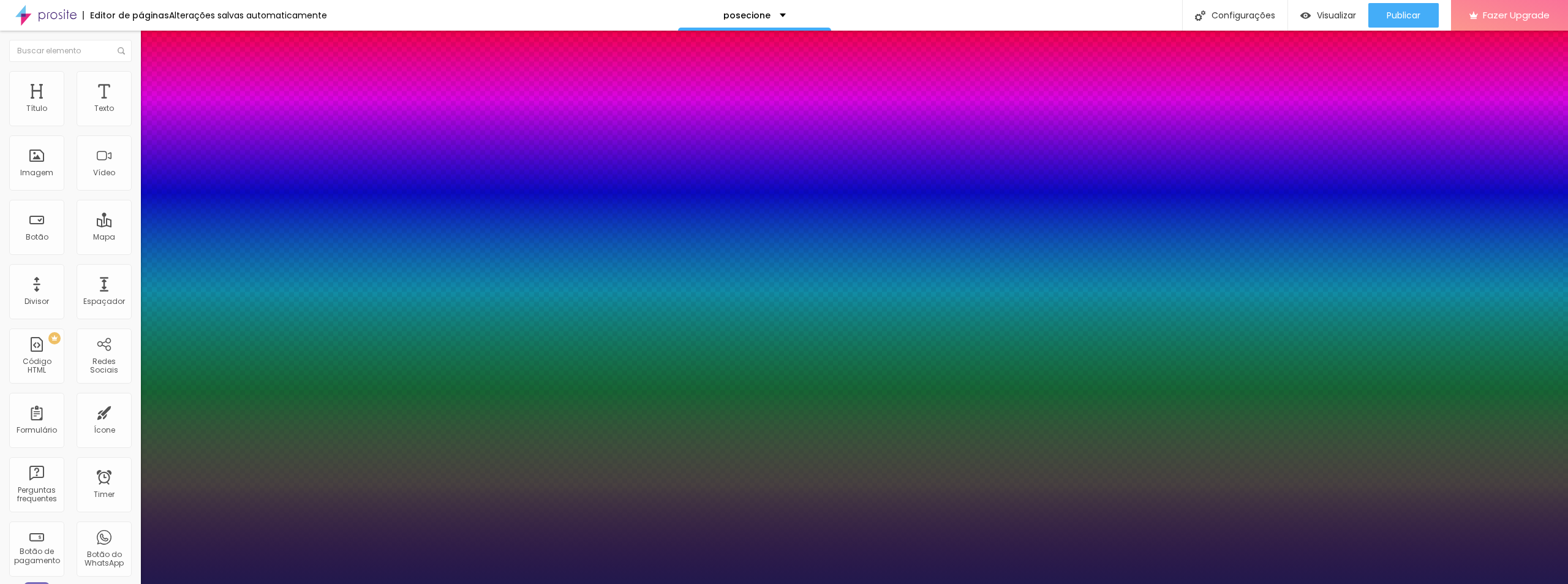
type input "39"
type input "1"
type input "38"
type input "1"
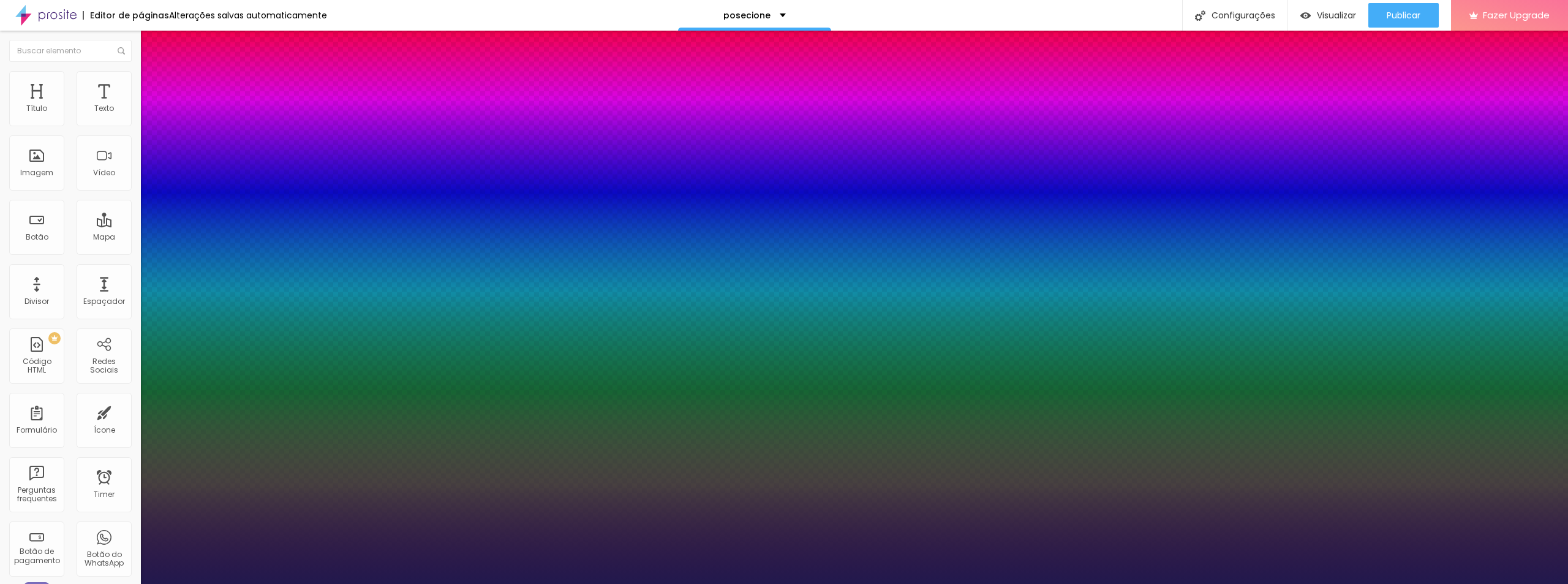
type input "37"
type input "1"
type input "36"
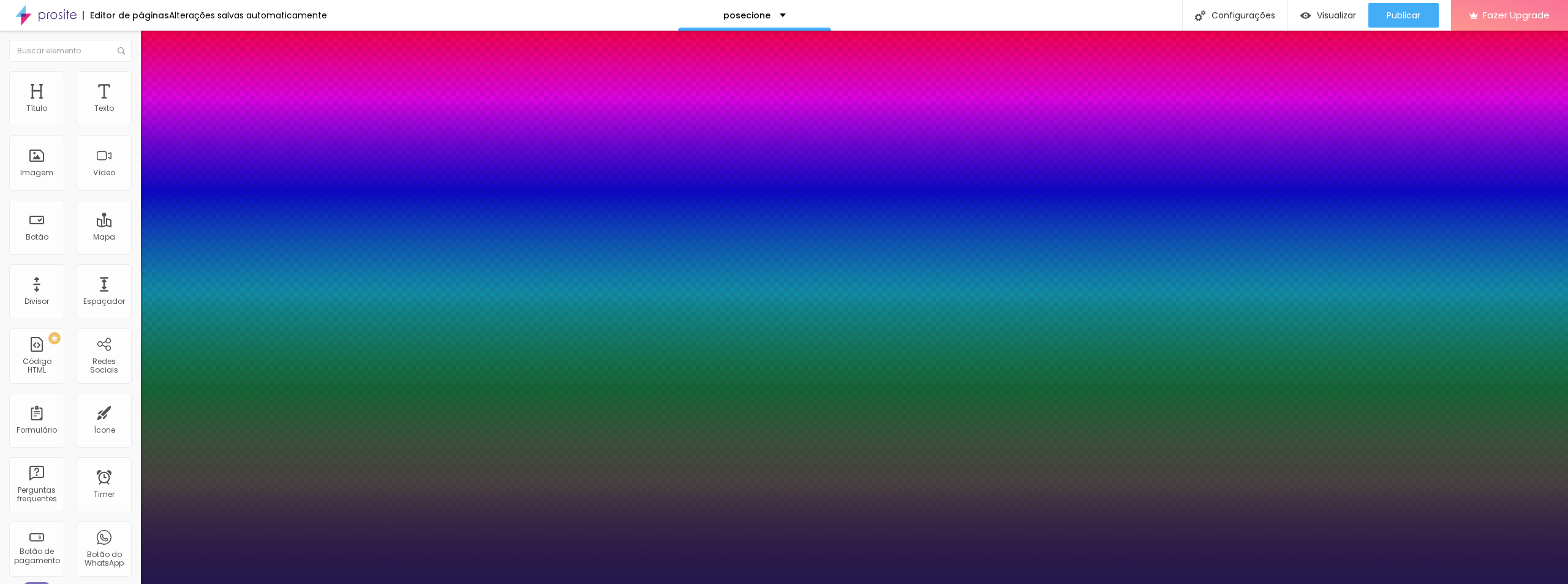
type input "1"
type input "35"
type input "1"
type input "34"
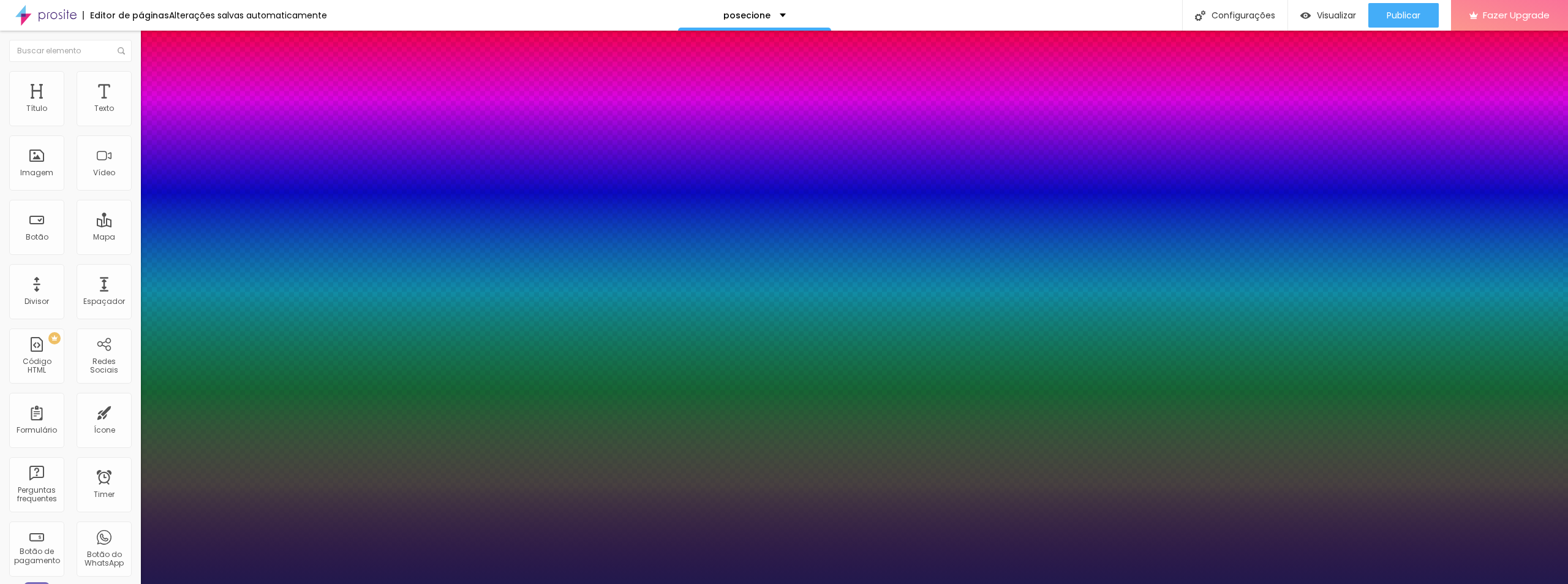
type input "34"
type input "1"
type input "33"
type input "1"
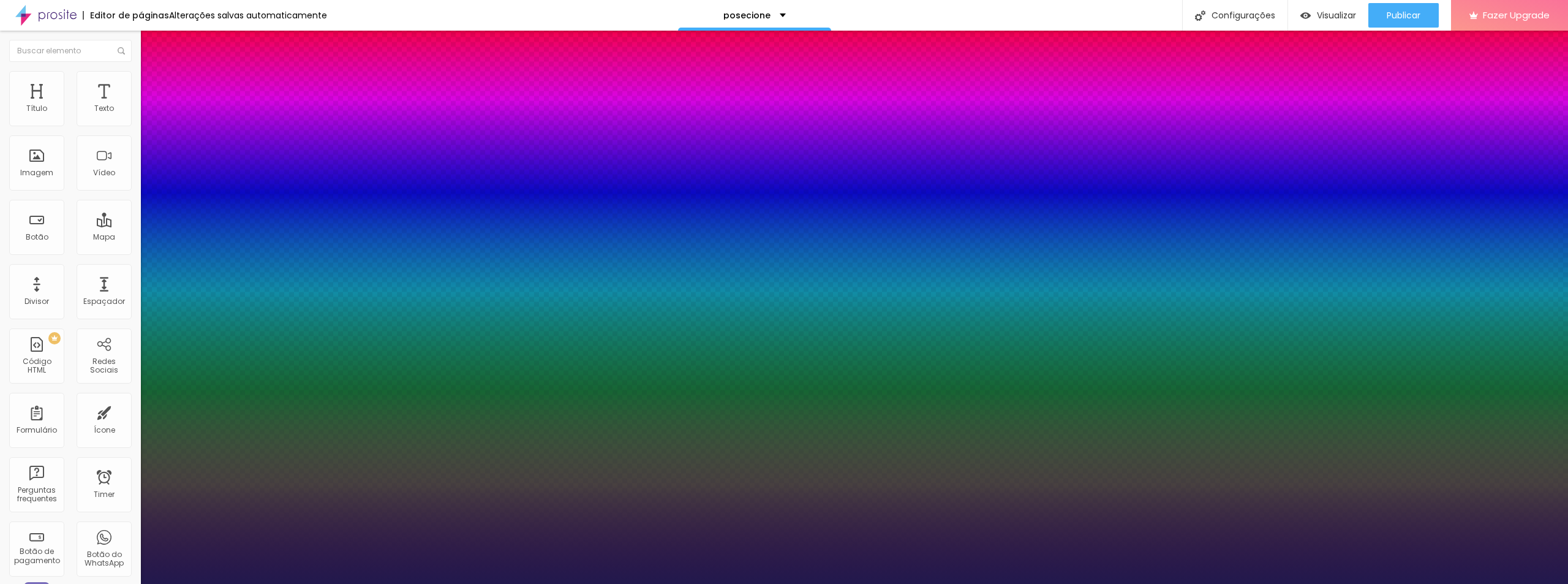
type input "32"
type input "1"
type input "31"
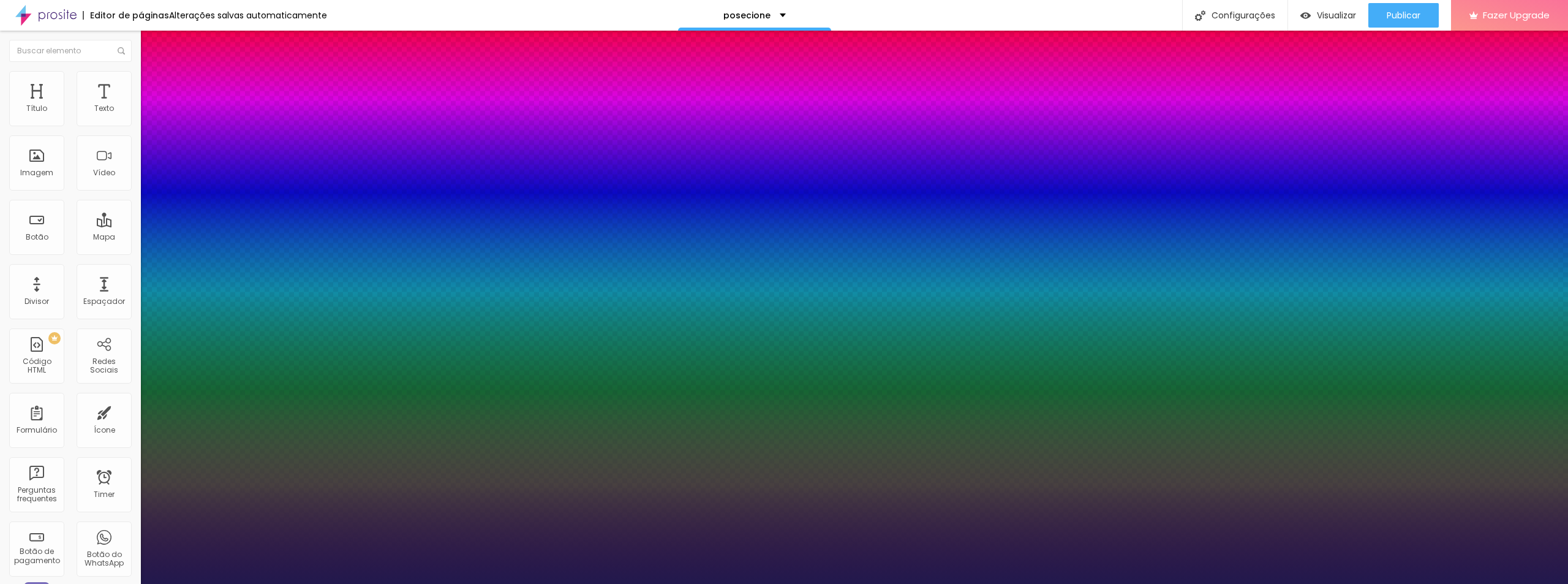
type input "1"
type input "30"
type input "1"
drag, startPoint x: 188, startPoint y: 210, endPoint x: 179, endPoint y: 212, distance: 9.2
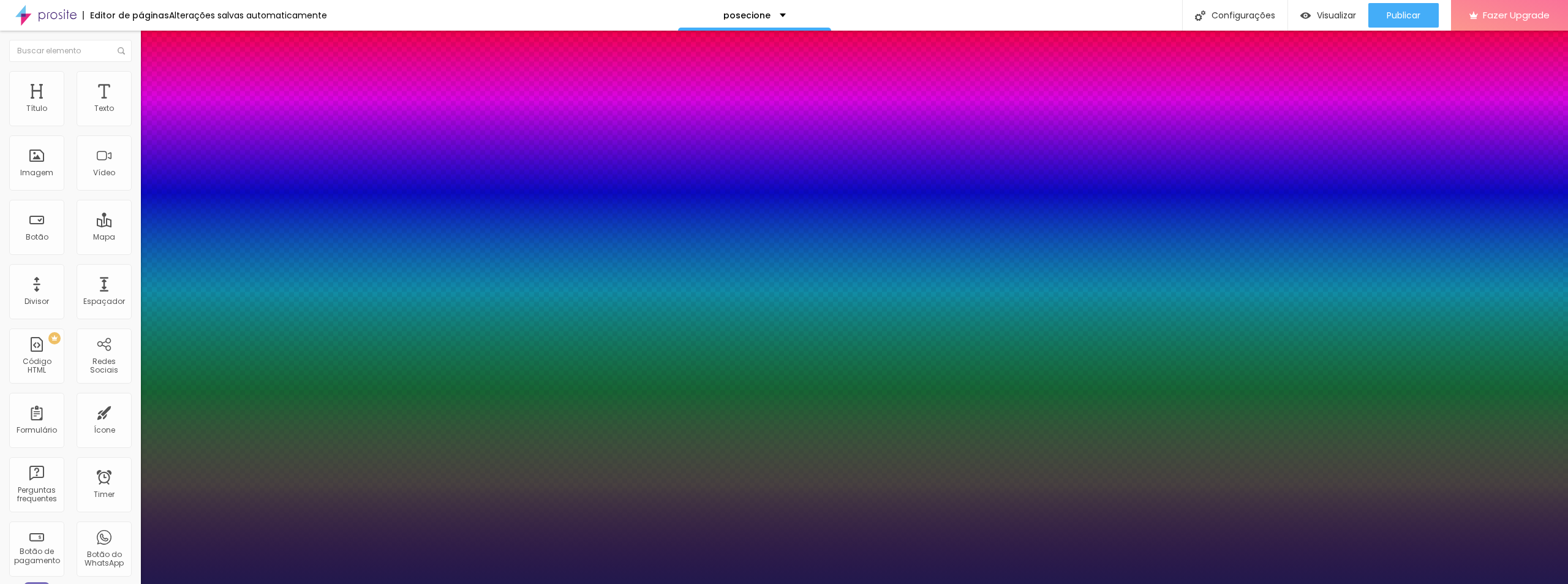
type input "30"
type input "1"
click at [381, 583] on div at bounding box center [784, 584] width 1568 height 0
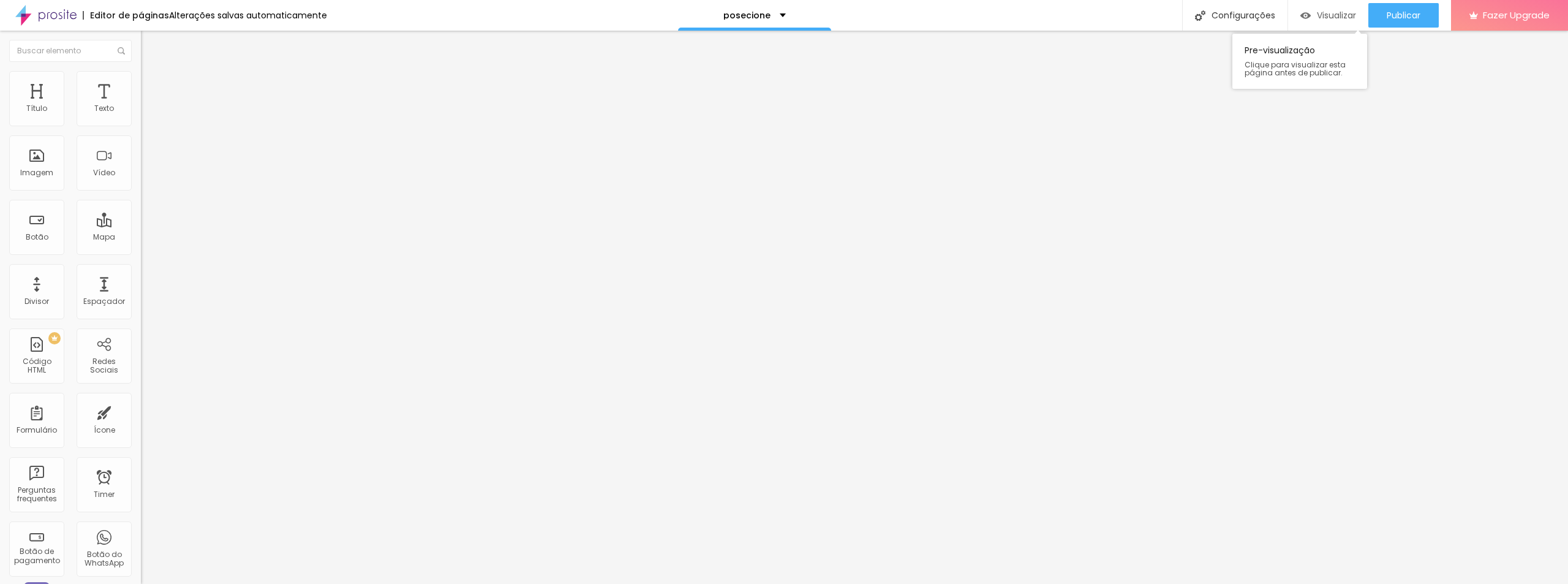
click at [1321, 13] on span "Visualizar" at bounding box center [1335, 15] width 40 height 10
click at [141, 124] on input "text" at bounding box center [214, 117] width 147 height 13
paste input "Logo da Posecione – consultoria estratégica, posicionamento digital, social med…"
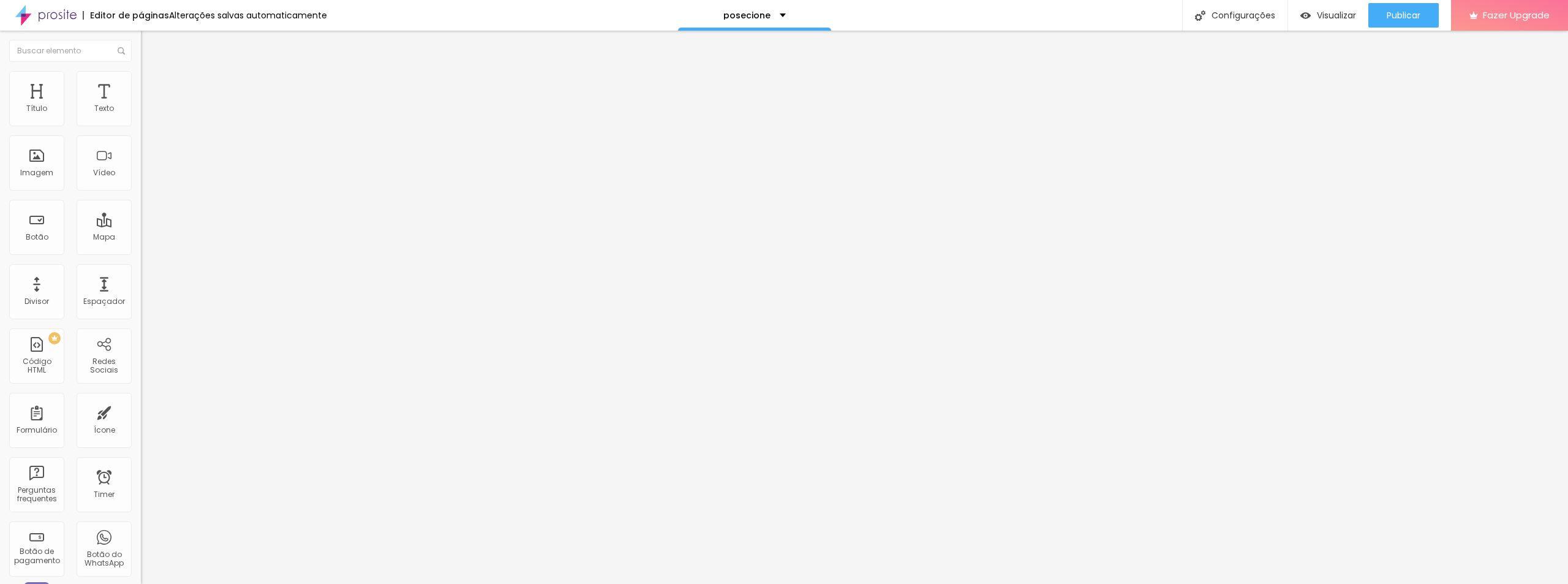
type input "Logo da Posecione – consultoria estratégica, posicionamento digital, social med…"
click at [141, 251] on input "https://" at bounding box center [214, 244] width 147 height 13
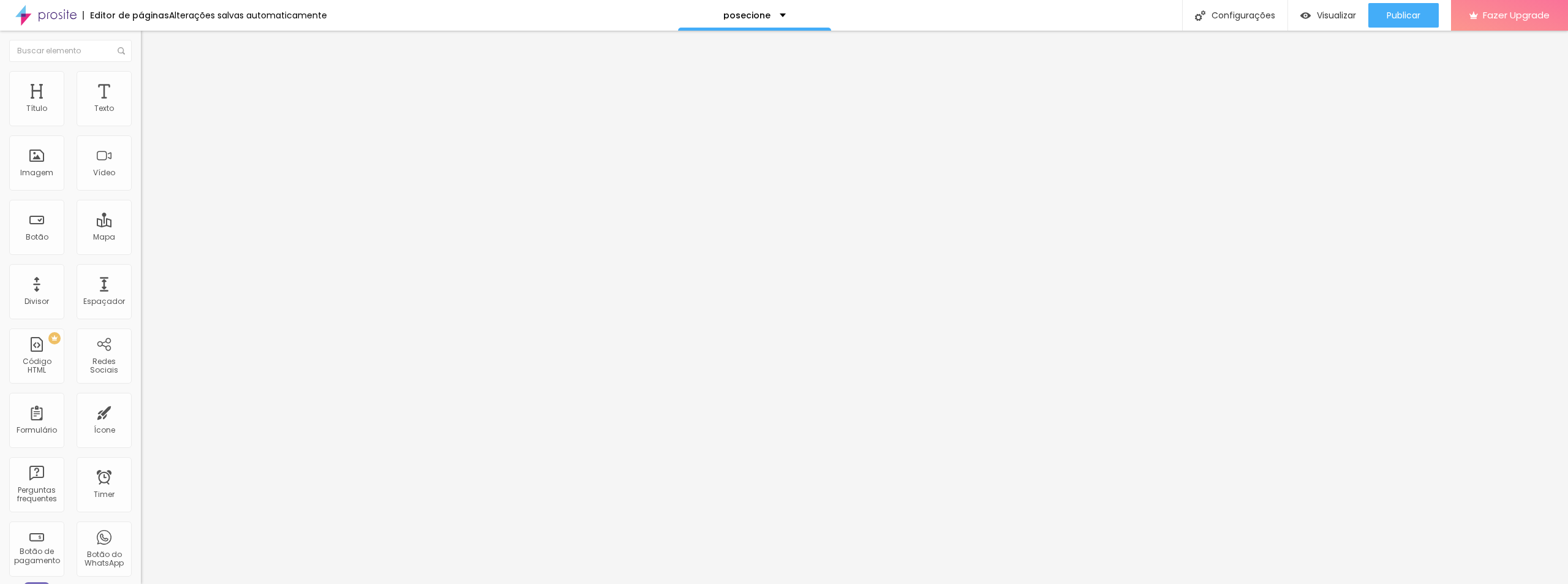
paste input "www.instagram.com/posecione/"
type input "https://www.instagram.com/posecione/"
click at [141, 124] on input "text" at bounding box center [214, 117] width 147 height 13
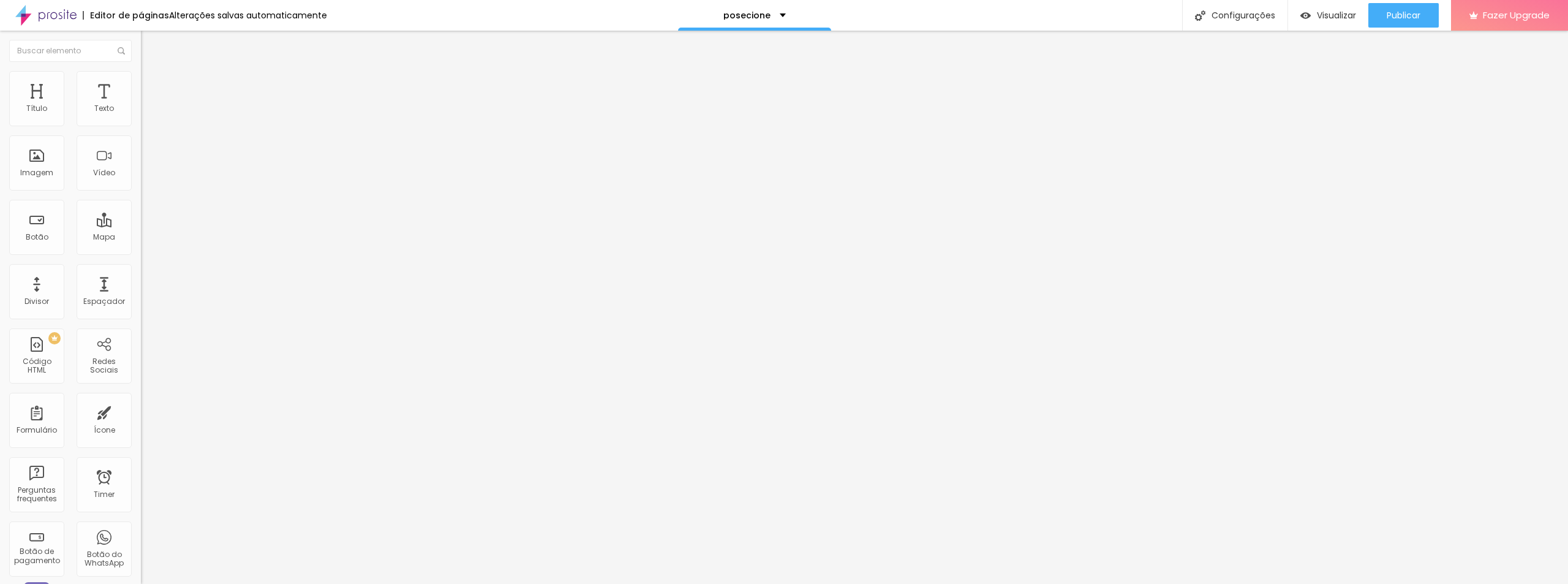
click at [141, 124] on input "text" at bounding box center [214, 117] width 147 height 13
paste input "Logo da Posecione – consultoria estratégica, posicionamento digital, social med…"
type input "Logo da Posecione – consultoria estratégica, posicionamento digital, social med…"
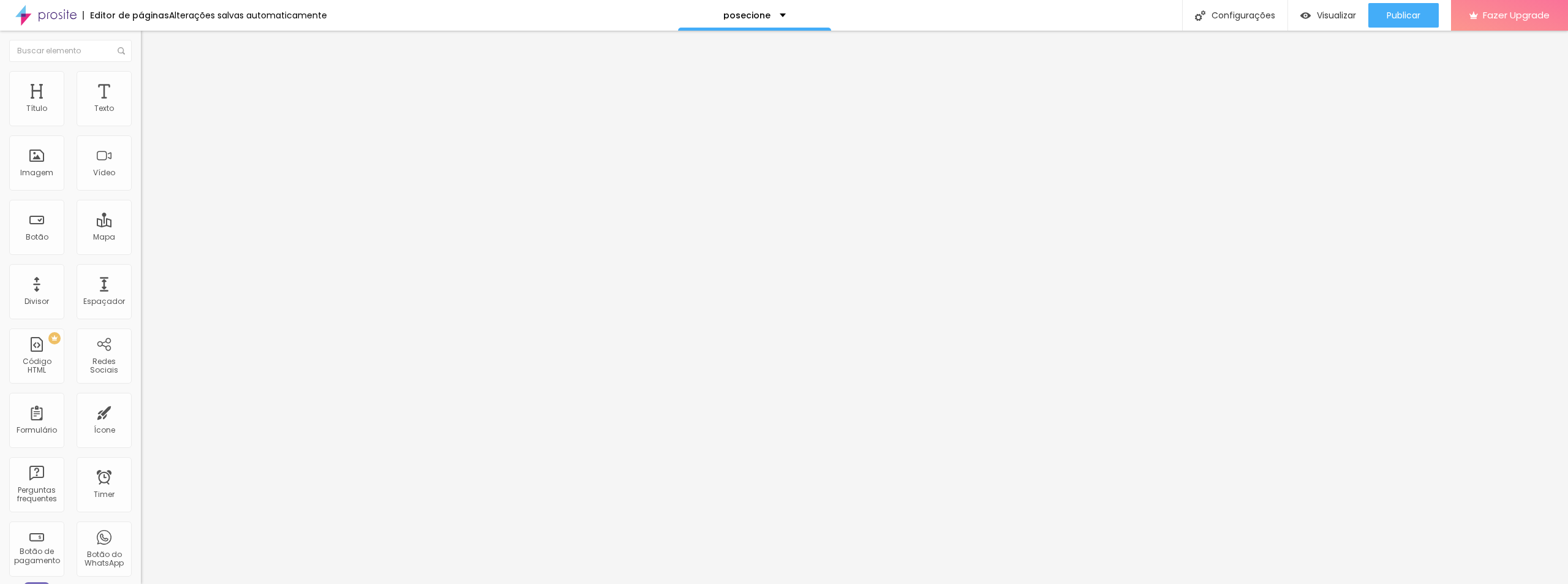
click at [141, 251] on input "https://" at bounding box center [214, 244] width 147 height 13
paste input "www.instagram.com/posecione/"
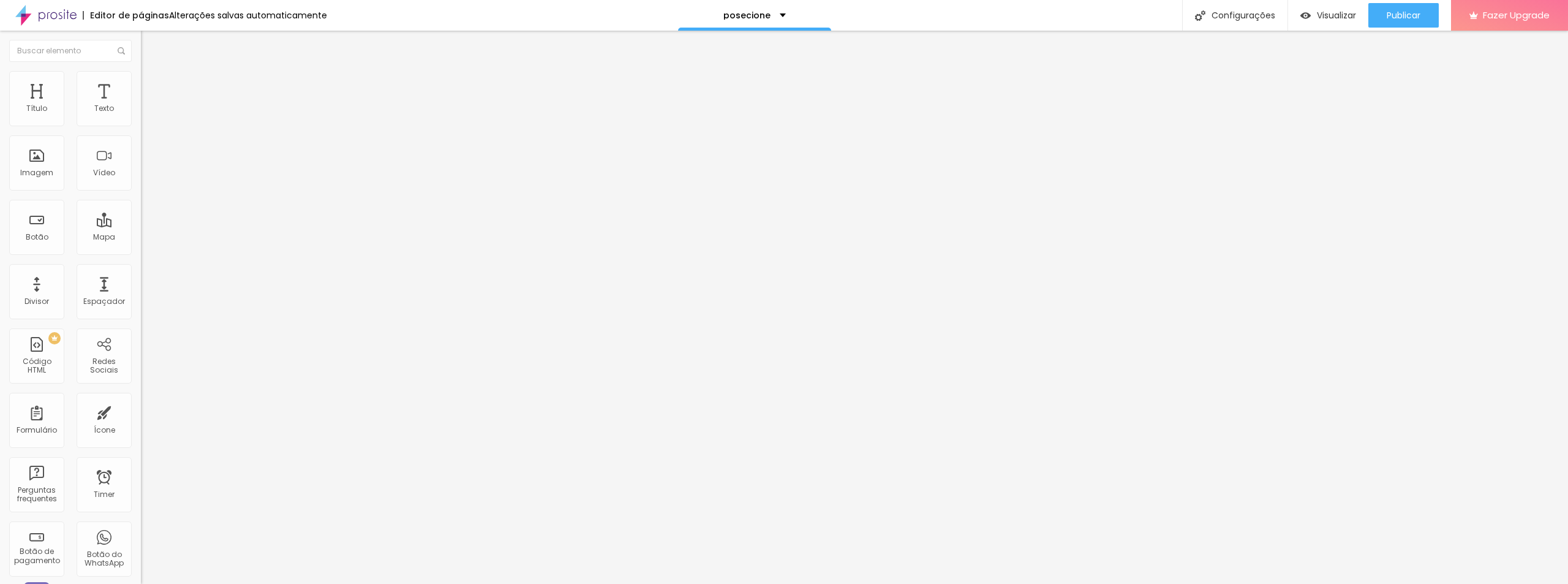
type input "https://www.instagram.com/posecione/"
click at [1321, 23] on div "Visualizar" at bounding box center [1328, 14] width 56 height 24
click at [1227, 13] on div "Configurações" at bounding box center [1234, 15] width 105 height 31
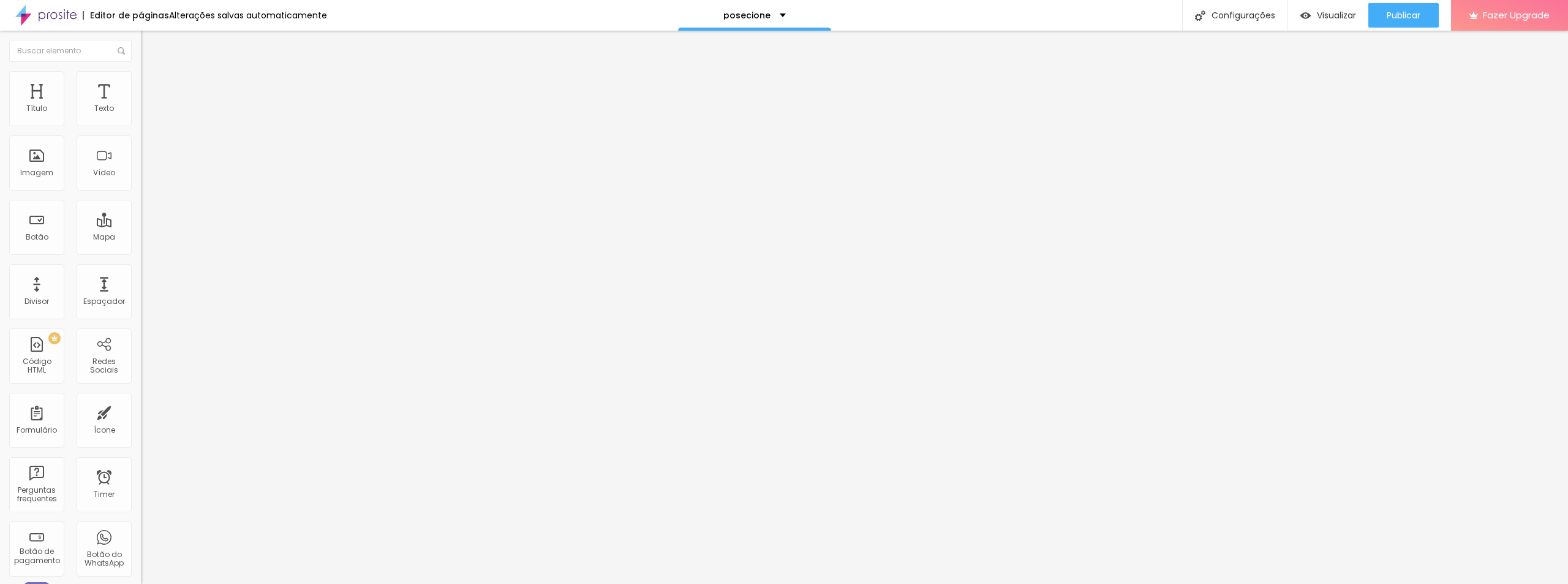
paste input "Posecione | Consultoria Estratégica e Posicionamento Digital na Serra Gaúcha"
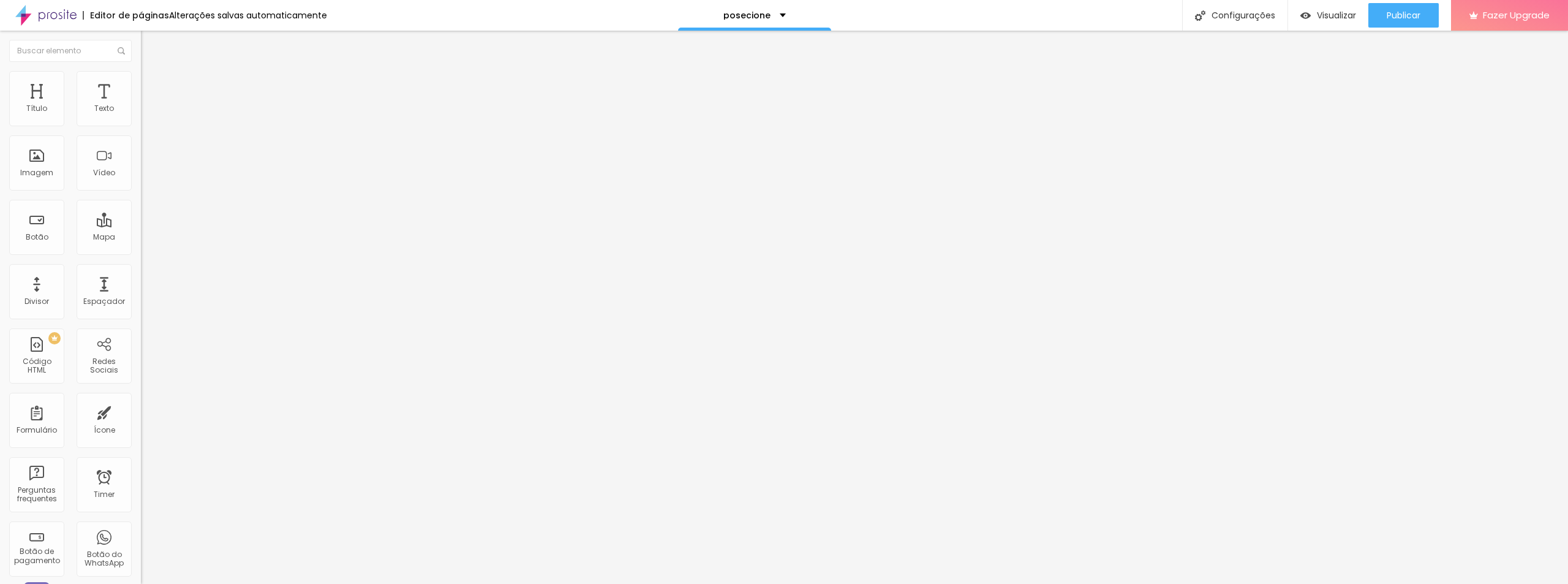
type input "Posecione | Consultoria Estratégica e Posicionamento Digital na Serra Gaúcha"
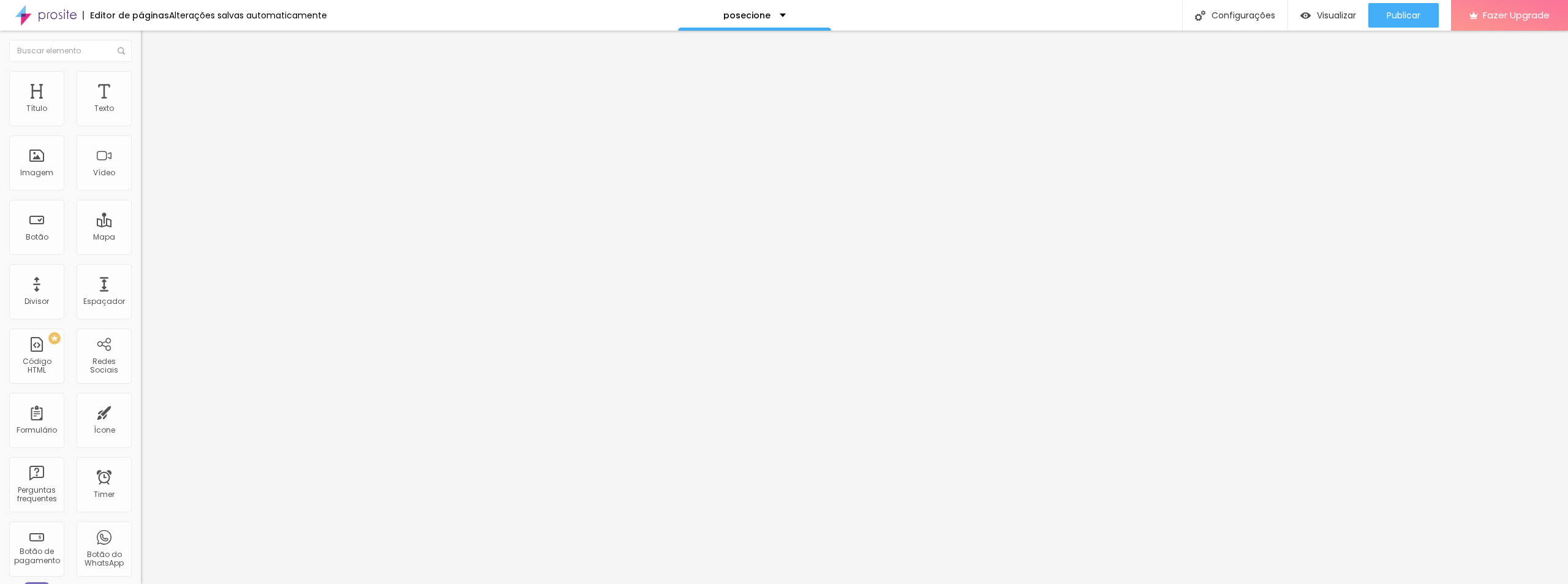
paste textarea "Consultoria estratégica, social media, tráfego pago, fotografia e vídeo. Clarez…"
type textarea "Consultoria estratégica, social media, tráfego pago, fotografia e vídeo. Clarez…"
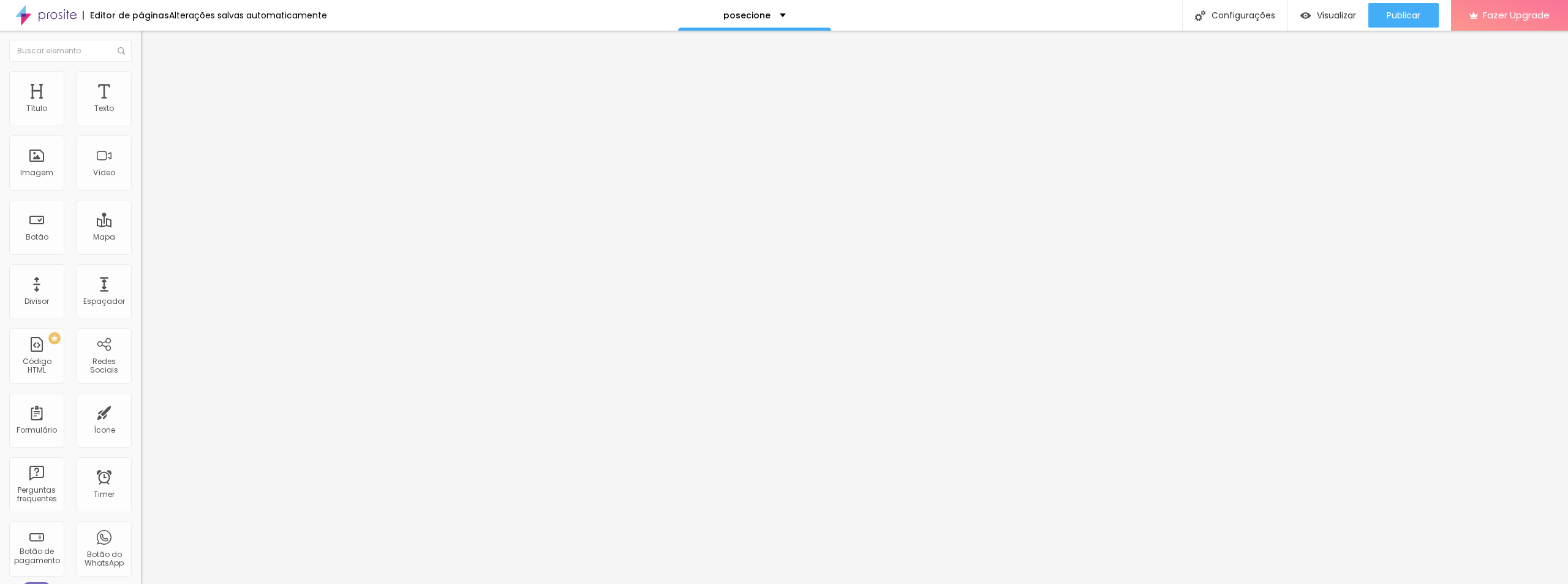
paste input "Posecione | Consultoria Estratégica e Posicionamento Digital"
type input "Posecione | Consultoria Estratégica e Posicionamento Digital"
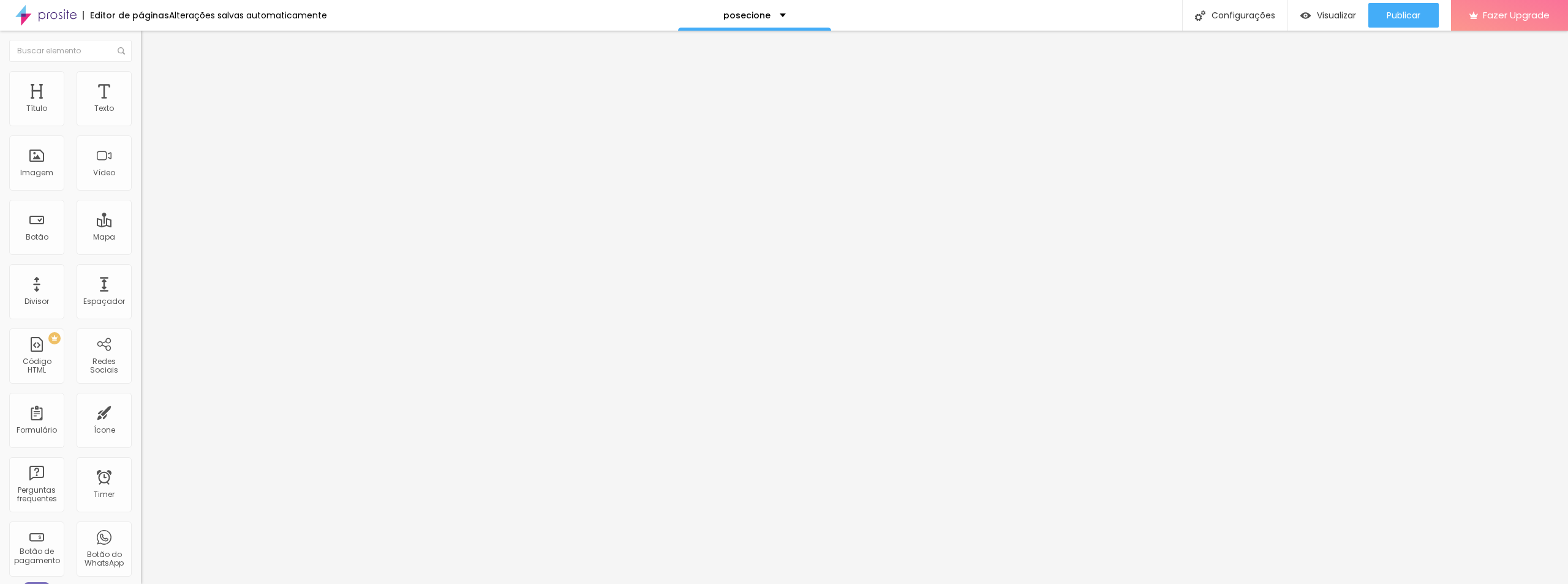
paste textarea "Consultoria estratégica, social media, tráfego pago, fotografia e vídeo. A Pose…"
type textarea "Consultoria estratégica, social media, tráfego pago, fotografia e vídeo. A Pose…"
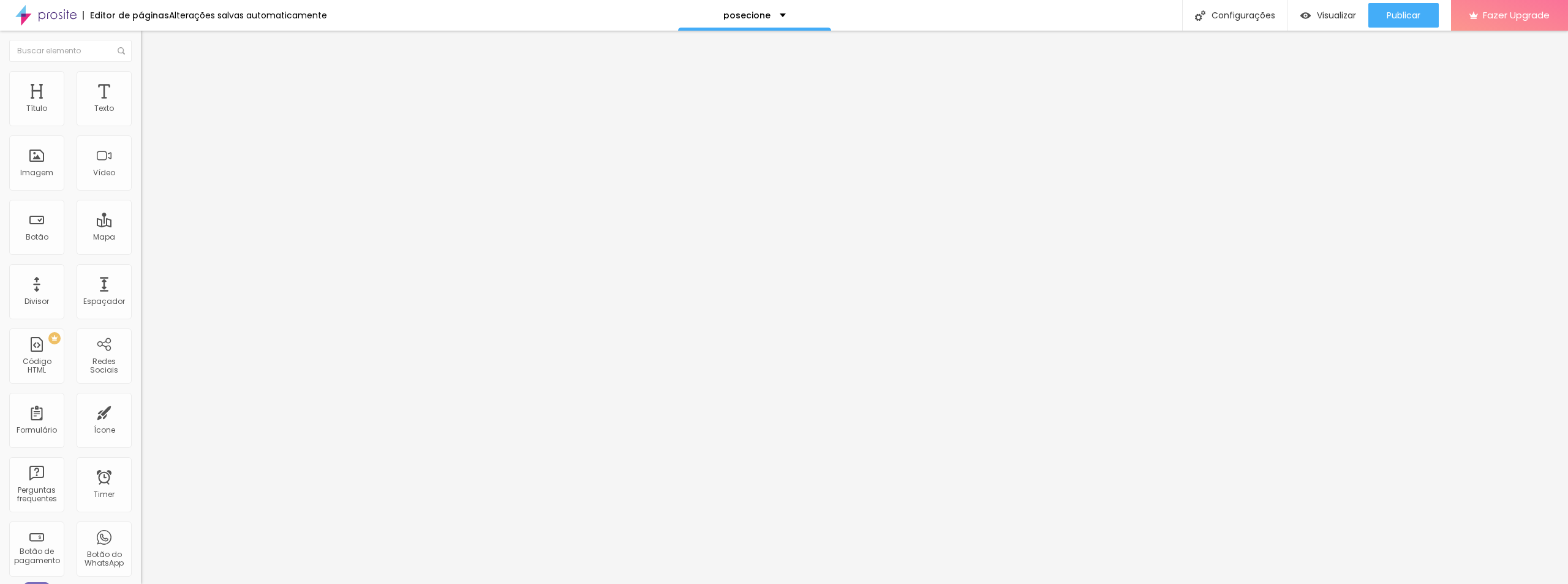
paste textarea "consultoria estratégica farroupilha posicionamento digital serra gaúcha consult…"
type textarea ",newborn,gestação,fotografia de gestantes,fotografia newborn,fotógrafo de gesta…"
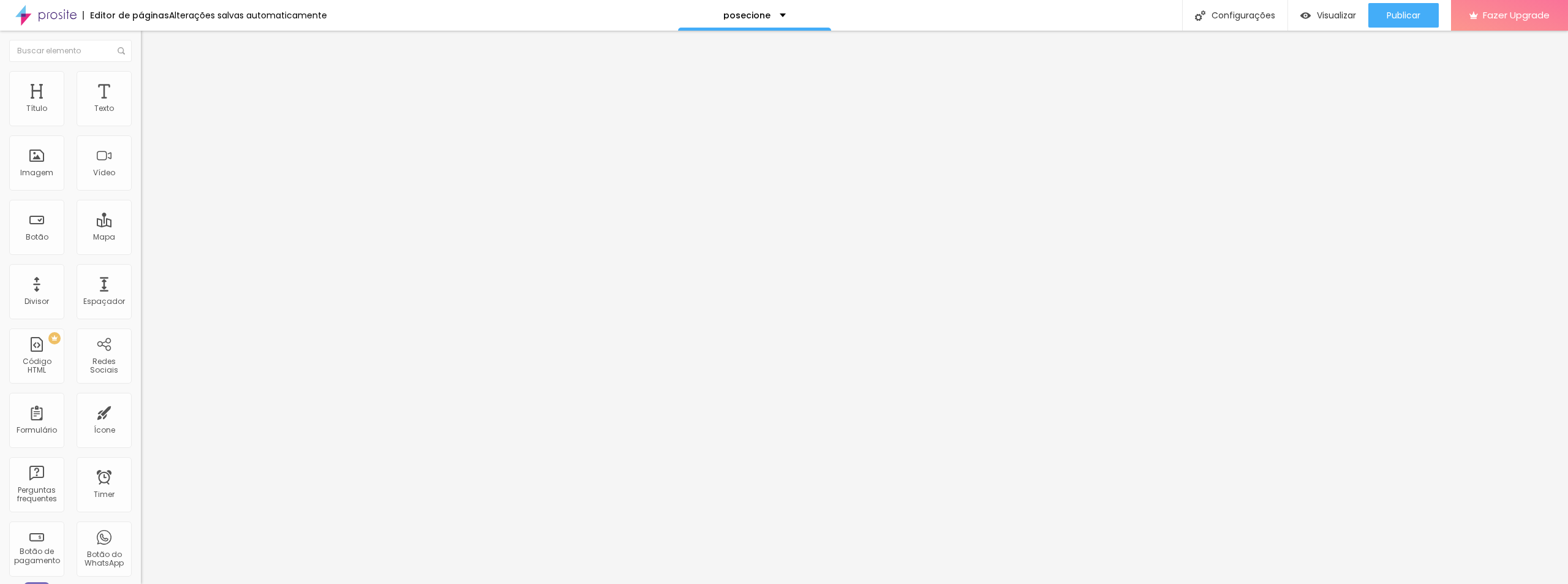
scroll to position [2084, 0]
paste textarea "consultoria estratégica farroupilha, consultoria estratégica serra gaúcha, posi…"
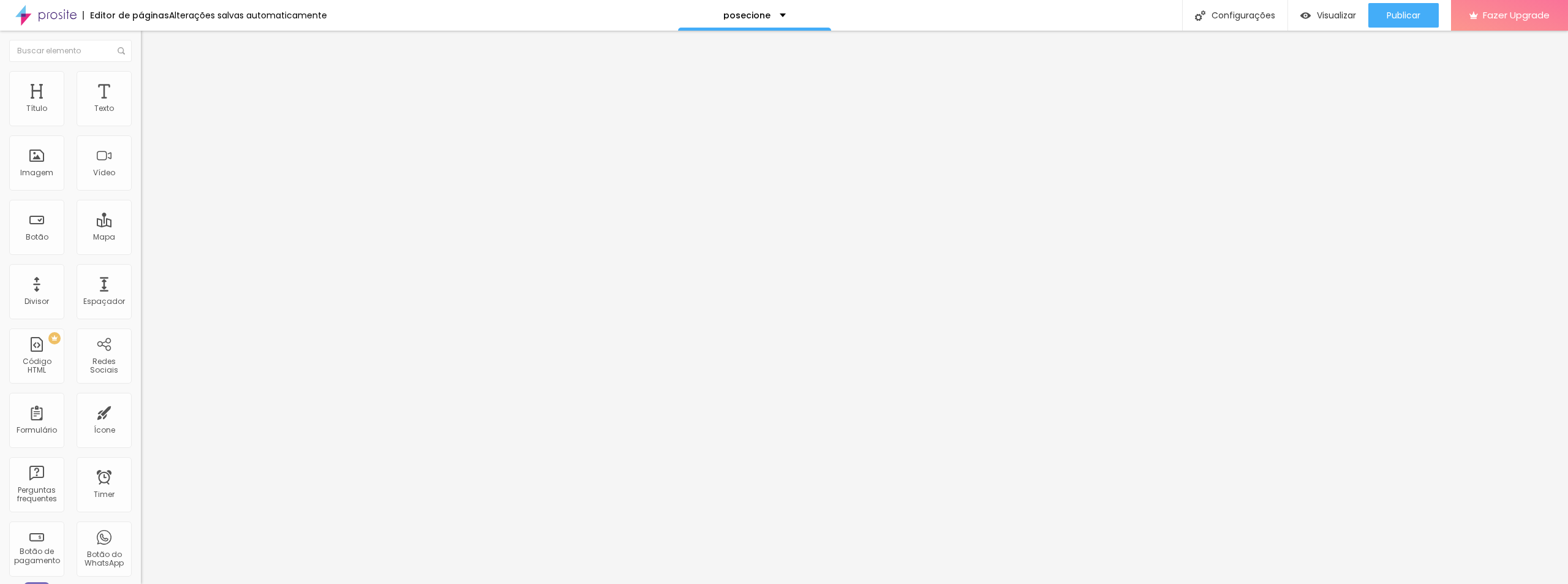
scroll to position [108, 0]
type textarea "consultoria estratégica farroupilha, consultoria estratégica serra gaúcha, posi…"
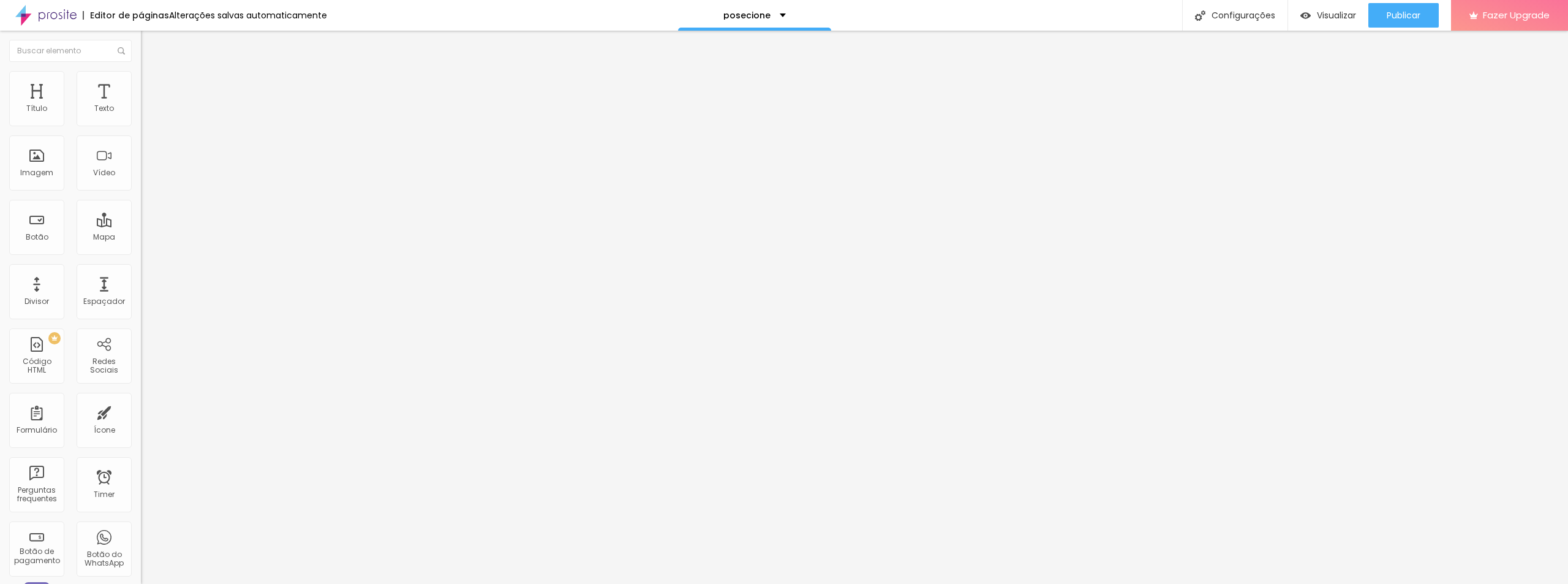
click at [1411, 13] on span "Publicar" at bounding box center [1403, 15] width 34 height 10
click at [141, 105] on span "Trocar imagem" at bounding box center [174, 99] width 67 height 11
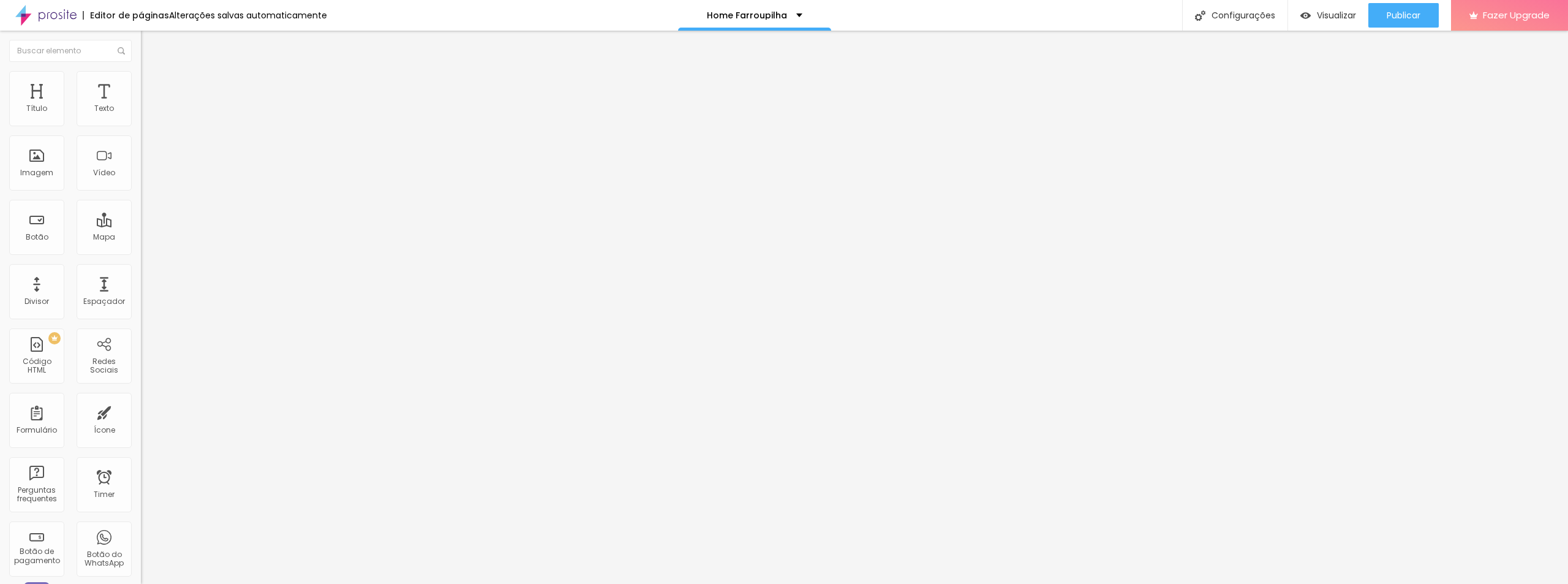
click at [141, 105] on span "Trocar imagem" at bounding box center [174, 99] width 67 height 11
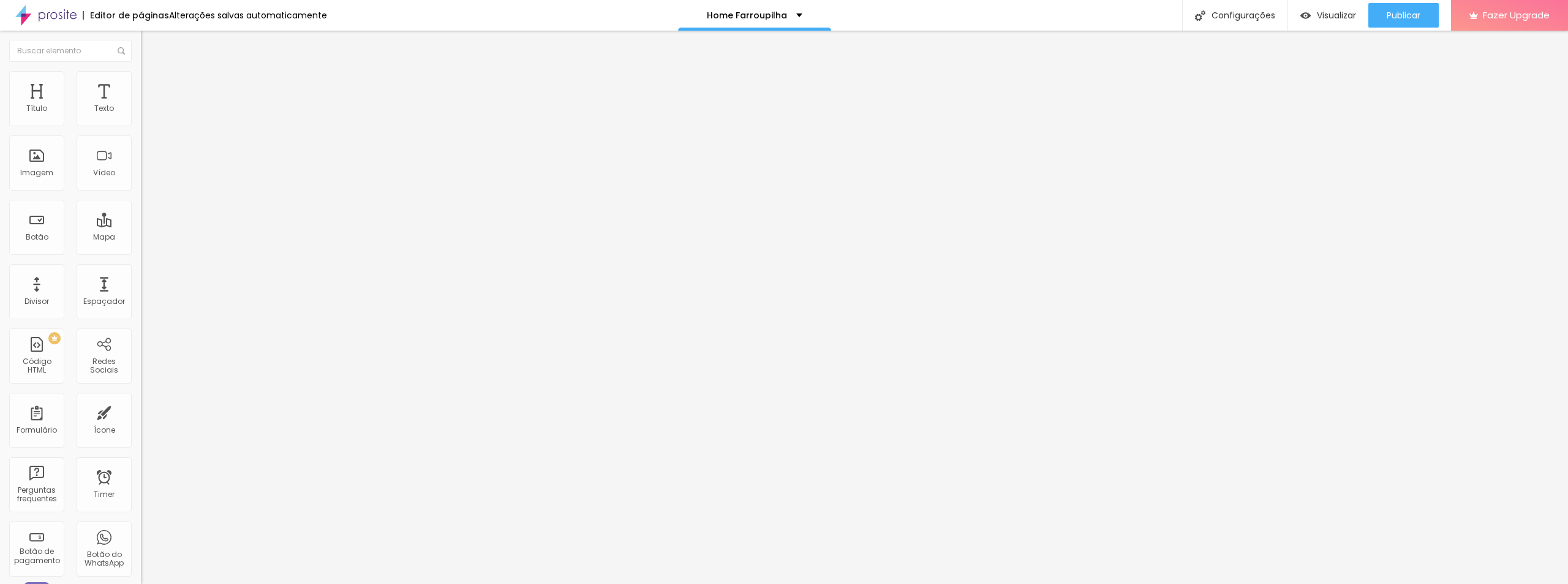
click at [141, 105] on span "Trocar imagem" at bounding box center [174, 99] width 67 height 11
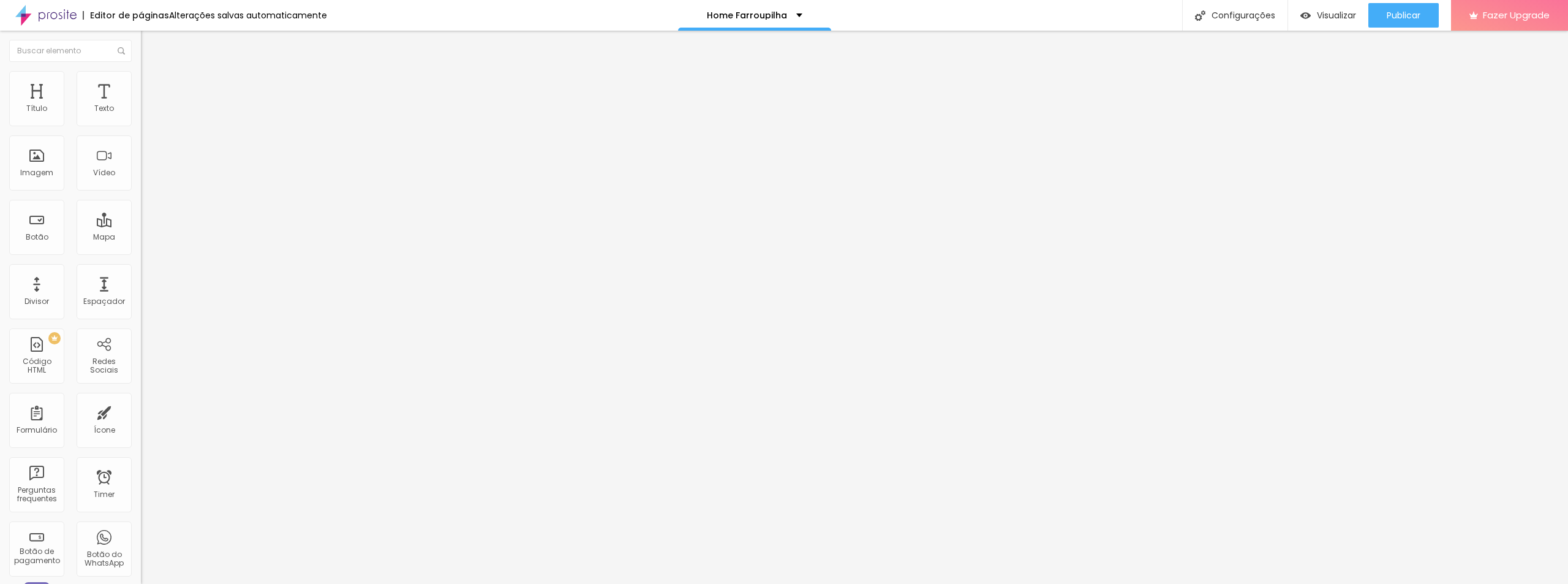
click at [1412, 17] on span "Publicar" at bounding box center [1403, 15] width 34 height 10
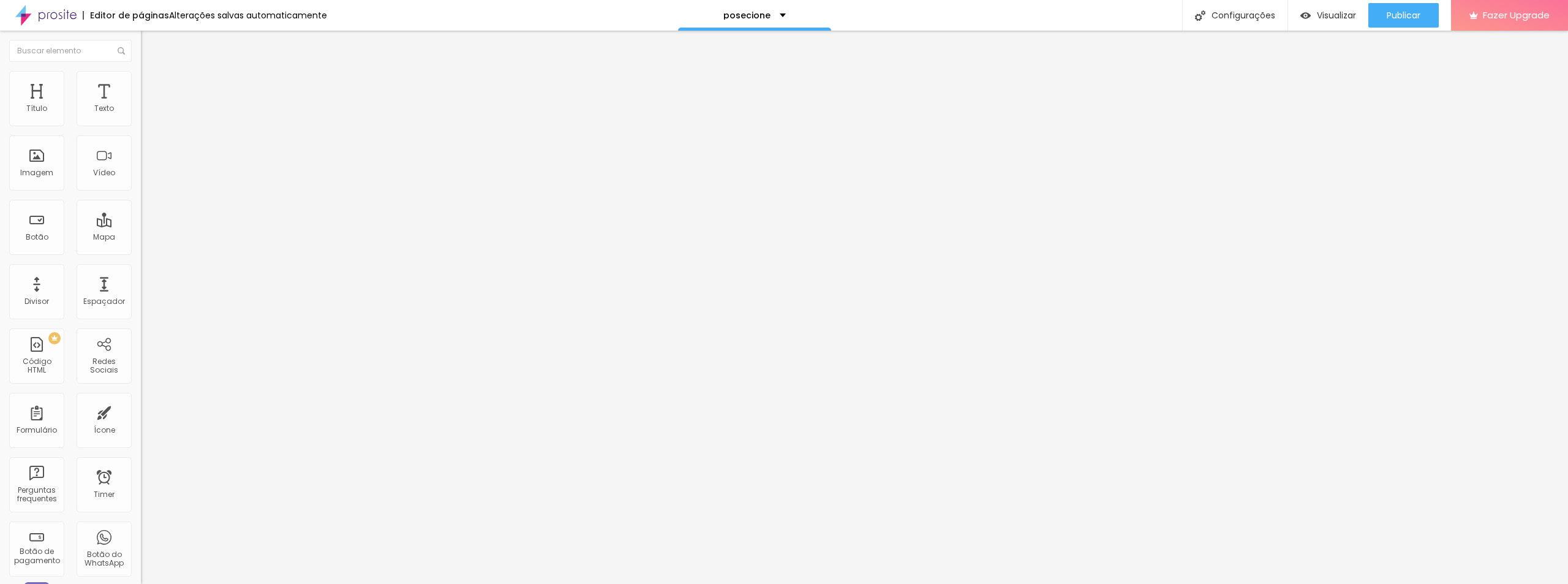
scroll to position [165, 0]
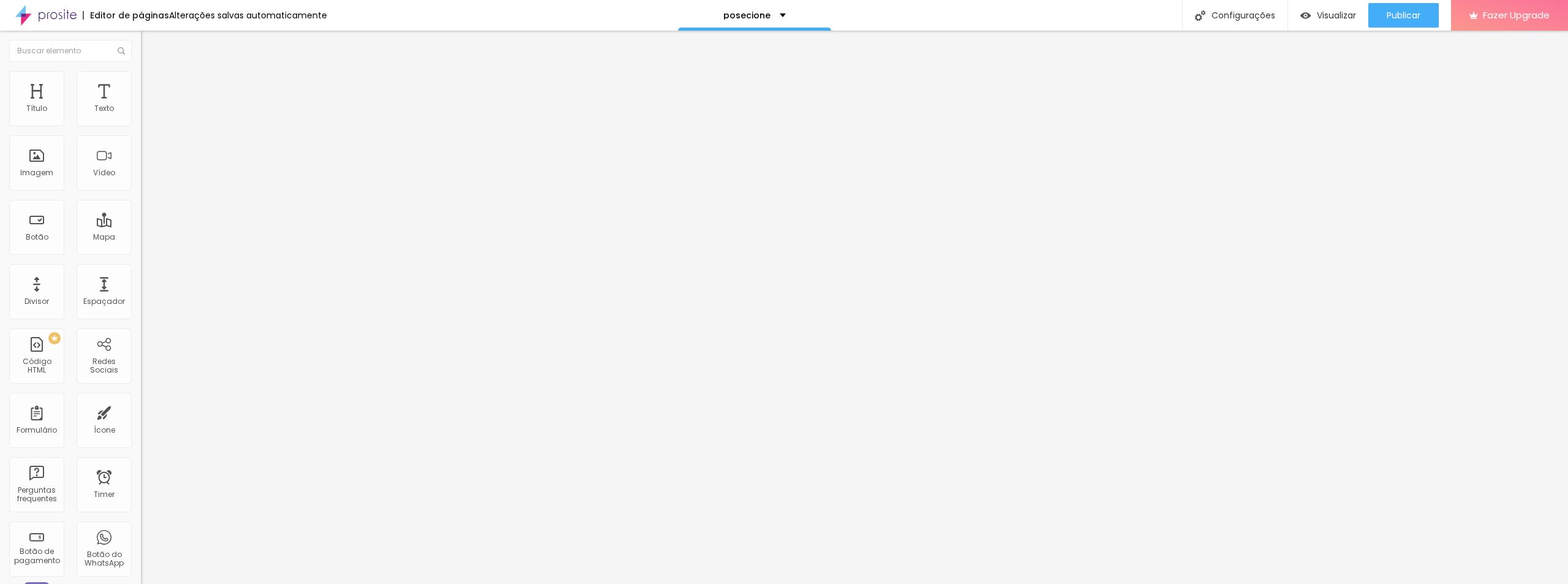
paste input "[DOMAIN_NAME][URL]"
type input "[URL][DOMAIN_NAME]"
click at [1387, 11] on span "Publicar" at bounding box center [1403, 15] width 34 height 10
